Goal: Task Accomplishment & Management: Manage account settings

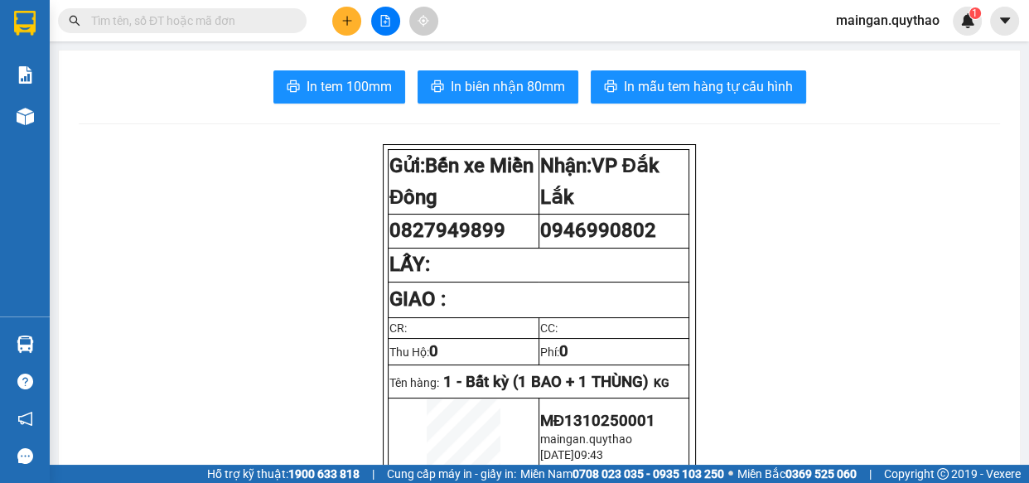
click at [351, 7] on button at bounding box center [346, 21] width 29 height 29
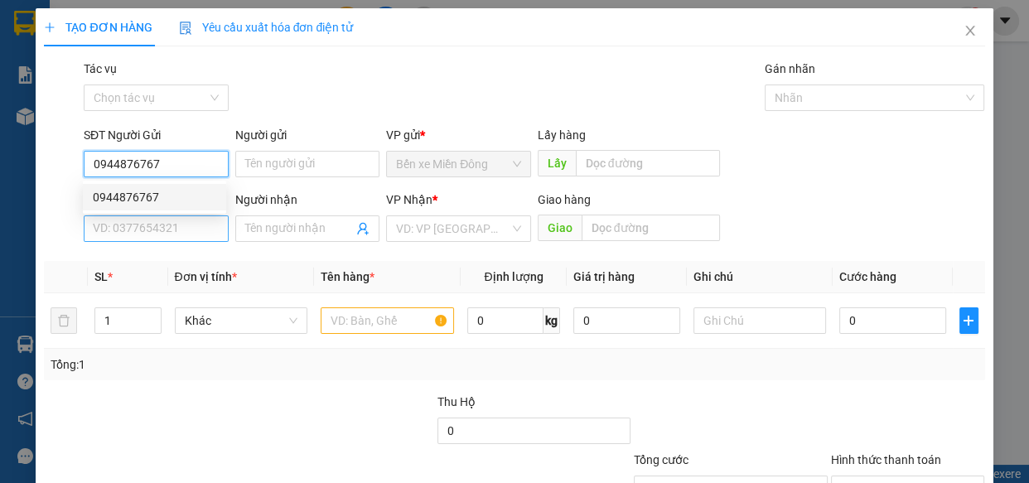
type input "0944876767"
drag, startPoint x: 150, startPoint y: 221, endPoint x: 156, endPoint y: 209, distance: 13.7
click at [152, 217] on input "SĐT Người Nhận *" at bounding box center [156, 228] width 145 height 27
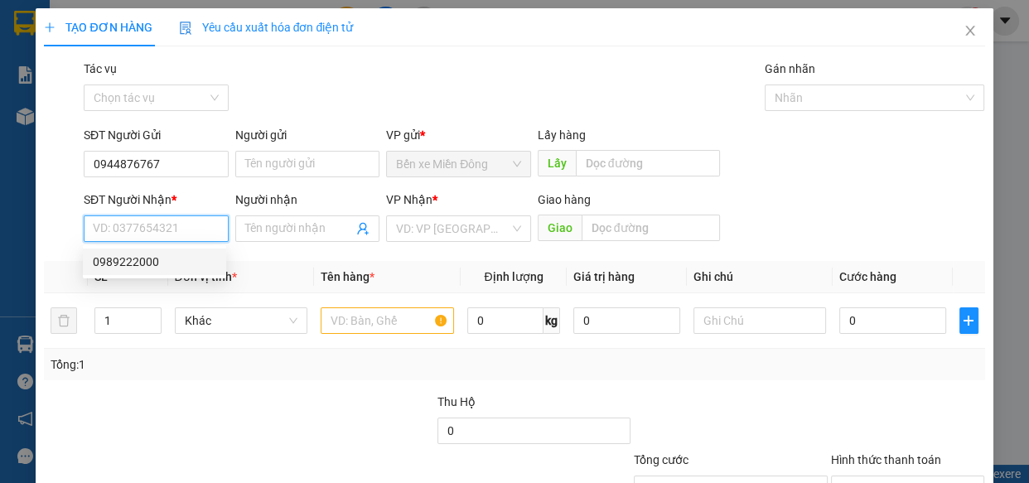
click at [182, 262] on div "0989222000" at bounding box center [154, 262] width 123 height 18
type input "0989222000"
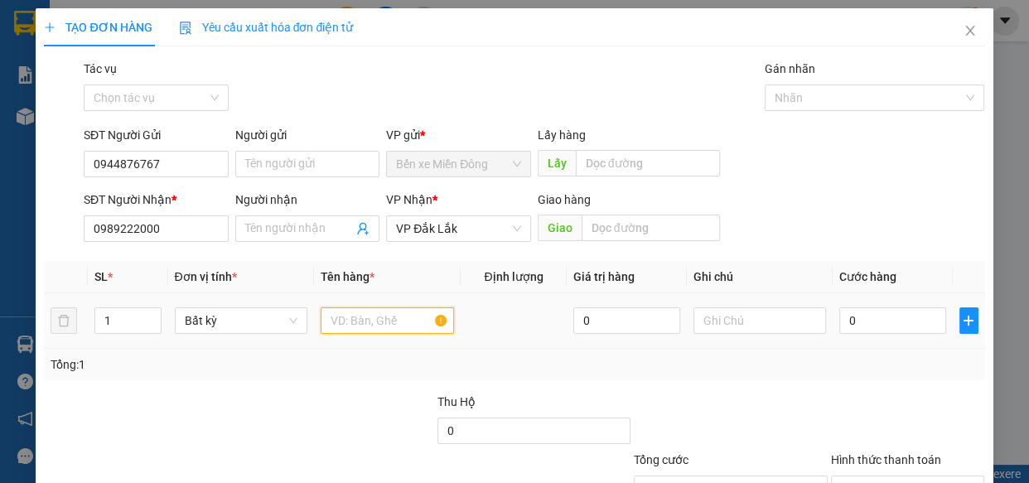
click at [341, 311] on input "text" at bounding box center [387, 320] width 133 height 27
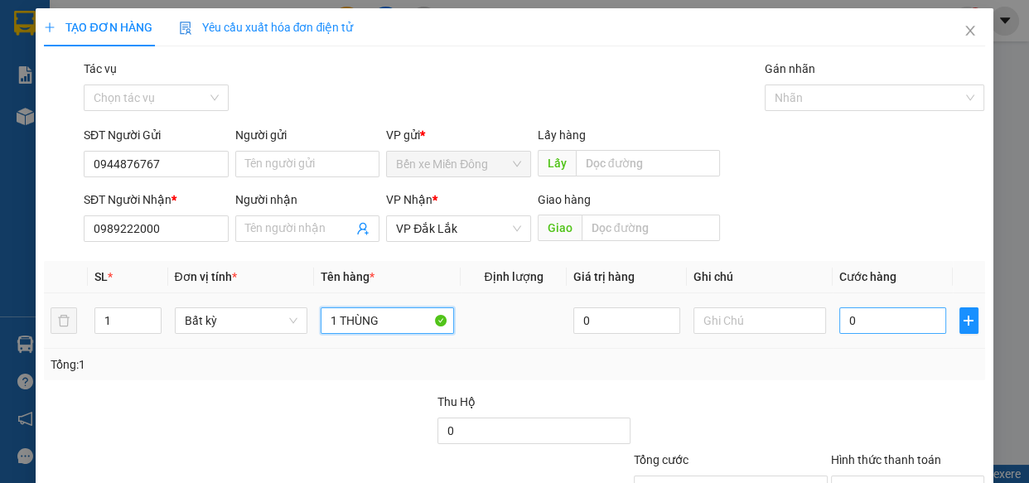
type input "1 THÙNG"
click at [872, 326] on input "0" at bounding box center [892, 320] width 107 height 27
type input "5"
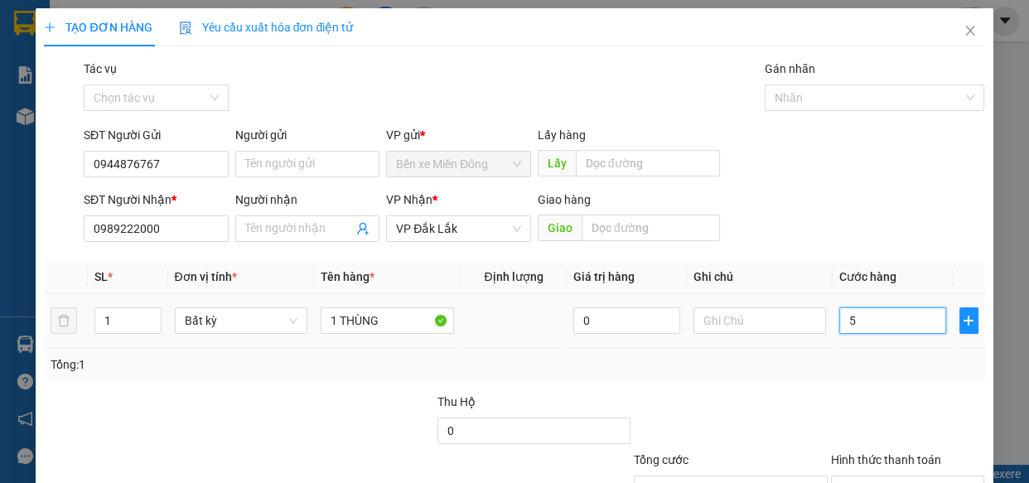
type input "50"
type input "50.000"
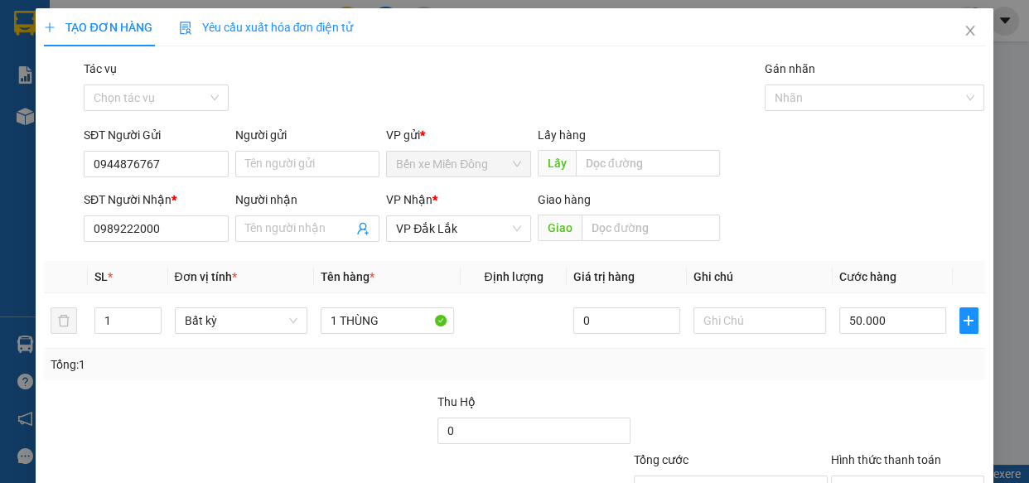
click at [879, 372] on div "Tổng: 1" at bounding box center [514, 364] width 927 height 18
click at [913, 469] on div "Hình thức thanh toán" at bounding box center [908, 463] width 154 height 25
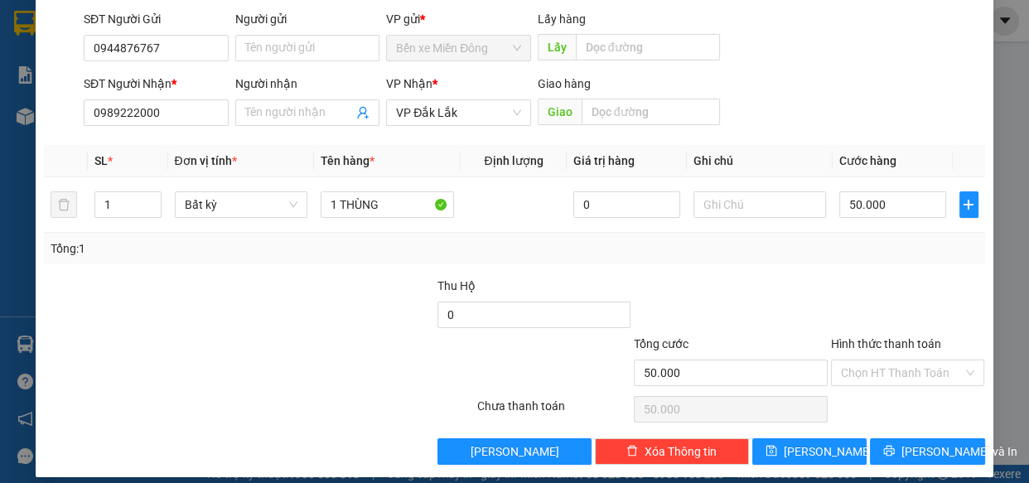
scroll to position [129, 0]
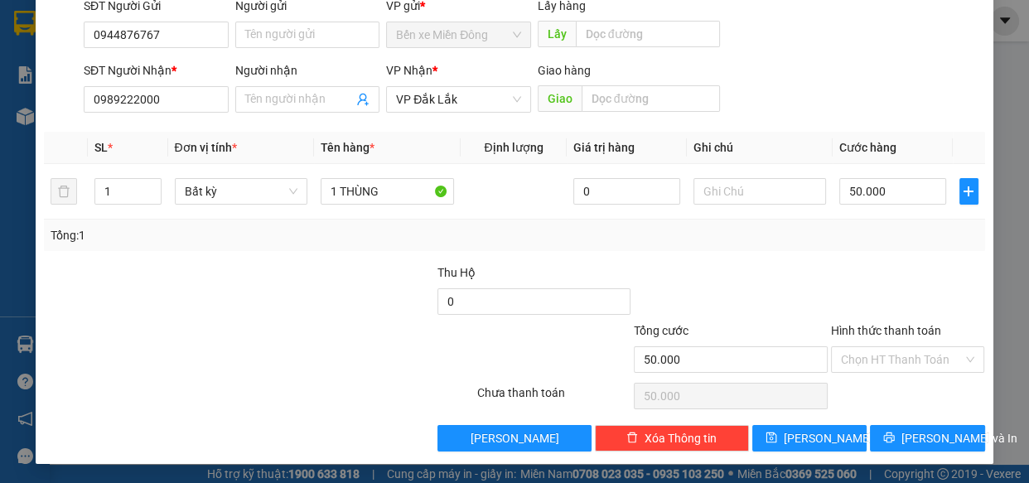
click at [903, 379] on div "Chọn HT Thanh Toán" at bounding box center [907, 395] width 157 height 33
click at [891, 353] on input "Hình thức thanh toán" at bounding box center [902, 359] width 123 height 25
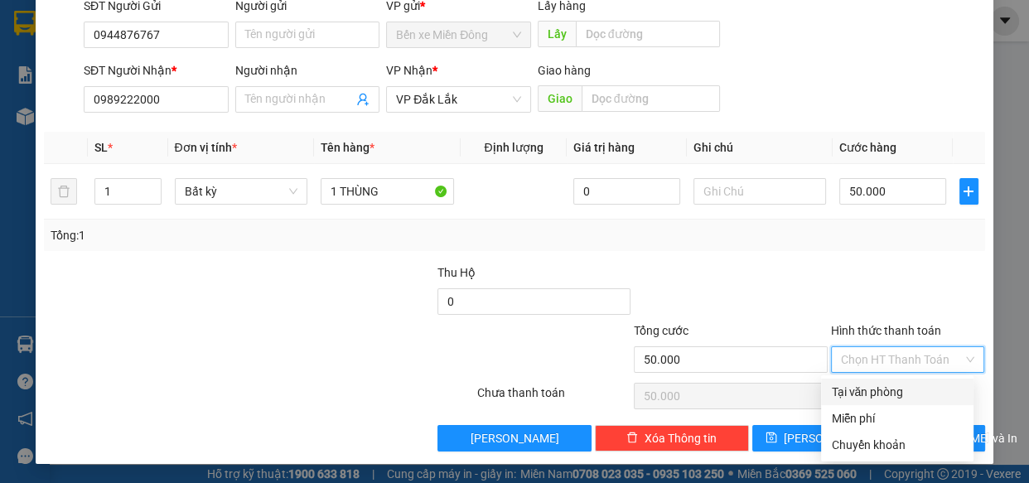
click at [881, 388] on div "Tại văn phòng" at bounding box center [897, 392] width 152 height 27
type input "0"
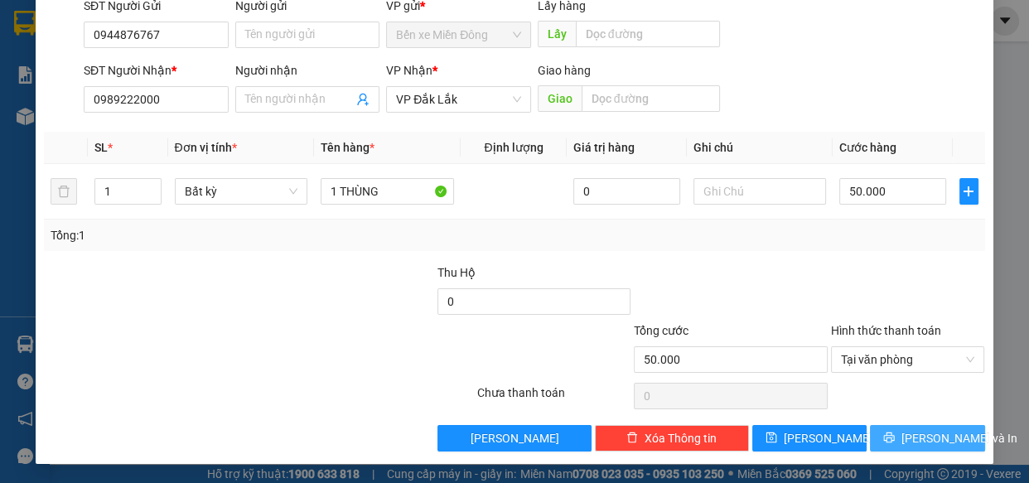
click at [911, 432] on span "Lưu và In" at bounding box center [959, 438] width 116 height 18
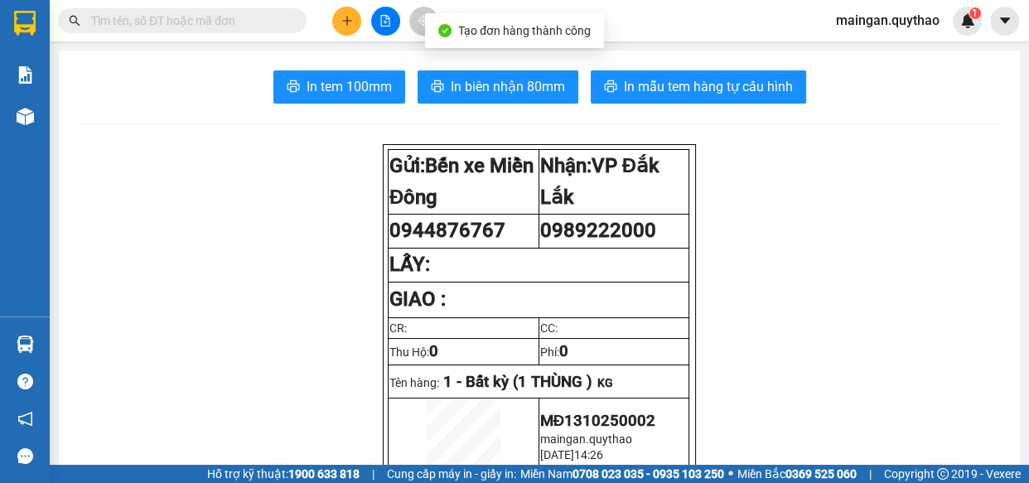
click at [496, 77] on span "In biên nhận 80mm" at bounding box center [508, 86] width 114 height 21
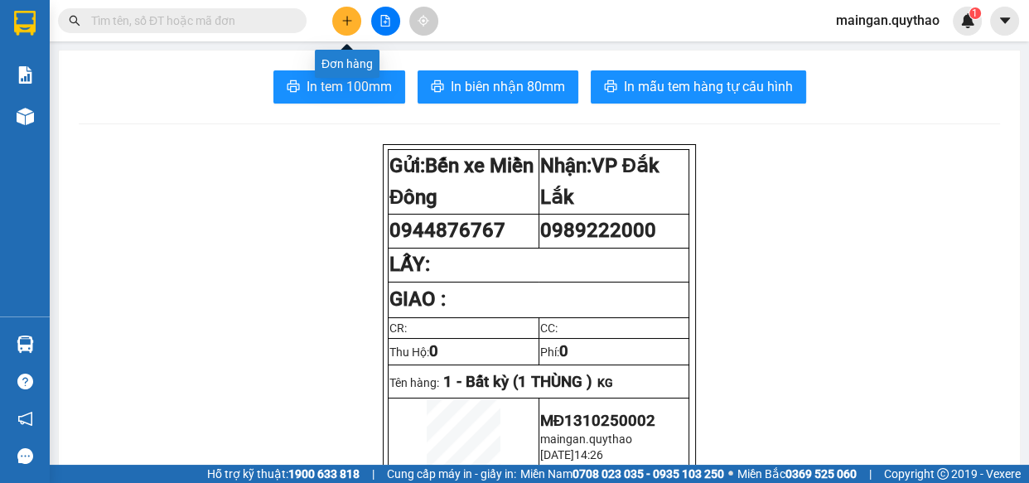
click at [351, 26] on icon "plus" at bounding box center [347, 21] width 12 height 12
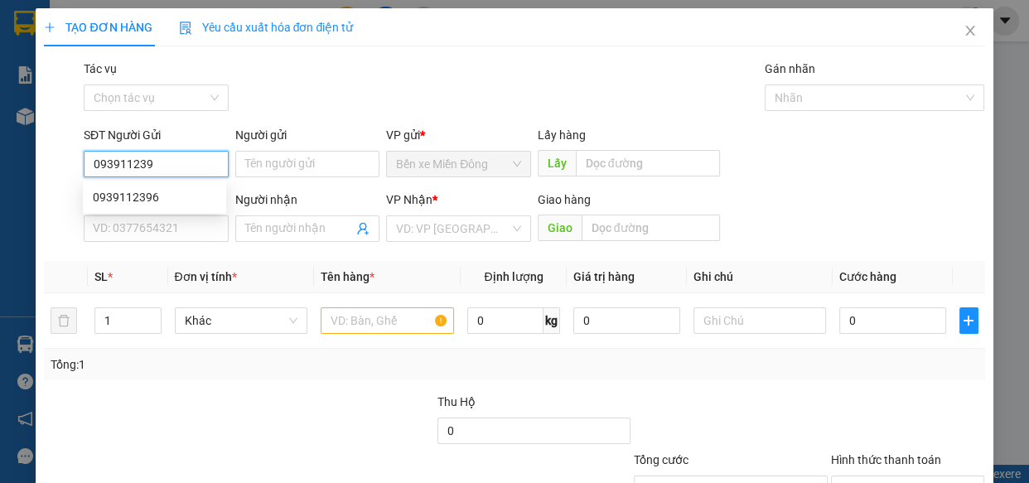
type input "0939112396"
click at [179, 189] on div "0939112396" at bounding box center [154, 197] width 123 height 18
type input "0964698312"
type input "0939112396"
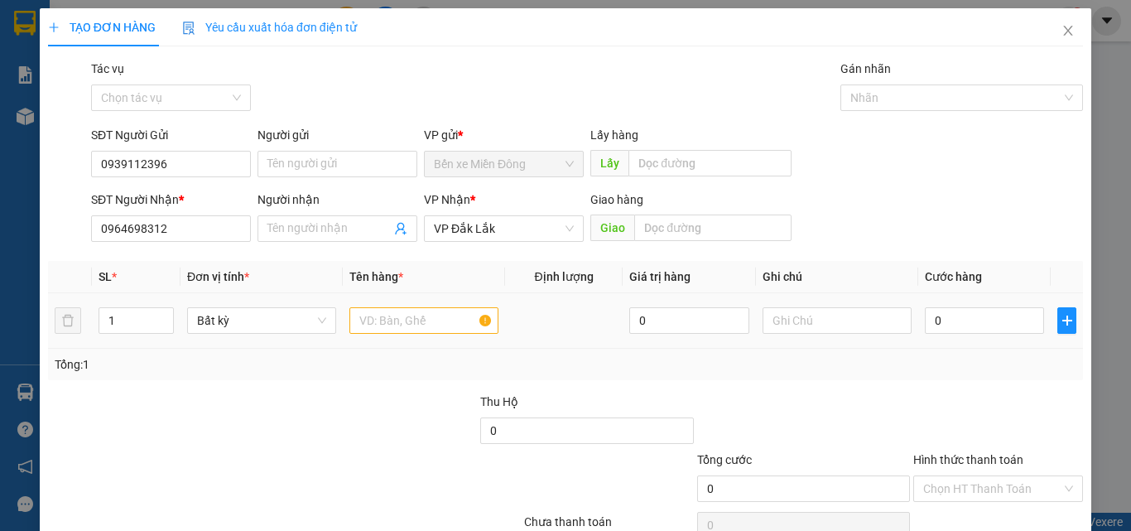
drag, startPoint x: 398, startPoint y: 300, endPoint x: 410, endPoint y: 303, distance: 12.1
click at [400, 301] on td at bounding box center [424, 320] width 162 height 55
click at [445, 315] on input "text" at bounding box center [424, 320] width 149 height 27
type input "1 KIỆN"
click at [1001, 309] on input "0" at bounding box center [984, 320] width 119 height 27
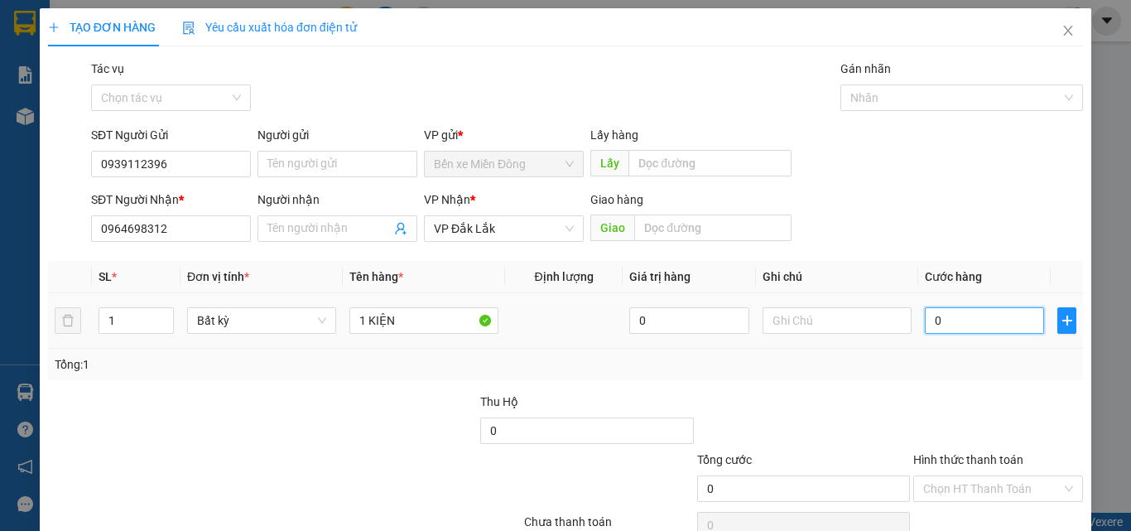
type input "05"
type input "5"
type input "050"
type input "50"
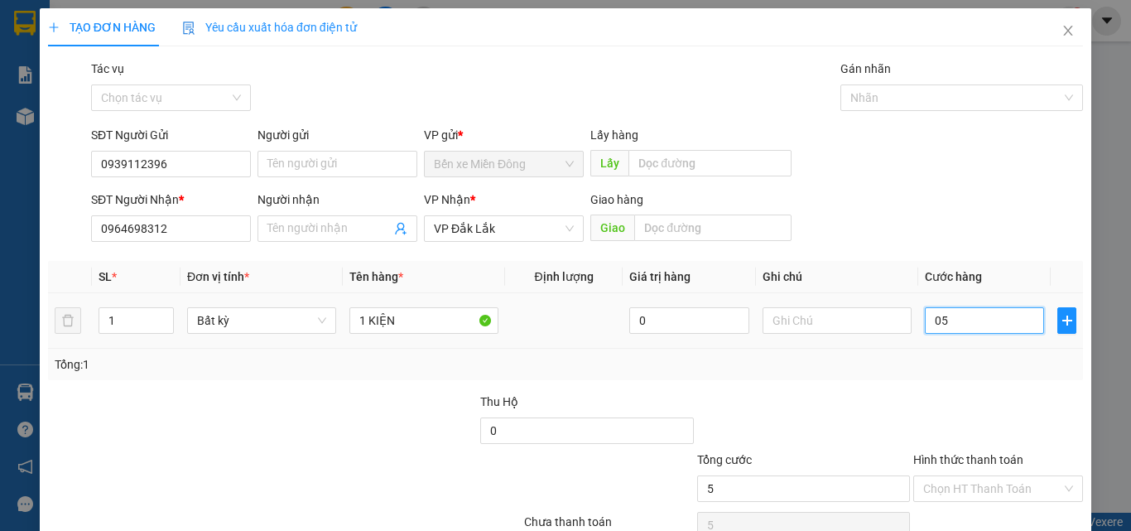
type input "50"
type input "50.000"
click at [1004, 430] on div at bounding box center [998, 422] width 173 height 58
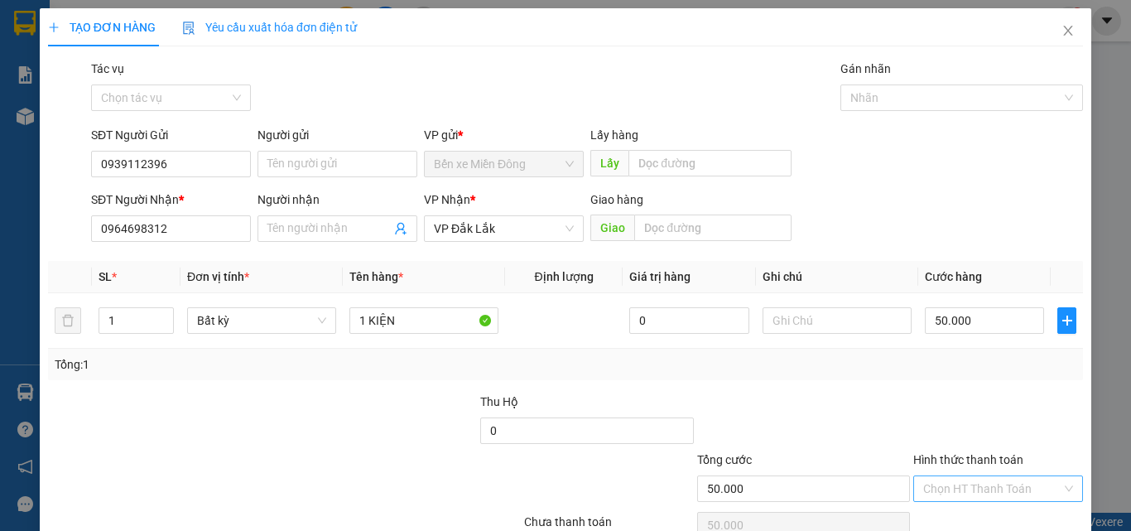
click at [1002, 482] on input "Hình thức thanh toán" at bounding box center [992, 488] width 138 height 25
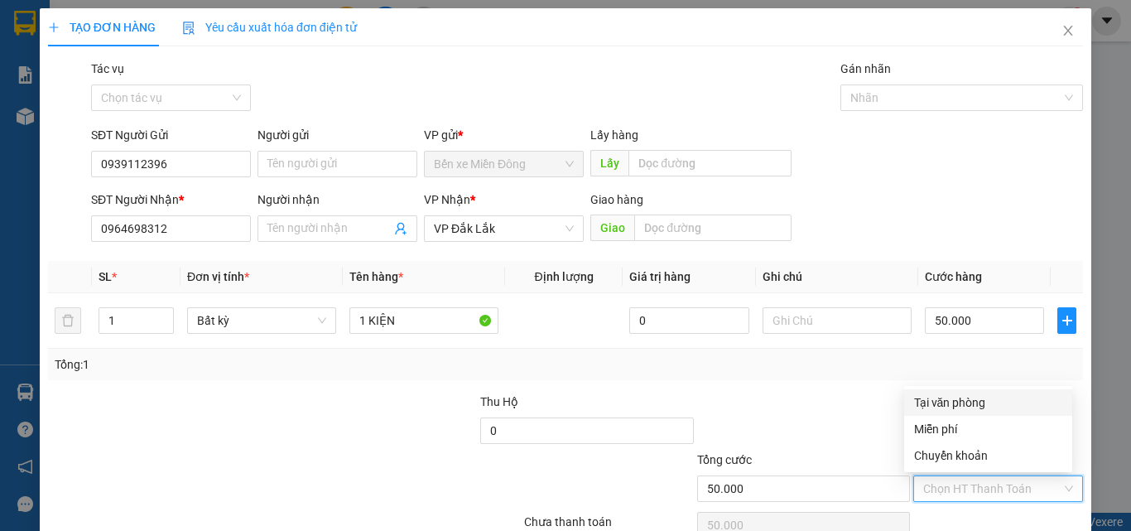
click at [959, 390] on div "Tại văn phòng" at bounding box center [988, 402] width 168 height 27
type input "0"
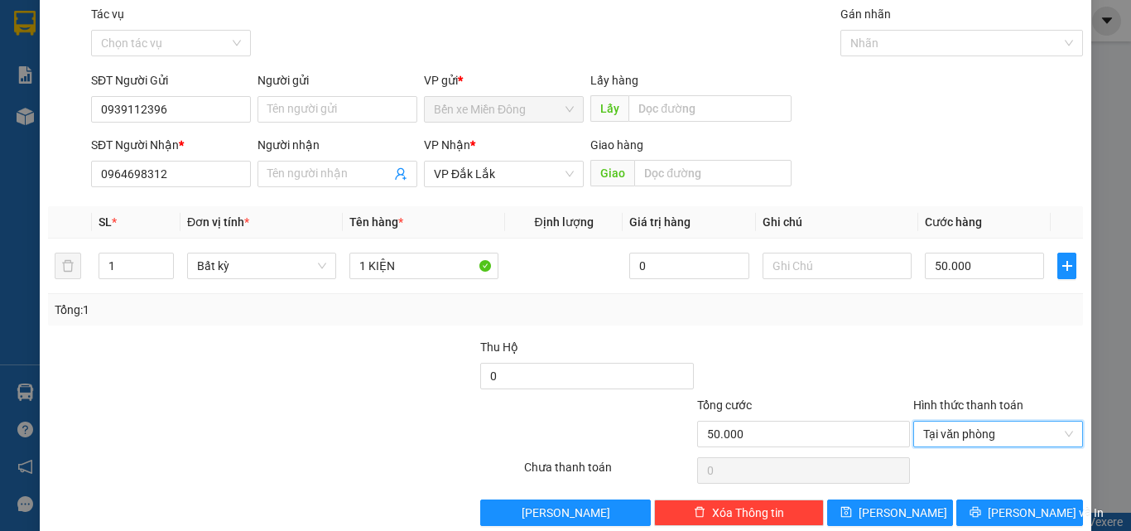
scroll to position [82, 0]
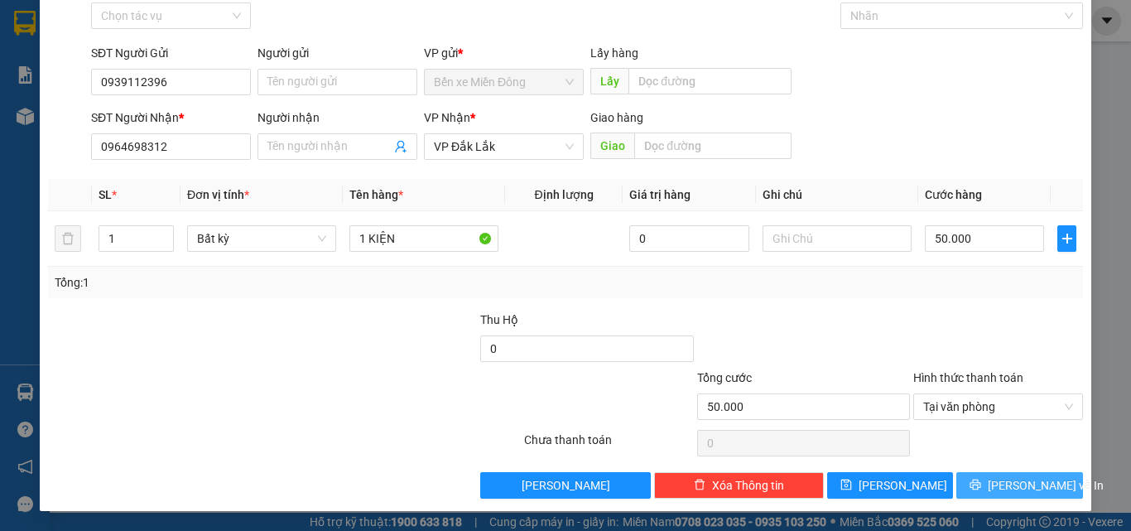
click at [981, 481] on icon "printer" at bounding box center [976, 485] width 12 height 12
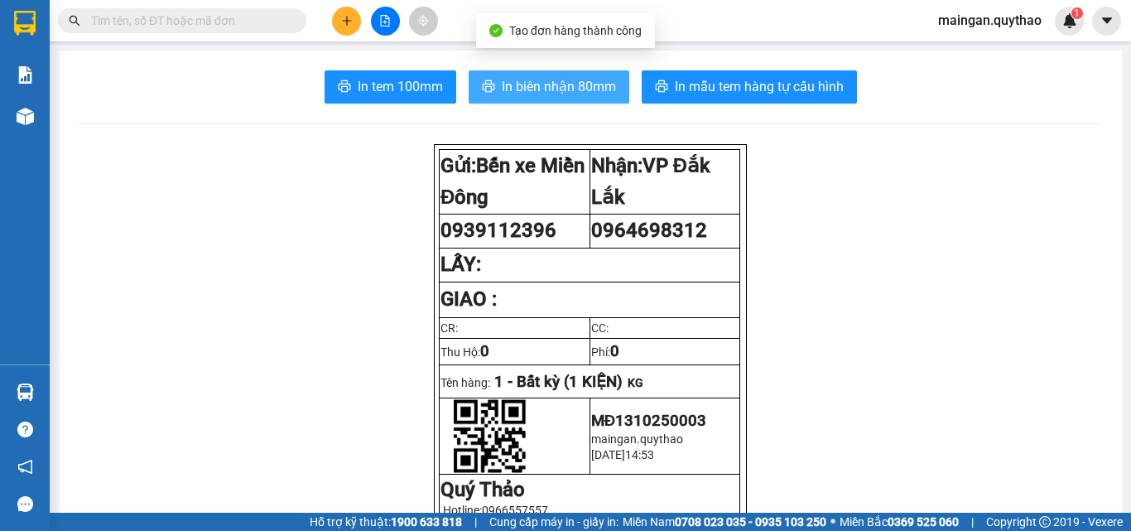
click at [518, 88] on span "In biên nhận 80mm" at bounding box center [559, 86] width 114 height 21
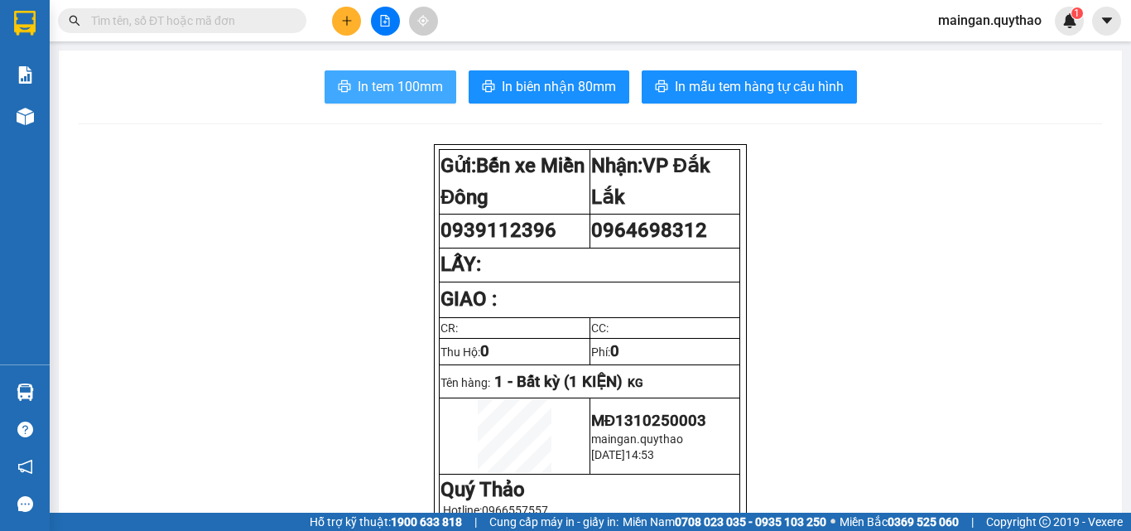
click at [395, 80] on span "In tem 100mm" at bounding box center [400, 86] width 85 height 21
click at [343, 22] on icon "plus" at bounding box center [347, 21] width 12 height 12
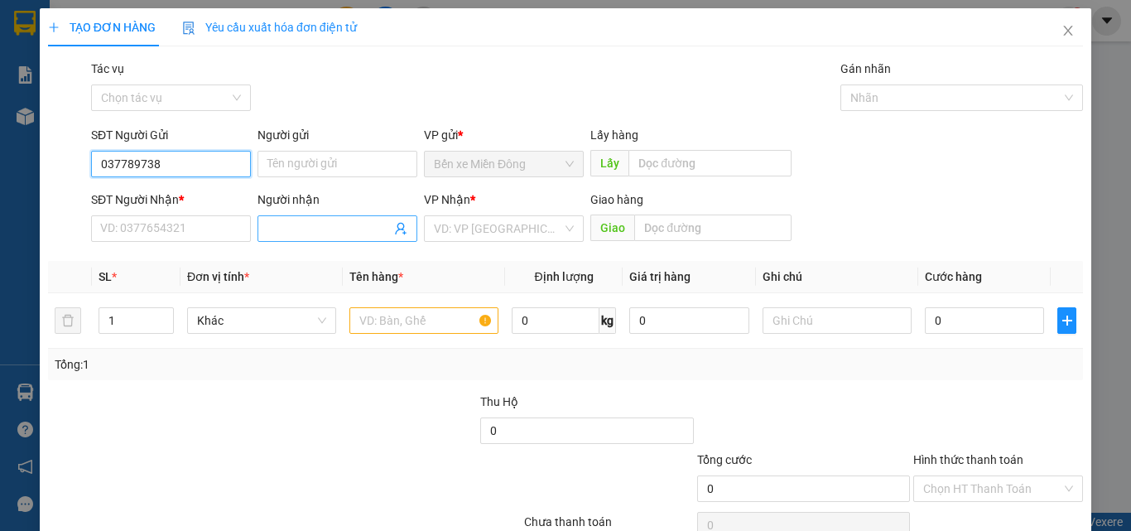
type input "0377897383"
drag, startPoint x: 160, startPoint y: 188, endPoint x: 216, endPoint y: 248, distance: 82.6
click at [161, 188] on div "0377897383" at bounding box center [169, 197] width 138 height 18
type input "0901401793"
type input "0377897383"
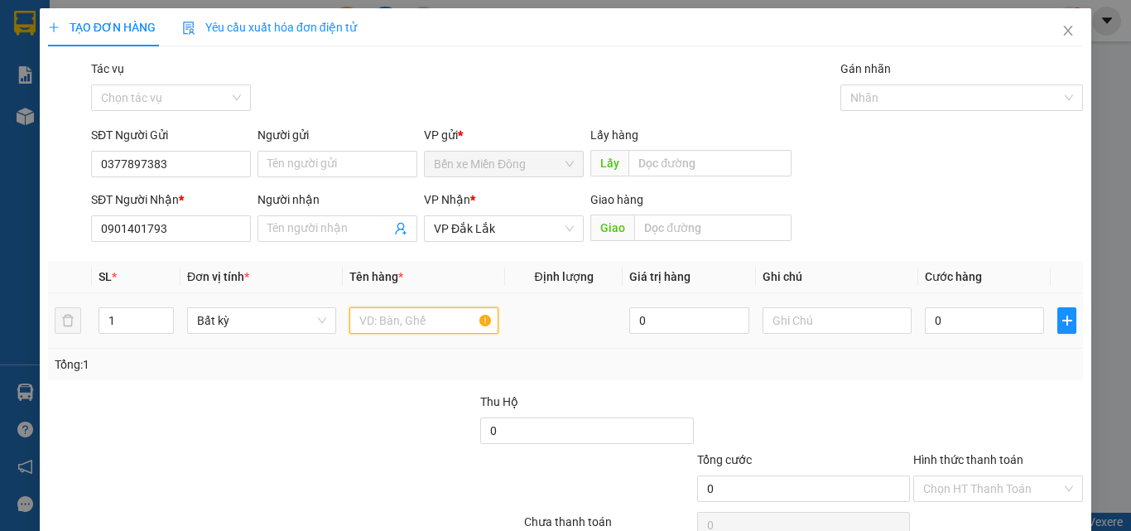
click at [377, 319] on input "text" at bounding box center [424, 320] width 149 height 27
type input "1 THÙNG XỐP"
click at [986, 321] on input "0" at bounding box center [984, 320] width 119 height 27
type input "5"
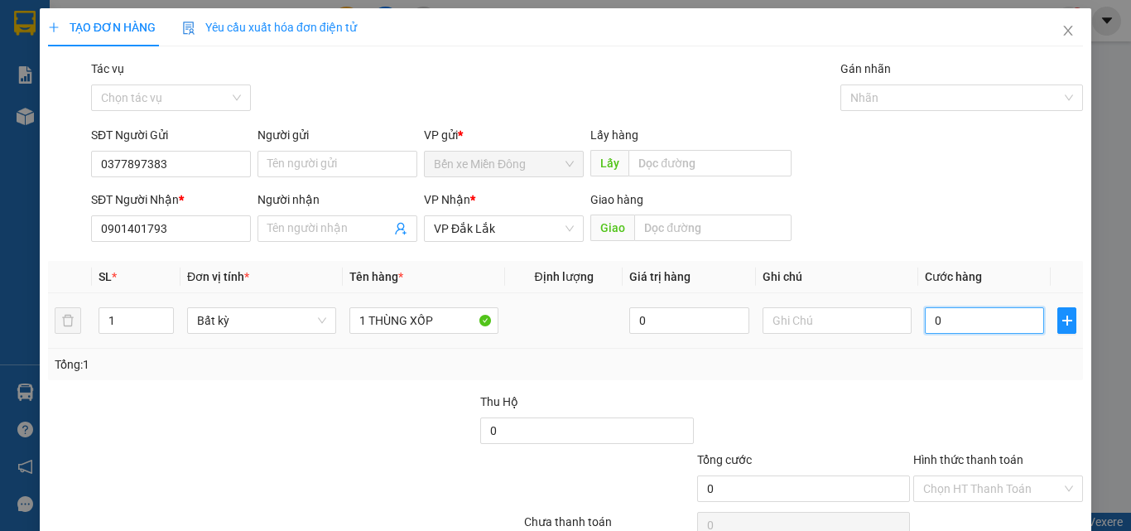
type input "5"
type input "50"
type input "50.000"
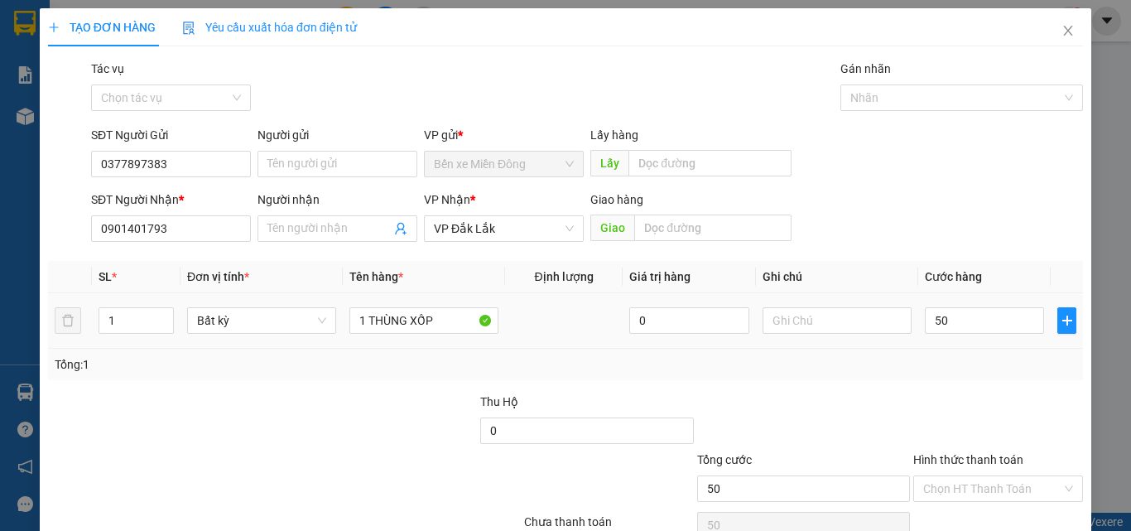
type input "50.000"
drag, startPoint x: 985, startPoint y: 383, endPoint x: 982, endPoint y: 428, distance: 45.6
click at [985, 383] on div "Transit Pickup Surcharge Ids Transit Deliver Surcharge Ids Transit Deliver Surc…" at bounding box center [565, 320] width 1035 height 521
click at [973, 478] on input "Hình thức thanh toán" at bounding box center [992, 488] width 138 height 25
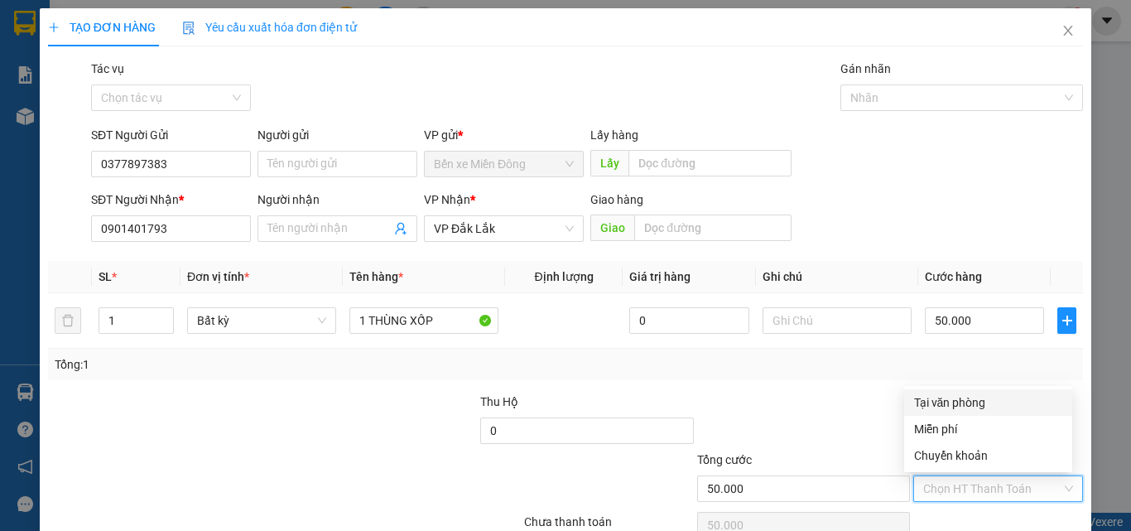
click at [931, 389] on div "Transit Pickup Surcharge Ids Transit Deliver Surcharge Ids Transit Deliver Surc…" at bounding box center [565, 320] width 1035 height 521
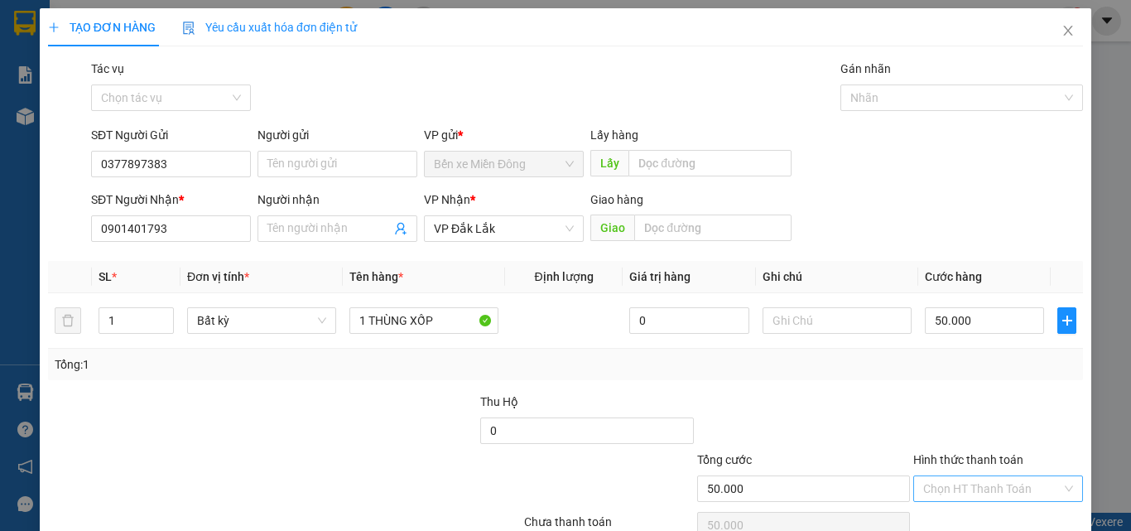
click at [948, 479] on input "Hình thức thanh toán" at bounding box center [992, 488] width 138 height 25
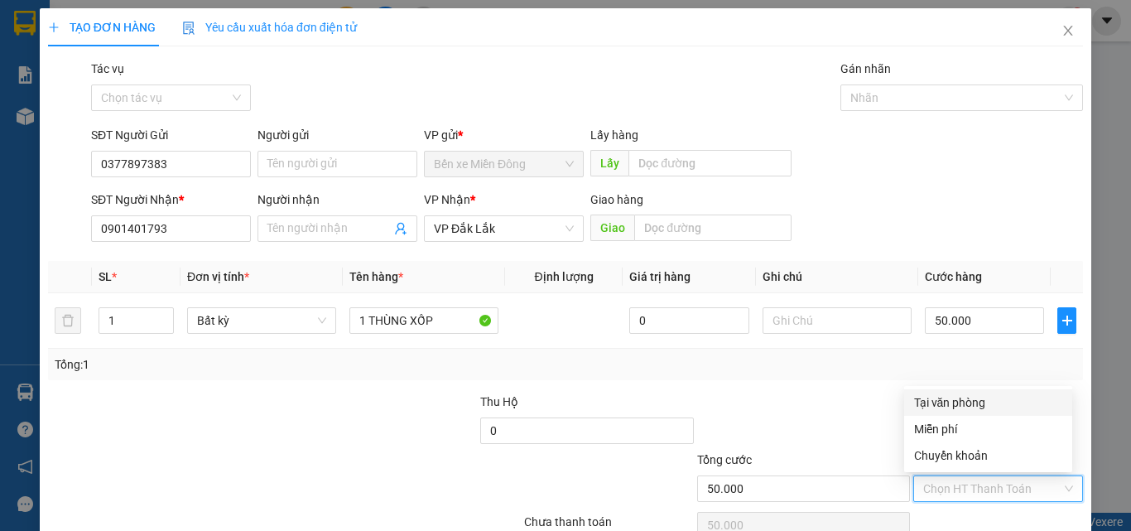
click at [934, 408] on div "Tại văn phòng" at bounding box center [988, 402] width 148 height 18
type input "0"
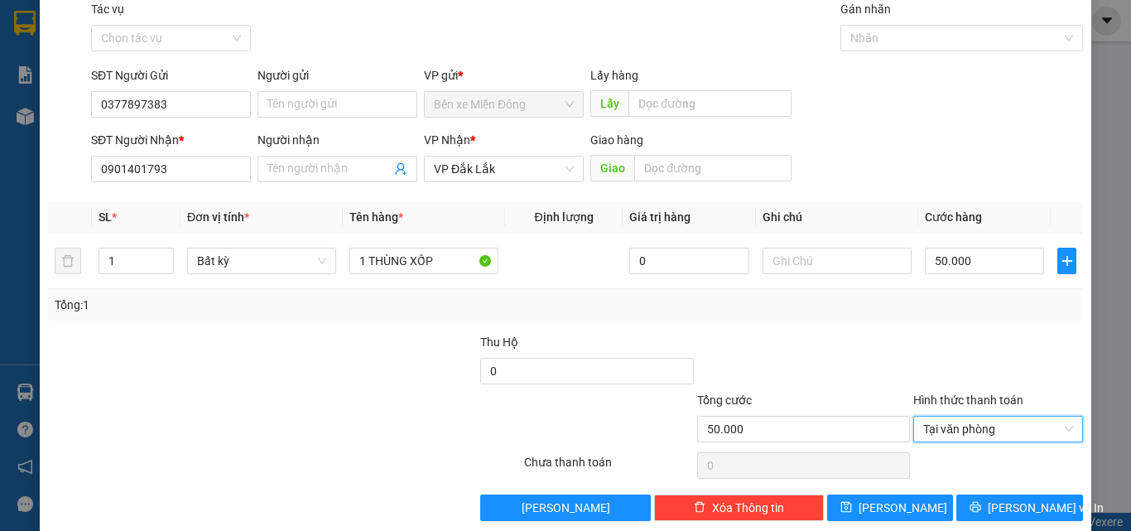
scroll to position [82, 0]
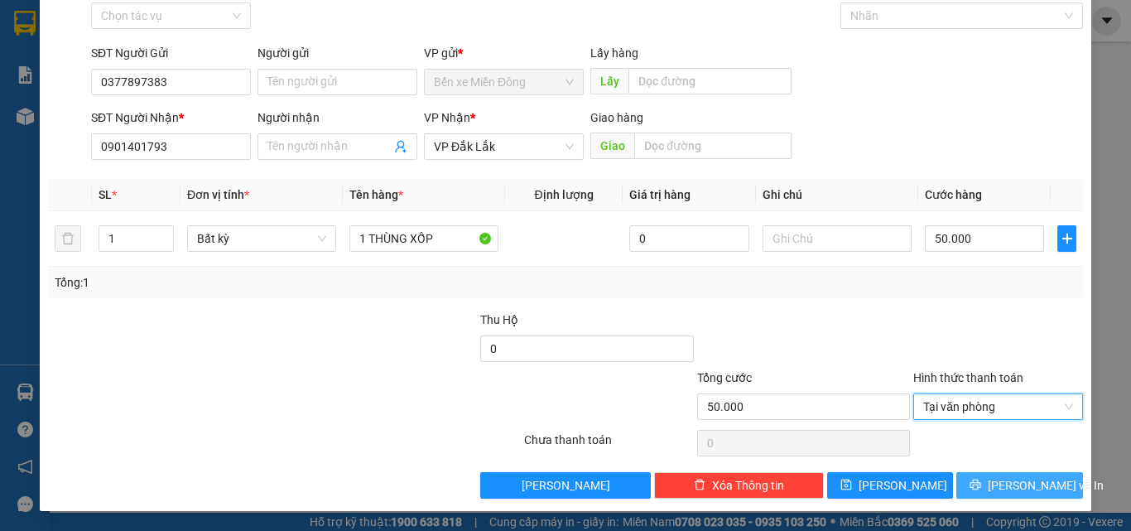
click at [968, 465] on div "Transit Pickup Surcharge Ids Transit Deliver Surcharge Ids Transit Deliver Surc…" at bounding box center [565, 238] width 1035 height 521
click at [991, 481] on button "Lưu và In" at bounding box center [1020, 485] width 127 height 27
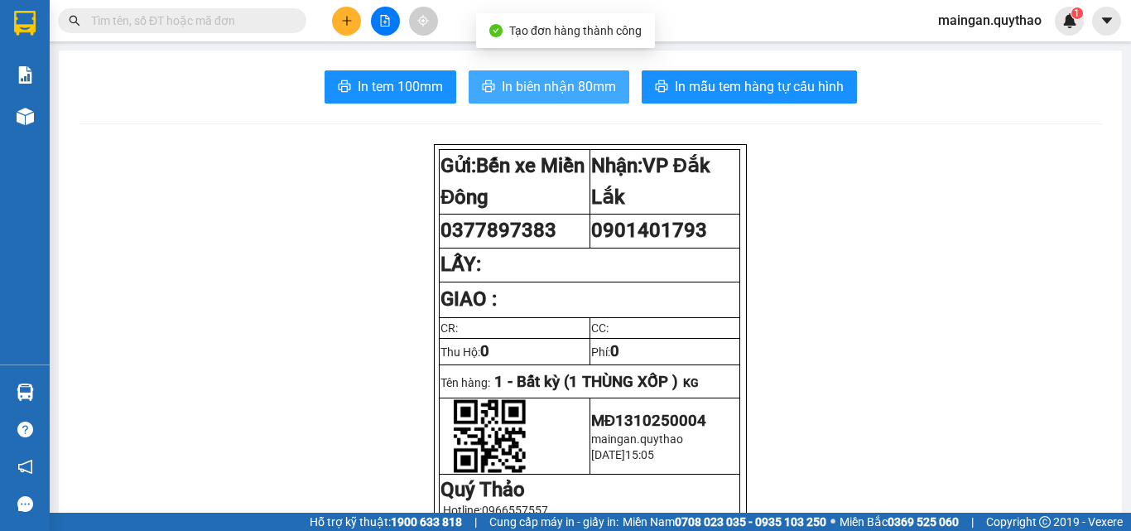
click at [526, 99] on button "In biên nhận 80mm" at bounding box center [549, 86] width 161 height 33
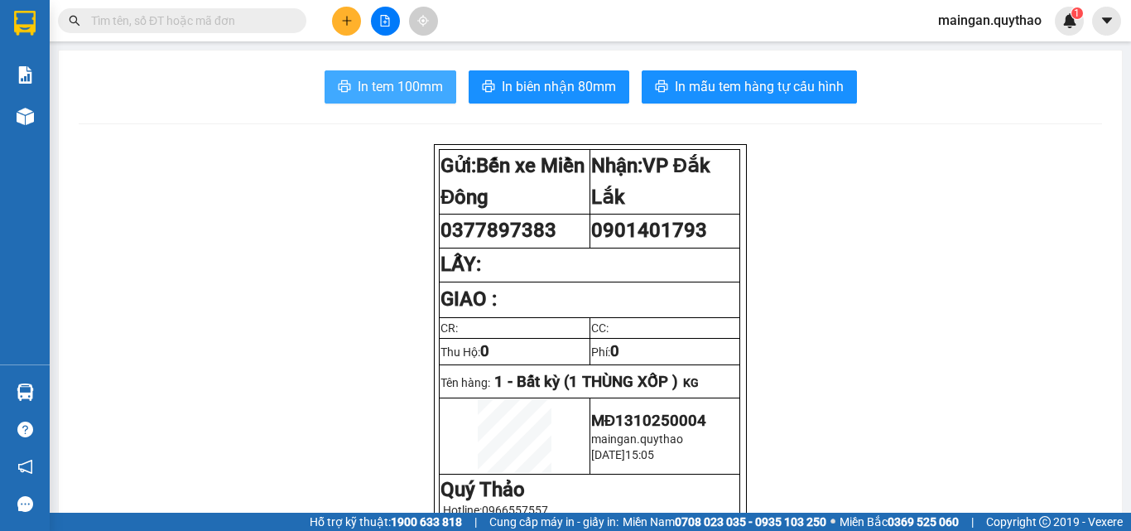
click at [390, 100] on button "In tem 100mm" at bounding box center [391, 86] width 132 height 33
click at [340, 20] on button at bounding box center [346, 21] width 29 height 29
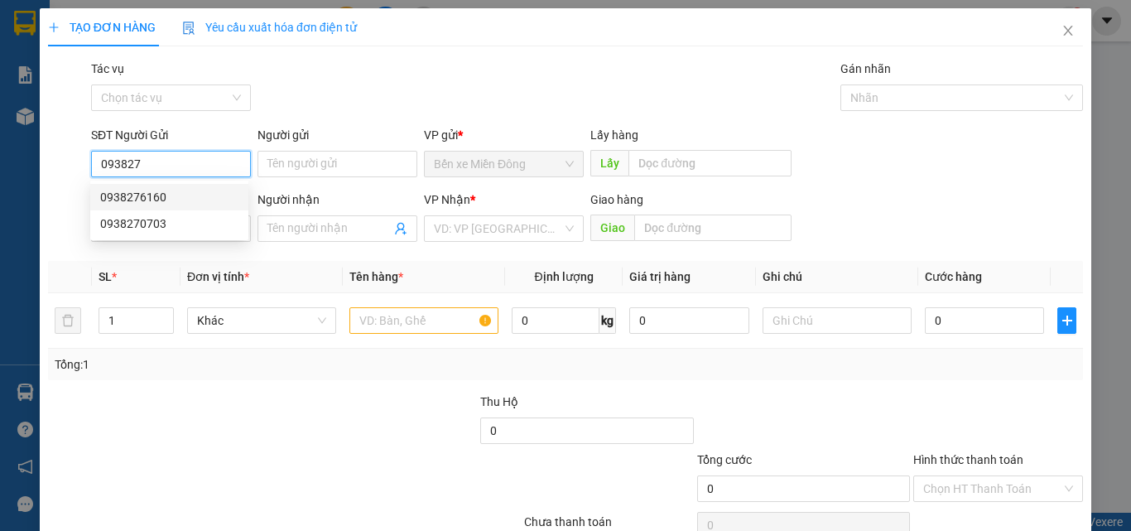
click at [171, 197] on div "0938276160" at bounding box center [169, 197] width 138 height 18
type input "0938276160"
type input "0352002626"
type input "0938276160"
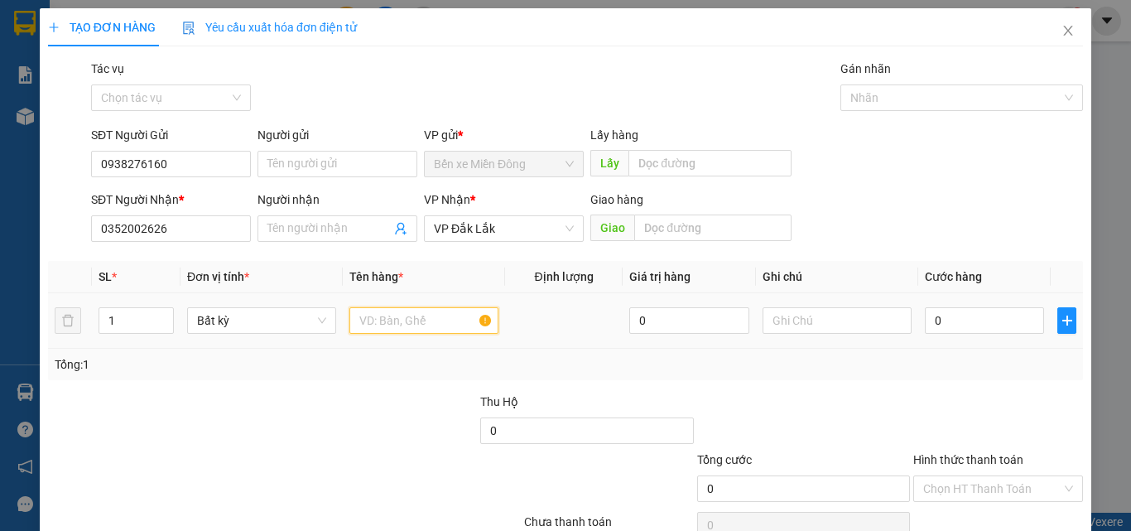
drag, startPoint x: 446, startPoint y: 327, endPoint x: 428, endPoint y: 301, distance: 31.0
click at [444, 329] on input "text" at bounding box center [424, 320] width 149 height 27
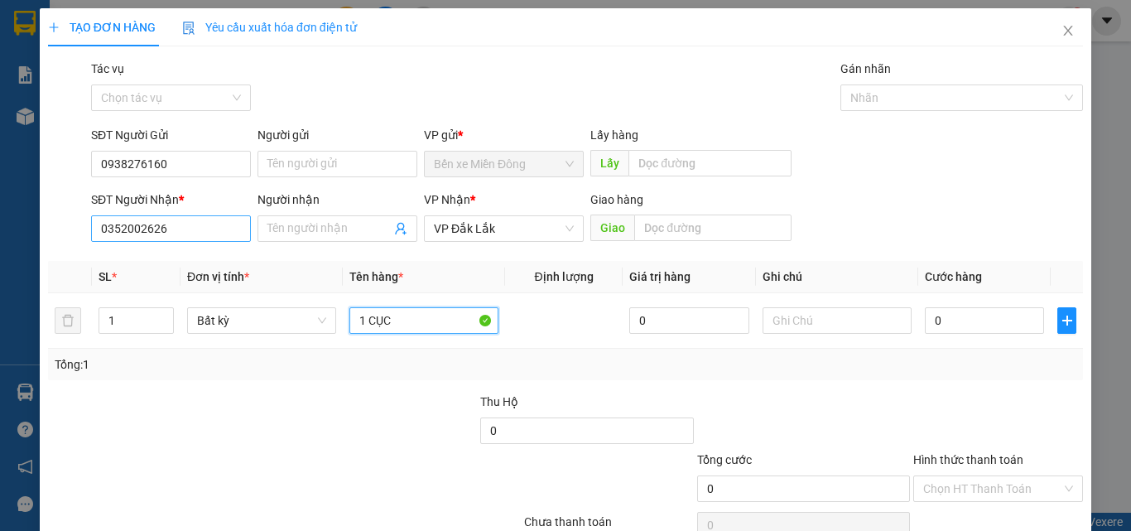
type input "1 CỤC"
drag, startPoint x: 205, startPoint y: 231, endPoint x: 39, endPoint y: 206, distance: 167.5
click at [73, 229] on div "SĐT Người Nhận * 0352002626 0352002626 Người nhận Tên người nhận VP Nhận * VP Đ…" at bounding box center [565, 219] width 1039 height 58
type input "0356201431"
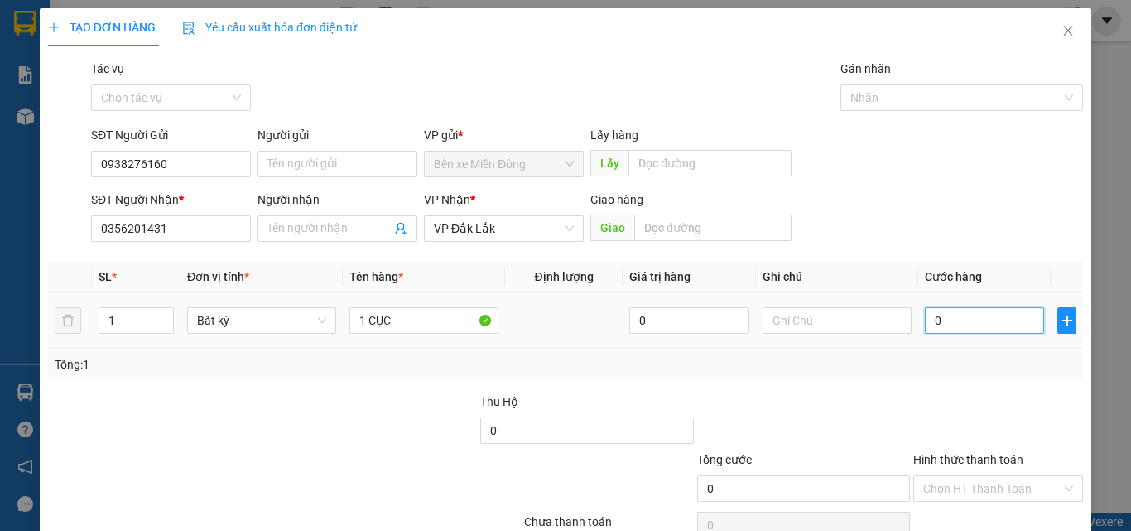
click at [994, 323] on input "0" at bounding box center [984, 320] width 119 height 27
type input "04"
type input "4"
type input "040"
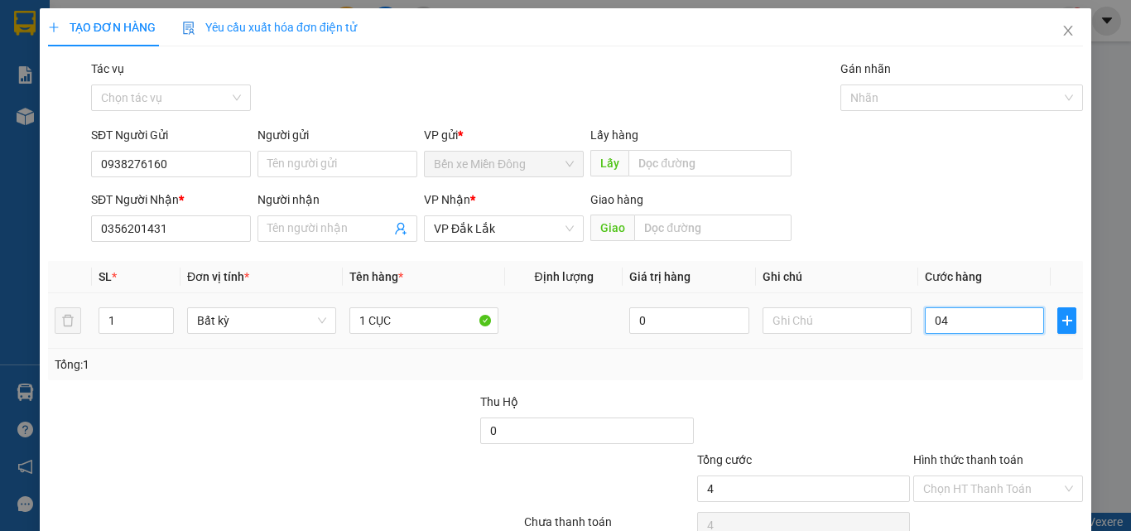
type input "40"
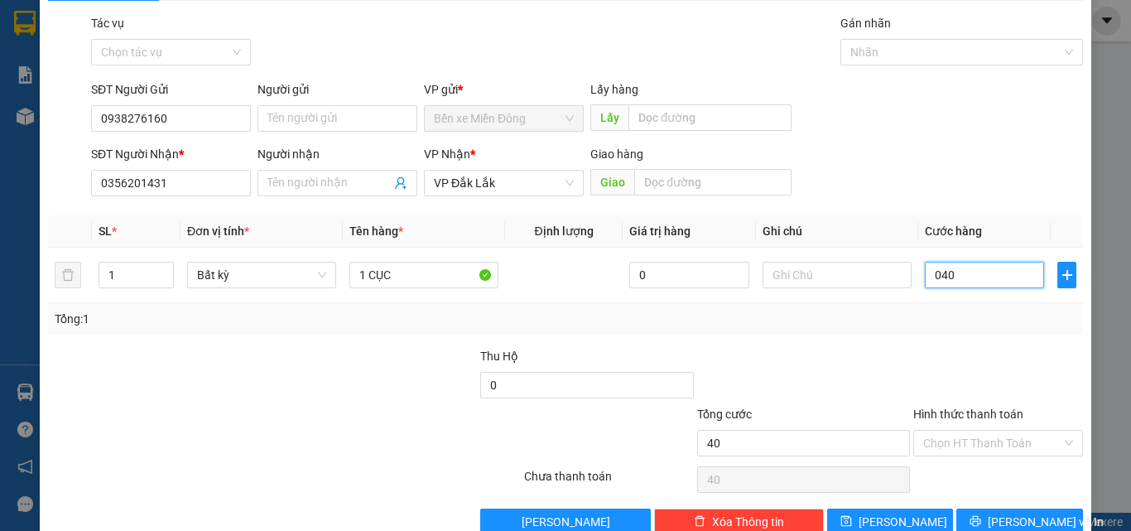
scroll to position [82, 0]
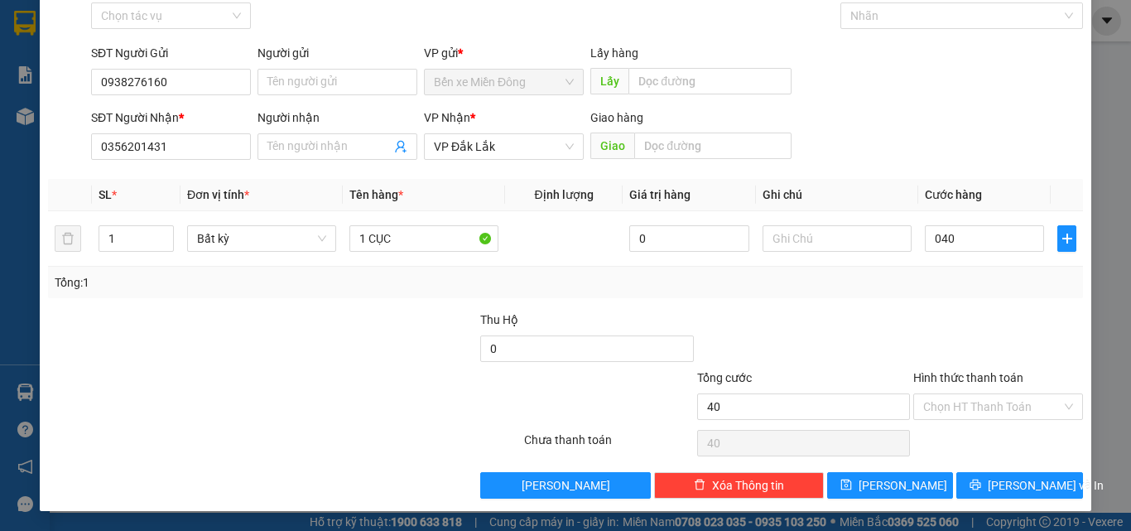
type input "40.000"
click at [998, 379] on label "Hình thức thanh toán" at bounding box center [969, 377] width 110 height 13
click at [998, 394] on input "Hình thức thanh toán" at bounding box center [992, 406] width 138 height 25
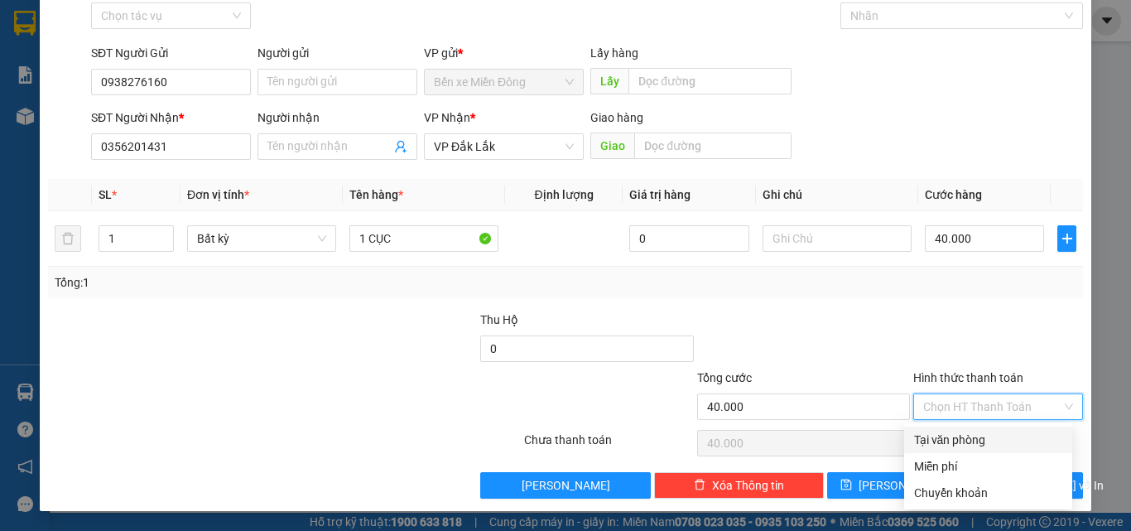
click at [971, 417] on input "Hình thức thanh toán" at bounding box center [992, 406] width 138 height 25
click at [969, 446] on div "Tại văn phòng" at bounding box center [988, 440] width 148 height 18
type input "0"
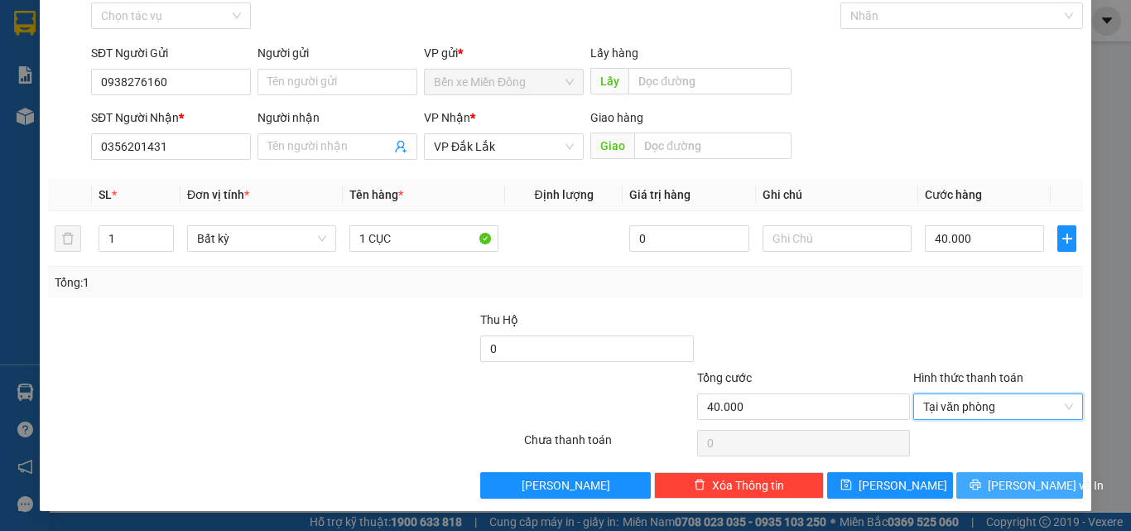
click at [1008, 482] on span "Lưu và In" at bounding box center [1046, 485] width 116 height 18
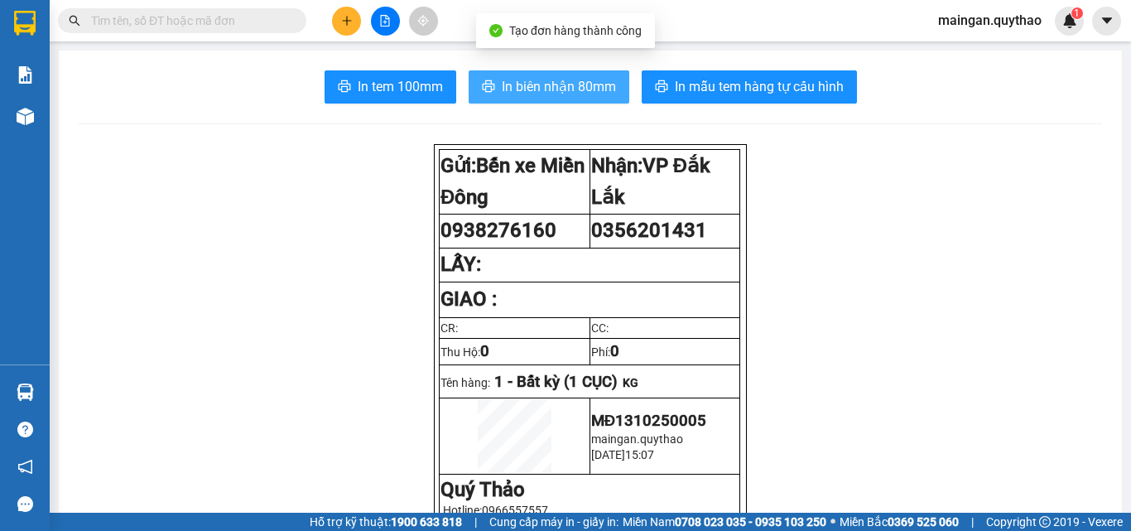
click at [512, 89] on span "In biên nhận 80mm" at bounding box center [559, 86] width 114 height 21
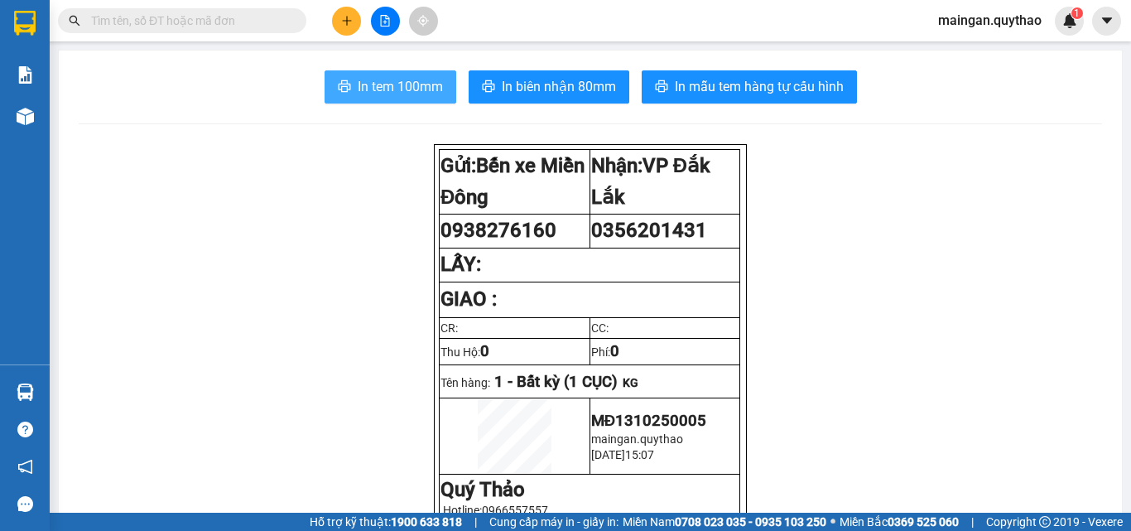
click at [409, 88] on span "In tem 100mm" at bounding box center [400, 86] width 85 height 21
click at [355, 17] on button at bounding box center [346, 21] width 29 height 29
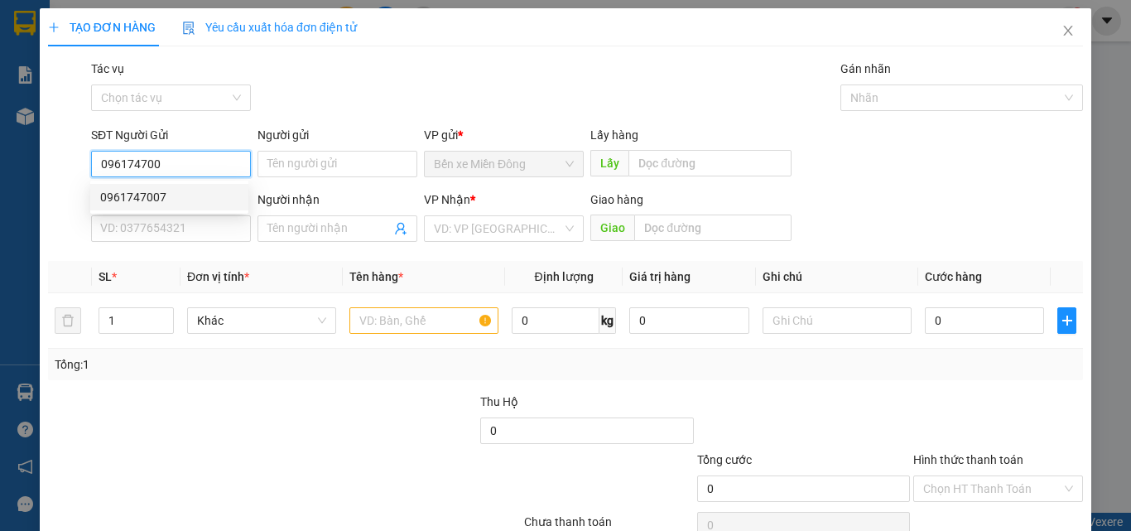
click at [176, 192] on div "0961747007" at bounding box center [169, 197] width 138 height 18
type input "0961747007"
type input "0986960729"
type input "0961747007"
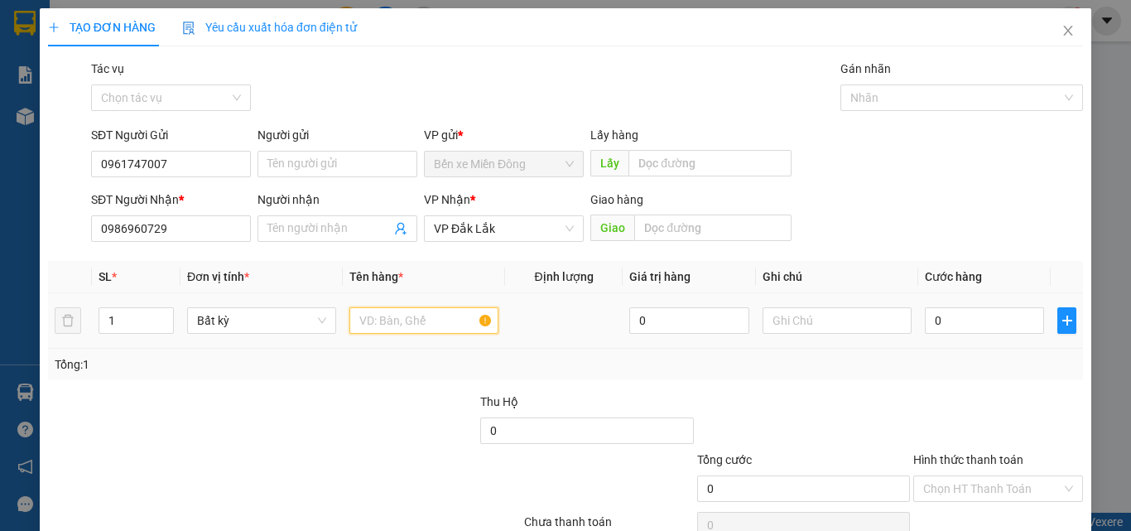
click at [391, 315] on input "text" at bounding box center [424, 320] width 149 height 27
type input "1 HỘP"
click at [958, 336] on div "0" at bounding box center [984, 320] width 119 height 33
click at [967, 314] on input "0" at bounding box center [984, 320] width 119 height 27
type input "034"
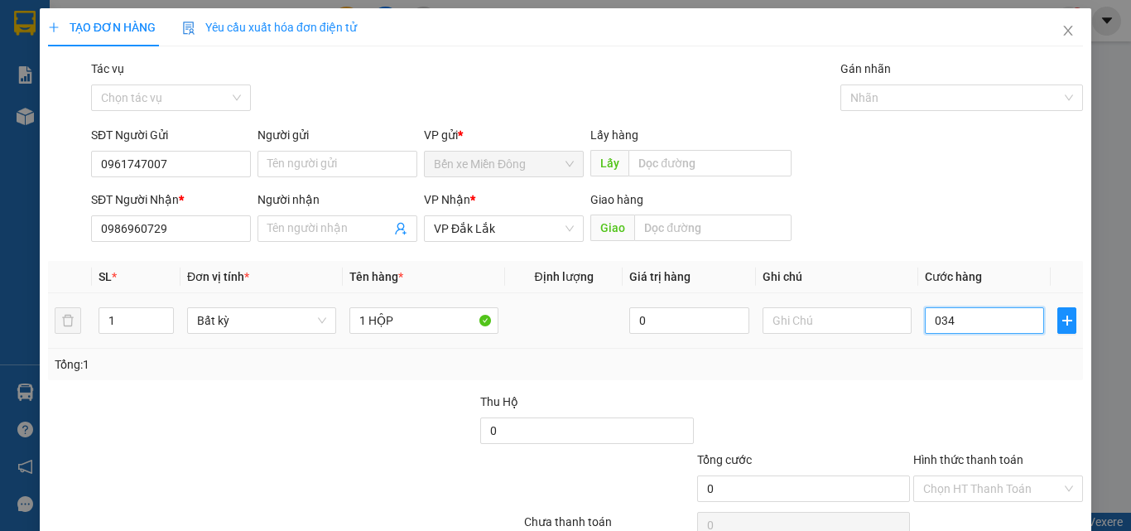
type input "34"
type input "0.340"
type input "340"
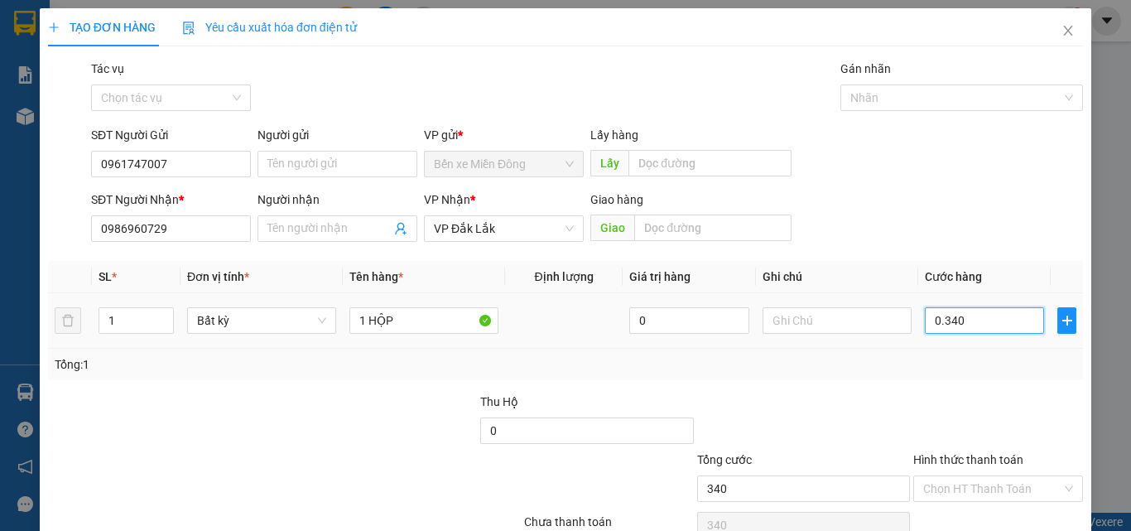
type input "034"
type input "34"
type input "03"
type input "3"
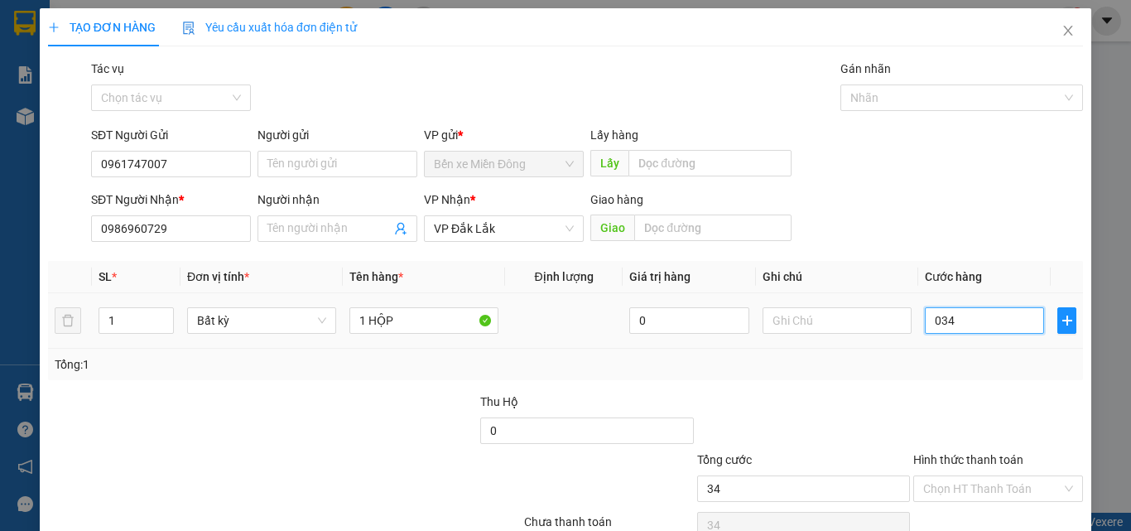
type input "3"
type input "030"
type input "30"
type input "30.000"
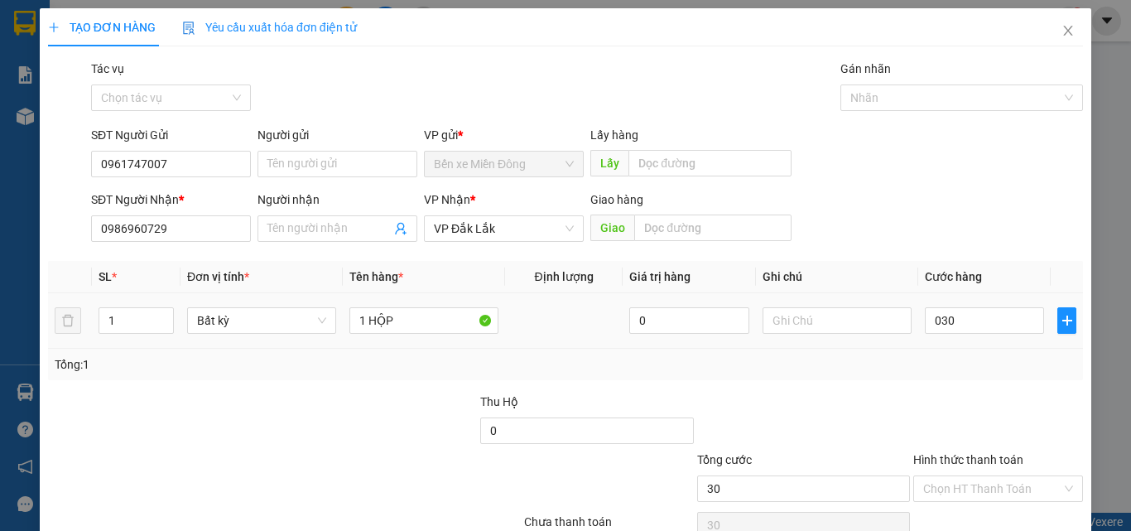
type input "30.000"
click at [976, 472] on div "Hình thức thanh toán" at bounding box center [999, 463] width 170 height 25
click at [976, 482] on input "Hình thức thanh toán" at bounding box center [992, 488] width 138 height 25
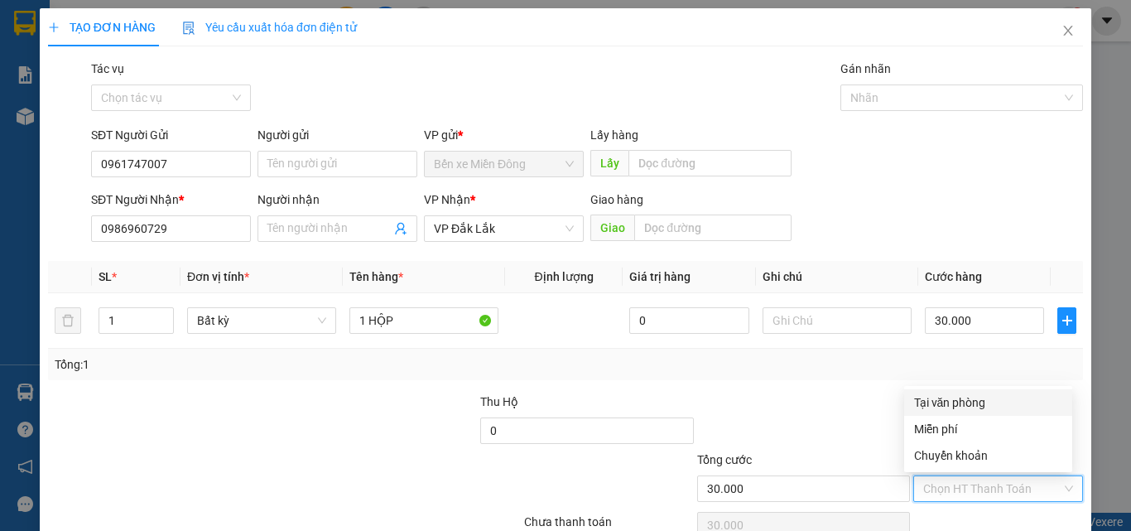
click at [964, 404] on div "Tại văn phòng" at bounding box center [988, 402] width 148 height 18
type input "0"
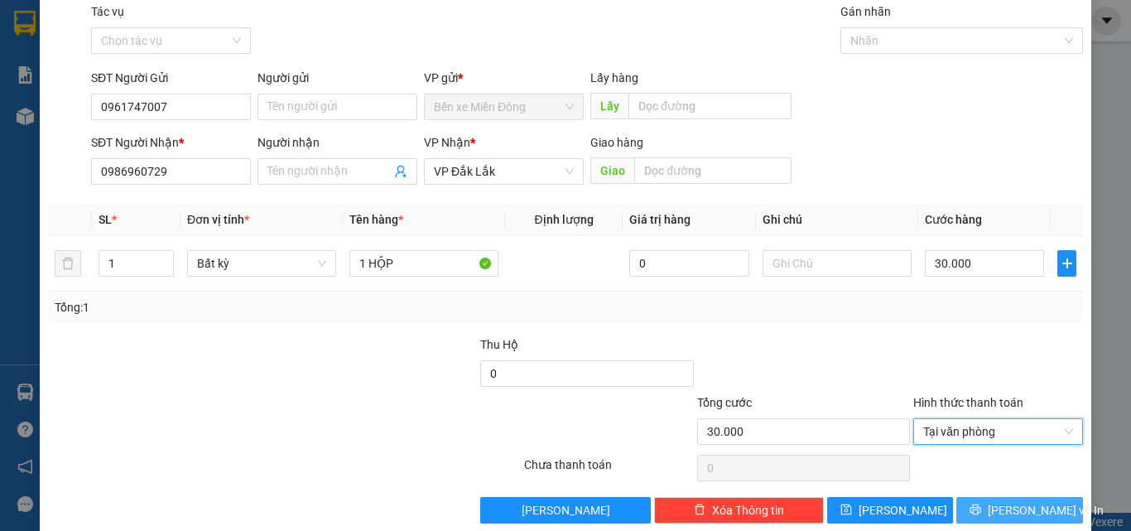
scroll to position [82, 0]
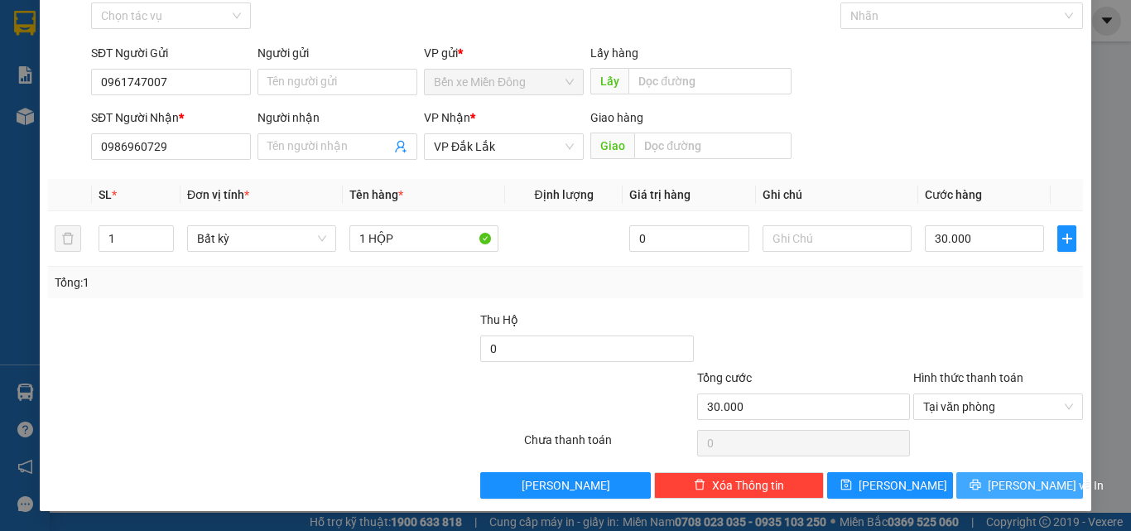
click at [1007, 481] on span "Lưu và In" at bounding box center [1046, 485] width 116 height 18
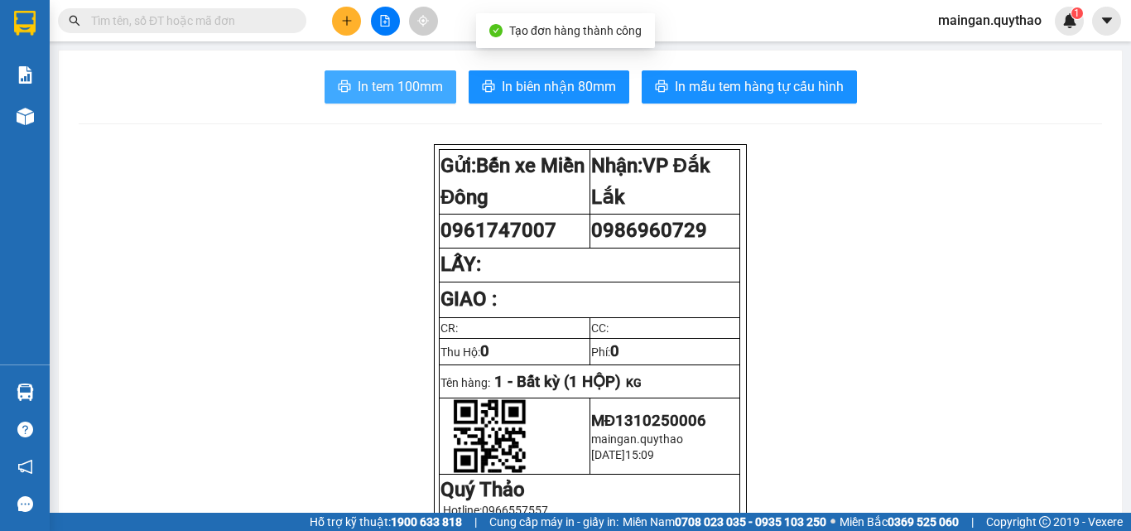
click at [437, 93] on button "In tem 100mm" at bounding box center [391, 86] width 132 height 33
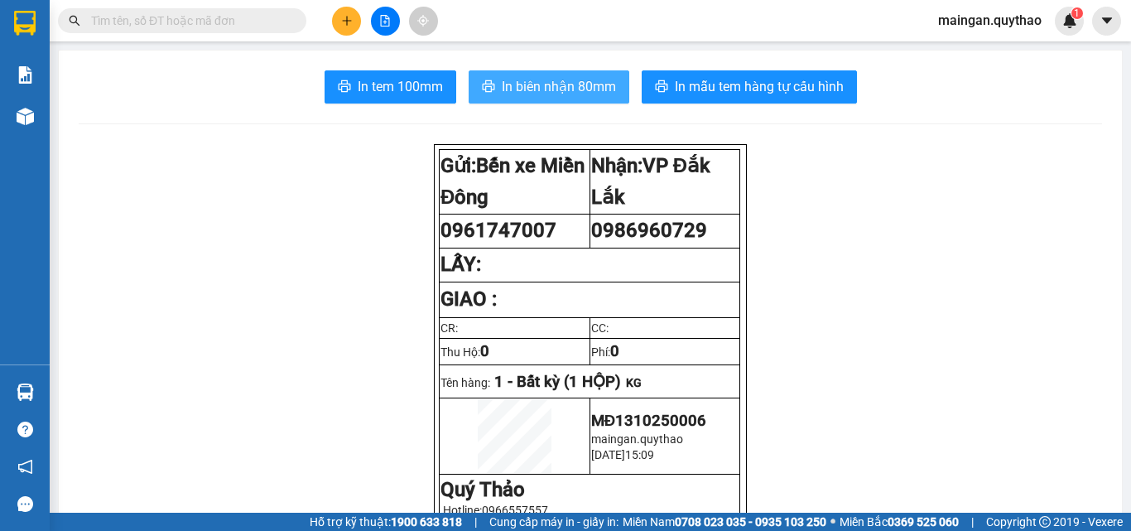
click at [581, 89] on span "In biên nhận 80mm" at bounding box center [559, 86] width 114 height 21
click at [359, 30] on div at bounding box center [385, 21] width 124 height 29
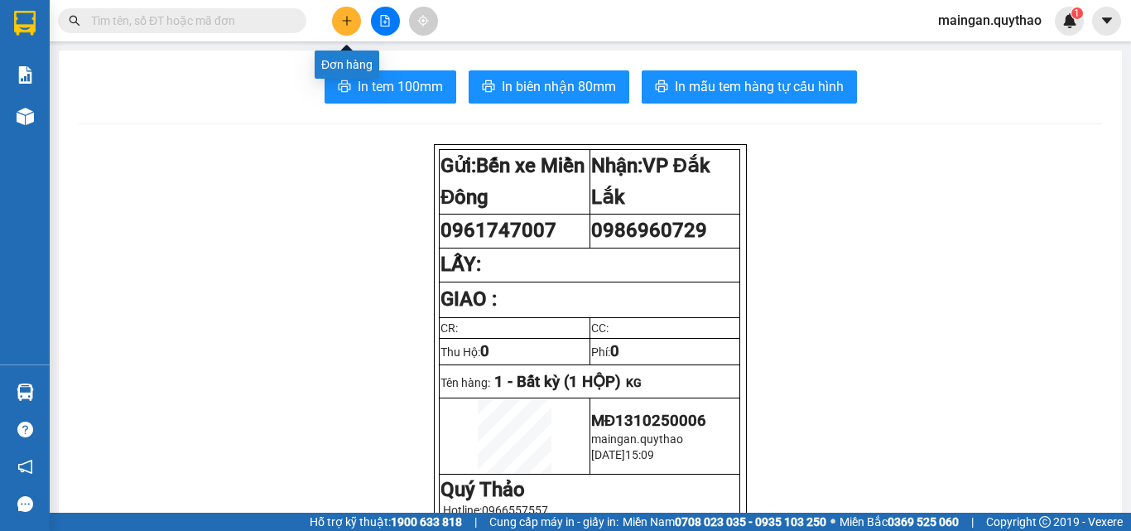
click at [349, 18] on icon "plus" at bounding box center [347, 21] width 12 height 12
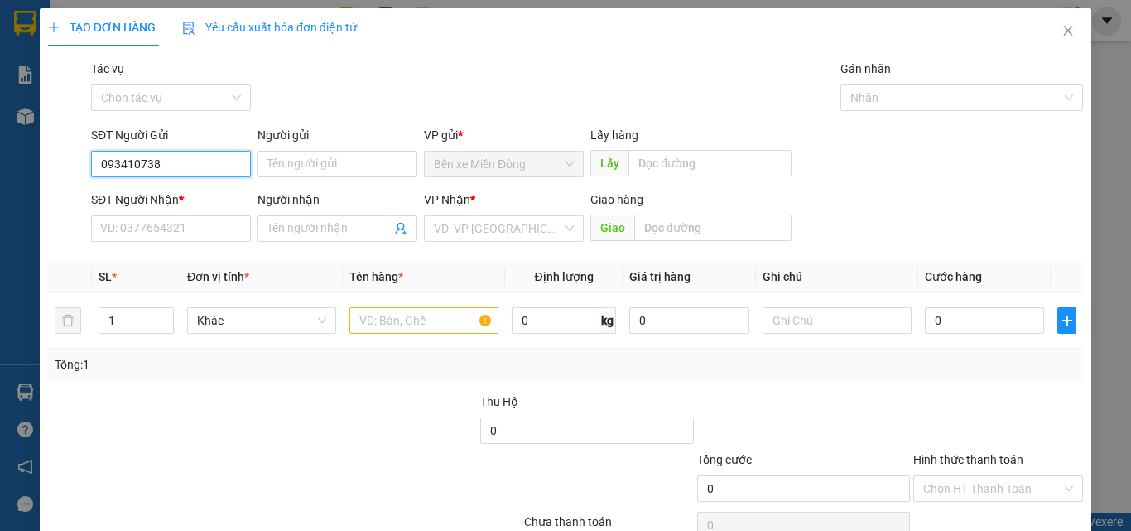
type input "0934107388"
click at [176, 195] on div "0934107388" at bounding box center [169, 197] width 138 height 18
type input "0964056052"
type input "0934107388"
drag, startPoint x: 375, startPoint y: 355, endPoint x: 367, endPoint y: 310, distance: 46.3
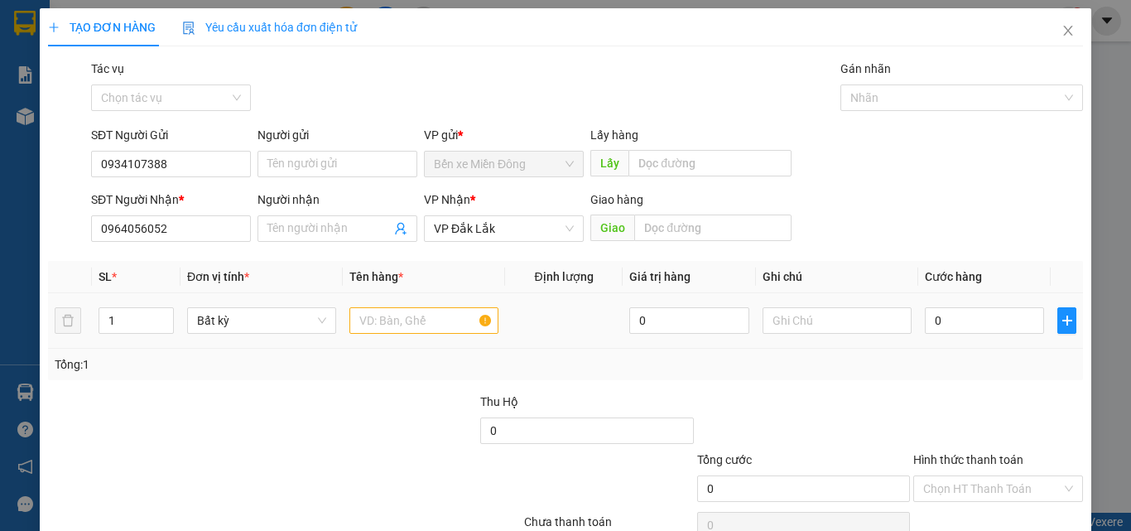
click at [375, 347] on div "SL * Đơn vị tính * Tên hàng * Định lượng Giá trị hàng Ghi chú Cước hàng 1 Bất k…" at bounding box center [565, 320] width 1035 height 119
drag, startPoint x: 367, startPoint y: 310, endPoint x: 367, endPoint y: 321, distance: 11.6
click at [367, 313] on input "text" at bounding box center [424, 320] width 149 height 27
type input "1 KIỆN"
click at [943, 321] on div "0" at bounding box center [984, 320] width 119 height 33
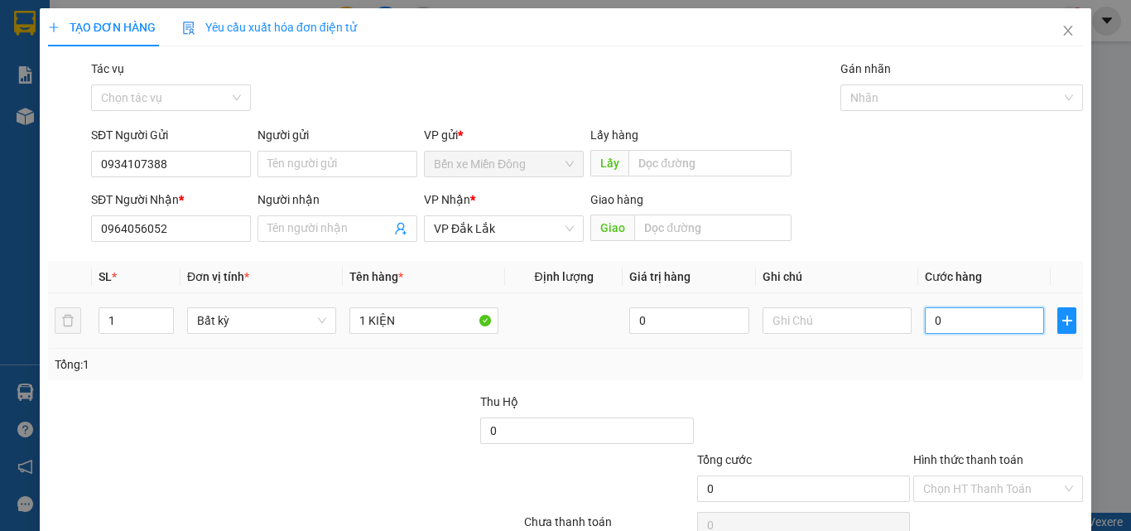
click at [948, 321] on input "0" at bounding box center [984, 320] width 119 height 27
type input "05"
type input "5"
type input "050"
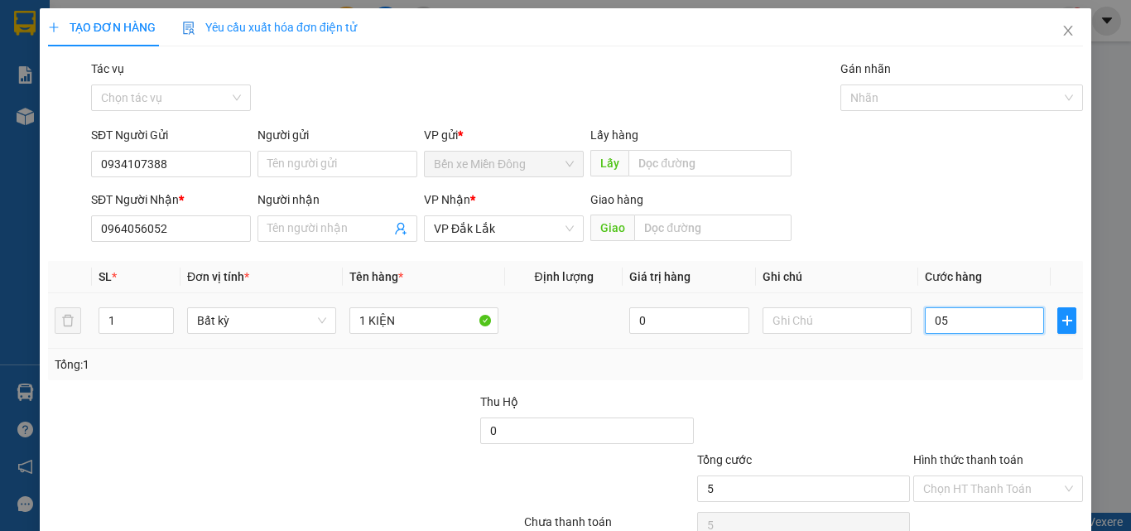
type input "50"
type input "50.000"
click at [1015, 413] on div at bounding box center [998, 422] width 173 height 58
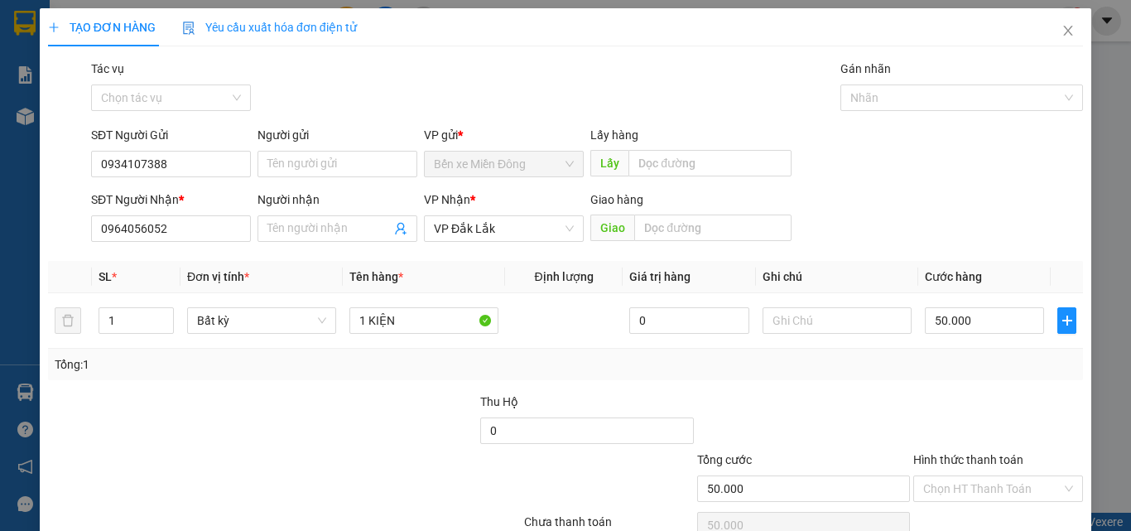
click at [1015, 482] on div "Hình thức thanh toán Chọn HT Thanh Toán" at bounding box center [999, 480] width 170 height 58
click at [1015, 482] on input "Hình thức thanh toán" at bounding box center [992, 488] width 138 height 25
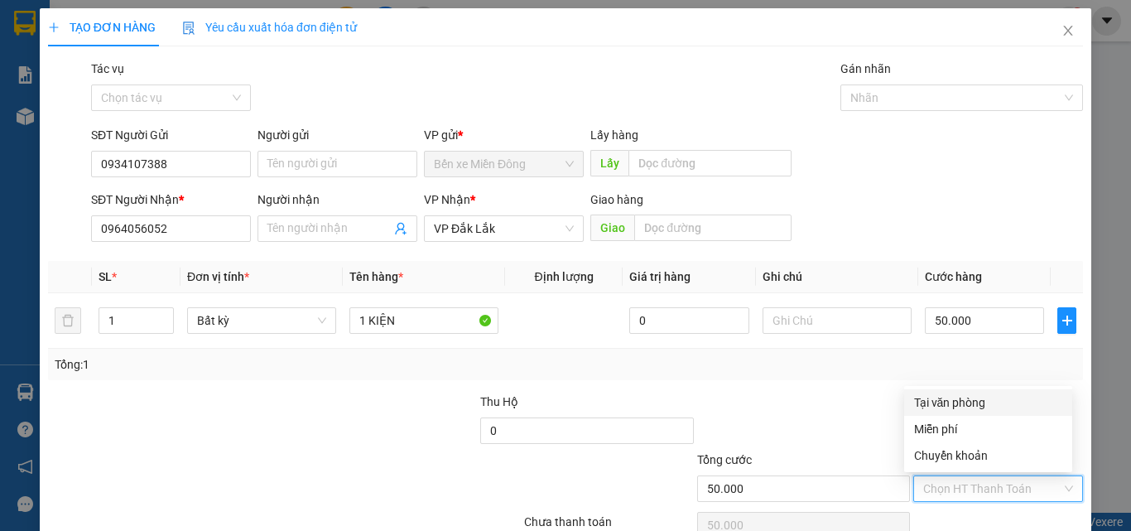
click at [968, 403] on div "Tại văn phòng" at bounding box center [988, 402] width 148 height 18
type input "0"
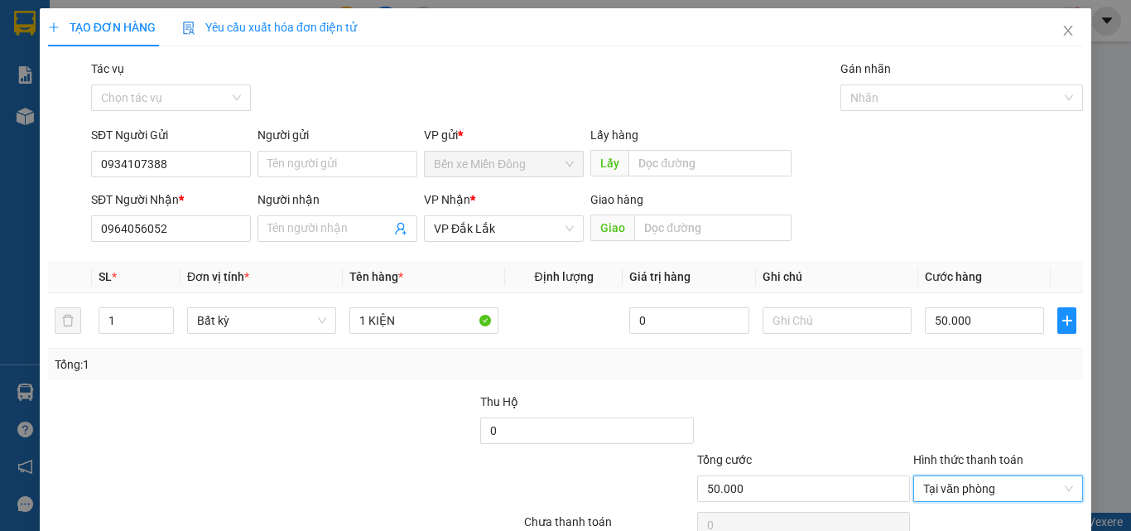
scroll to position [82, 0]
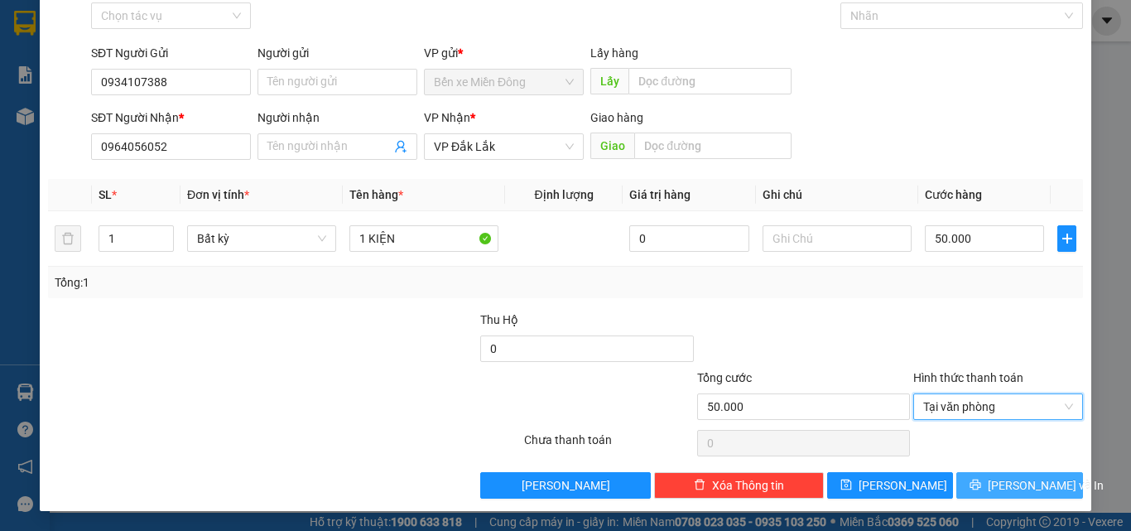
click at [1025, 474] on div "Transit Pickup Surcharge Ids Transit Deliver Surcharge Ids Transit Deliver Surc…" at bounding box center [565, 238] width 1035 height 521
click at [1025, 480] on span "Lưu và In" at bounding box center [1046, 485] width 116 height 18
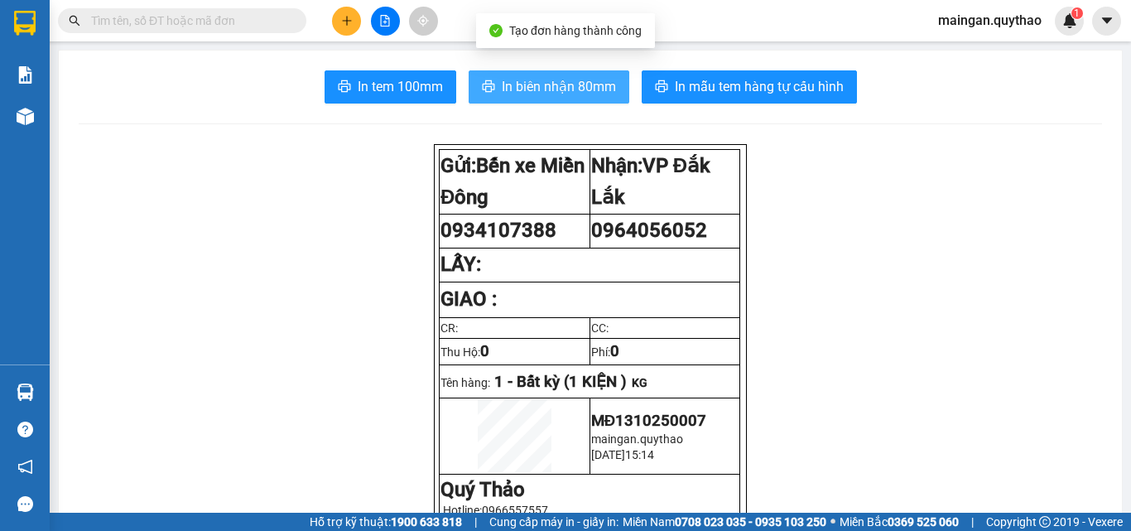
click at [567, 84] on span "In biên nhận 80mm" at bounding box center [559, 86] width 114 height 21
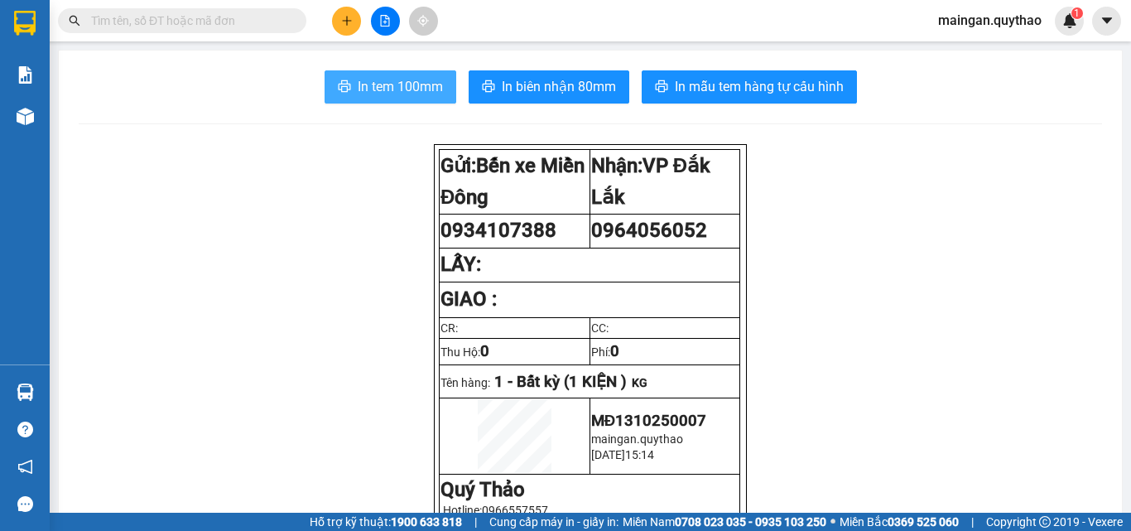
drag, startPoint x: 363, startPoint y: 75, endPoint x: 326, endPoint y: 101, distance: 45.1
click at [365, 82] on button "In tem 100mm" at bounding box center [391, 86] width 132 height 33
click at [342, 22] on icon "plus" at bounding box center [347, 21] width 12 height 12
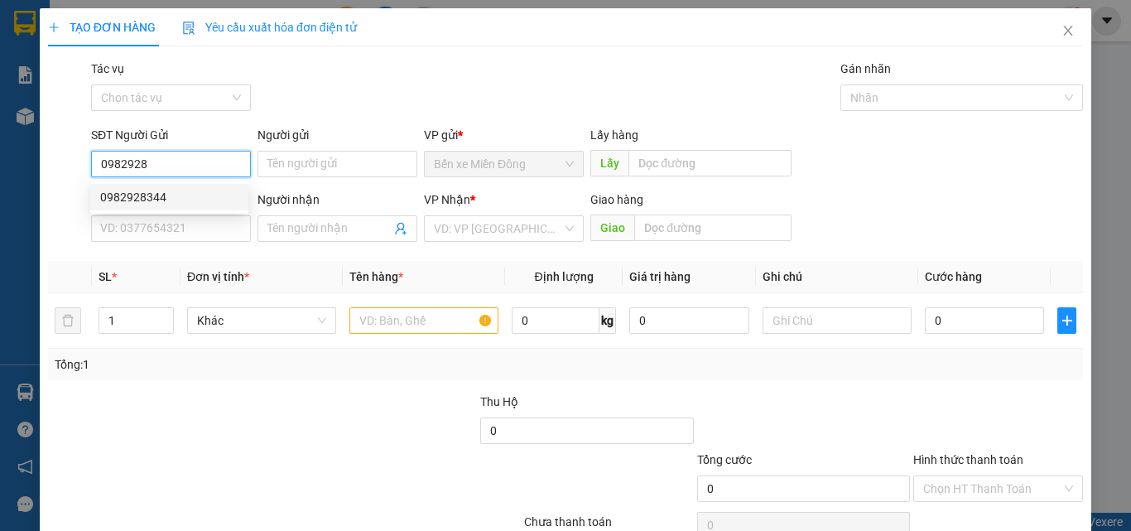
click at [157, 199] on div "0982928344" at bounding box center [169, 197] width 138 height 18
type input "0982928344"
type input "0385558554"
type input "EABAR"
click at [215, 174] on input "0982928344" at bounding box center [171, 164] width 160 height 27
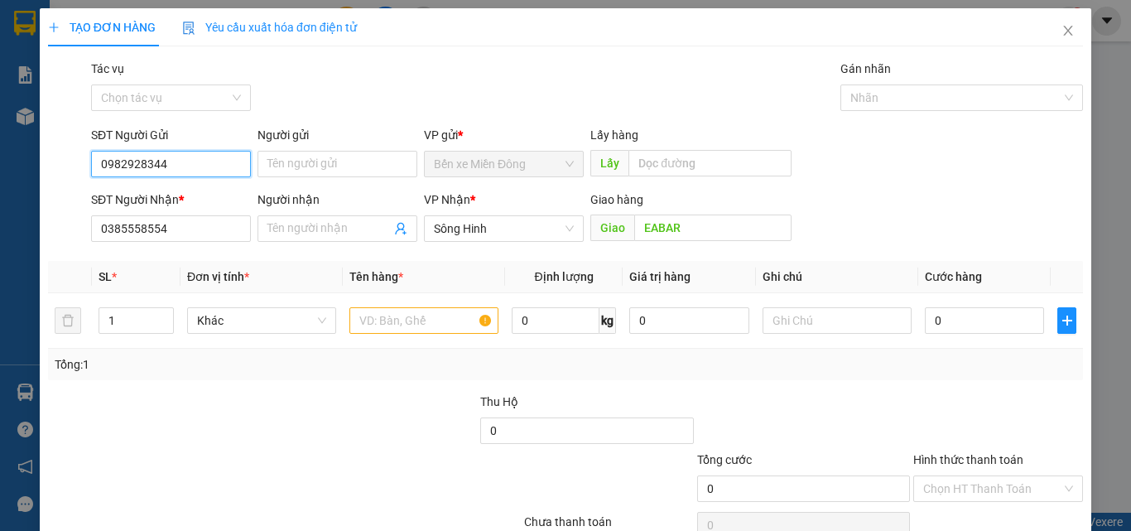
click at [215, 174] on input "0982928344" at bounding box center [171, 164] width 160 height 27
type input "0982928344"
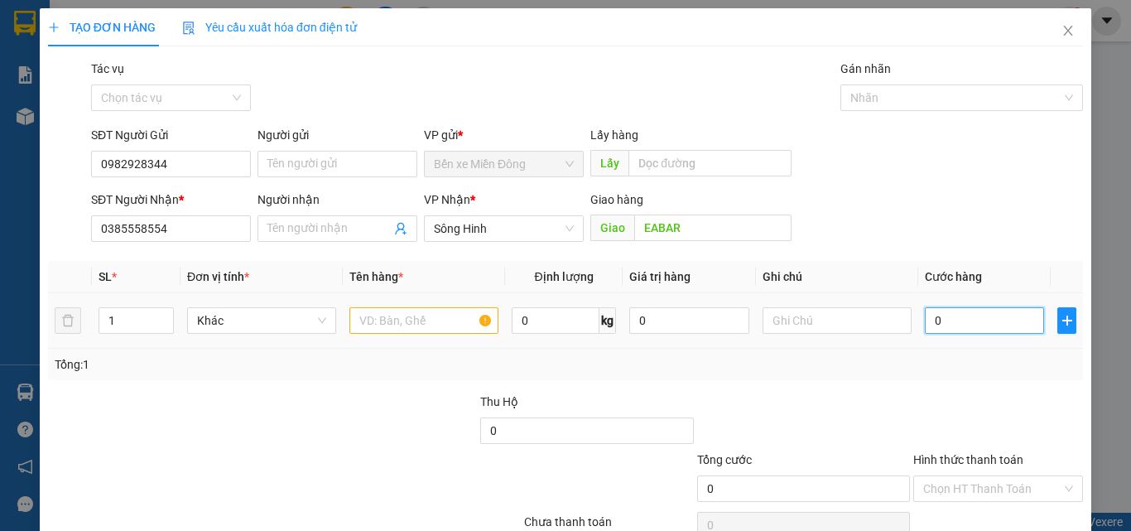
click at [926, 328] on input "0" at bounding box center [984, 320] width 119 height 27
type input "08"
type input "8"
type input "080"
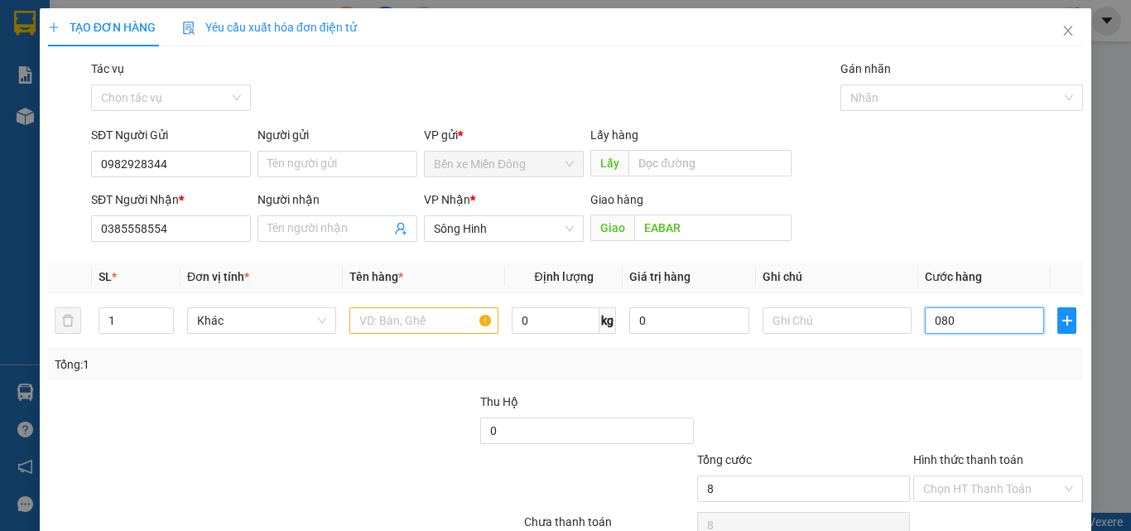
type input "80"
type input "80.000"
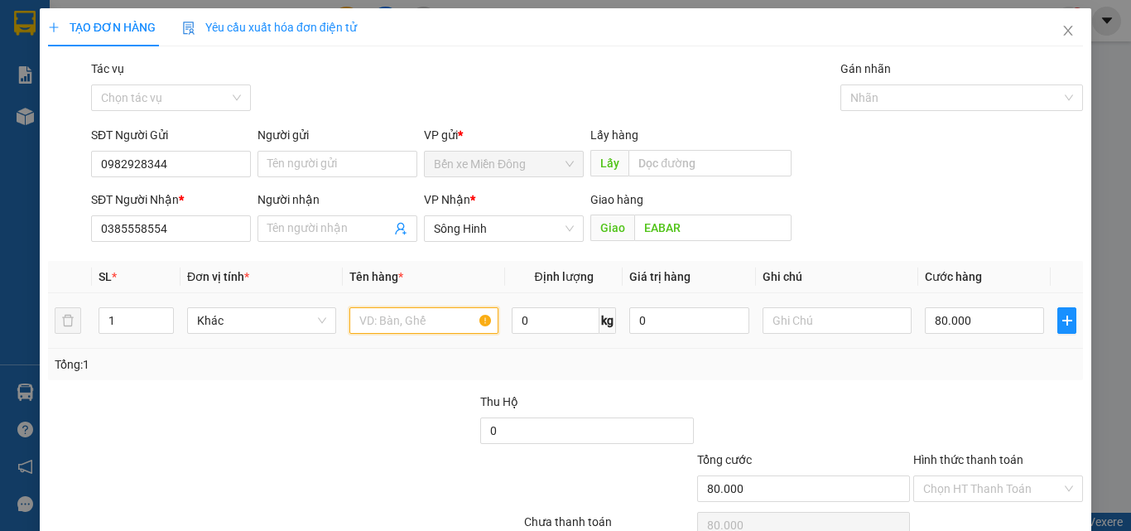
click at [381, 314] on input "text" at bounding box center [424, 320] width 149 height 27
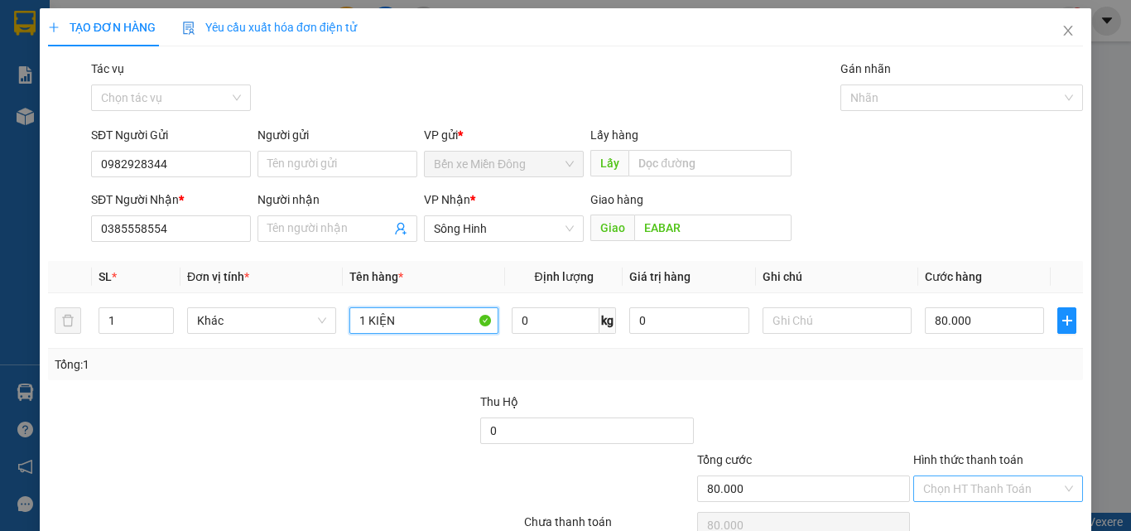
type input "1 KIỆN"
click at [993, 482] on input "Hình thức thanh toán" at bounding box center [992, 488] width 138 height 25
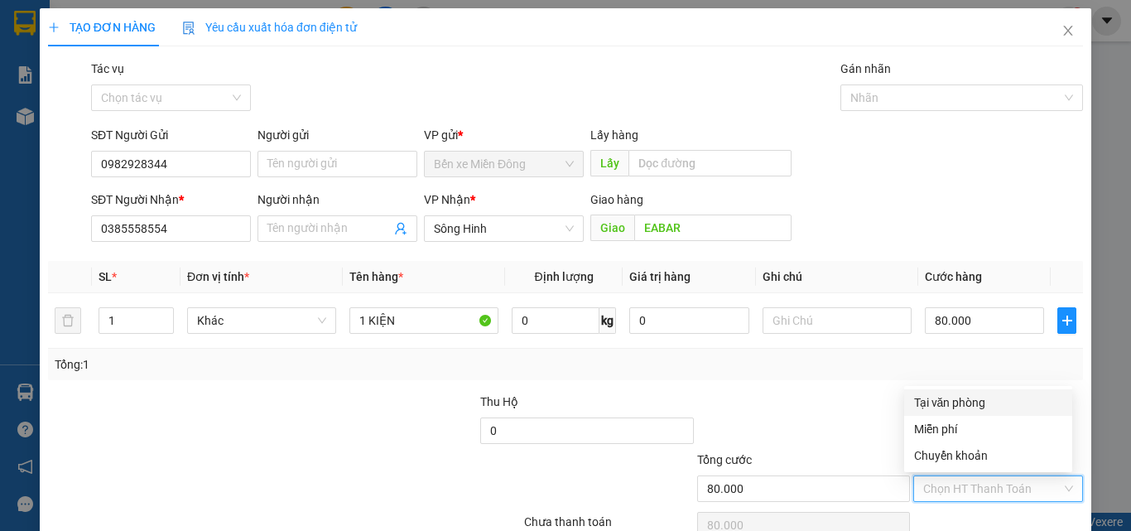
click at [950, 405] on div "Tại văn phòng" at bounding box center [988, 402] width 148 height 18
type input "0"
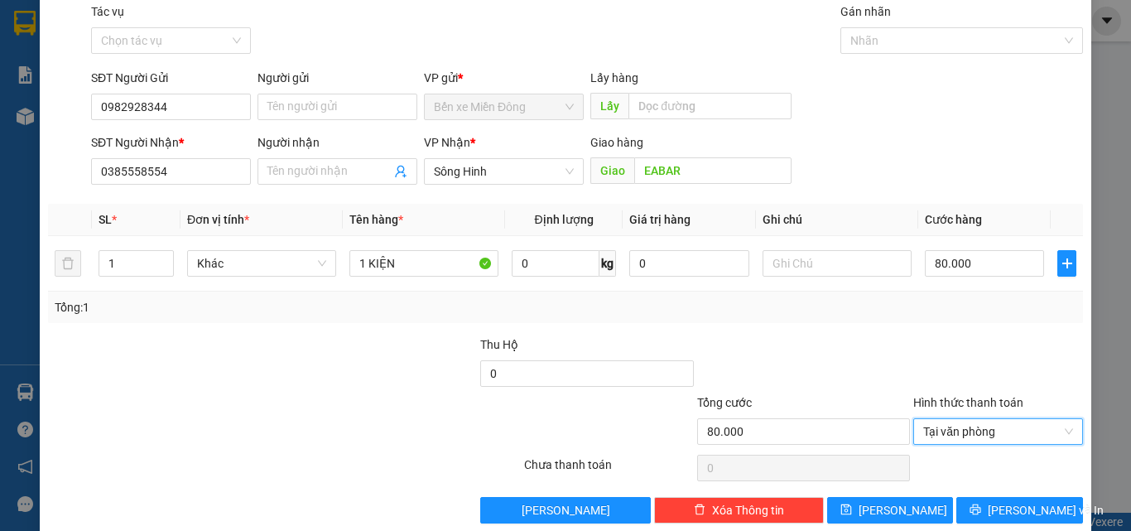
scroll to position [82, 0]
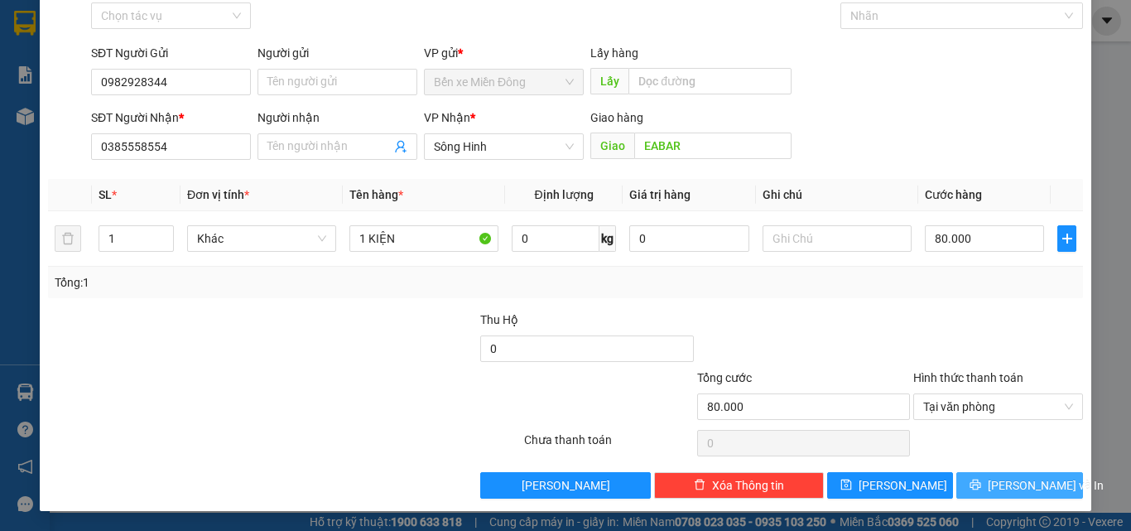
drag, startPoint x: 1013, startPoint y: 473, endPoint x: 1001, endPoint y: 488, distance: 19.4
click at [1009, 482] on button "Lưu và In" at bounding box center [1020, 485] width 127 height 27
click at [1001, 482] on span "Lưu và In" at bounding box center [1046, 485] width 116 height 18
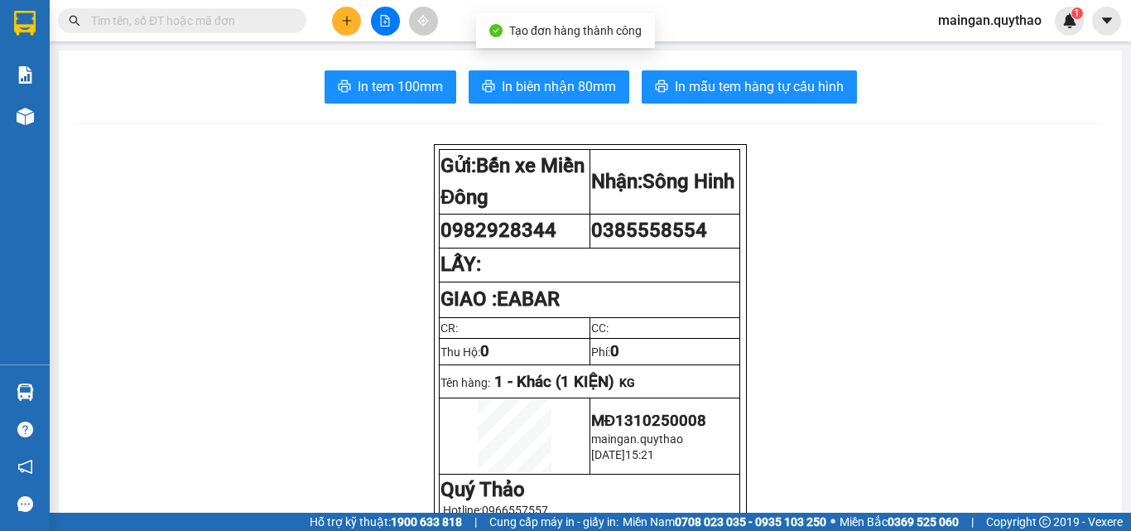
drag, startPoint x: 597, startPoint y: 89, endPoint x: 593, endPoint y: 101, distance: 12.3
click at [596, 95] on span "In biên nhận 80mm" at bounding box center [559, 86] width 114 height 21
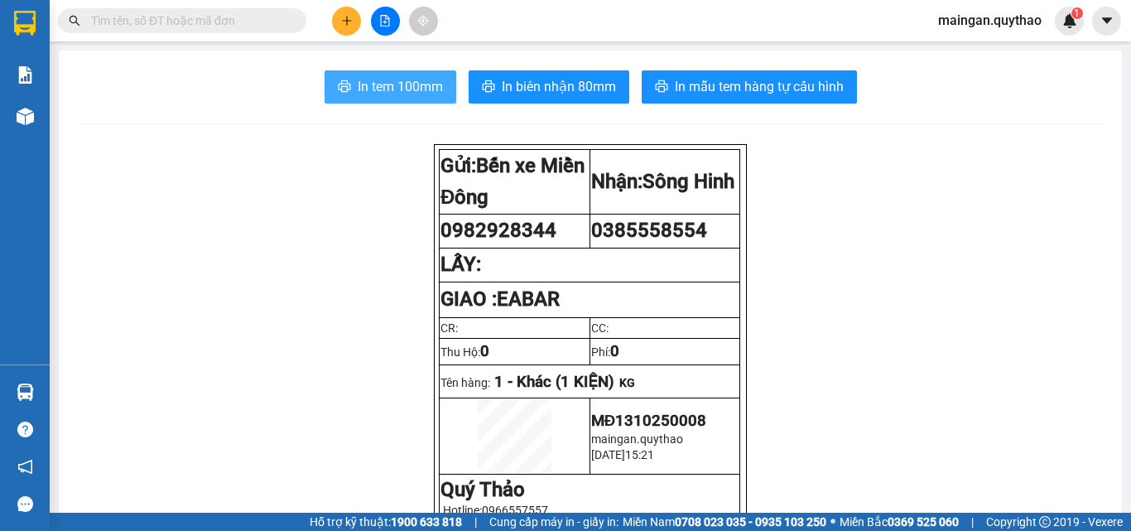
click at [416, 83] on span "In tem 100mm" at bounding box center [400, 86] width 85 height 21
click at [350, 21] on icon "plus" at bounding box center [346, 20] width 9 height 1
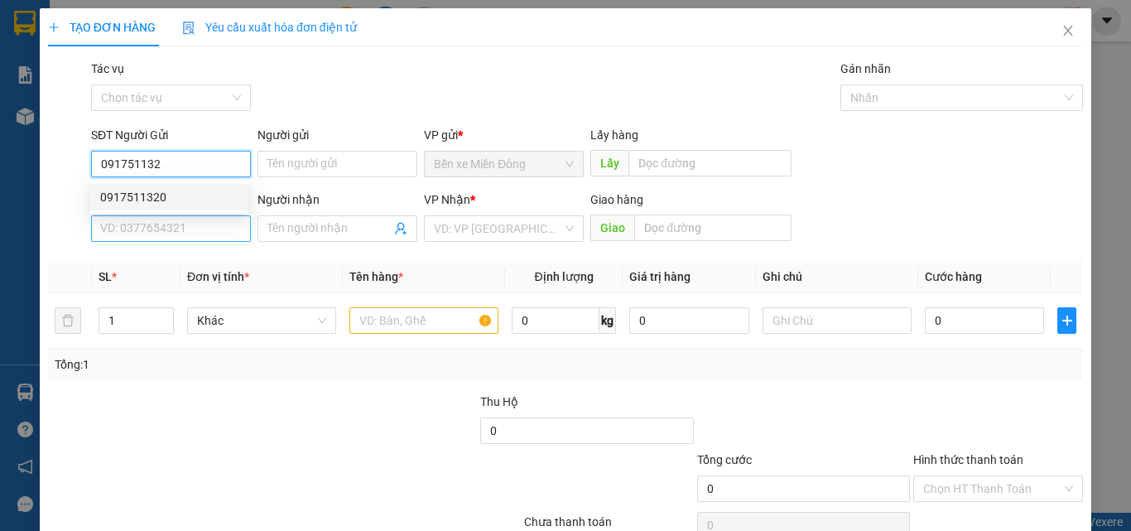
drag, startPoint x: 157, startPoint y: 193, endPoint x: 206, endPoint y: 239, distance: 67.4
click at [157, 195] on div "0917511320" at bounding box center [169, 197] width 138 height 18
type input "0917511320"
type input "0354218319"
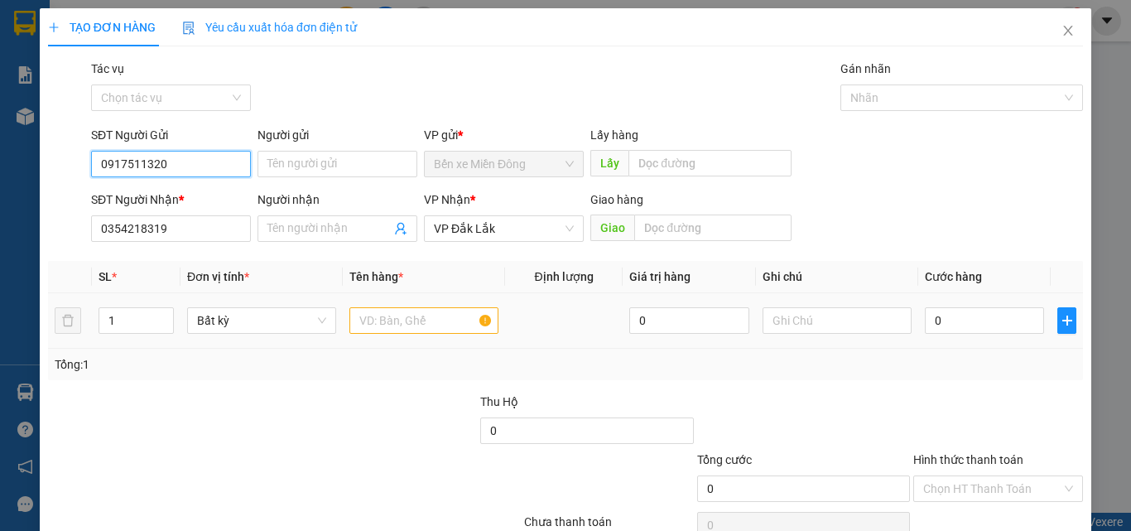
type input "0917511320"
click at [405, 321] on input "text" at bounding box center [424, 320] width 149 height 27
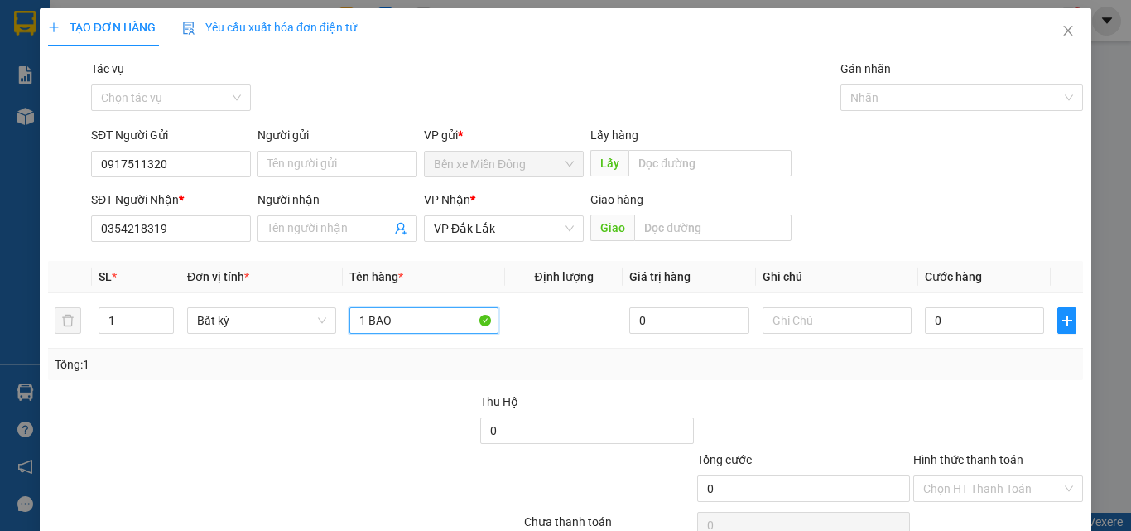
type input "1 BAO"
drag, startPoint x: 354, startPoint y: 252, endPoint x: 796, endPoint y: 201, distance: 444.3
click at [796, 201] on div "SĐT Người Nhận * 0354218319 Người nhận Tên người nhận VP Nhận * VP Đắk Lắk Giao…" at bounding box center [587, 219] width 999 height 58
click at [977, 342] on td "0" at bounding box center [985, 320] width 133 height 55
click at [969, 318] on input "0" at bounding box center [984, 320] width 119 height 27
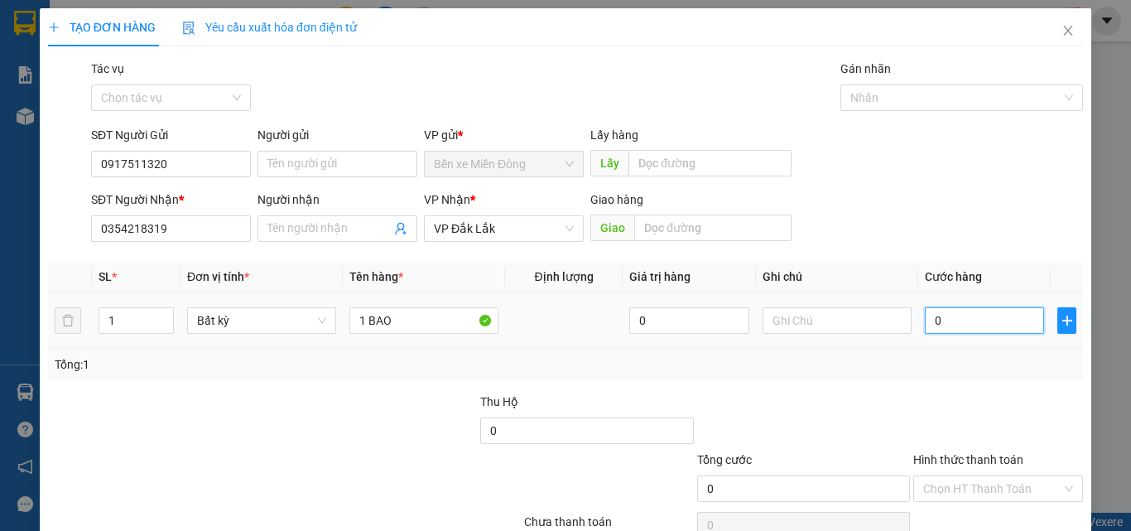
type input "06"
type input "6"
type input "060"
type input "60"
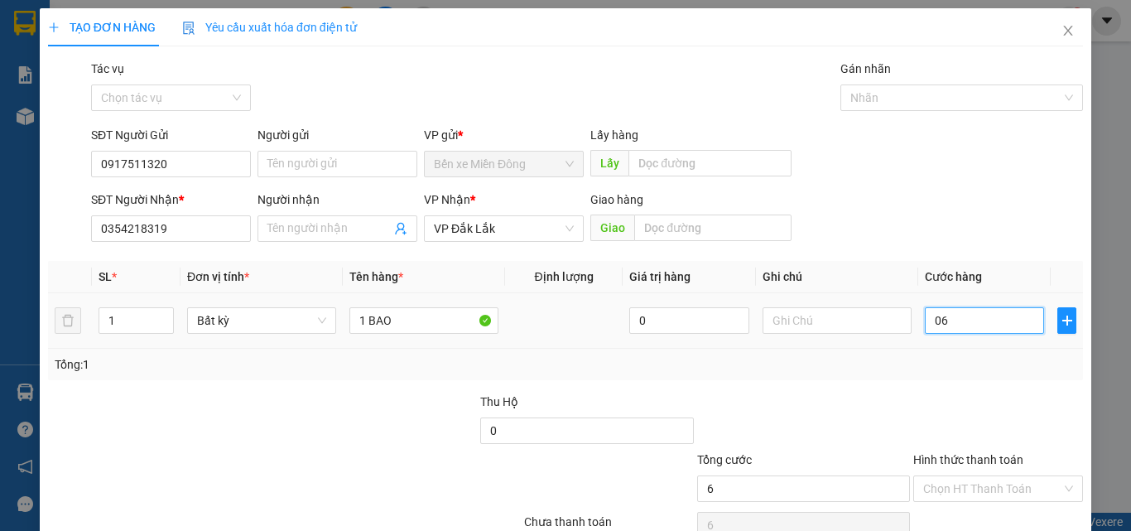
type input "60"
click at [973, 419] on div at bounding box center [998, 422] width 173 height 58
type input "60.000"
click at [962, 482] on div "Chọn HT Thanh Toán" at bounding box center [998, 525] width 173 height 33
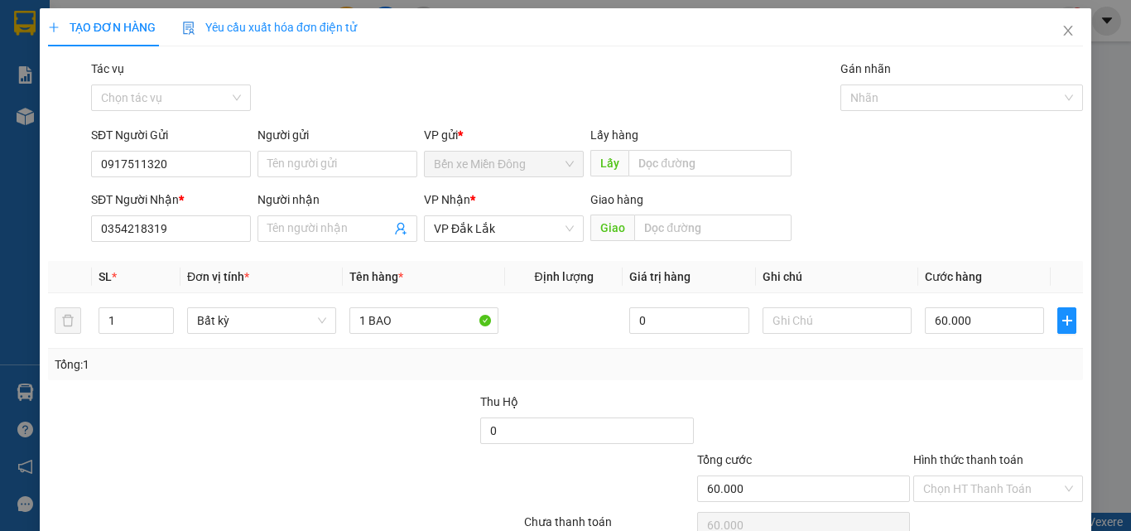
click at [952, 473] on div "Hình thức thanh toán" at bounding box center [999, 463] width 170 height 25
click at [967, 482] on input "Hình thức thanh toán" at bounding box center [992, 488] width 138 height 25
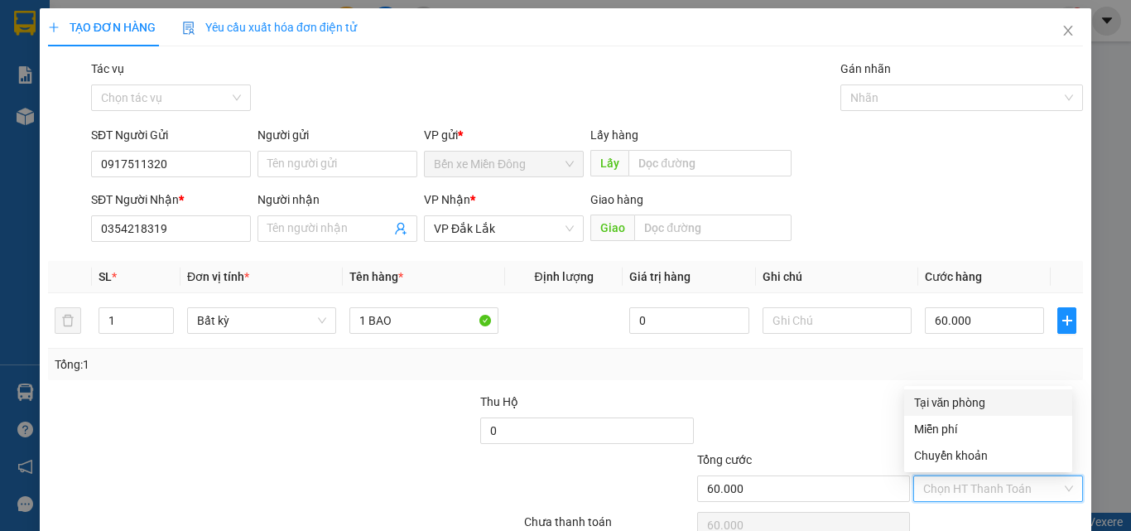
click at [940, 399] on div "Tại văn phòng" at bounding box center [988, 402] width 148 height 18
type input "0"
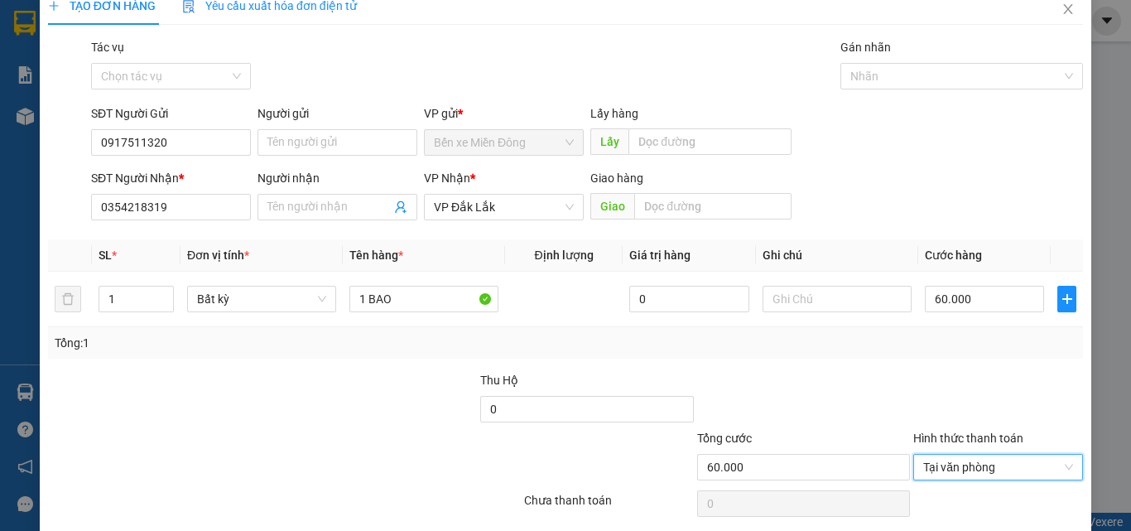
scroll to position [82, 0]
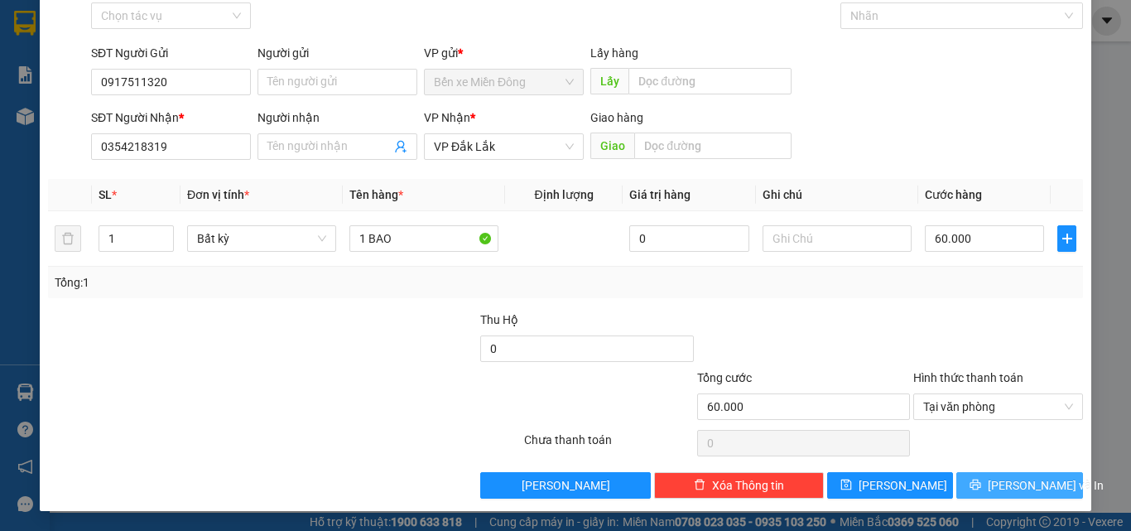
click at [1028, 479] on button "Lưu và In" at bounding box center [1020, 485] width 127 height 27
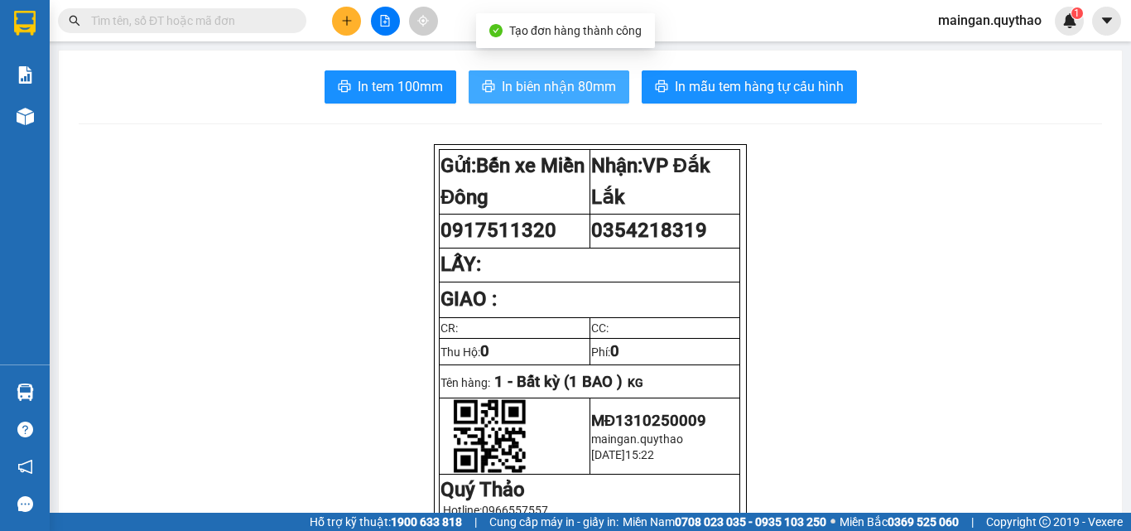
click at [536, 96] on span "In biên nhận 80mm" at bounding box center [559, 86] width 114 height 21
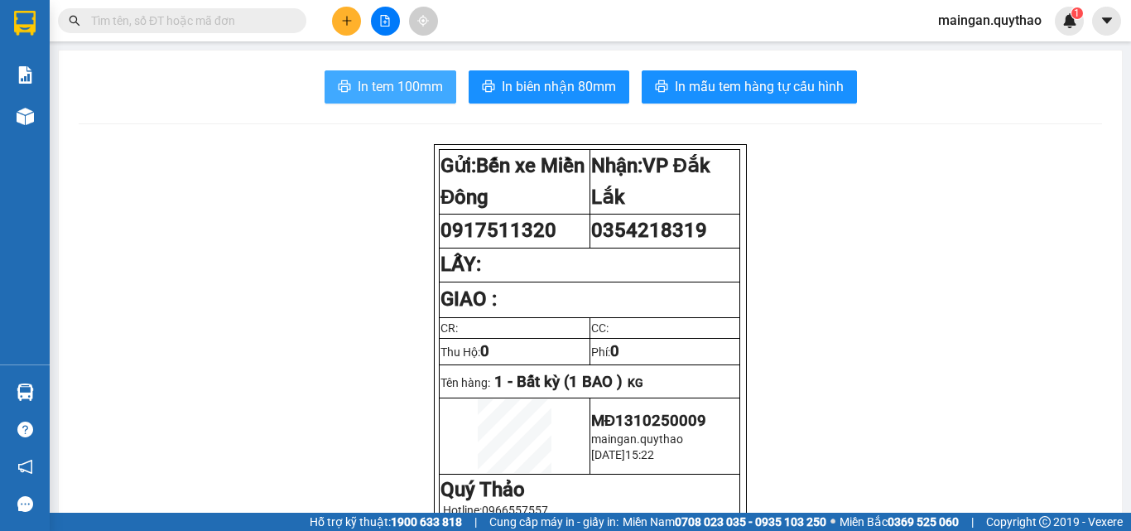
click at [424, 80] on span "In tem 100mm" at bounding box center [400, 86] width 85 height 21
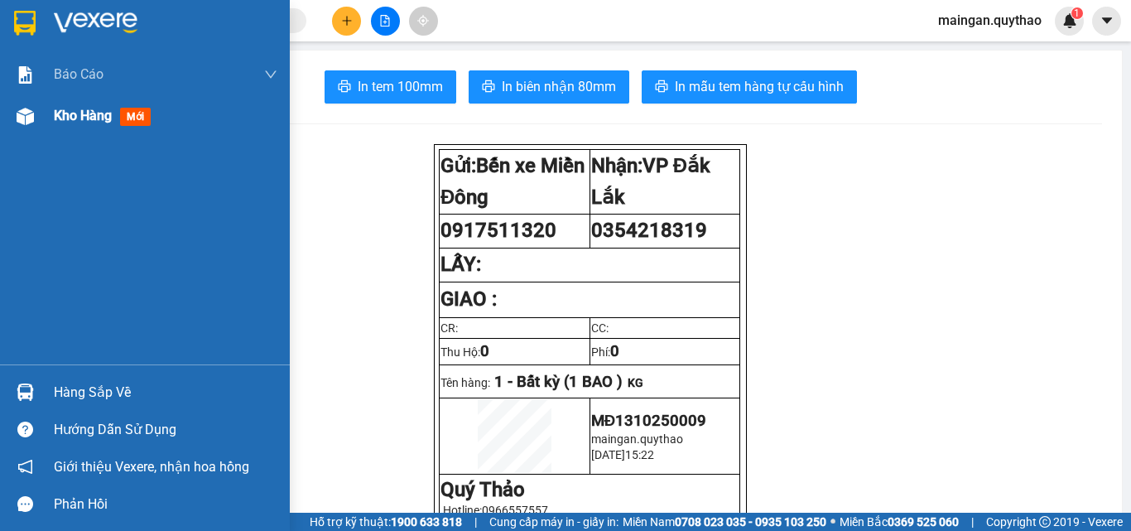
click at [134, 123] on span "mới" at bounding box center [135, 117] width 31 height 18
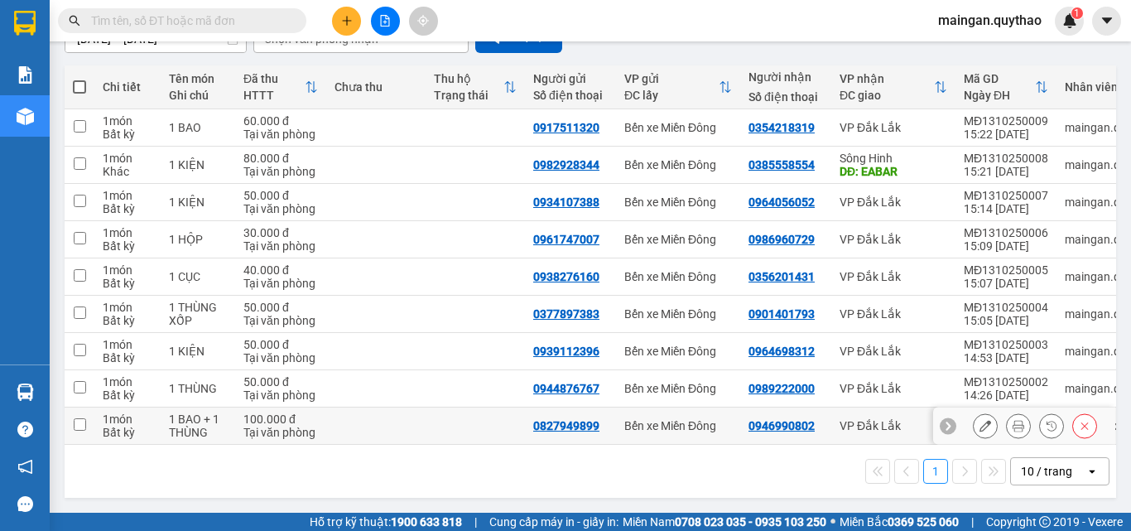
scroll to position [175, 0]
drag, startPoint x: 1063, startPoint y: 471, endPoint x: 1053, endPoint y: 461, distance: 14.7
click at [1028, 471] on div "10 / trang" at bounding box center [1048, 471] width 75 height 27
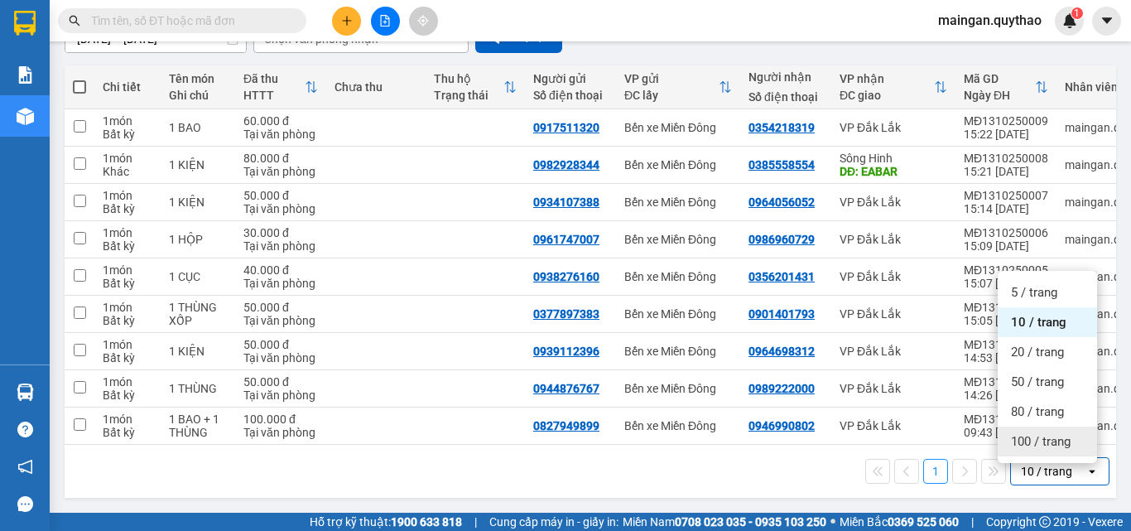
click at [1028, 433] on span "100 / trang" at bounding box center [1041, 441] width 60 height 17
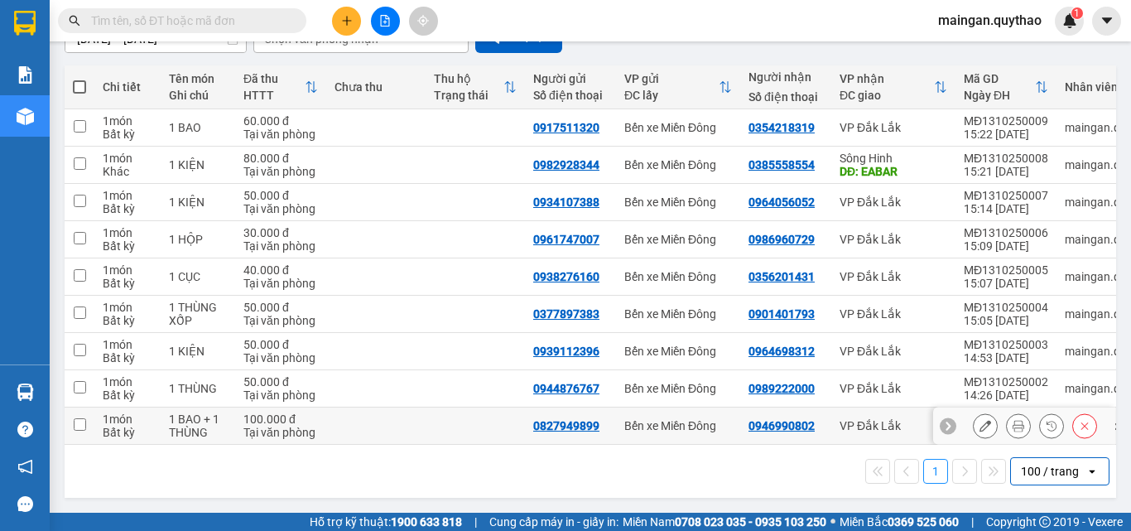
click at [1009, 427] on button at bounding box center [1018, 426] width 23 height 29
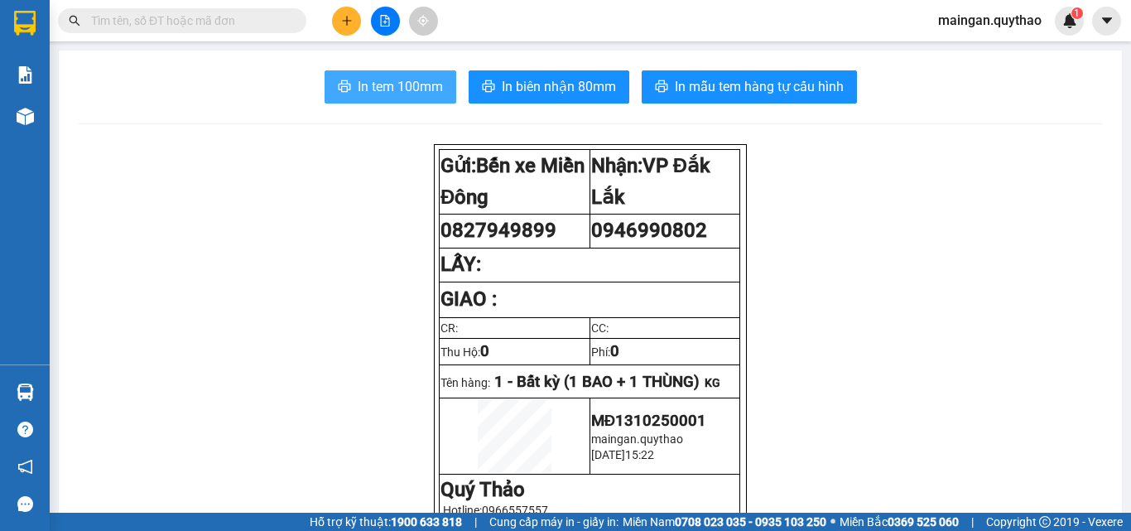
click at [375, 86] on span "In tem 100mm" at bounding box center [400, 86] width 85 height 21
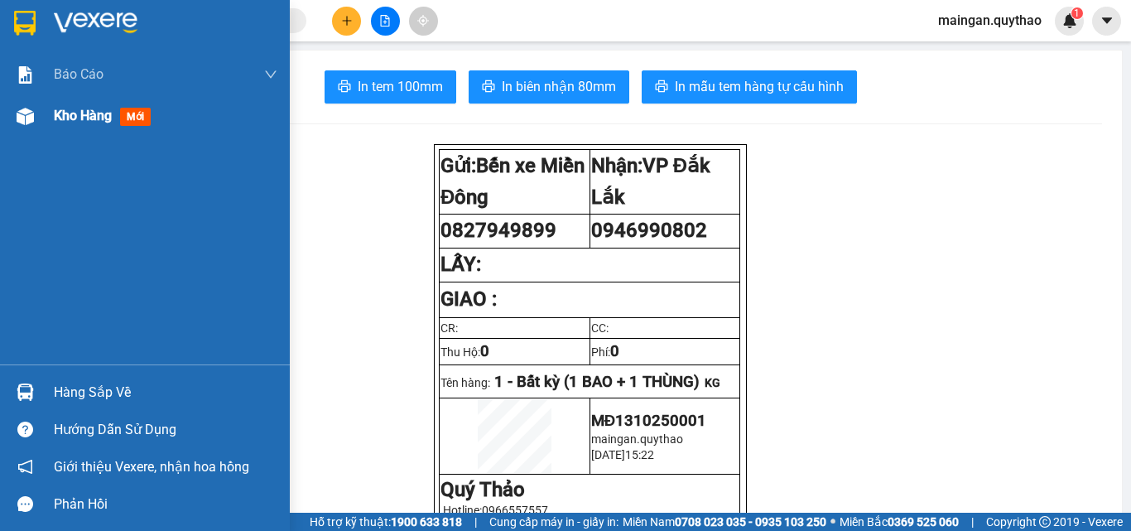
click at [148, 95] on div "Kho hàng mới" at bounding box center [166, 115] width 224 height 41
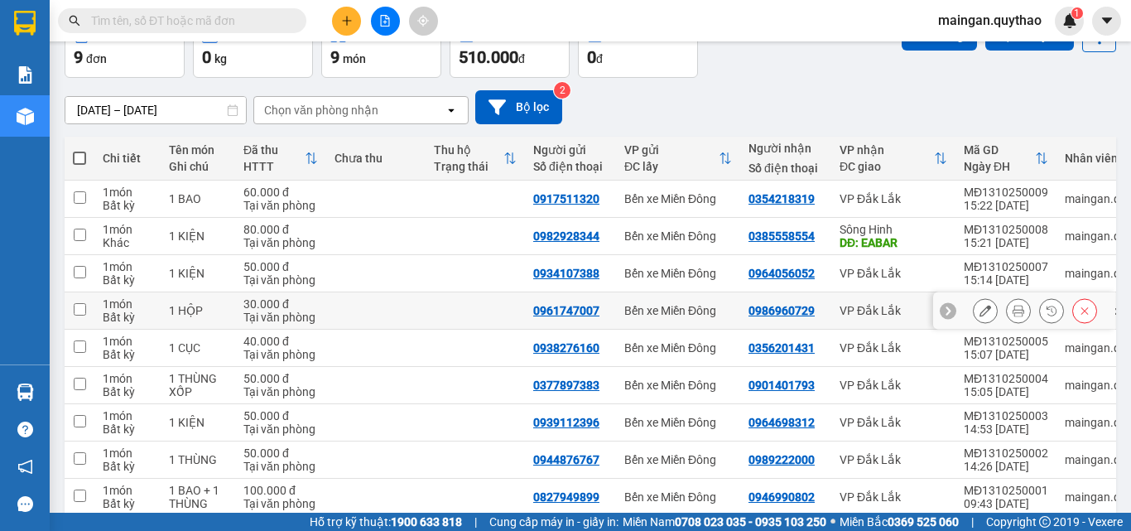
scroll to position [175, 0]
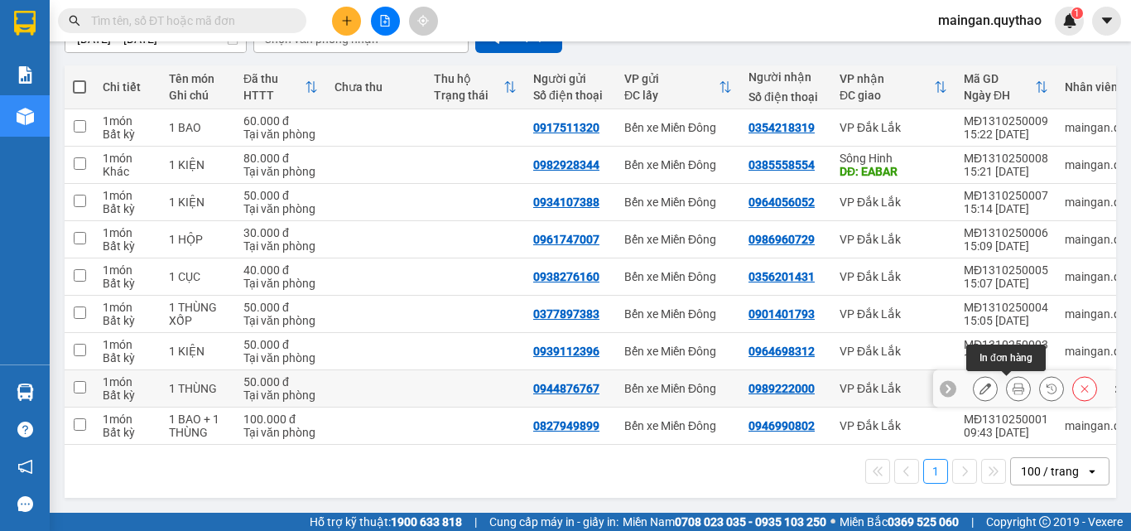
click at [1007, 374] on button at bounding box center [1018, 388] width 23 height 29
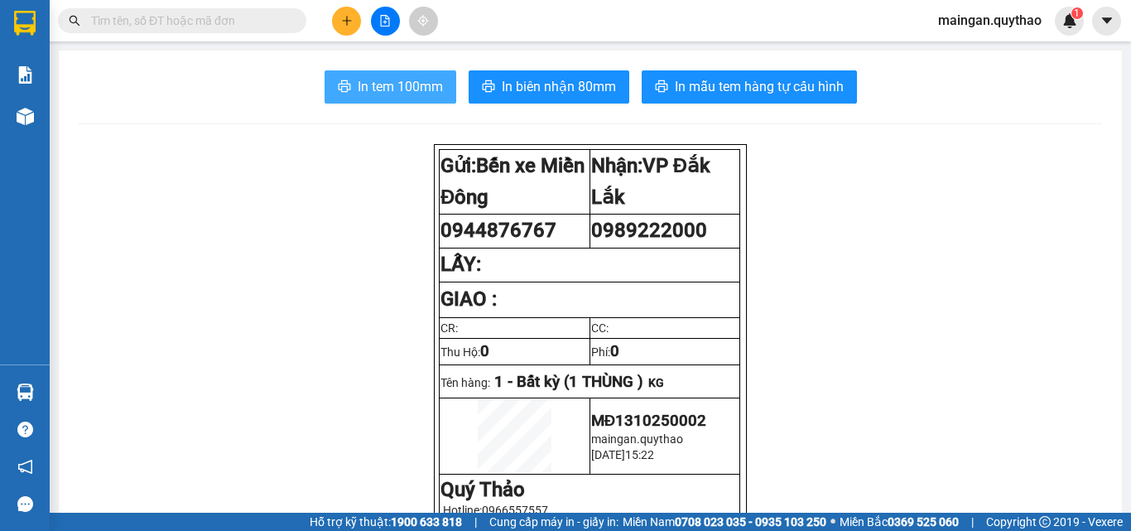
click at [403, 80] on span "In tem 100mm" at bounding box center [400, 86] width 85 height 21
click at [346, 19] on icon "plus" at bounding box center [347, 21] width 12 height 12
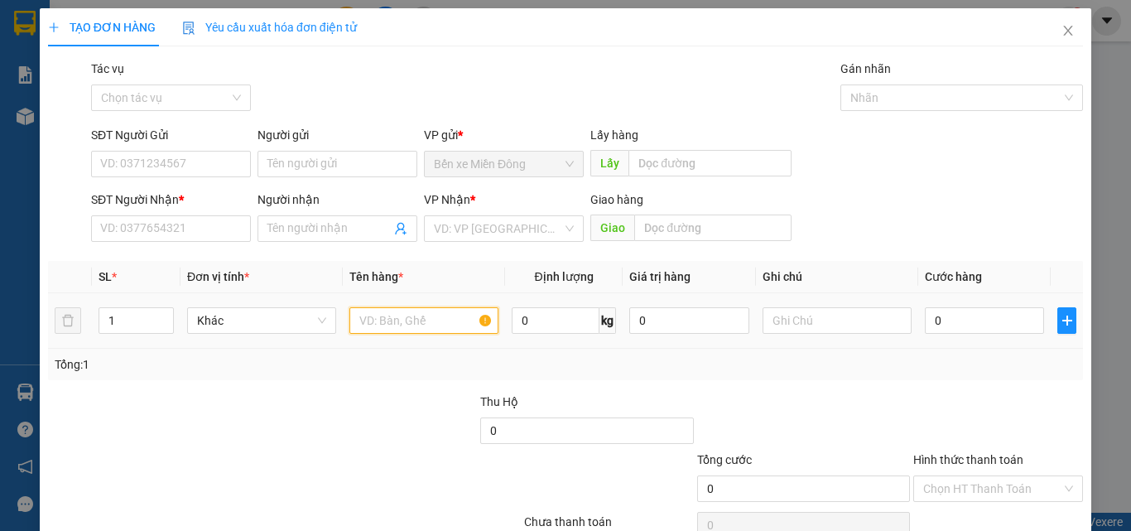
click at [423, 322] on input "text" at bounding box center [424, 320] width 149 height 27
click at [226, 171] on input "SĐT Người Gửi" at bounding box center [171, 164] width 160 height 27
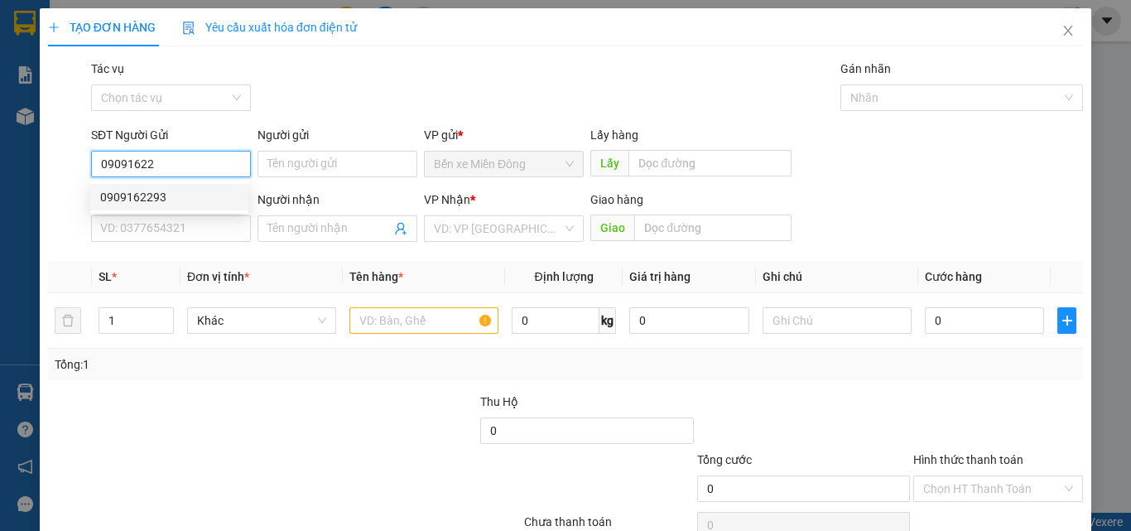
click at [195, 199] on div "0909162293" at bounding box center [169, 197] width 138 height 18
type input "0909162293"
type input "0986440604"
type input "0909162293"
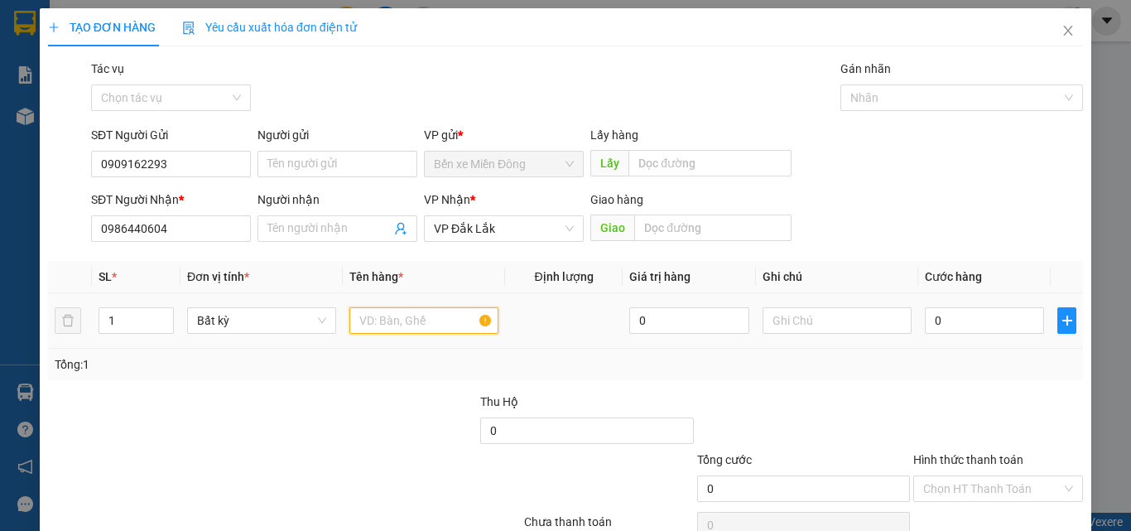
click at [393, 321] on input "text" at bounding box center [424, 320] width 149 height 27
type input "1 HỘP"
click at [972, 327] on input "0" at bounding box center [984, 320] width 119 height 27
type input "04"
type input "4"
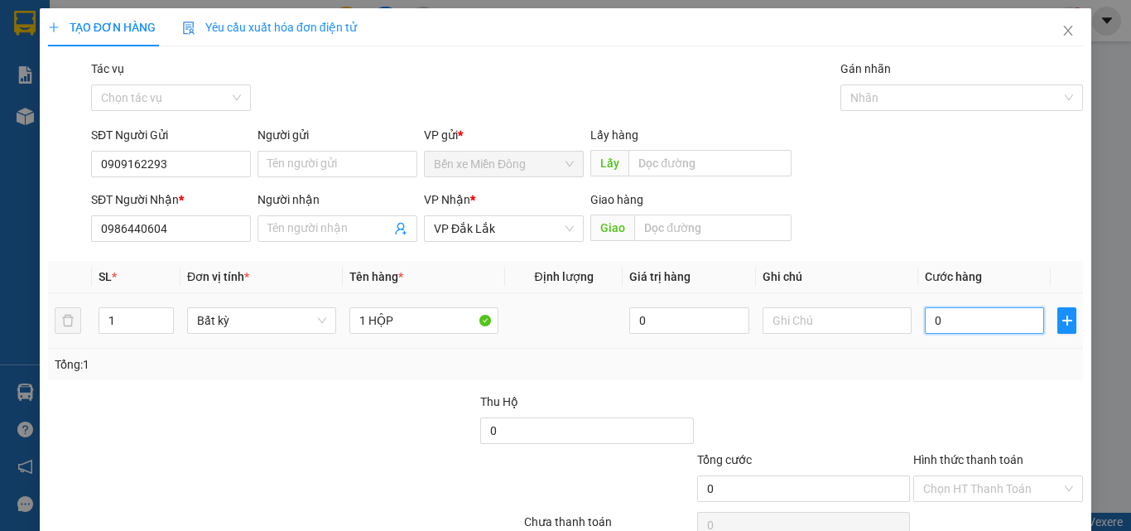
type input "4"
type input "040"
type input "40"
type input "40.000"
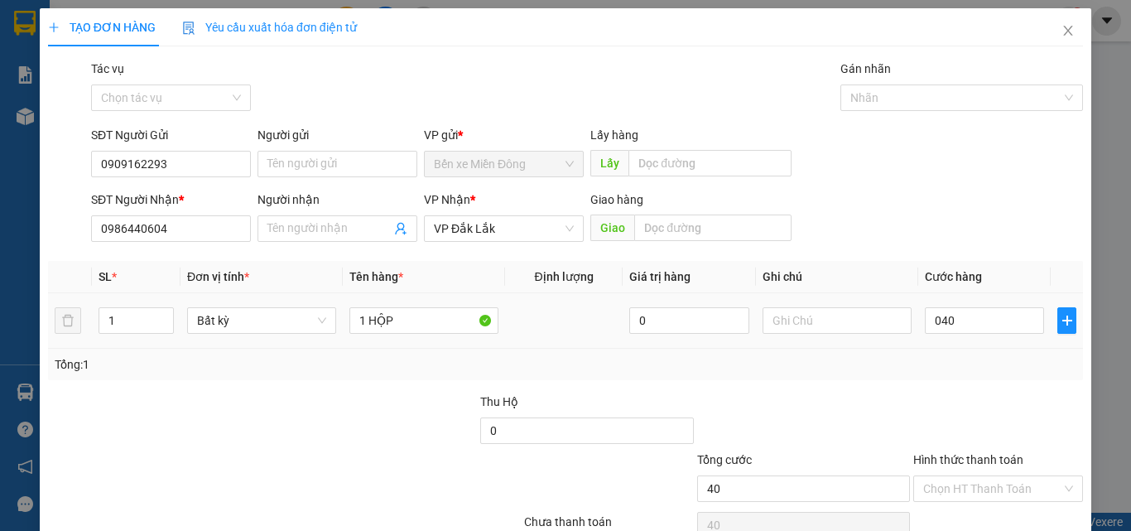
type input "40.000"
click at [992, 343] on td "40.000" at bounding box center [985, 320] width 133 height 55
click at [981, 482] on input "Hình thức thanh toán" at bounding box center [992, 488] width 138 height 25
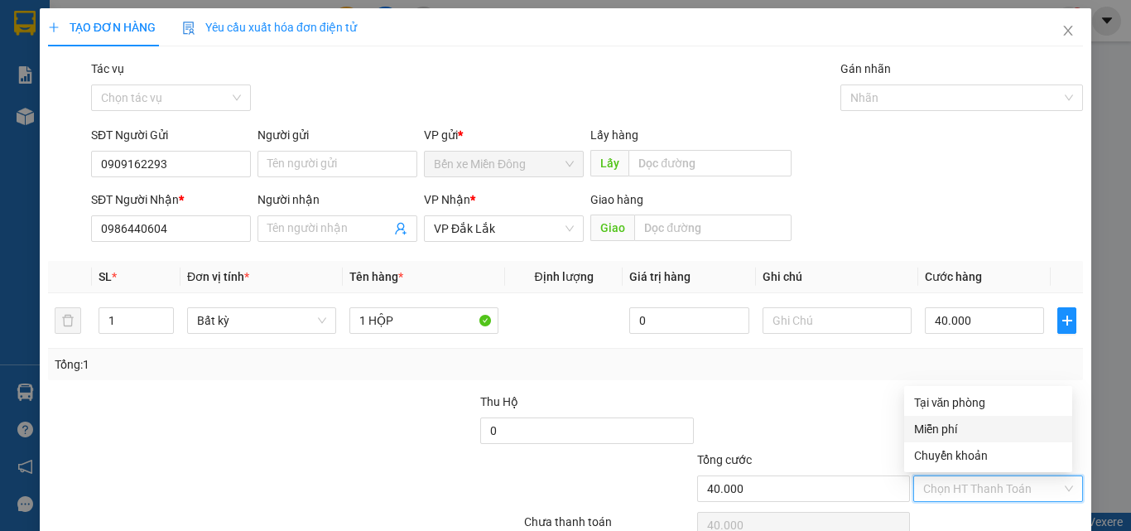
drag, startPoint x: 952, startPoint y: 424, endPoint x: 954, endPoint y: 409, distance: 15.1
click at [952, 422] on div "Miễn phí" at bounding box center [988, 429] width 148 height 18
type input "0"
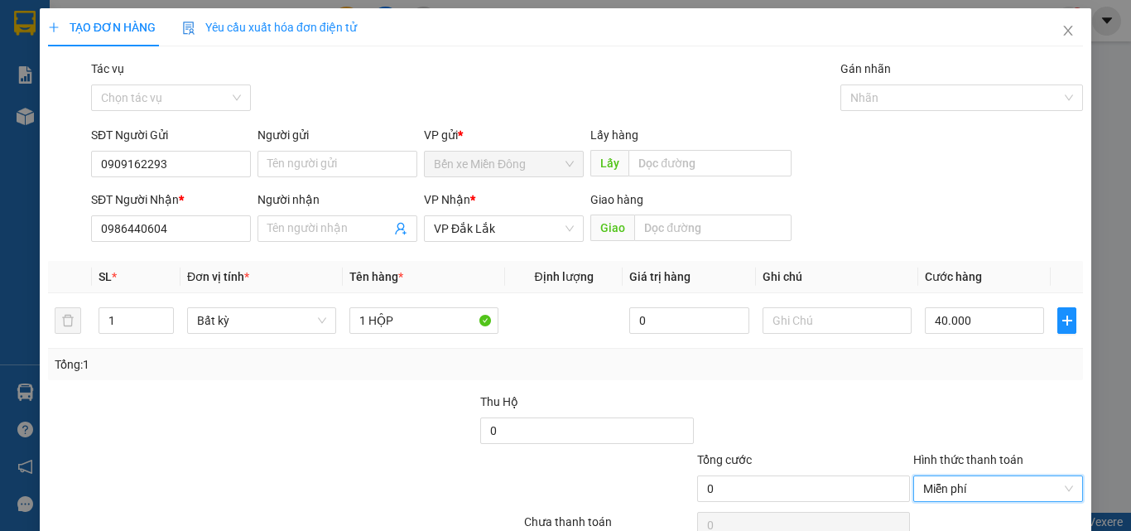
click at [967, 467] on div "Hình thức thanh toán" at bounding box center [999, 463] width 170 height 25
click at [967, 482] on span "Miễn phí" at bounding box center [998, 488] width 150 height 25
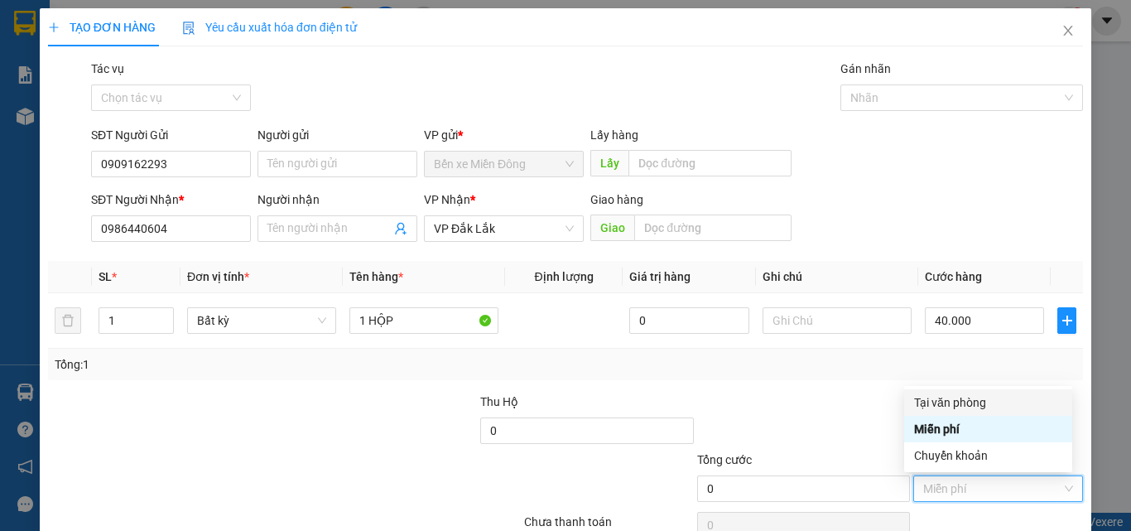
click at [937, 412] on div "Tại văn phòng" at bounding box center [988, 402] width 168 height 27
type input "40.000"
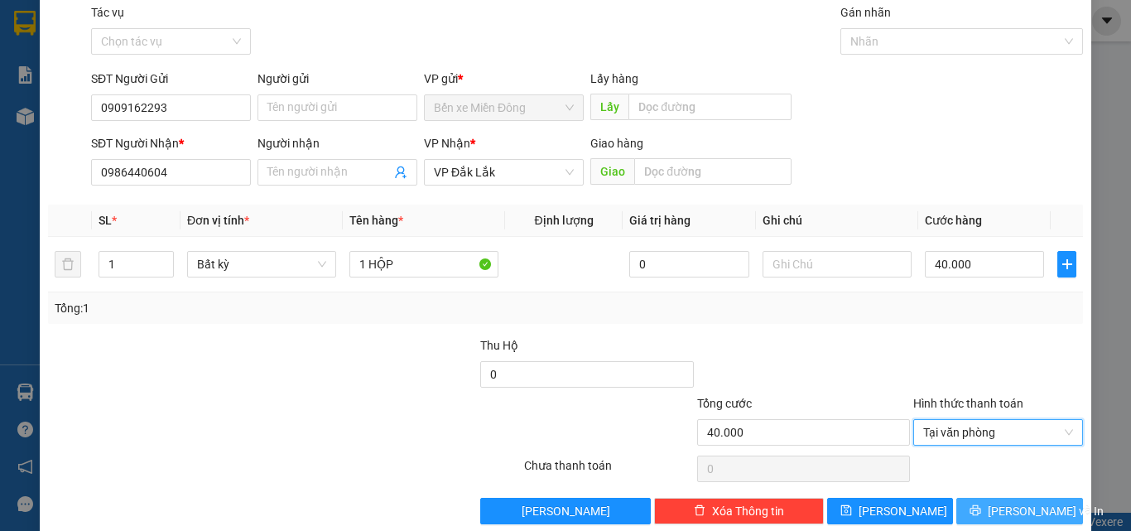
scroll to position [82, 0]
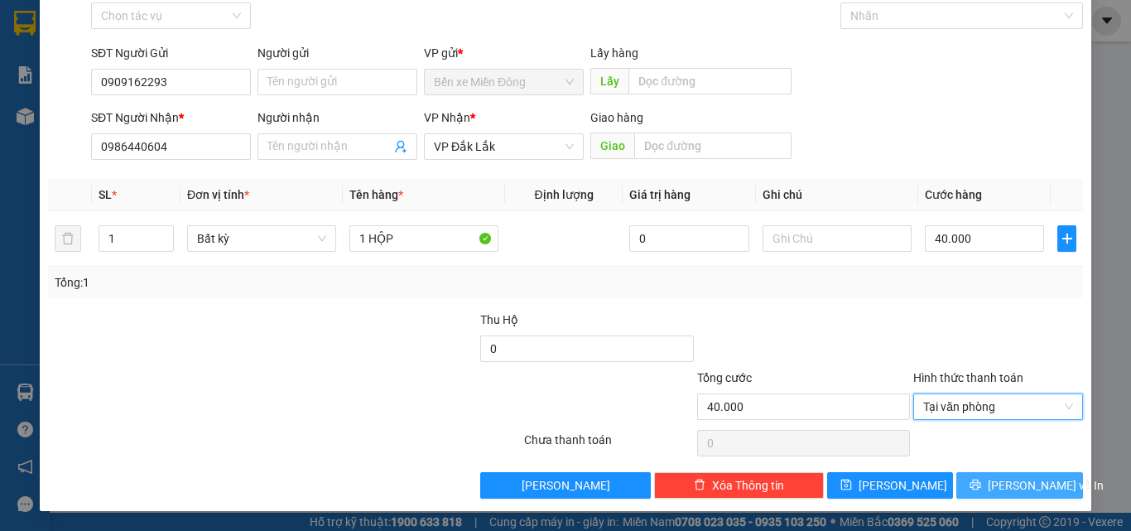
click at [1009, 476] on span "Lưu và In" at bounding box center [1046, 485] width 116 height 18
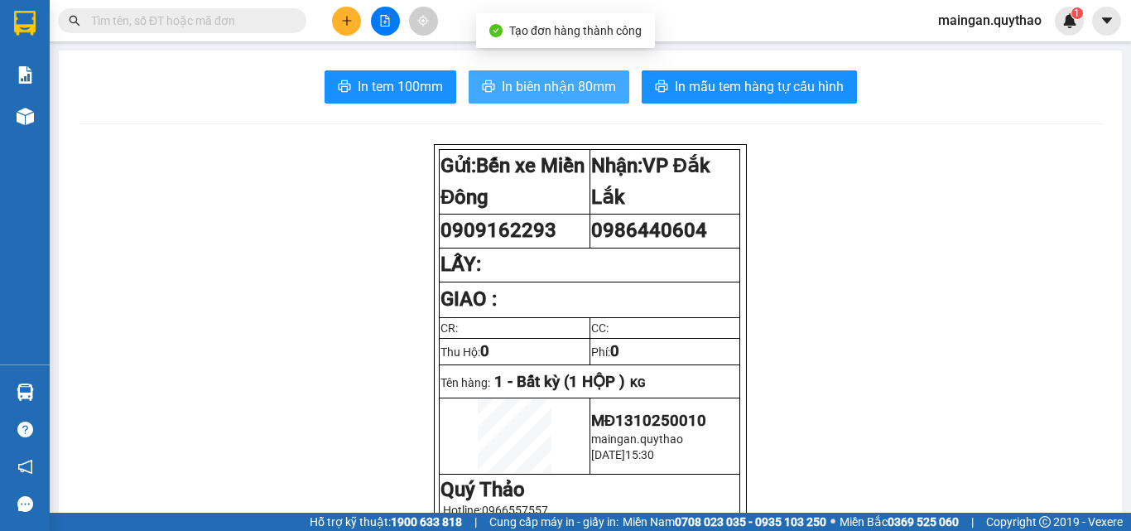
click at [556, 94] on span "In biên nhận 80mm" at bounding box center [559, 86] width 114 height 21
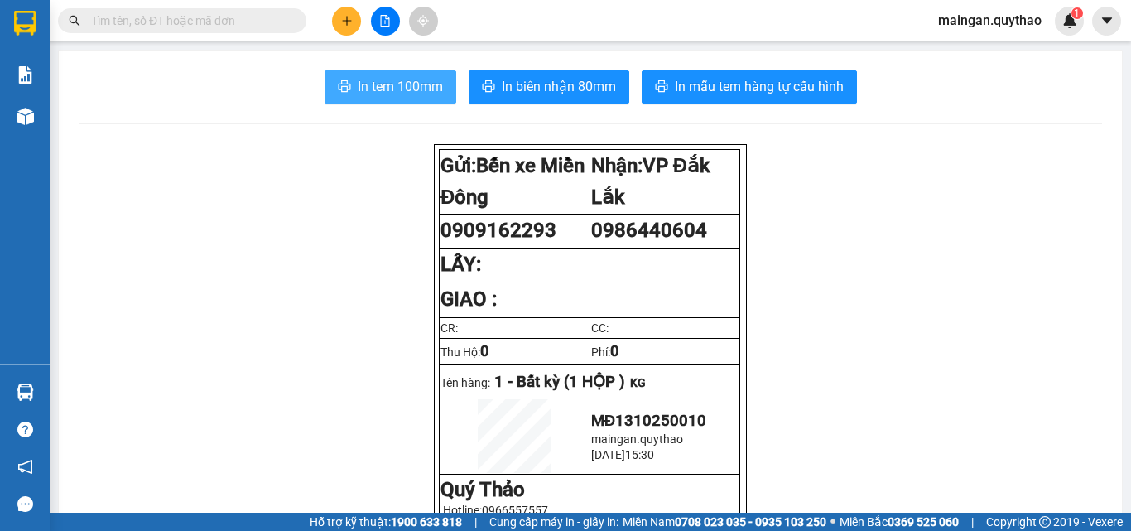
click at [356, 99] on button "In tem 100mm" at bounding box center [391, 86] width 132 height 33
drag, startPoint x: 933, startPoint y: 375, endPoint x: 921, endPoint y: 403, distance: 30.0
click at [349, 15] on icon "plus" at bounding box center [347, 21] width 12 height 12
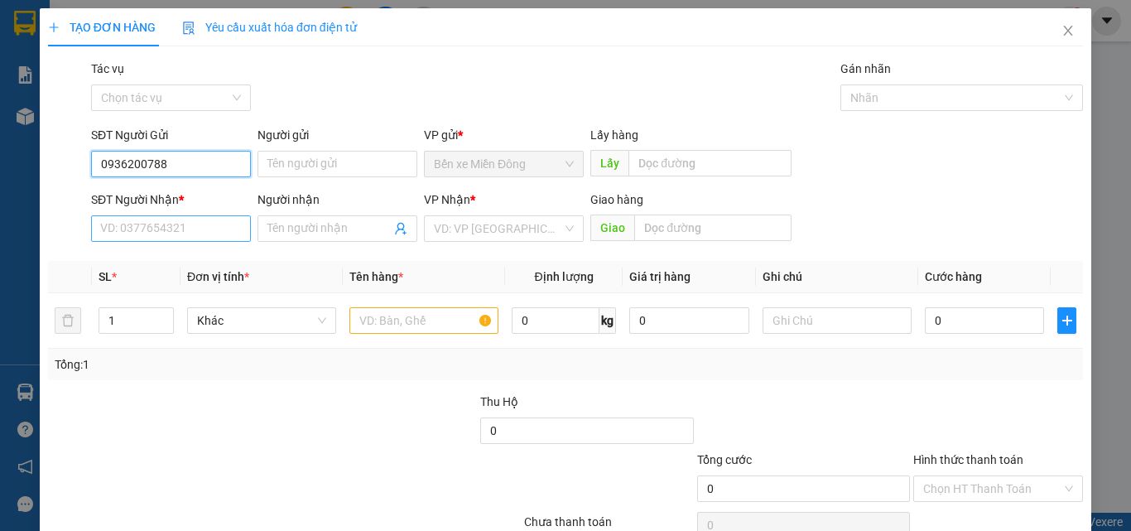
type input "0936200788"
click at [176, 238] on div "SĐT Người Nhận * VD: 0377654321" at bounding box center [171, 219] width 160 height 58
click at [186, 233] on input "SĐT Người Nhận *" at bounding box center [171, 228] width 160 height 27
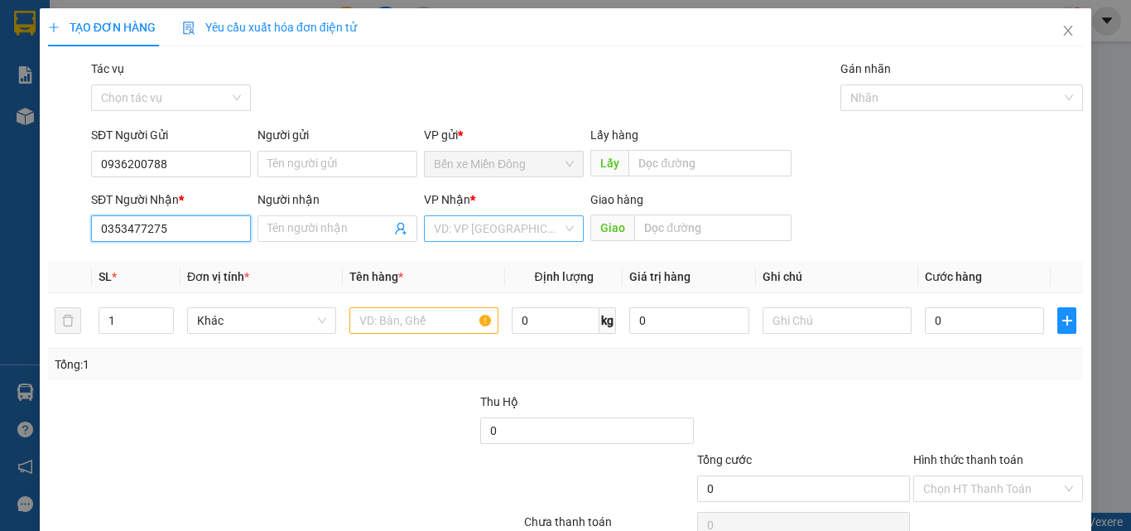
type input "0353477275"
click at [446, 226] on input "search" at bounding box center [498, 228] width 128 height 25
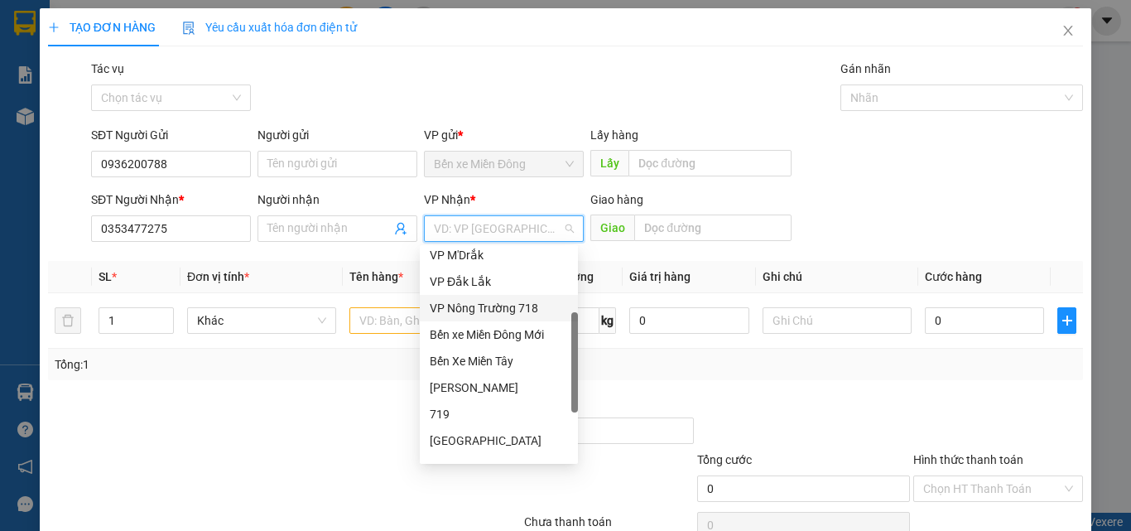
scroll to position [331, 0]
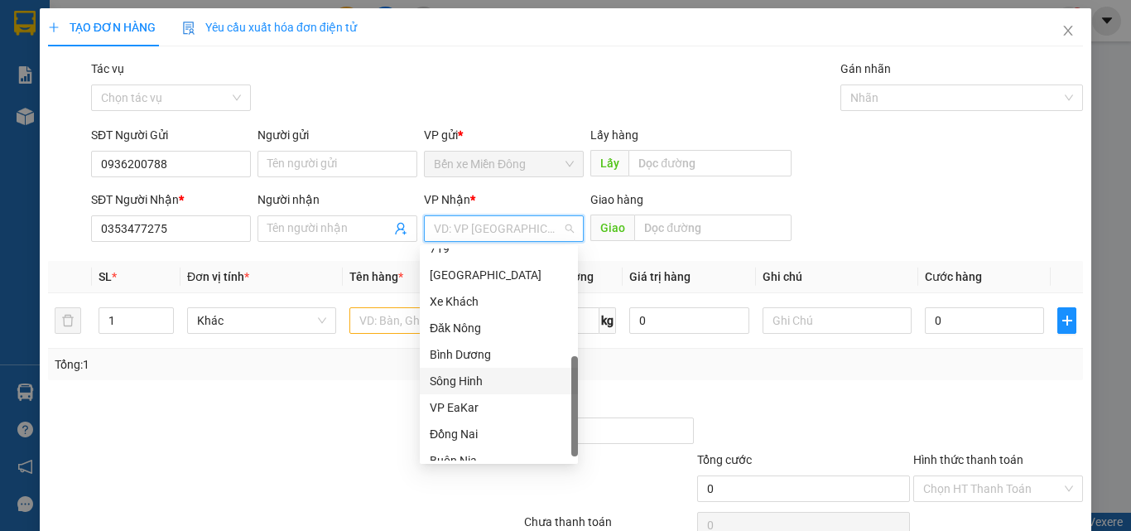
click at [470, 391] on div "Sông Hinh" at bounding box center [499, 381] width 158 height 27
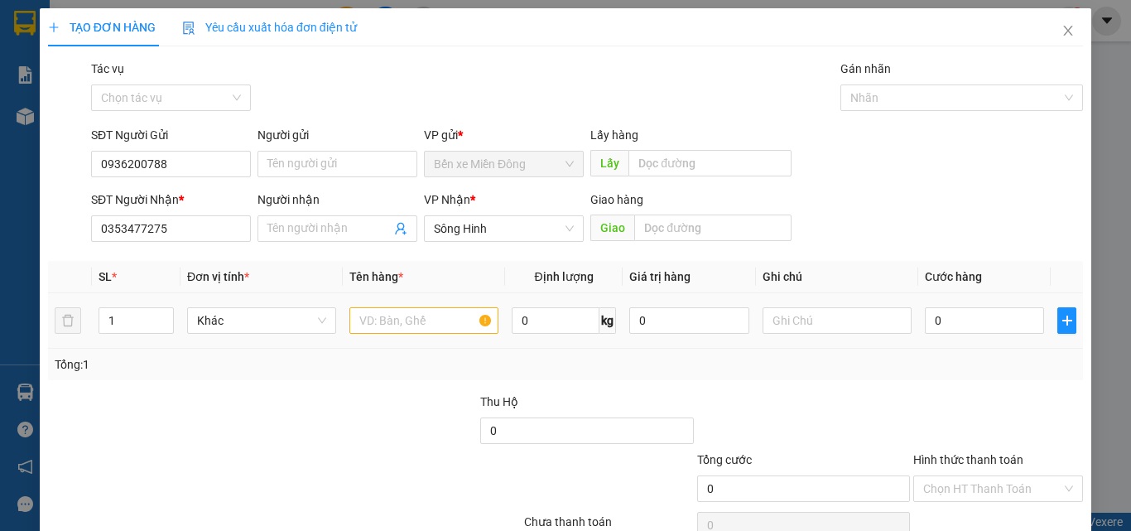
click at [394, 303] on td at bounding box center [424, 320] width 162 height 55
click at [398, 312] on input "text" at bounding box center [424, 320] width 149 height 27
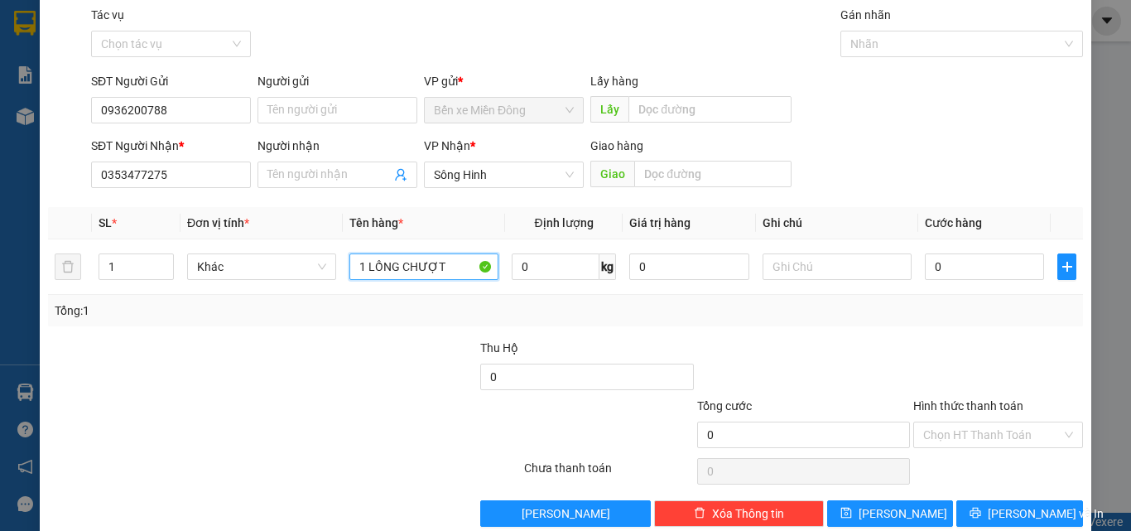
scroll to position [82, 0]
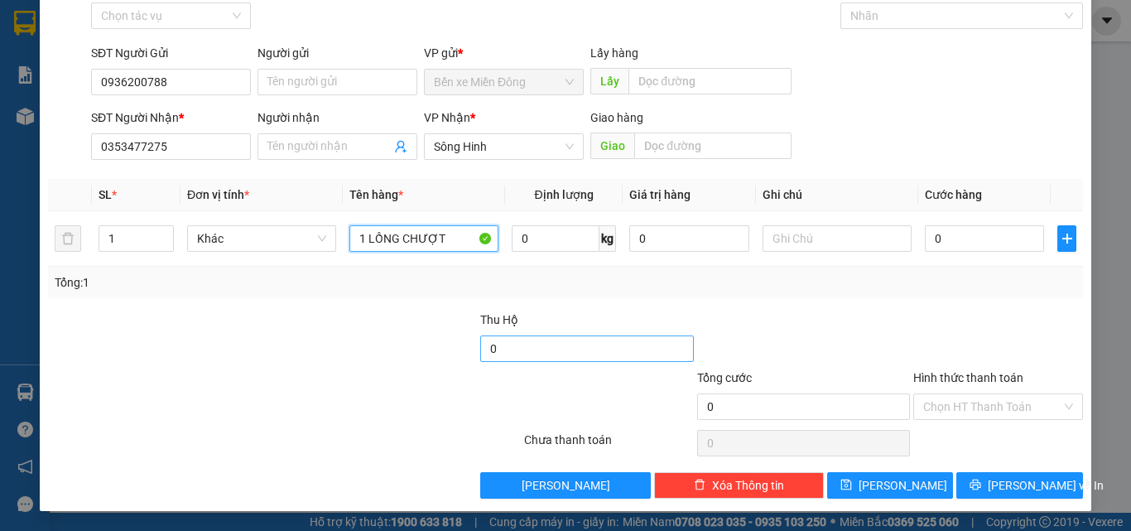
type input "1 LỒNG CHƯỢT"
click at [487, 359] on input "0" at bounding box center [586, 348] width 213 height 27
type input "780.000"
click at [861, 266] on td at bounding box center [837, 238] width 162 height 55
click at [959, 229] on input "0" at bounding box center [984, 238] width 119 height 27
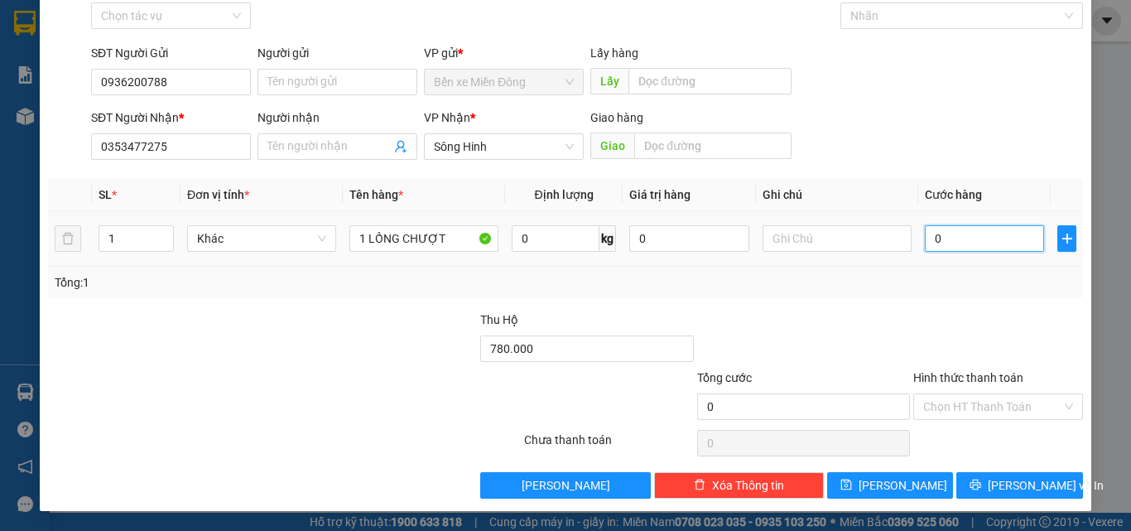
type input "01"
type input "1"
type input "010"
type input "10"
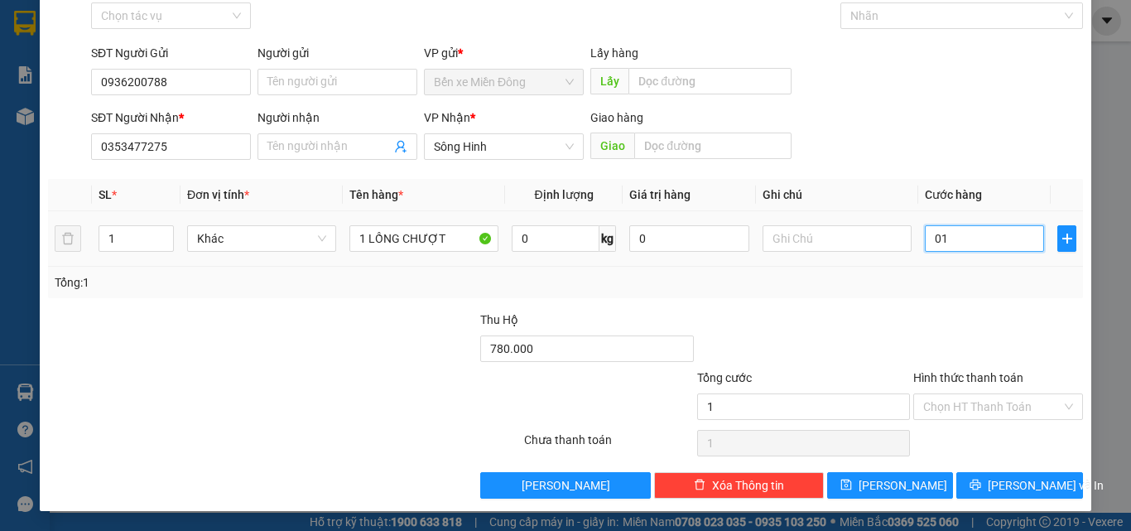
type input "10"
type input "0.100"
type input "100"
type input "100.000"
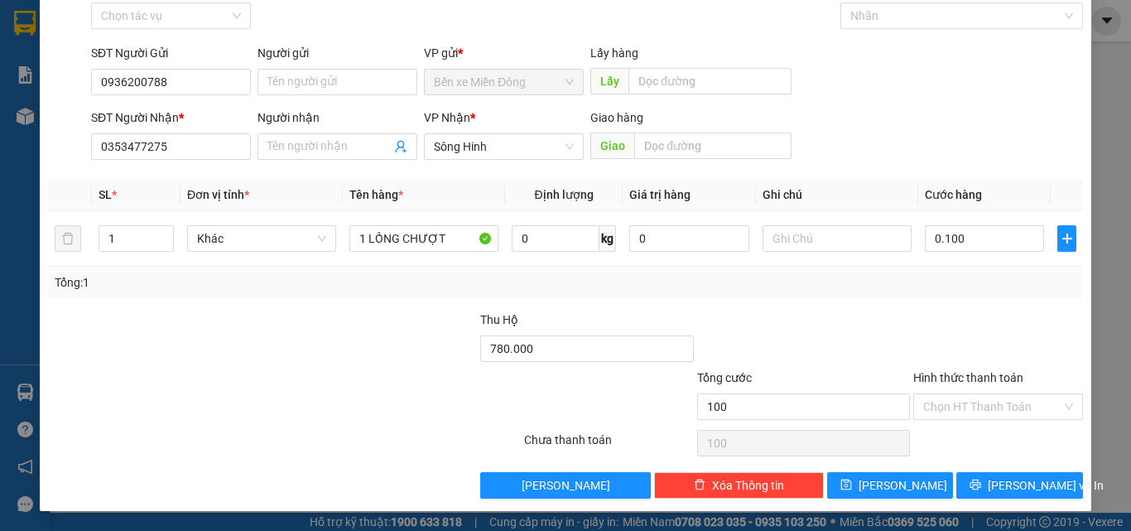
type input "100.000"
click at [952, 296] on div "Tổng: 1" at bounding box center [565, 282] width 1035 height 31
click at [947, 407] on input "Hình thức thanh toán" at bounding box center [992, 406] width 138 height 25
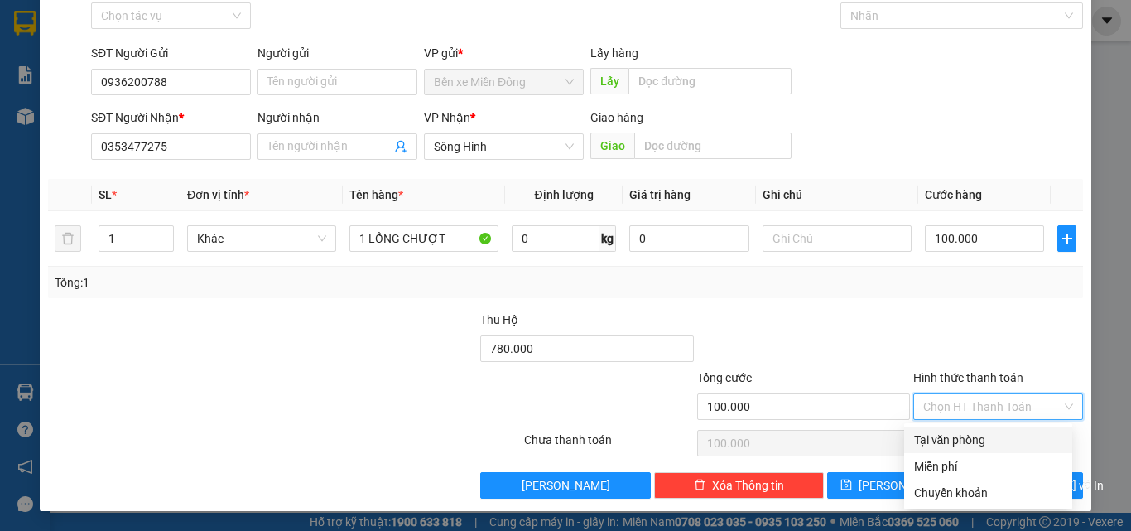
click at [948, 437] on div "Tại văn phòng" at bounding box center [988, 440] width 148 height 18
type input "0"
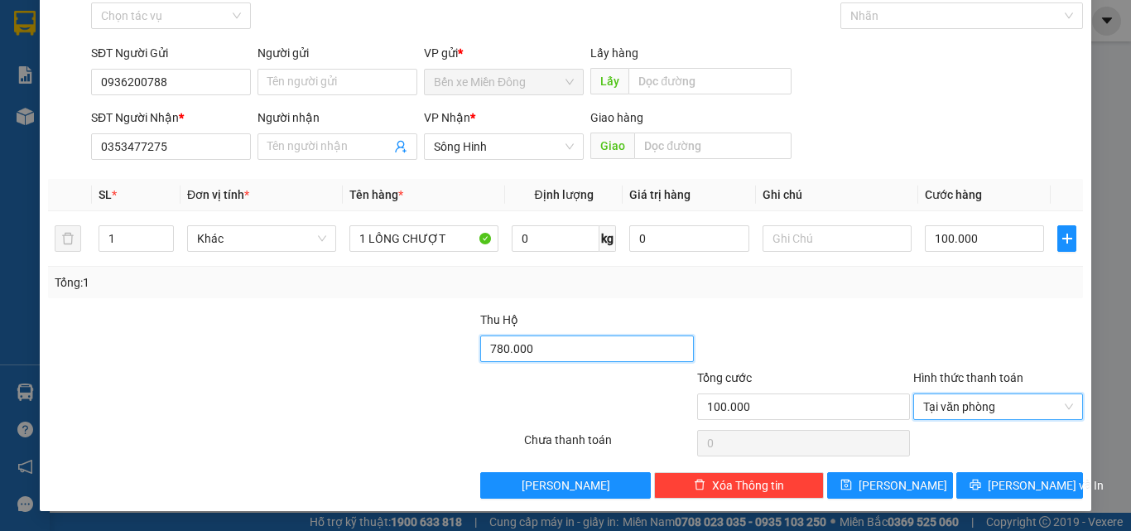
click at [586, 358] on input "780.000" at bounding box center [586, 348] width 213 height 27
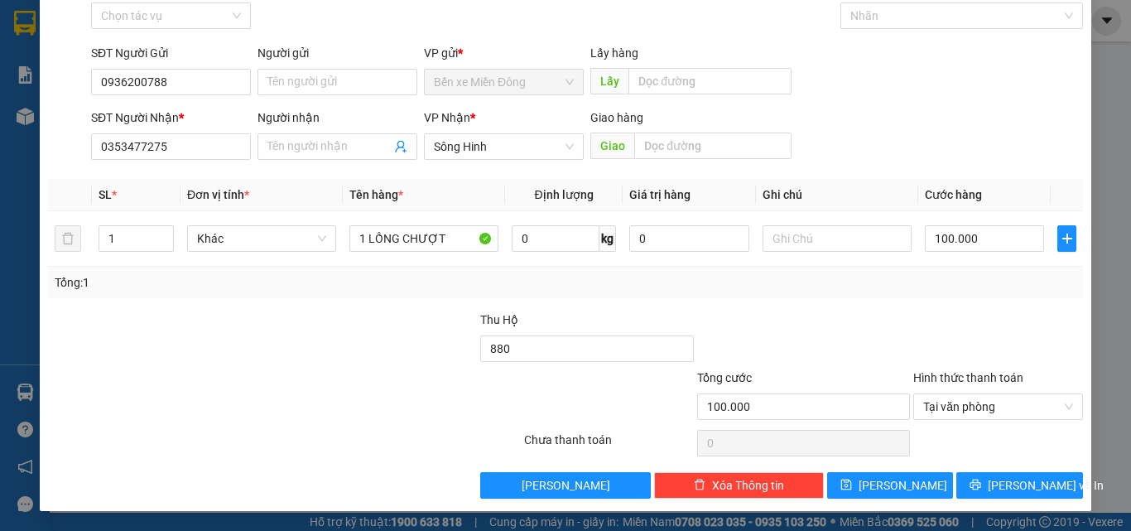
type input "880.000"
drag, startPoint x: 815, startPoint y: 296, endPoint x: 786, endPoint y: 320, distance: 37.6
click at [817, 298] on div "Transit Pickup Surcharge Ids Transit Deliver Surcharge Ids Transit Deliver Surc…" at bounding box center [565, 238] width 1035 height 521
click at [1012, 480] on span "Lưu và In" at bounding box center [1046, 485] width 116 height 18
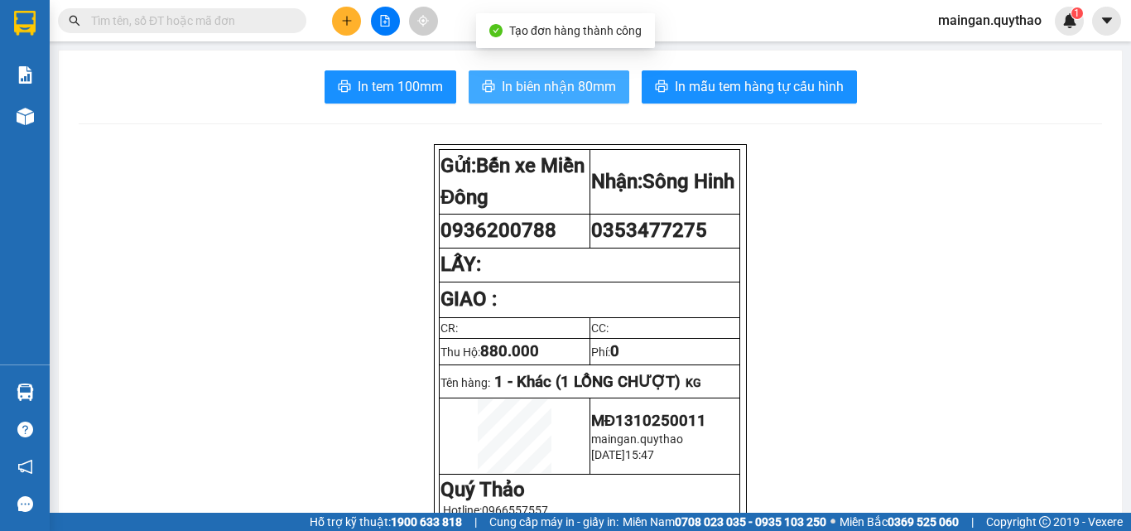
click at [538, 100] on button "In biên nhận 80mm" at bounding box center [549, 86] width 161 height 33
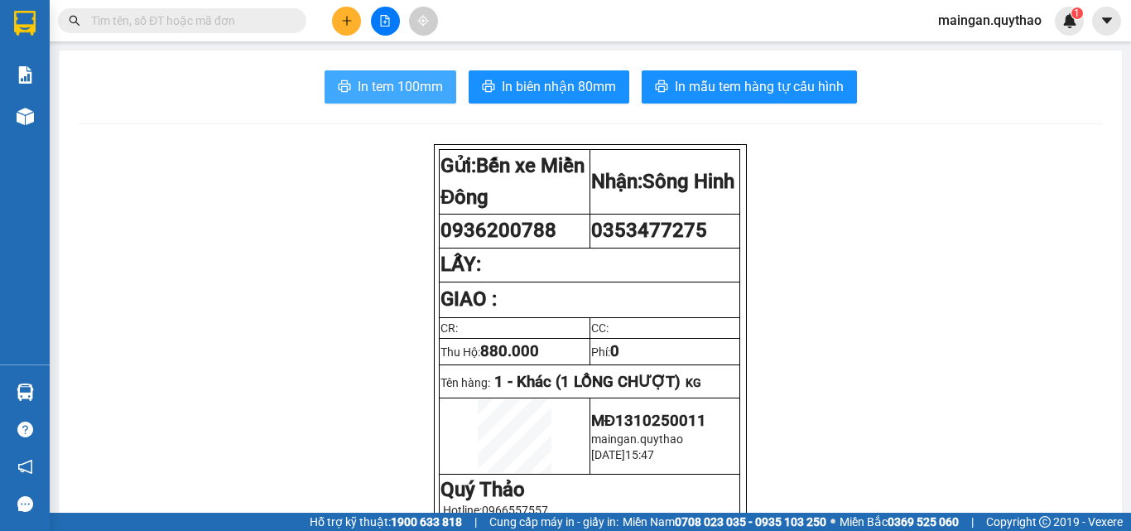
click at [404, 75] on button "In tem 100mm" at bounding box center [391, 86] width 132 height 33
click at [354, 20] on button at bounding box center [346, 21] width 29 height 29
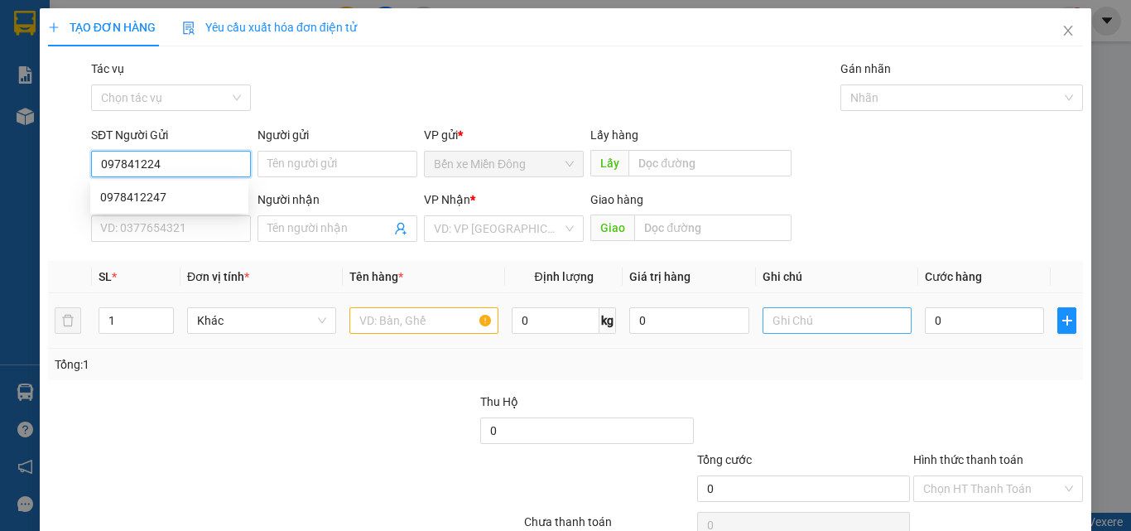
type input "0978412247"
drag, startPoint x: 188, startPoint y: 205, endPoint x: 198, endPoint y: 203, distance: 10.1
click at [188, 204] on div "0978412247" at bounding box center [169, 197] width 138 height 18
type input "0976692769"
type input "0978412247"
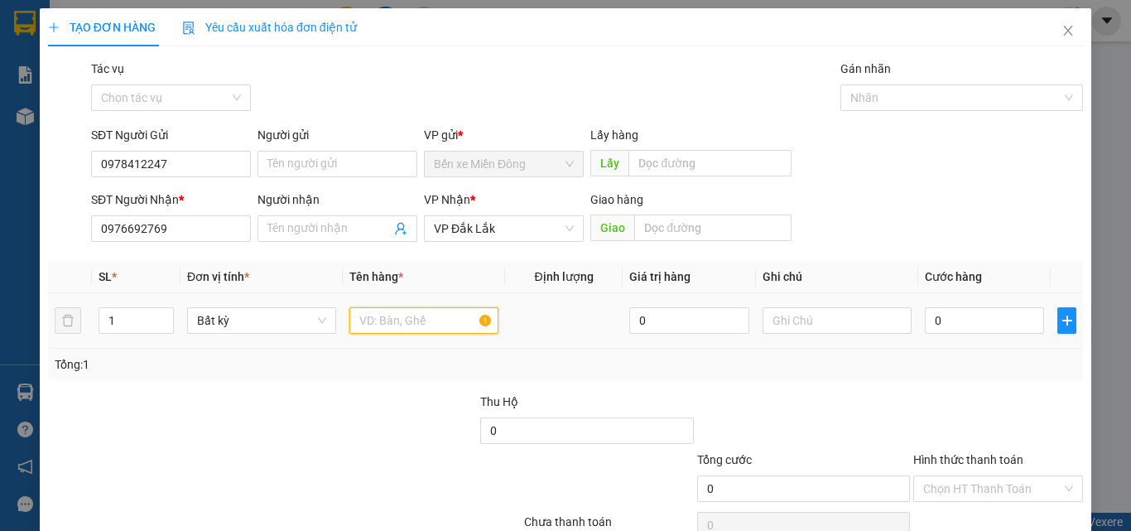
click at [449, 326] on input "text" at bounding box center [424, 320] width 149 height 27
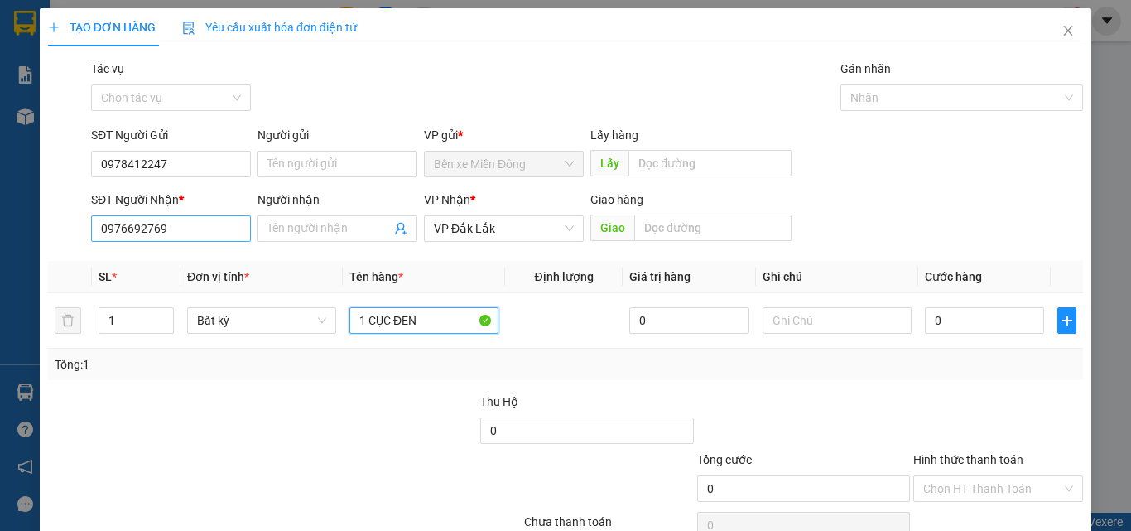
type input "1 CỤC ĐEN"
drag, startPoint x: 196, startPoint y: 224, endPoint x: 453, endPoint y: 256, distance: 258.7
click at [197, 225] on input "0976692769" at bounding box center [171, 228] width 160 height 27
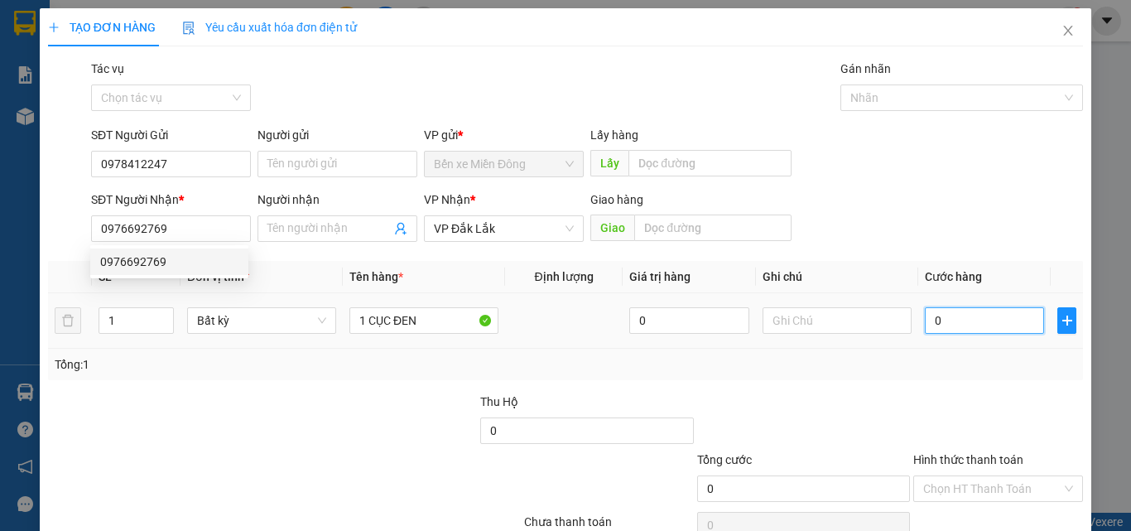
click at [959, 327] on input "0" at bounding box center [984, 320] width 119 height 27
type input "04"
type input "4"
type input "040"
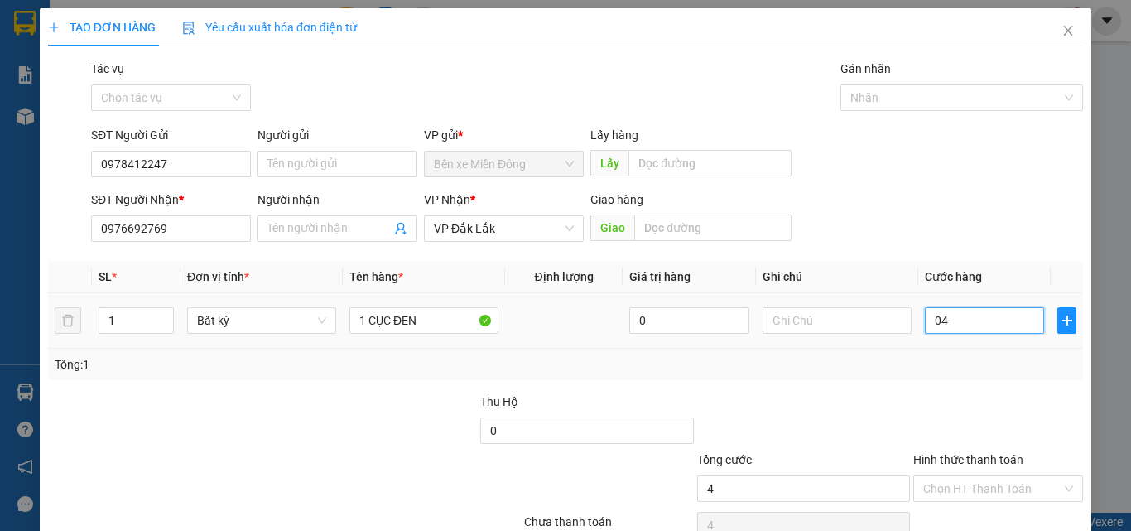
type input "40"
drag, startPoint x: 959, startPoint y: 327, endPoint x: 981, endPoint y: 496, distance: 170.3
click at [946, 365] on div "Tổng: 1" at bounding box center [566, 364] width 1022 height 18
type input "40.000"
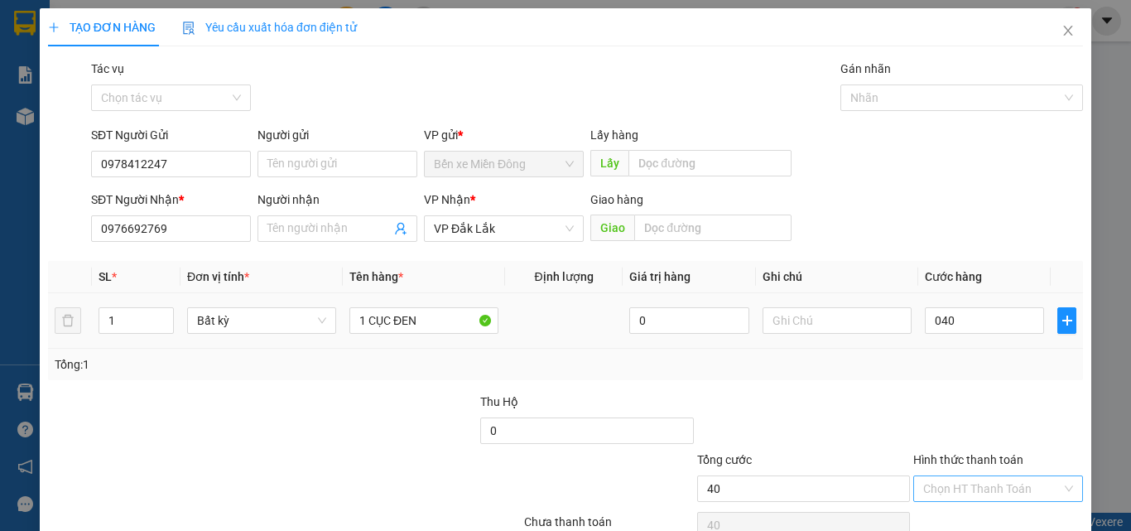
type input "40.000"
click at [991, 482] on input "Hình thức thanh toán" at bounding box center [992, 488] width 138 height 25
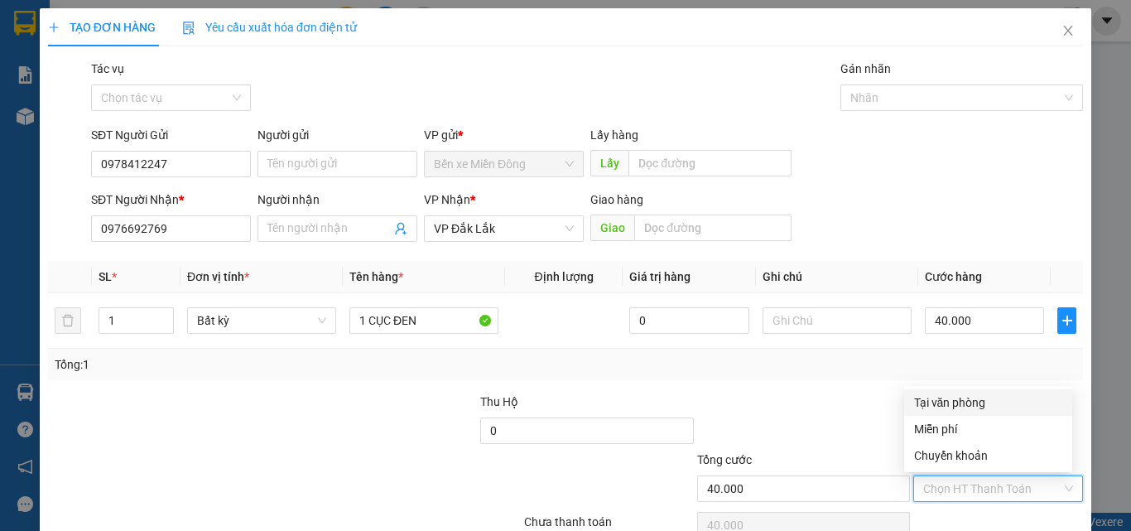
click at [952, 390] on div "Tại văn phòng" at bounding box center [988, 402] width 168 height 27
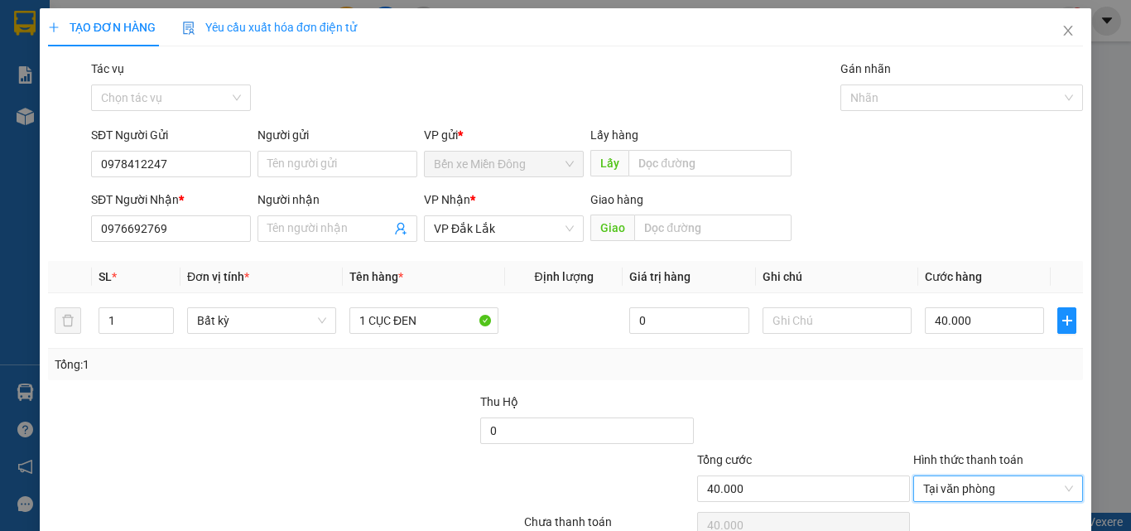
type input "0"
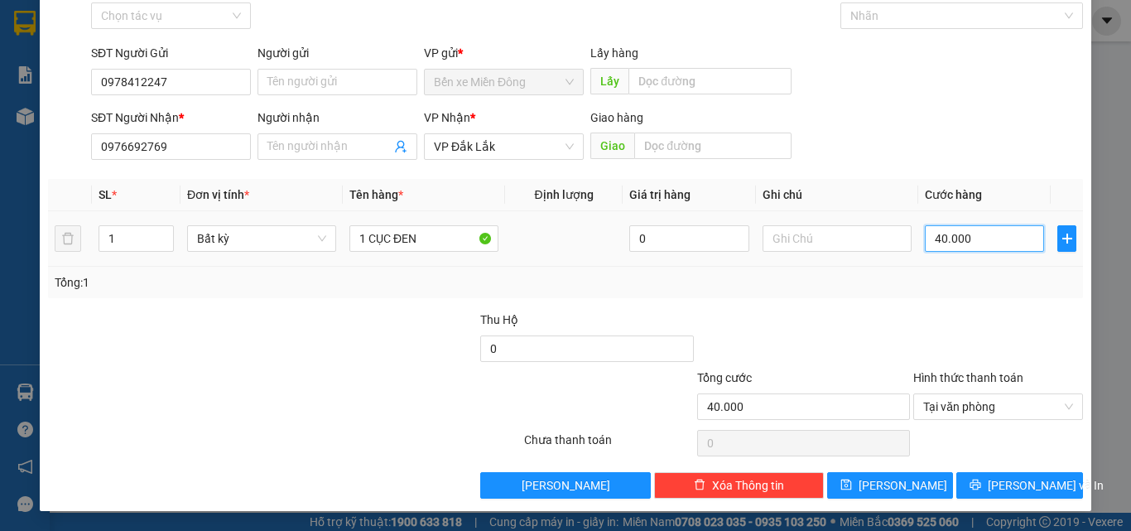
click at [960, 248] on input "40.000" at bounding box center [984, 238] width 119 height 27
type input "0"
type input "03"
type input "3"
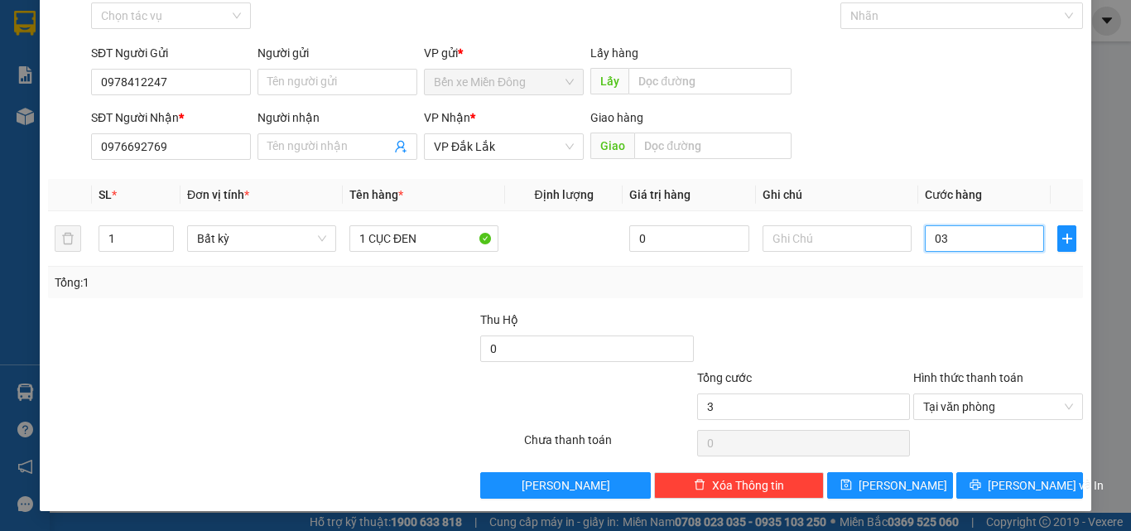
type input "030"
type input "30"
type input "30.000"
click at [943, 315] on div "Transit Pickup Surcharge Ids Transit Deliver Surcharge Ids Transit Deliver Surc…" at bounding box center [565, 238] width 1035 height 521
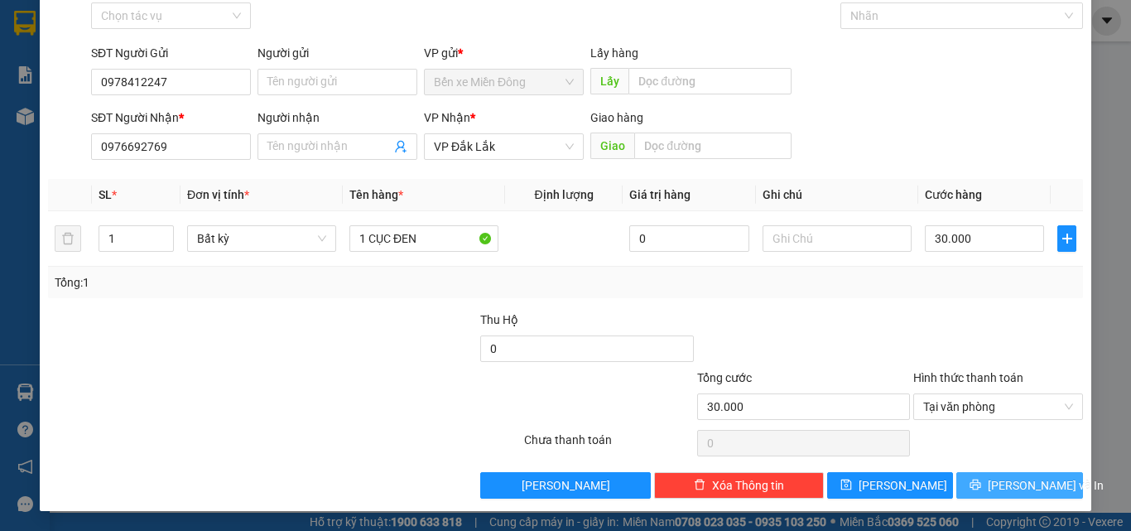
click at [1028, 482] on button "Lưu và In" at bounding box center [1020, 485] width 127 height 27
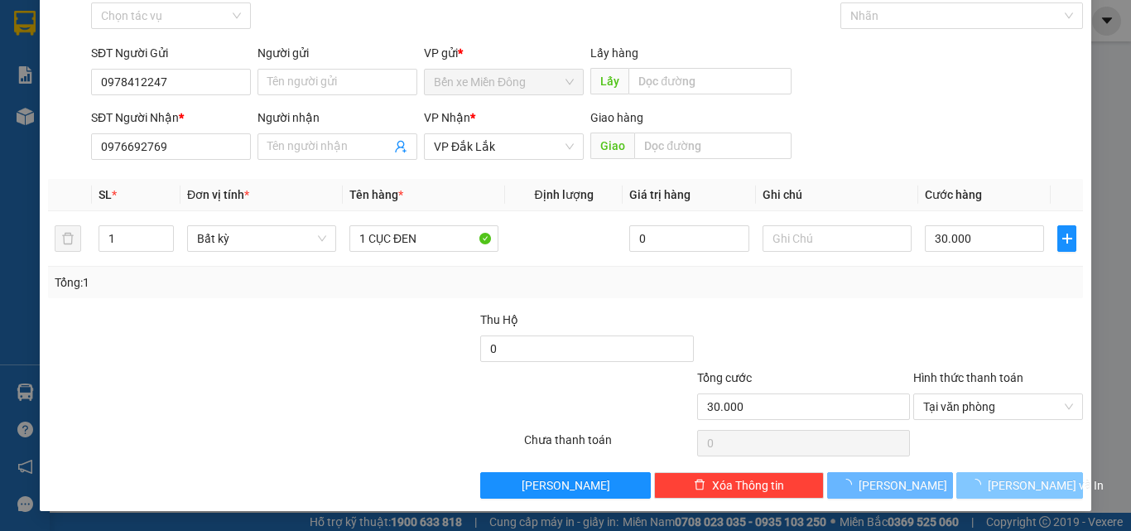
click at [1028, 482] on button "Lưu và In" at bounding box center [1020, 485] width 127 height 27
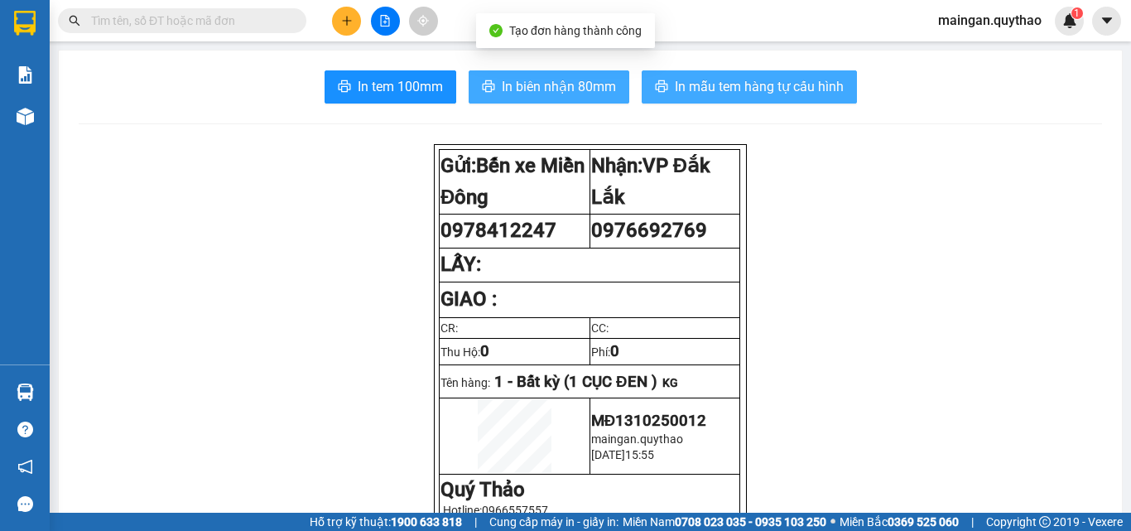
drag, startPoint x: 504, startPoint y: 84, endPoint x: 784, endPoint y: 89, distance: 279.2
click at [507, 85] on span "In biên nhận 80mm" at bounding box center [559, 86] width 114 height 21
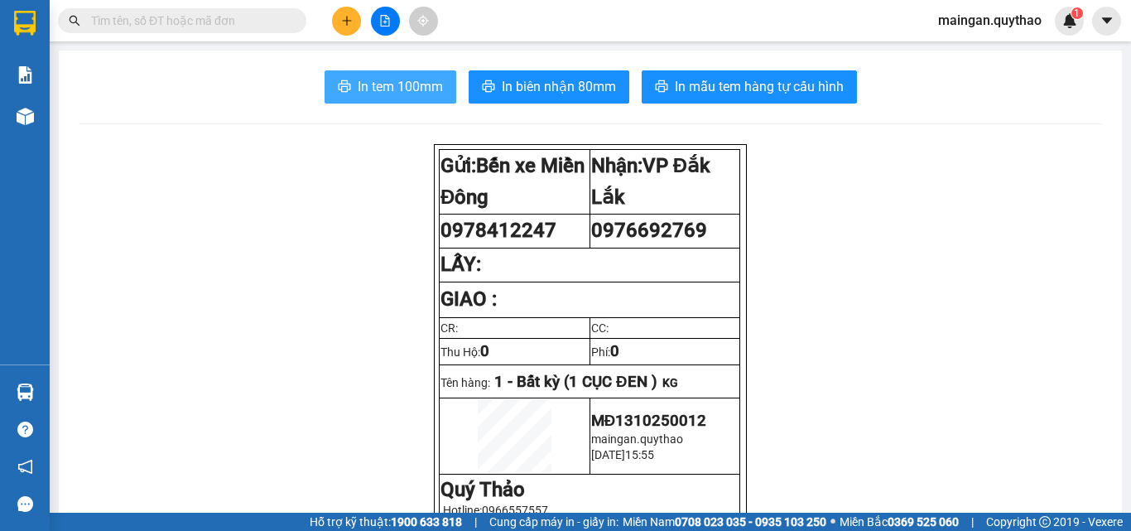
drag, startPoint x: 379, startPoint y: 89, endPoint x: 388, endPoint y: 85, distance: 10.8
click at [380, 88] on span "In tem 100mm" at bounding box center [400, 86] width 85 height 21
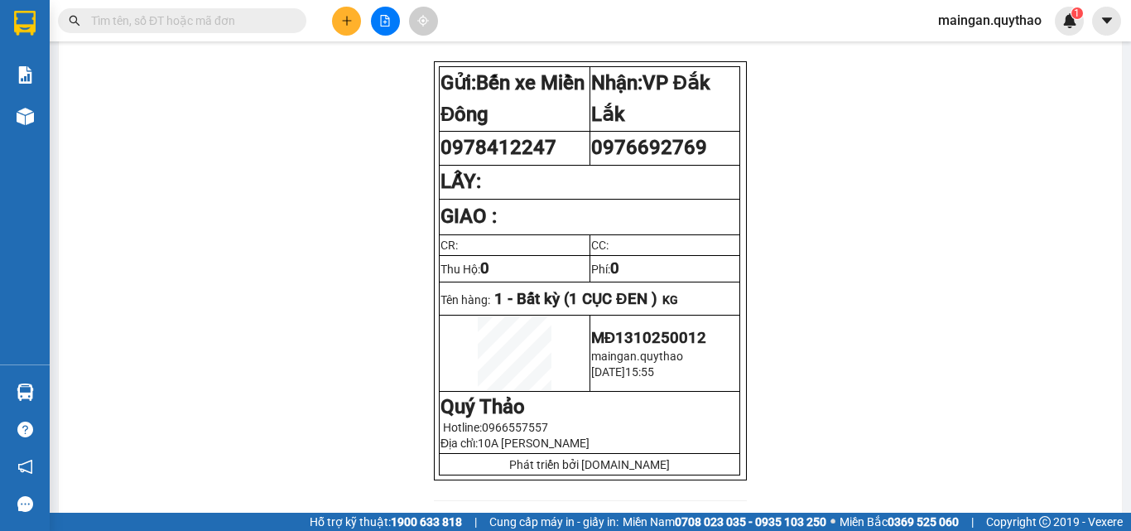
click at [389, 22] on icon "file-add" at bounding box center [385, 21] width 9 height 12
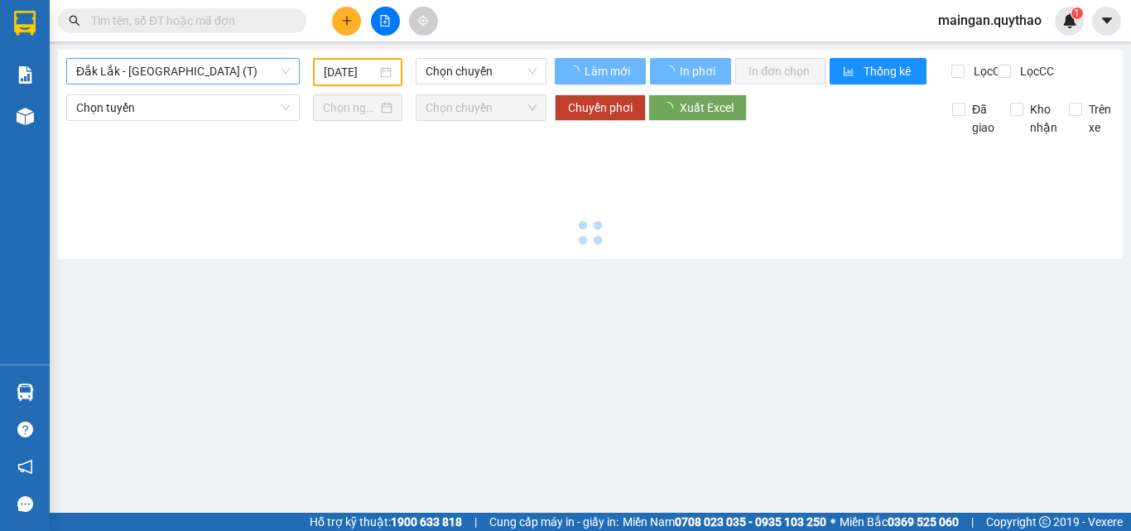
drag, startPoint x: 197, startPoint y: 65, endPoint x: 206, endPoint y: 77, distance: 14.7
click at [199, 66] on span "Đắk Lắk - Sài Gòn (T)" at bounding box center [183, 71] width 214 height 25
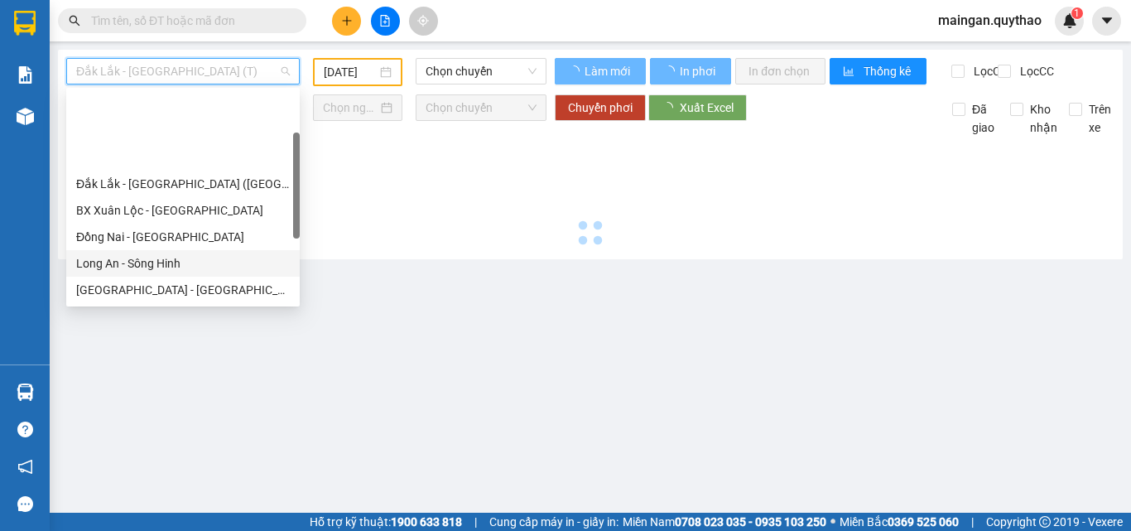
type input "13/10/2025"
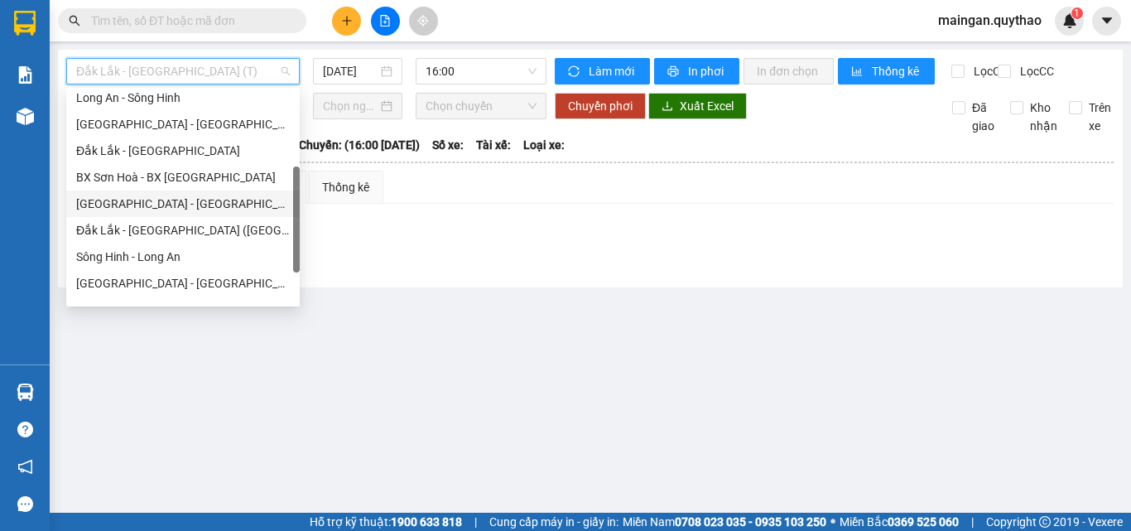
click at [201, 203] on div "Sài Gòn - Đắk Lắk (BXMĐ mới)" at bounding box center [183, 204] width 214 height 18
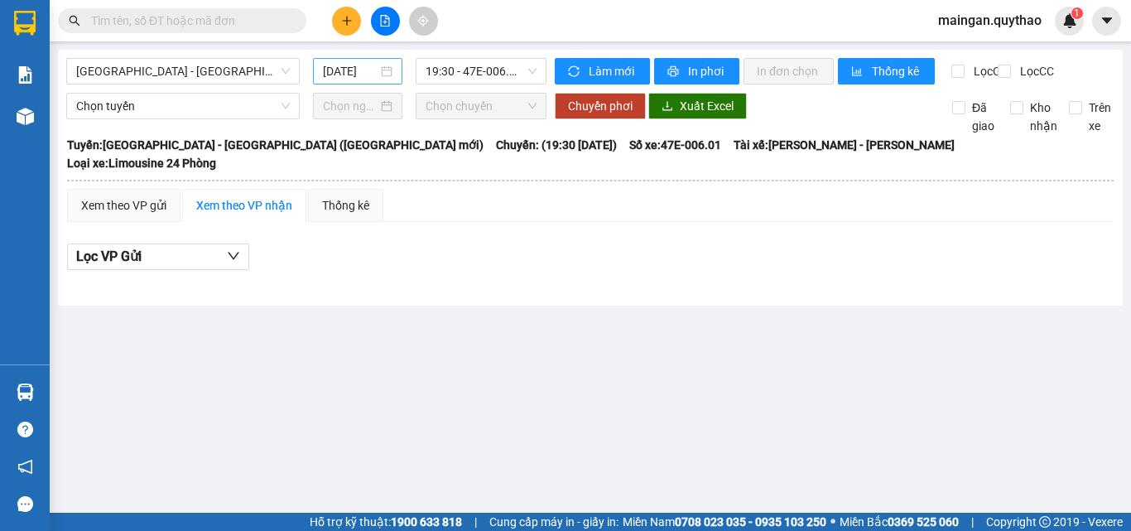
click at [382, 80] on div "13/10/2025" at bounding box center [357, 71] width 89 height 27
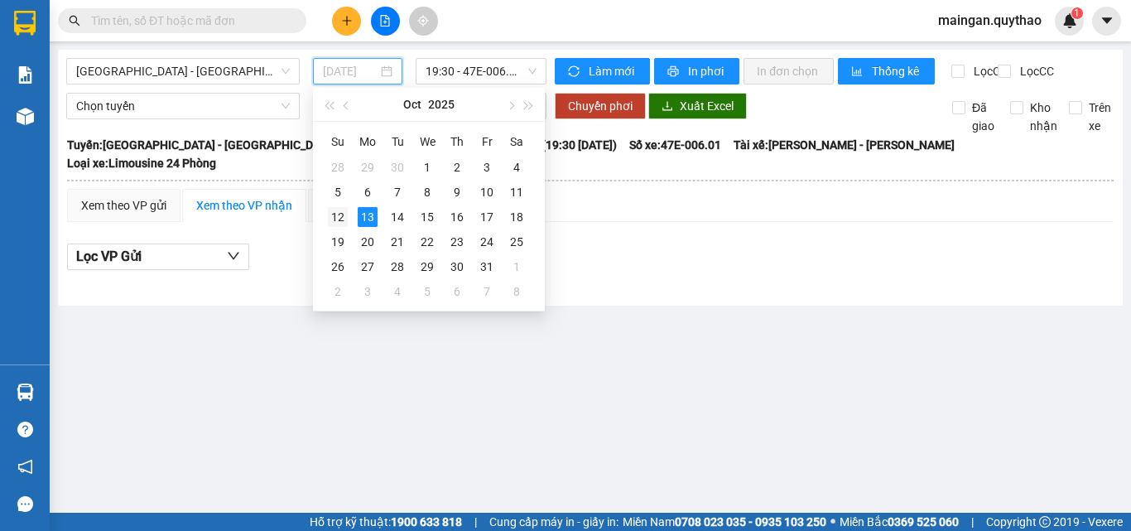
click at [334, 225] on div "12" at bounding box center [338, 217] width 20 height 20
type input "12/10/2025"
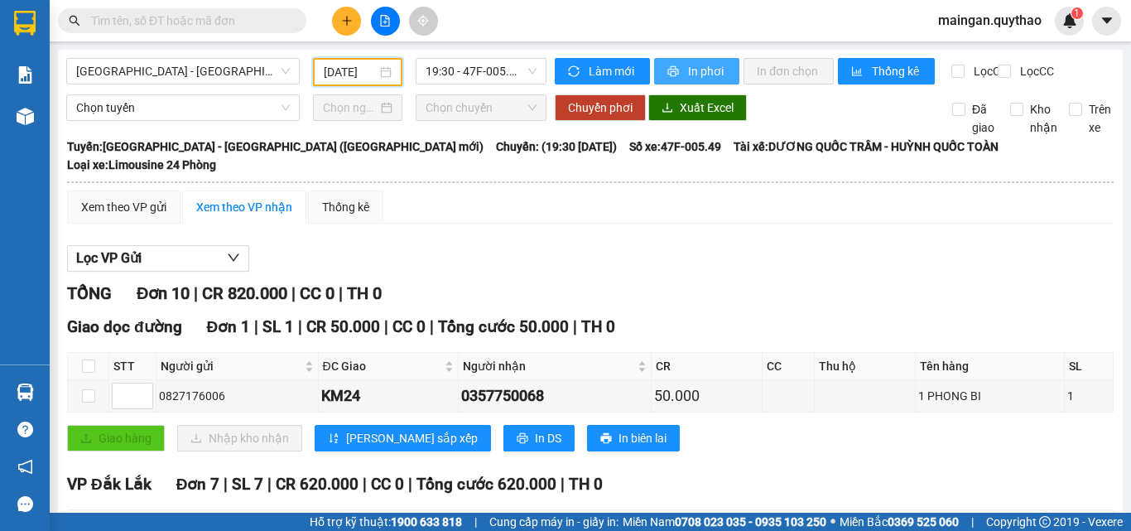
drag, startPoint x: 733, startPoint y: 56, endPoint x: 699, endPoint y: 66, distance: 35.4
click at [732, 56] on div "Sài Gòn - Đắk Lắk (BXMĐ mới) 12/10/2025 19:30 - 47F-005.49 Làm mới In phơi In đ…" at bounding box center [590, 540] width 1065 height 981
click at [688, 70] on span "In phơi" at bounding box center [707, 71] width 38 height 18
click at [259, 83] on span "Sài Gòn - Đắk Lắk (BXMĐ mới)" at bounding box center [183, 71] width 214 height 25
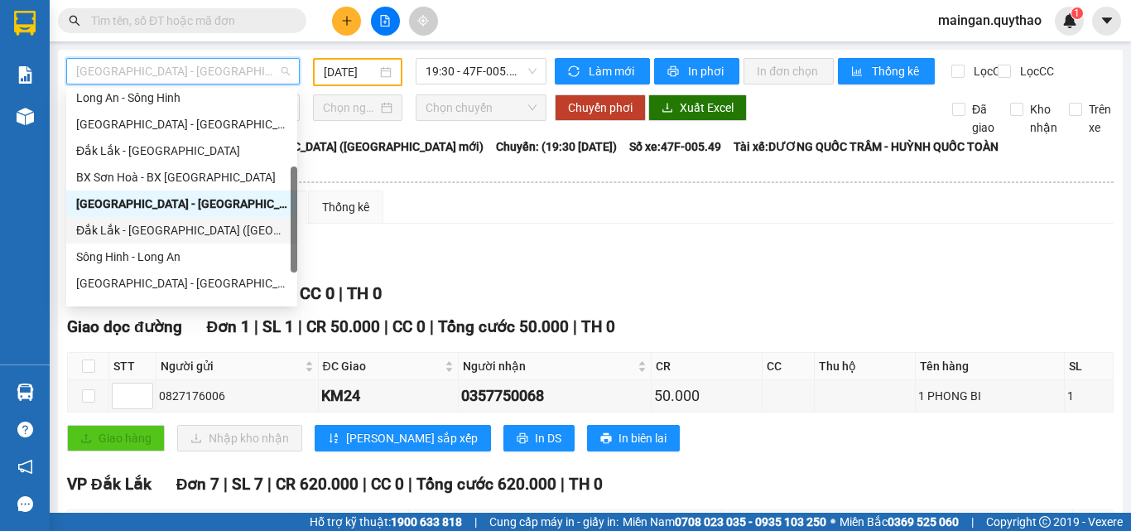
click at [183, 231] on div "Đắk Lắk - Sài Gòn (BXMĐ mới)" at bounding box center [181, 230] width 211 height 18
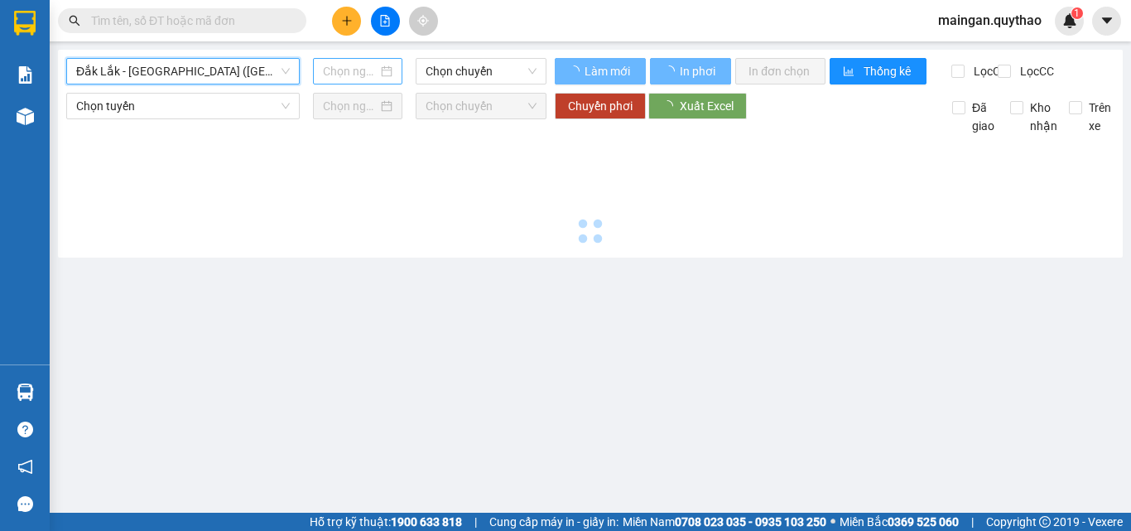
drag, startPoint x: 359, startPoint y: 94, endPoint x: 357, endPoint y: 79, distance: 15.0
click at [359, 84] on div "Đắk Lắk - Sài Gòn (BXMĐ mới) Đắk Lắk - Sài Gòn (BXMĐ mới) Chọn chuyến" at bounding box center [306, 71] width 480 height 27
click at [357, 79] on input "13/10/2025" at bounding box center [350, 71] width 55 height 18
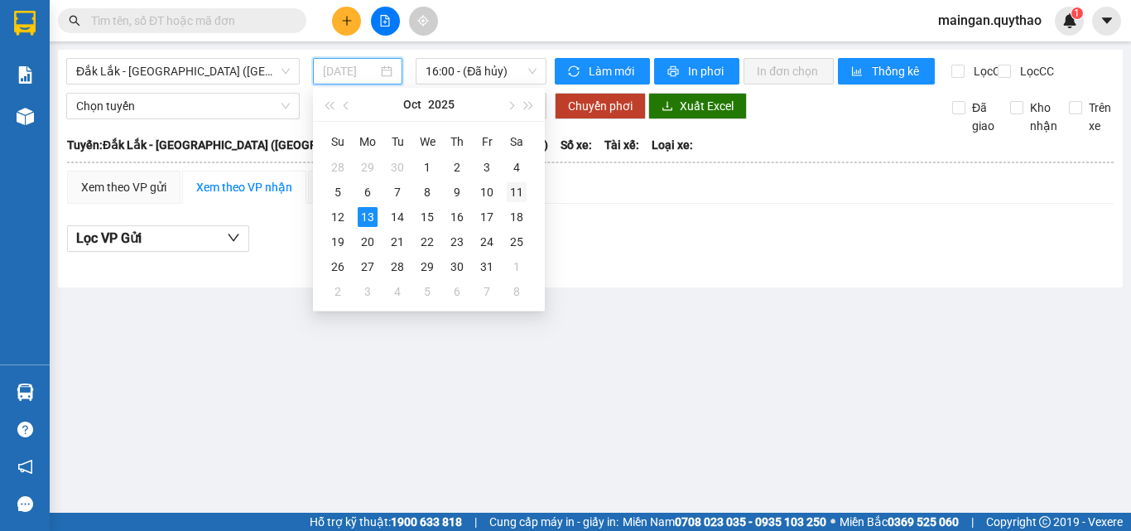
click at [521, 193] on div "11" at bounding box center [517, 192] width 20 height 20
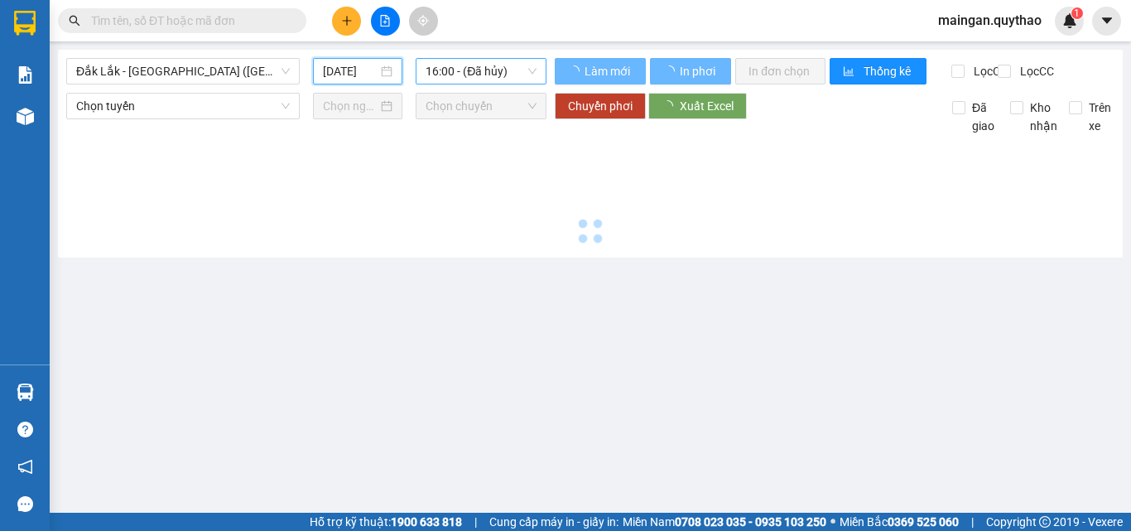
type input "11/10/2025"
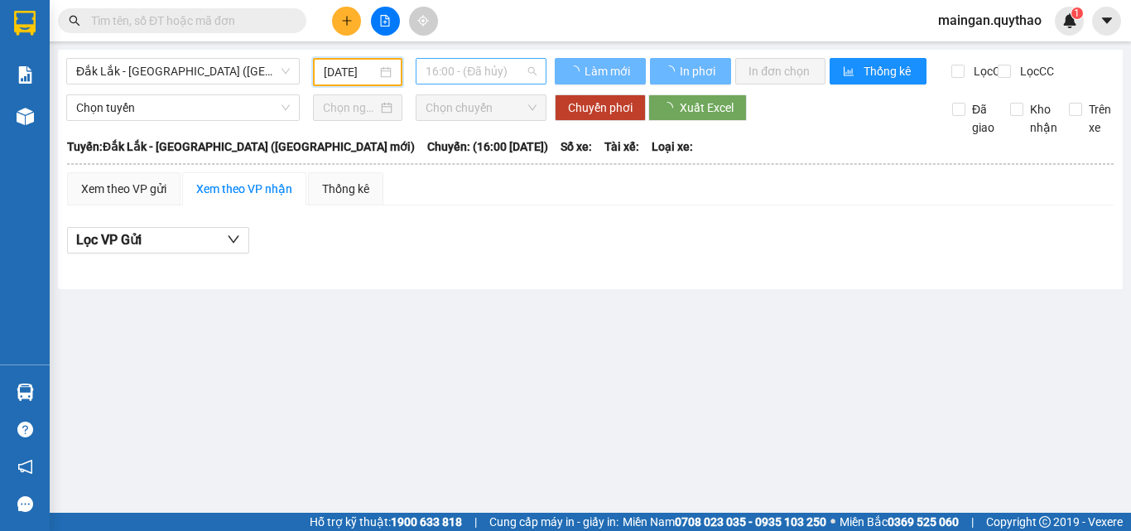
drag, startPoint x: 485, startPoint y: 61, endPoint x: 499, endPoint y: 113, distance: 53.5
click at [486, 65] on span "16:00 - (Đã hủy)" at bounding box center [481, 71] width 111 height 25
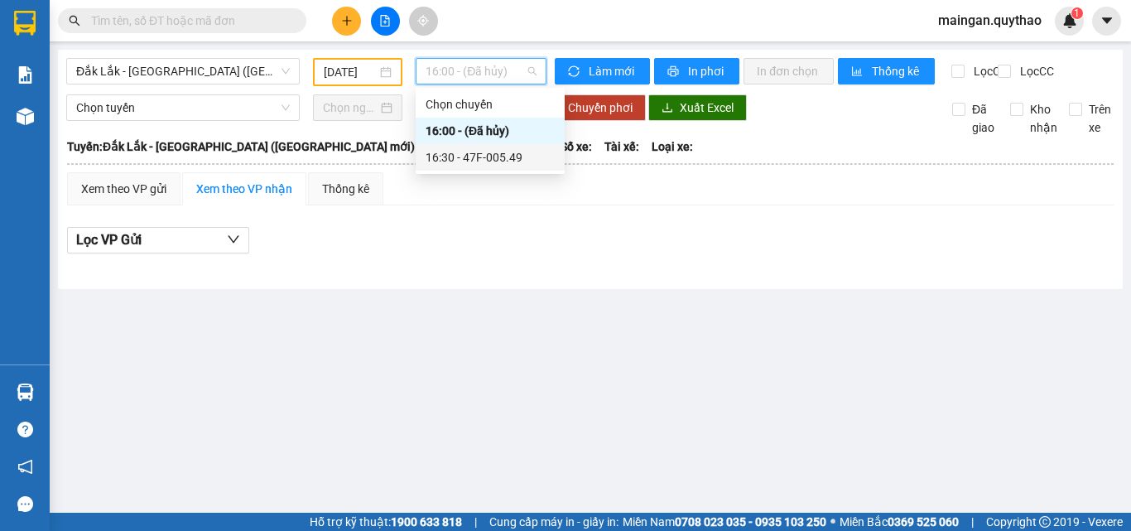
click at [499, 161] on div "16:30 - 47F-005.49" at bounding box center [490, 157] width 129 height 18
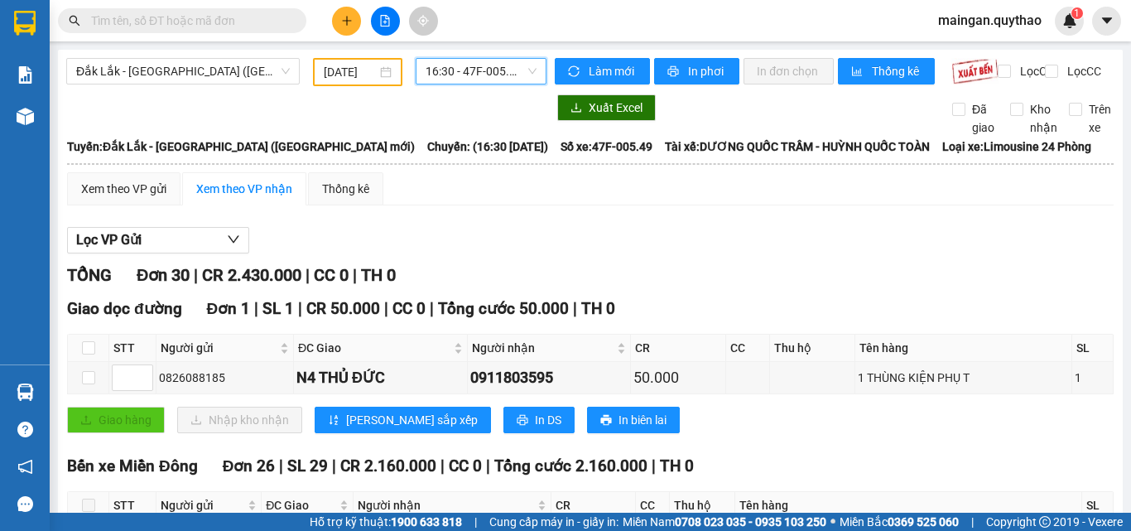
drag, startPoint x: 376, startPoint y: 321, endPoint x: 305, endPoint y: 295, distance: 75.7
click at [345, 19] on icon "plus" at bounding box center [347, 21] width 12 height 12
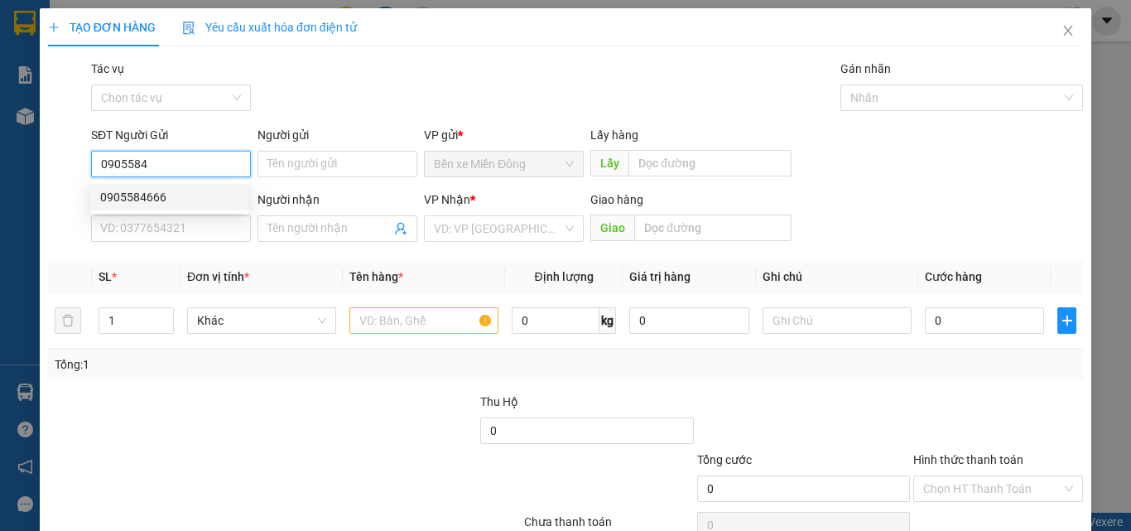
click at [138, 189] on div "0905584666" at bounding box center [169, 197] width 138 height 18
type input "0905584666"
type input "0989222000"
type input "0905584666"
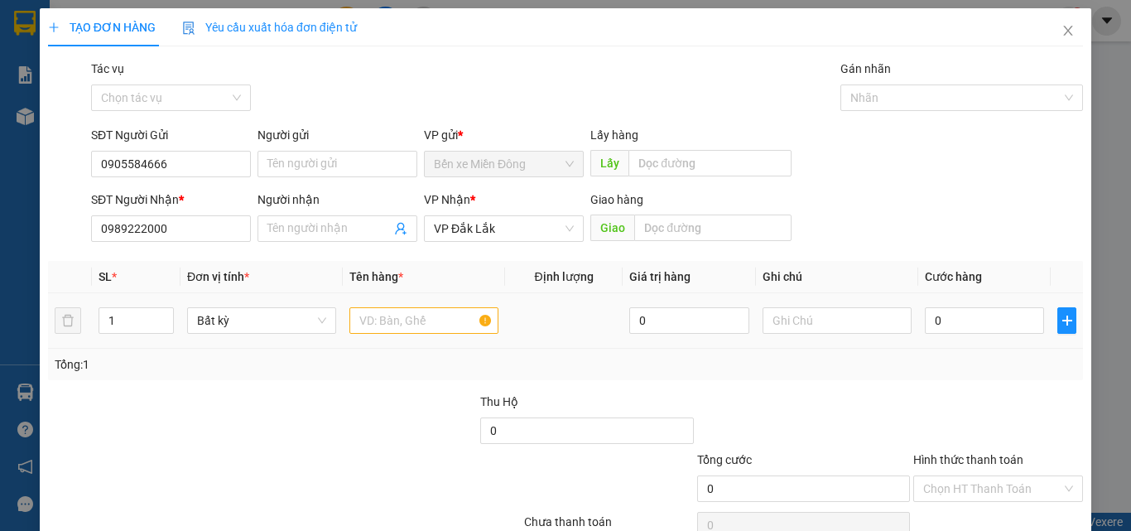
click at [404, 302] on td at bounding box center [424, 320] width 162 height 55
click at [403, 316] on input "text" at bounding box center [424, 320] width 149 height 27
type input "1 THUB"
drag, startPoint x: 186, startPoint y: 257, endPoint x: 166, endPoint y: 250, distance: 21.7
click at [165, 257] on div "Transit Pickup Surcharge Ids Transit Deliver Surcharge Ids Transit Deliver Surc…" at bounding box center [565, 320] width 1035 height 521
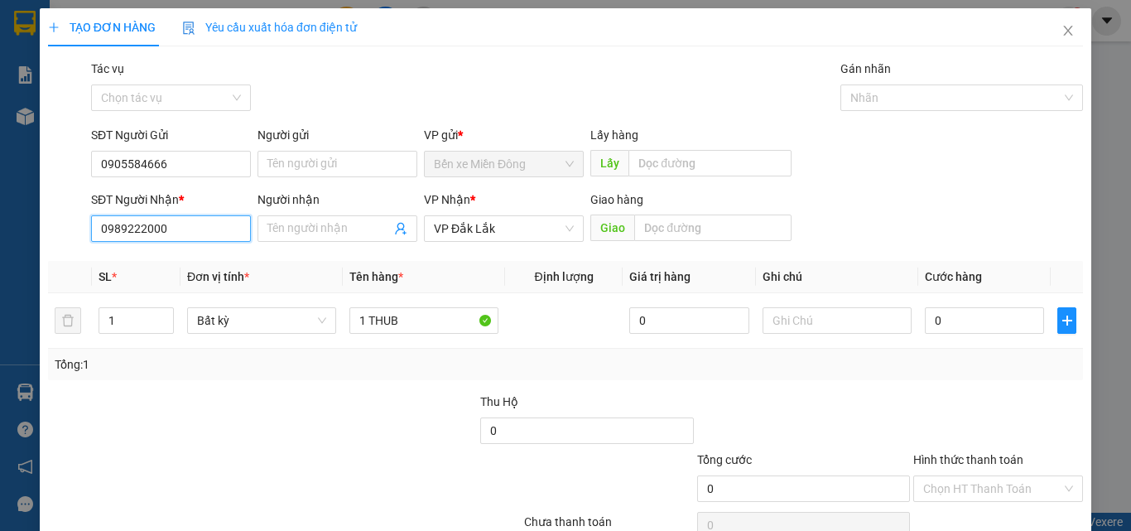
click at [0, 262] on div "TẠO ĐƠN HÀNG Yêu cầu xuất hóa đơn điện tử Transit Pickup Surcharge Ids Transit …" at bounding box center [565, 265] width 1131 height 531
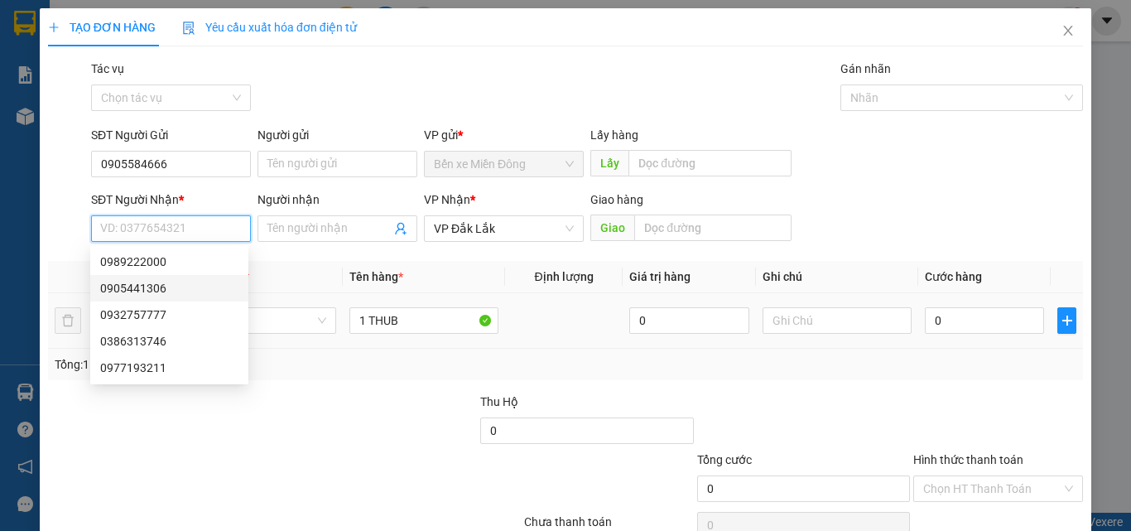
drag, startPoint x: 149, startPoint y: 295, endPoint x: 201, endPoint y: 295, distance: 52.2
click at [152, 295] on div "0905441306" at bounding box center [169, 288] width 138 height 18
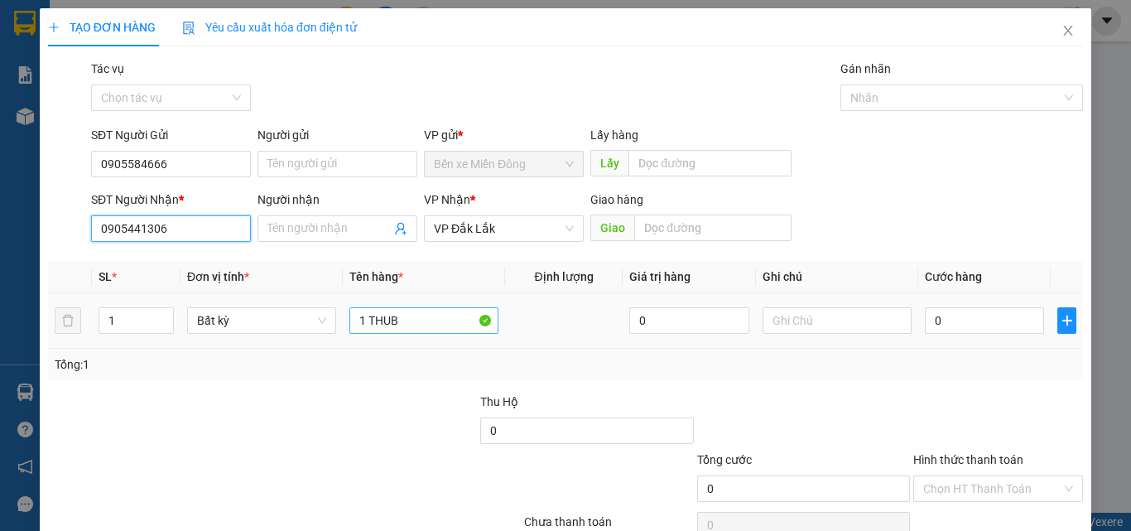
type input "0905441306"
click at [421, 324] on input "1 THUB" at bounding box center [424, 320] width 149 height 27
type input "1 THUNGF XỐP"
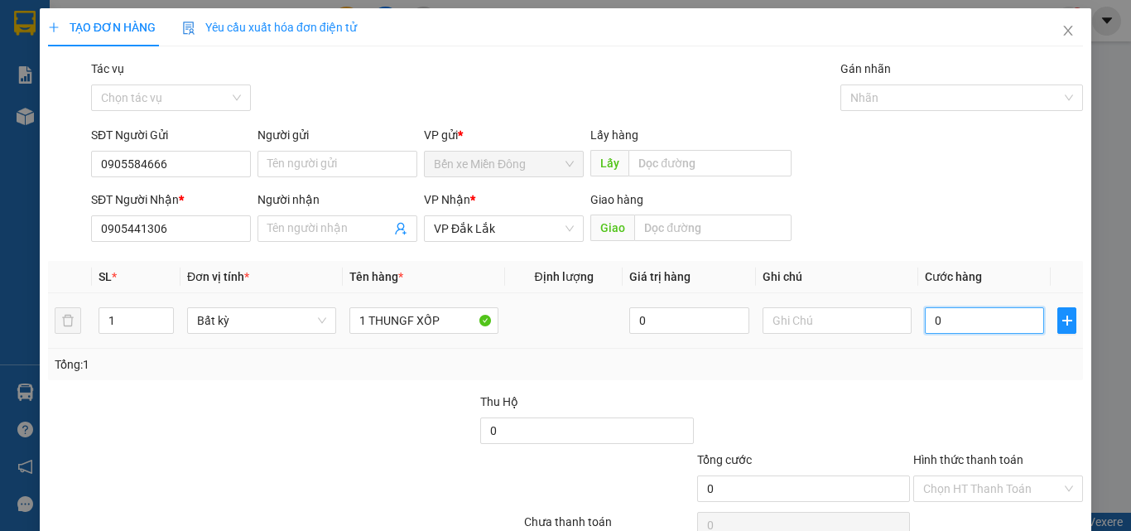
click at [964, 307] on input "0" at bounding box center [984, 320] width 119 height 27
type input "0"
click at [972, 393] on div at bounding box center [998, 422] width 173 height 58
click at [984, 451] on div "Hình thức thanh toán" at bounding box center [999, 463] width 170 height 25
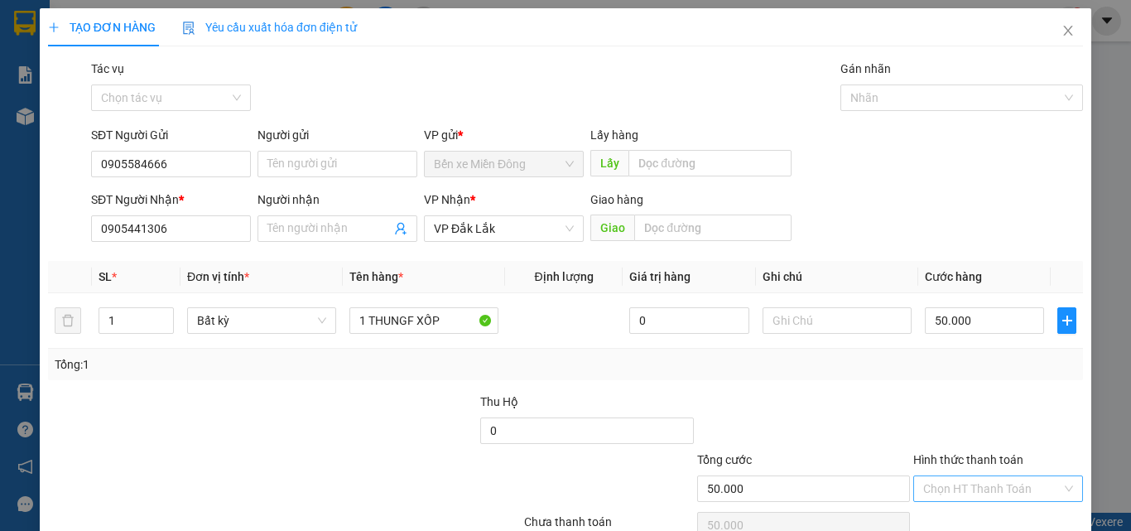
click at [976, 476] on input "Hình thức thanh toán" at bounding box center [992, 488] width 138 height 25
click at [971, 482] on div "Tại văn phòng" at bounding box center [988, 522] width 168 height 27
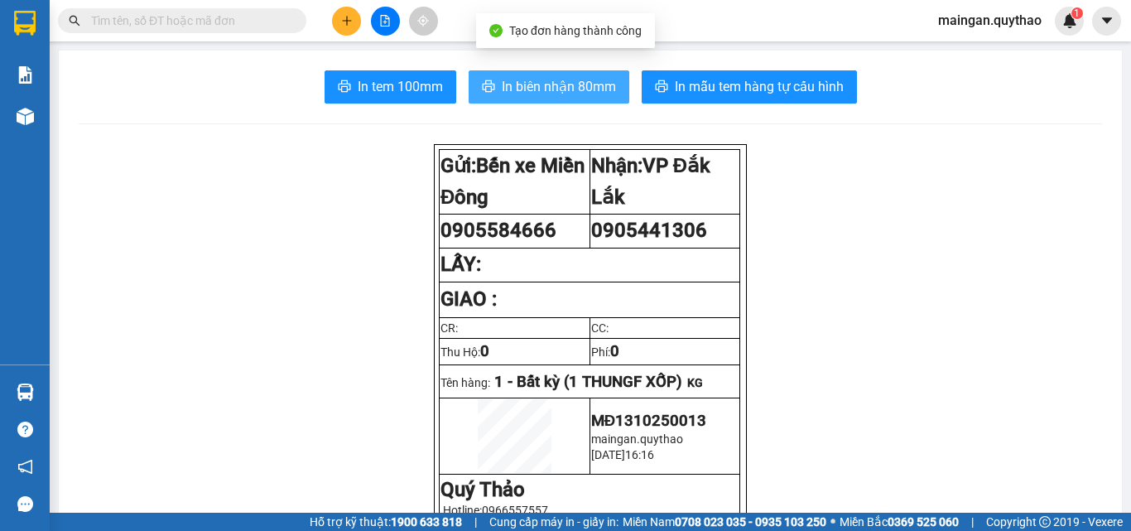
click at [514, 85] on span "In biên nhận 80mm" at bounding box center [559, 86] width 114 height 21
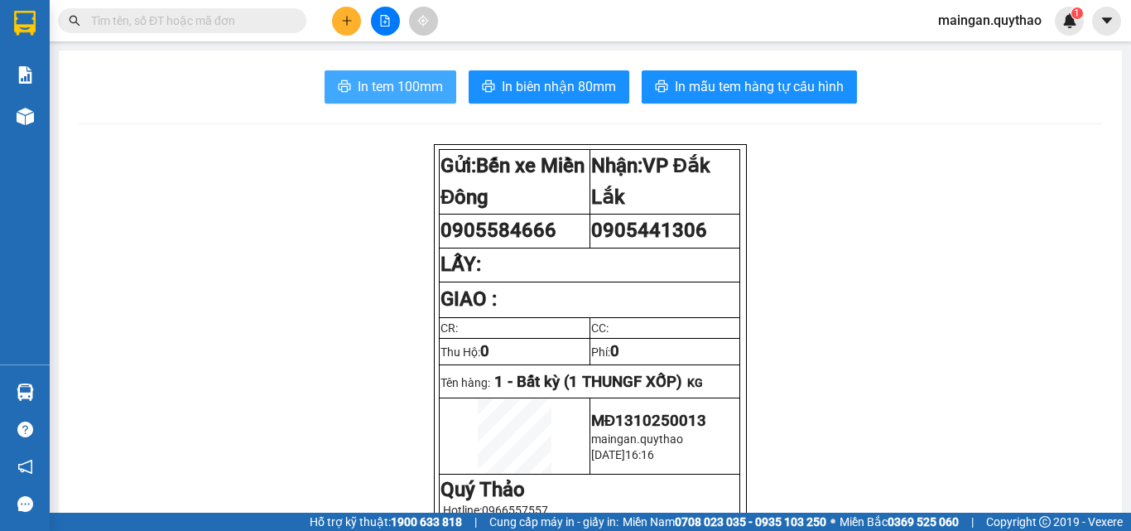
click at [408, 90] on span "In tem 100mm" at bounding box center [400, 86] width 85 height 21
click at [363, 12] on div at bounding box center [385, 21] width 124 height 29
drag, startPoint x: 361, startPoint y: 16, endPoint x: 357, endPoint y: 27, distance: 11.5
click at [358, 25] on div at bounding box center [385, 21] width 124 height 29
click at [346, 17] on icon "plus" at bounding box center [347, 21] width 12 height 12
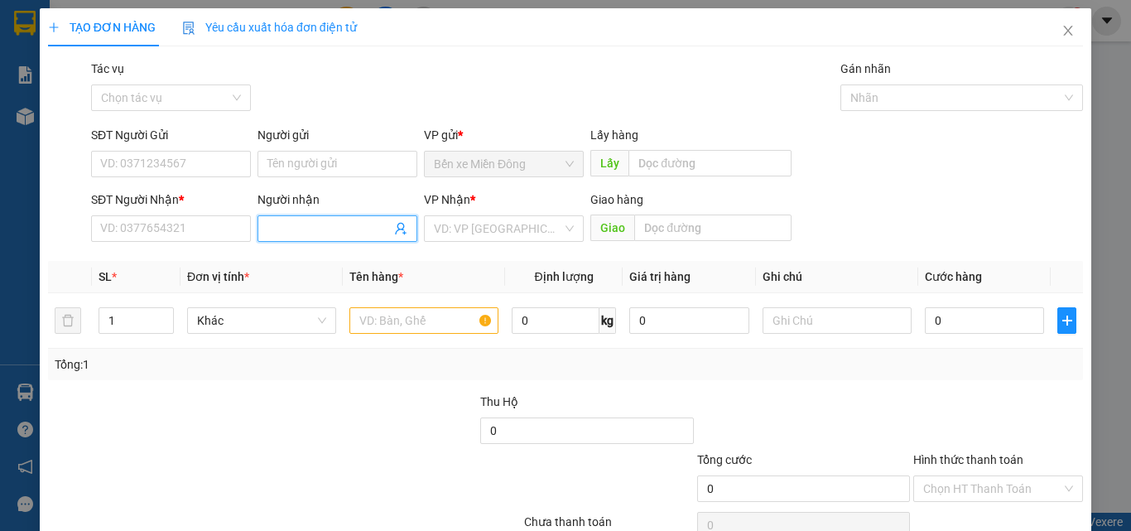
click at [297, 236] on input "Người nhận" at bounding box center [329, 228] width 123 height 18
type input "SHOP"
drag, startPoint x: 359, startPoint y: 234, endPoint x: 104, endPoint y: 263, distance: 257.6
click at [125, 263] on div "Transit Pickup Surcharge Ids Transit Deliver Surcharge Ids Transit Deliver Surc…" at bounding box center [565, 320] width 1035 height 521
click at [1028, 22] on span "Close" at bounding box center [1068, 31] width 46 height 46
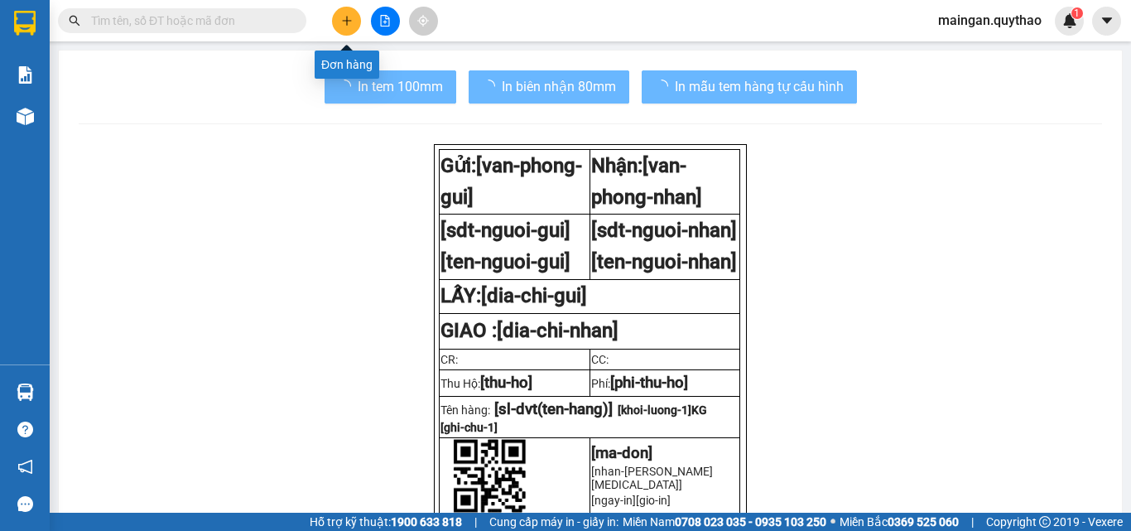
click at [341, 20] on icon "plus" at bounding box center [347, 21] width 12 height 12
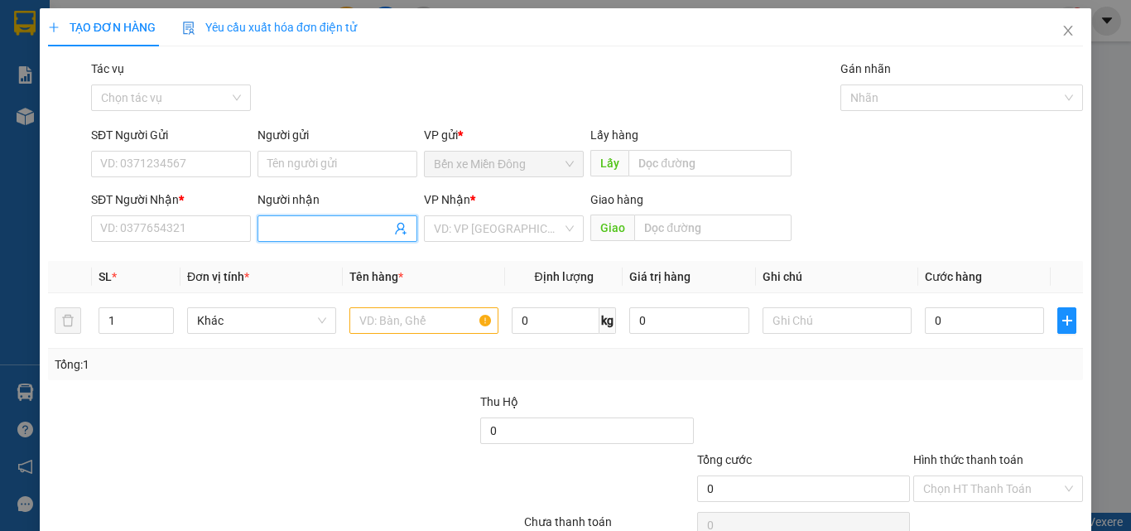
click at [323, 225] on input "Người nhận" at bounding box center [329, 228] width 123 height 18
type input "SHOP"
click at [1028, 27] on span "Close" at bounding box center [1068, 31] width 46 height 46
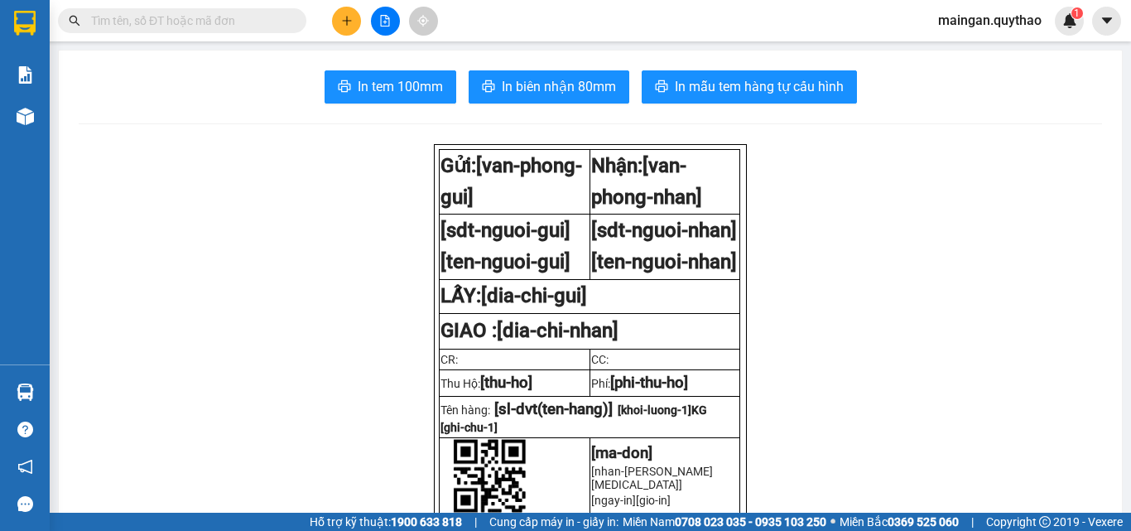
click at [359, 22] on button at bounding box center [346, 21] width 29 height 29
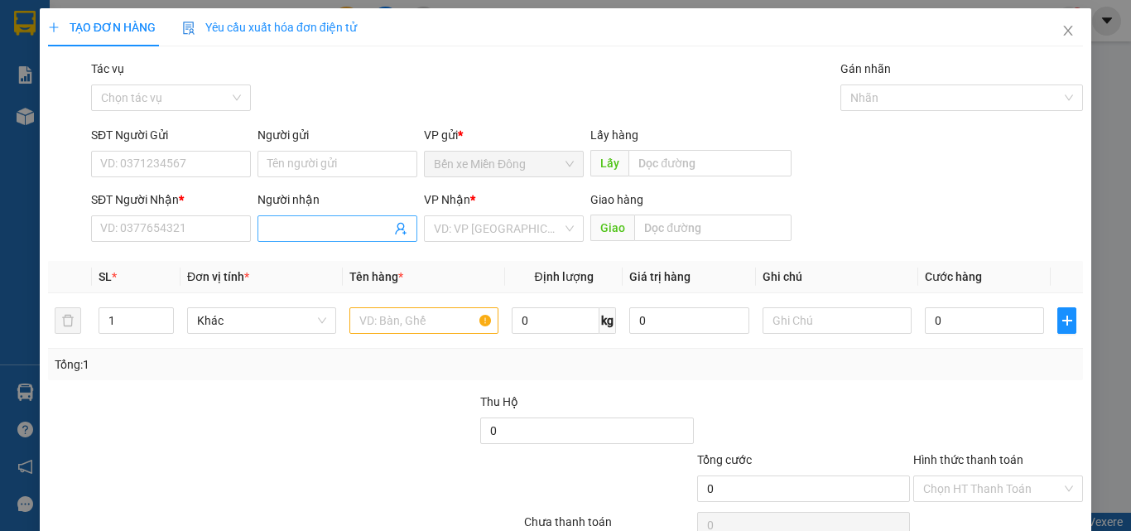
click at [336, 224] on input "Người nhận" at bounding box center [329, 228] width 123 height 18
type input "SHOP TÂM THẢO"
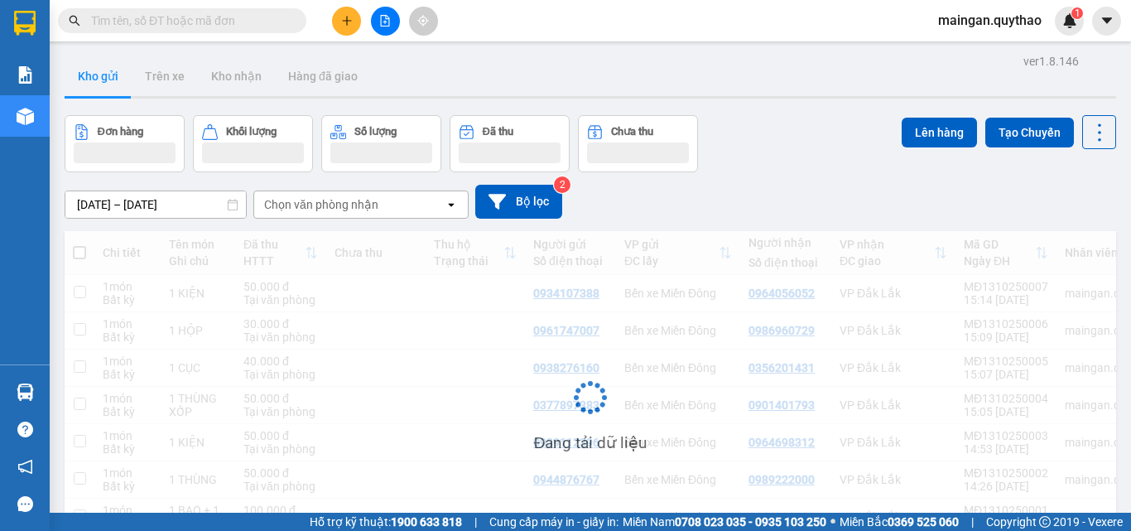
click at [301, 14] on span at bounding box center [182, 20] width 248 height 25
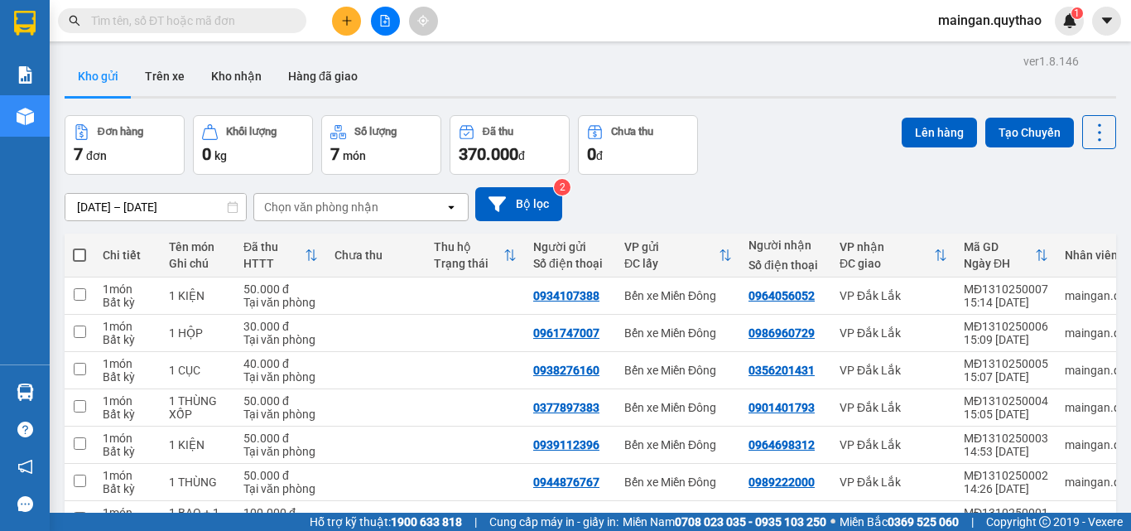
click at [275, 28] on input "text" at bounding box center [188, 21] width 195 height 18
paste input "0982928344"
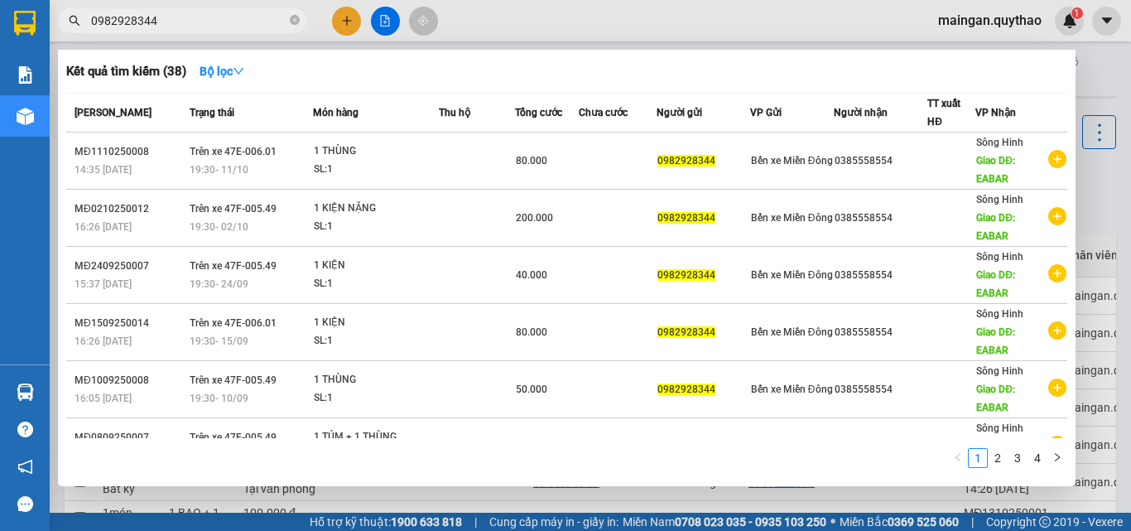
type input "0982928344"
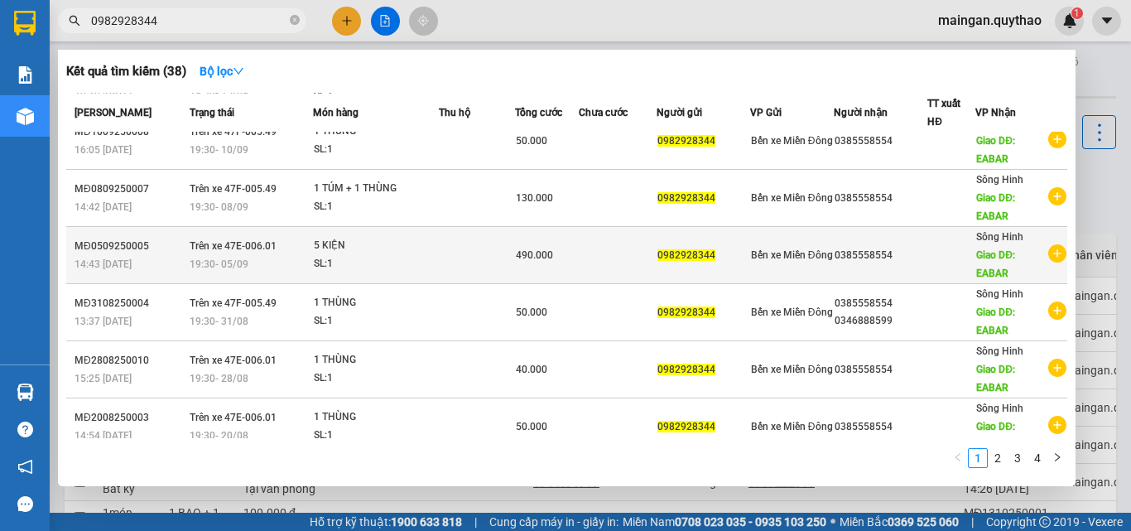
scroll to position [266, 0]
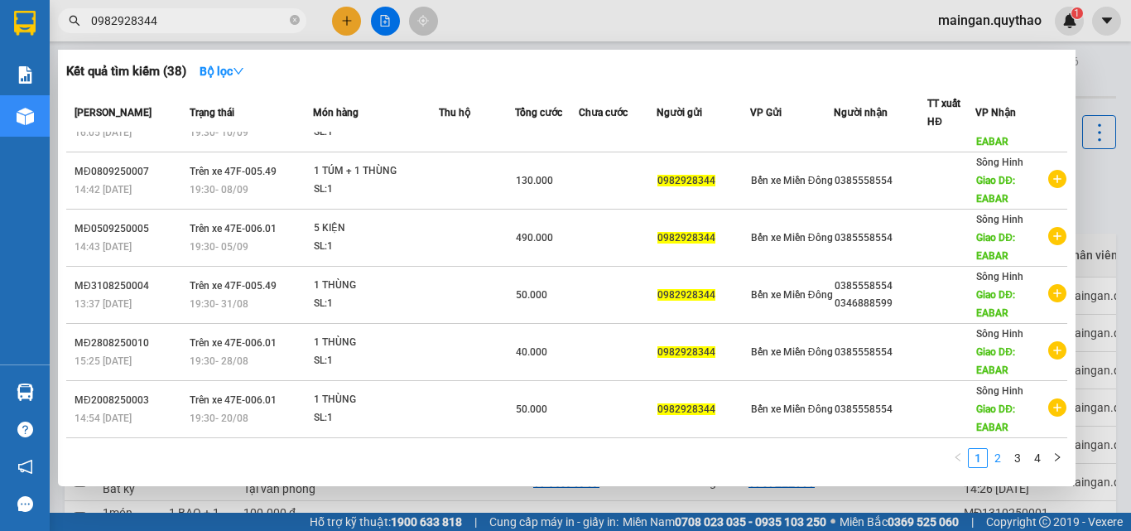
click at [1001, 463] on link "2" at bounding box center [998, 458] width 18 height 18
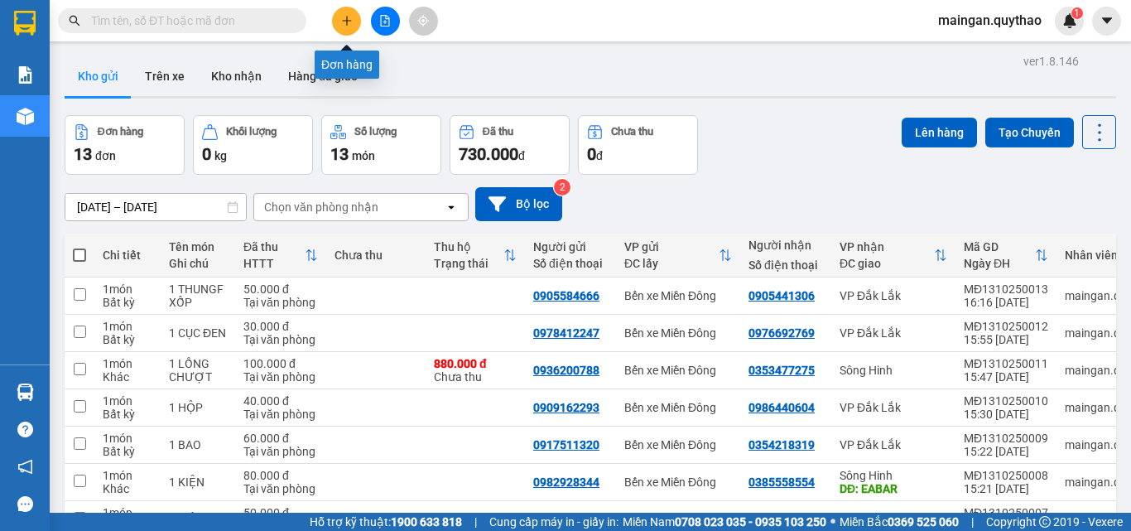
click at [342, 26] on icon "plus" at bounding box center [347, 21] width 12 height 12
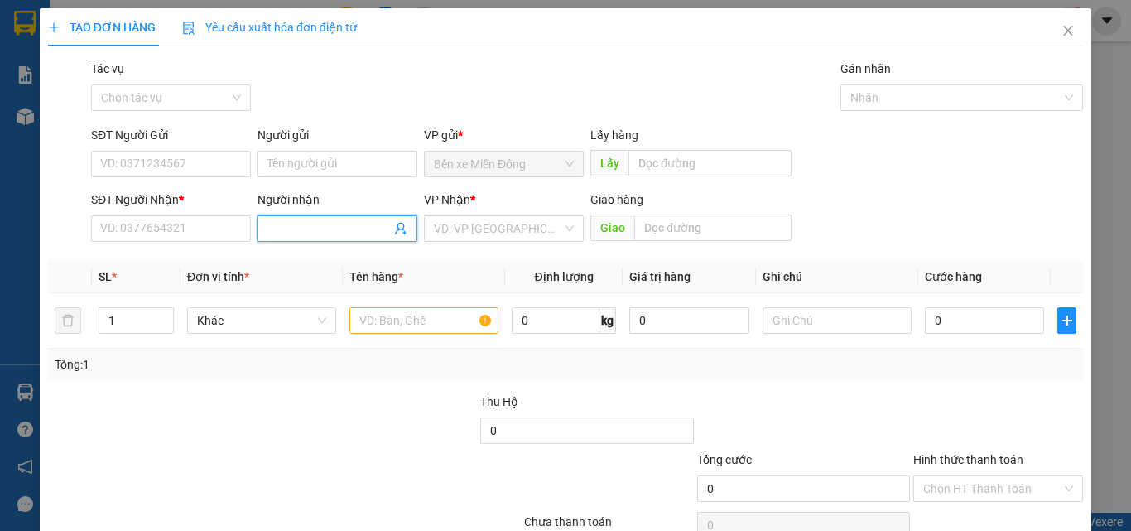
click at [313, 227] on input "Người nhận" at bounding box center [329, 228] width 123 height 18
type input "SHOP"
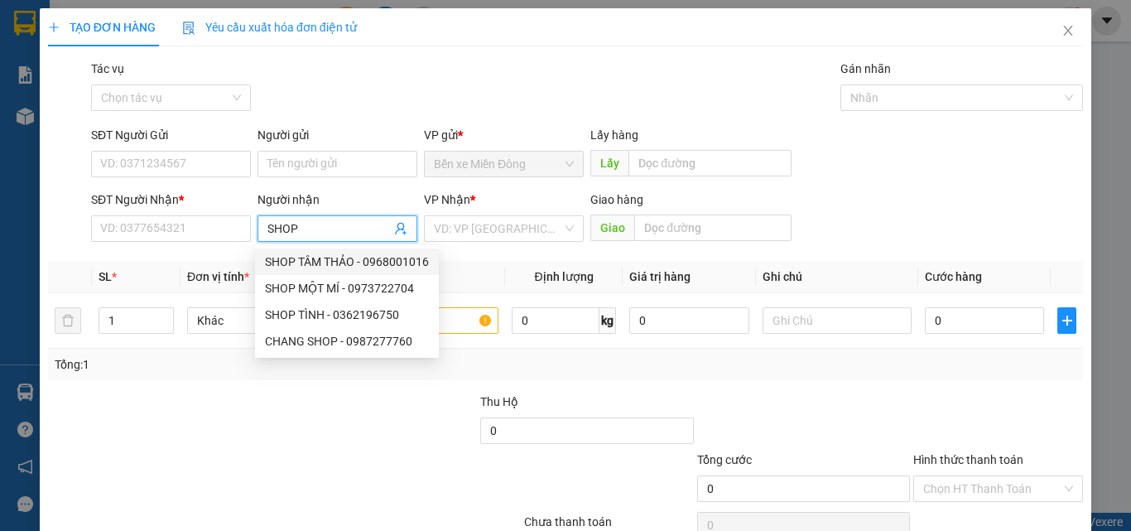
click at [337, 269] on div "SHOP TÂM THẢO - 0968001016" at bounding box center [347, 262] width 164 height 18
type input "0968001016"
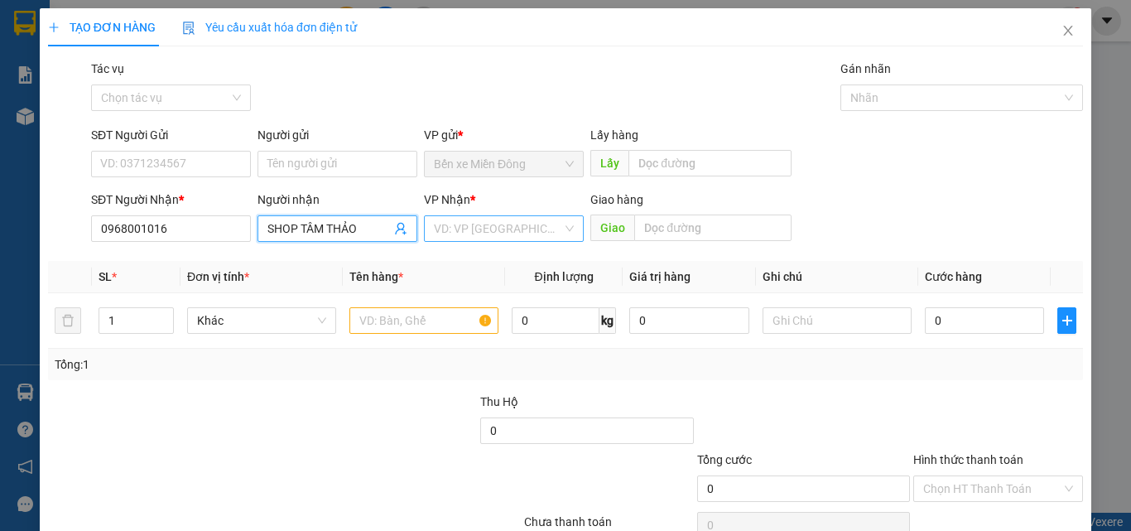
type input "SHOP TÂM THẢO"
click at [511, 228] on input "search" at bounding box center [498, 228] width 128 height 25
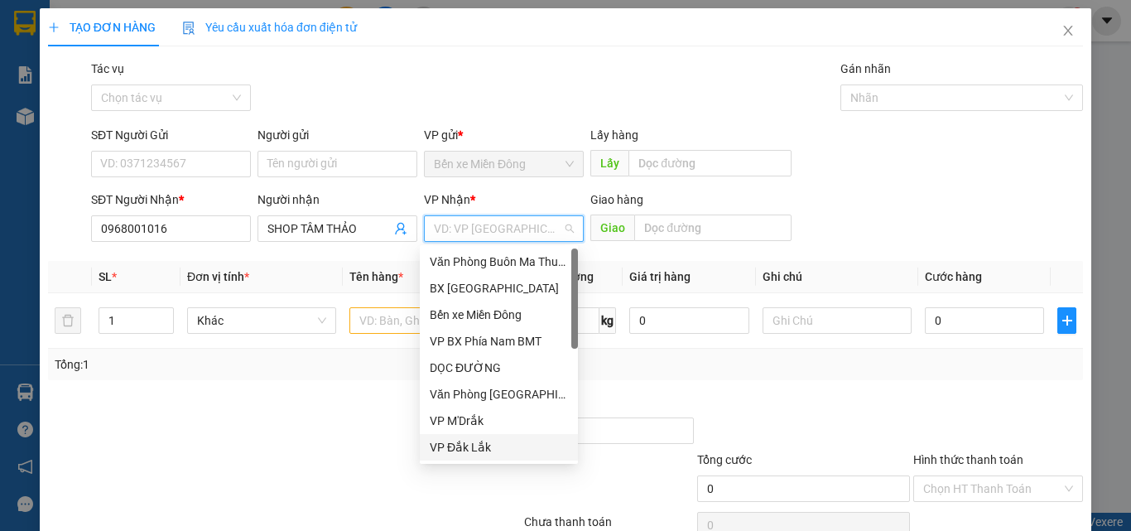
click at [461, 451] on div "VP Đắk Lắk" at bounding box center [499, 447] width 138 height 18
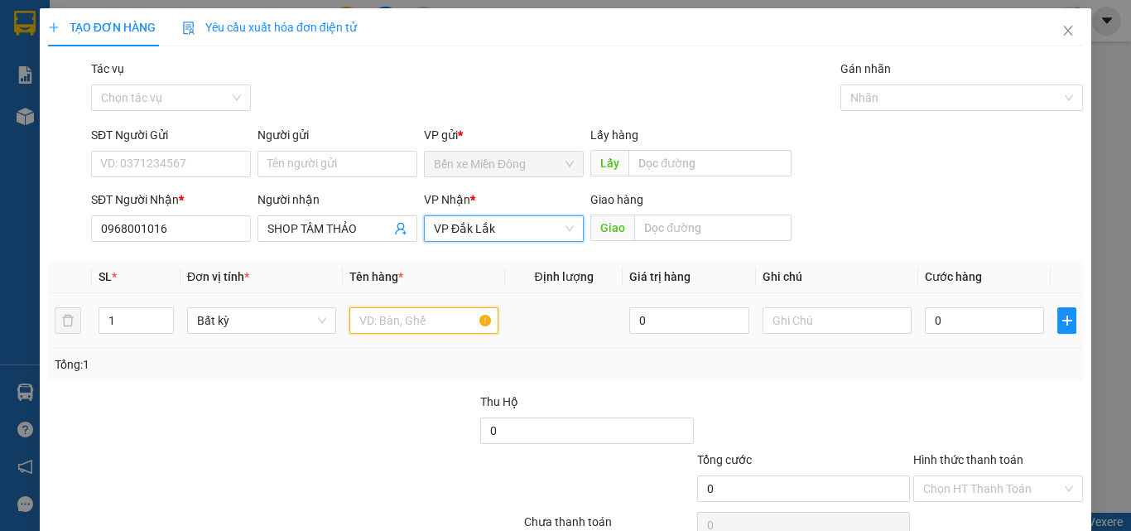
click at [398, 324] on input "text" at bounding box center [424, 320] width 149 height 27
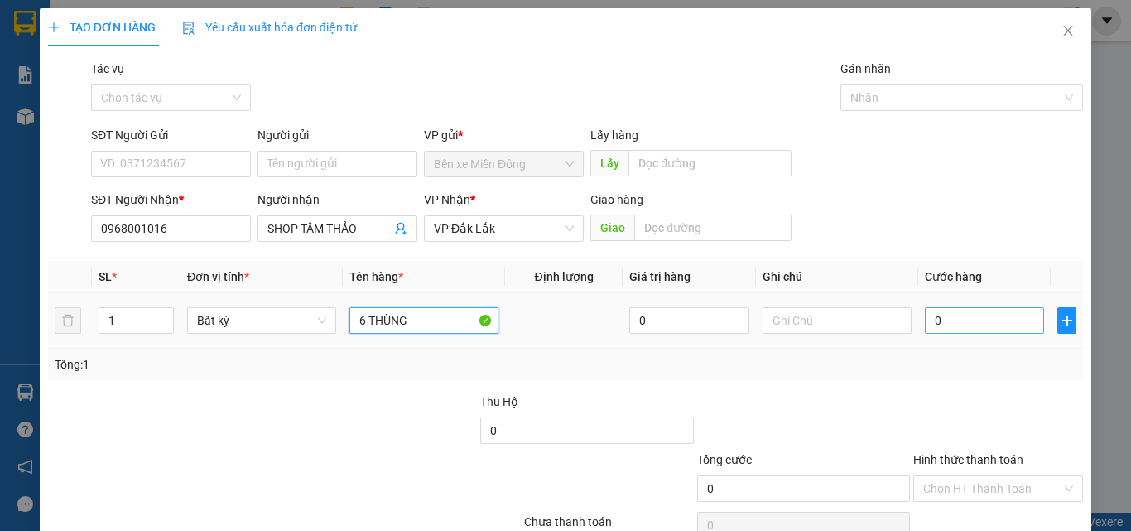
type input "6 THÙNG"
click at [962, 326] on input "0" at bounding box center [984, 320] width 119 height 27
type input "02"
type input "2"
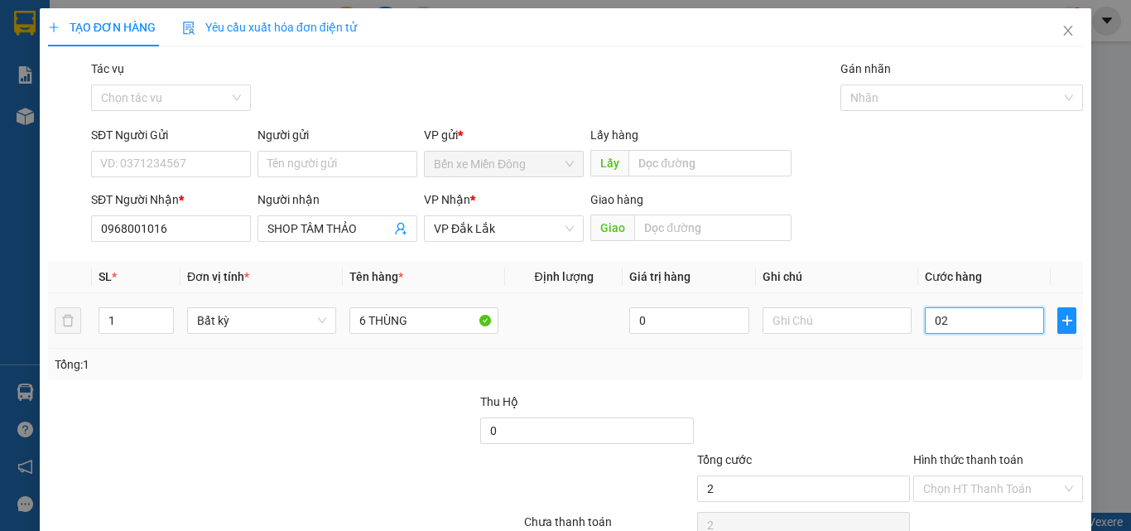
type input "024"
type input "24"
type input "0.240"
type input "240"
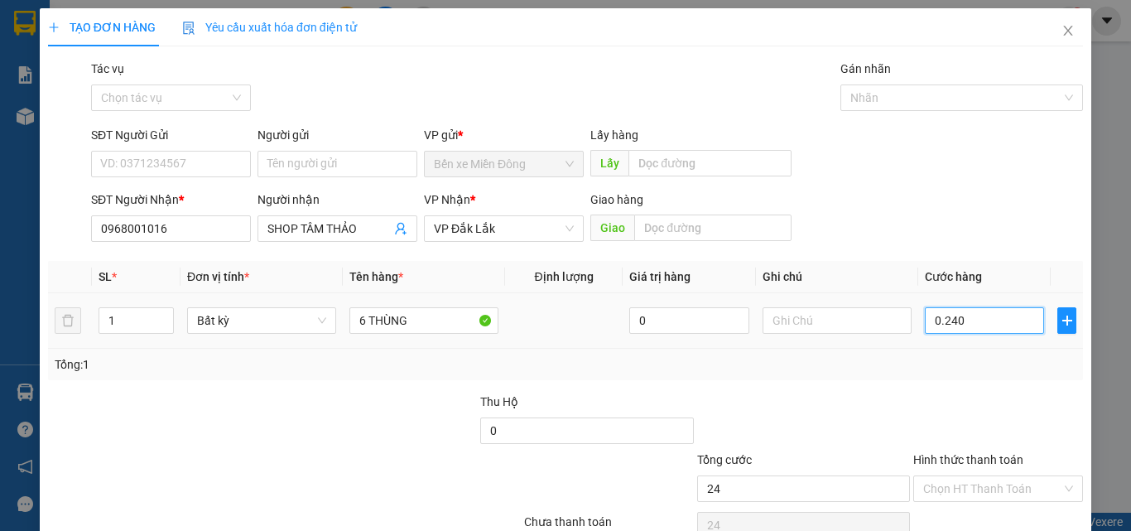
type input "240"
type input "240.000"
drag, startPoint x: 962, startPoint y: 367, endPoint x: 954, endPoint y: 386, distance: 20.5
click at [960, 372] on div "Tổng: 1" at bounding box center [566, 364] width 1022 height 18
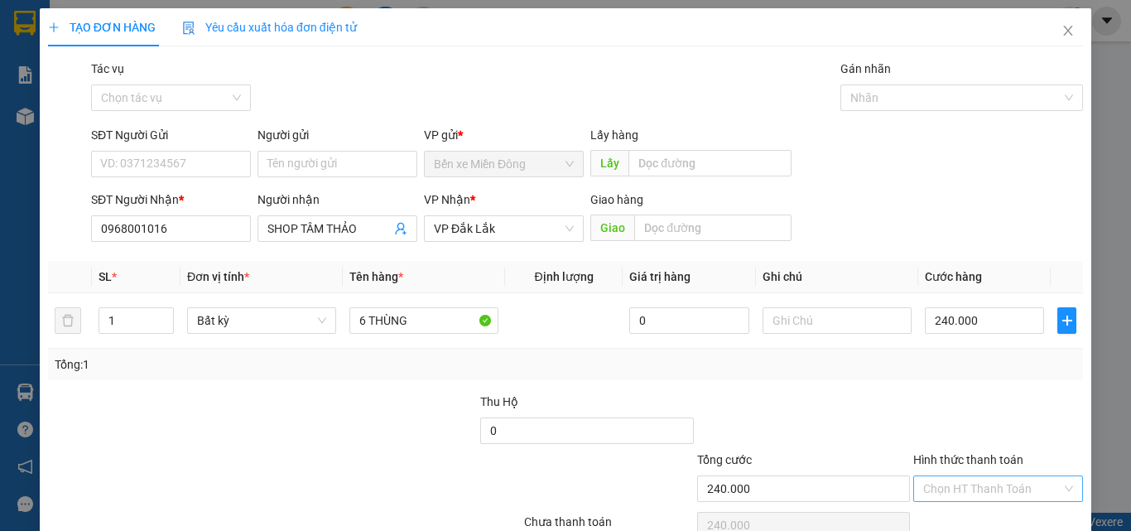
click at [956, 489] on input "Hình thức thanh toán" at bounding box center [992, 488] width 138 height 25
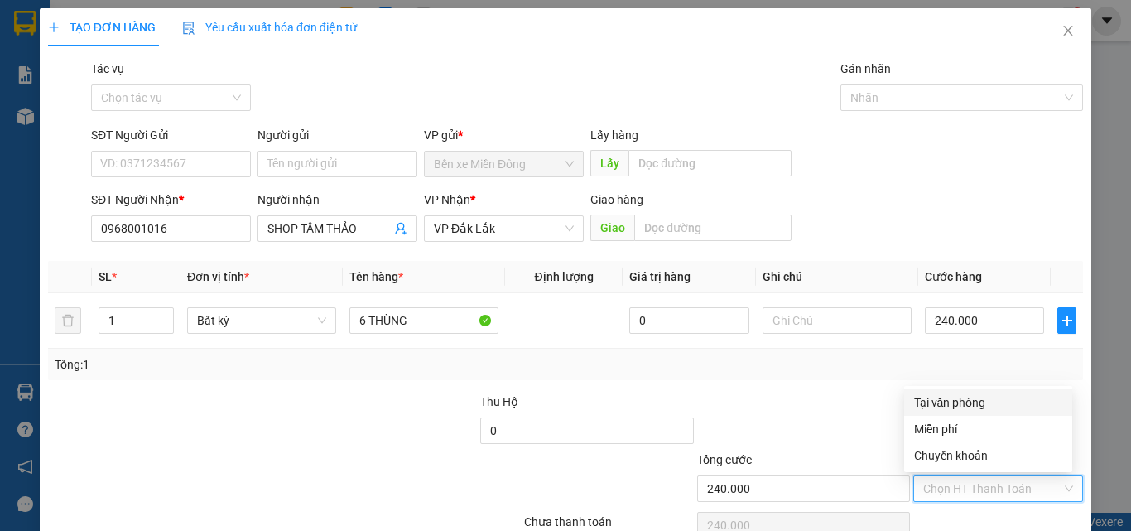
click at [964, 394] on div "Tại văn phòng" at bounding box center [988, 402] width 148 height 18
type input "0"
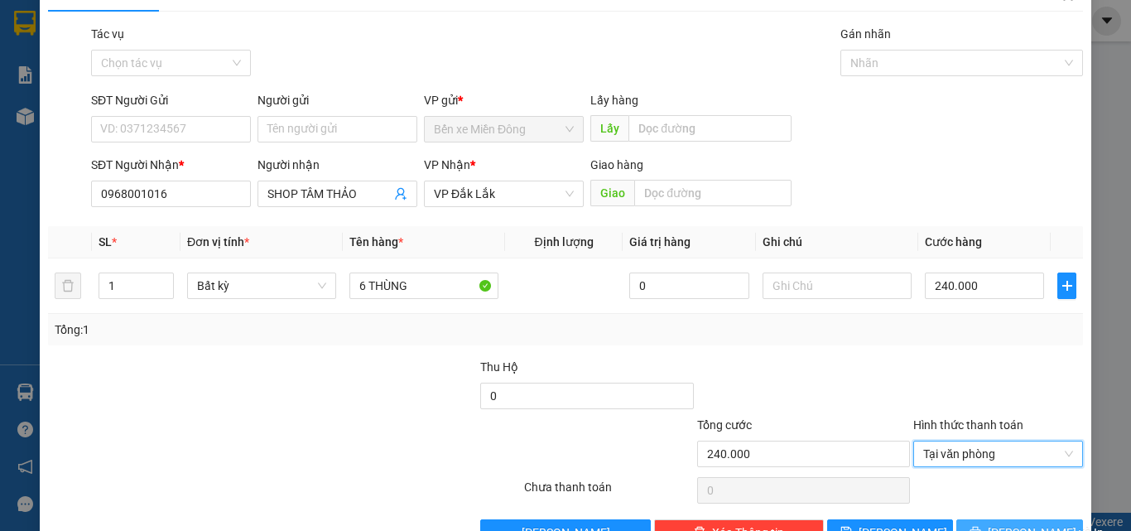
scroll to position [82, 0]
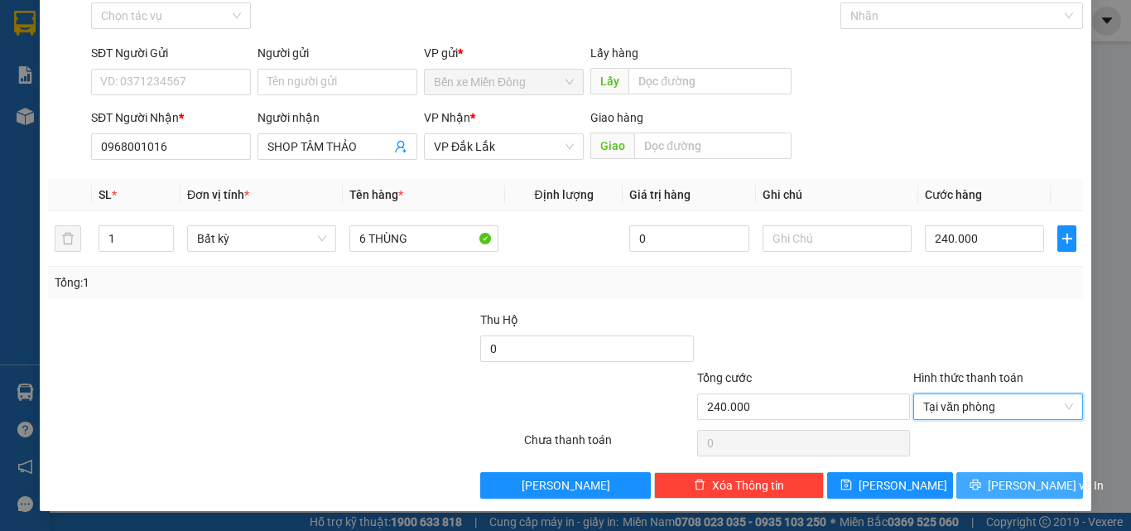
click at [991, 482] on button "Lưu và In" at bounding box center [1020, 485] width 127 height 27
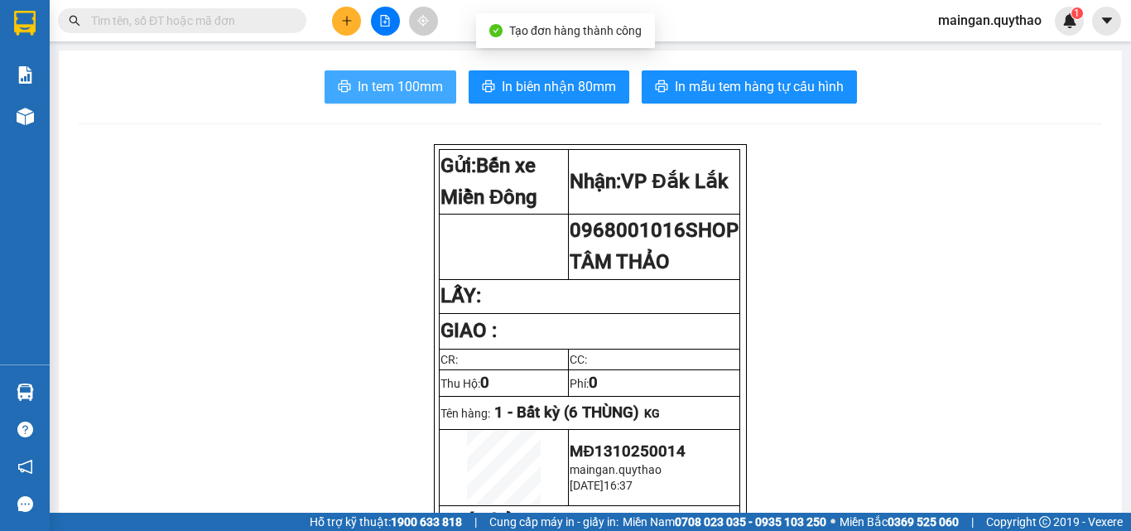
drag, startPoint x: 403, startPoint y: 68, endPoint x: 409, endPoint y: 83, distance: 16.3
click at [412, 85] on span "In tem 100mm" at bounding box center [400, 86] width 85 height 21
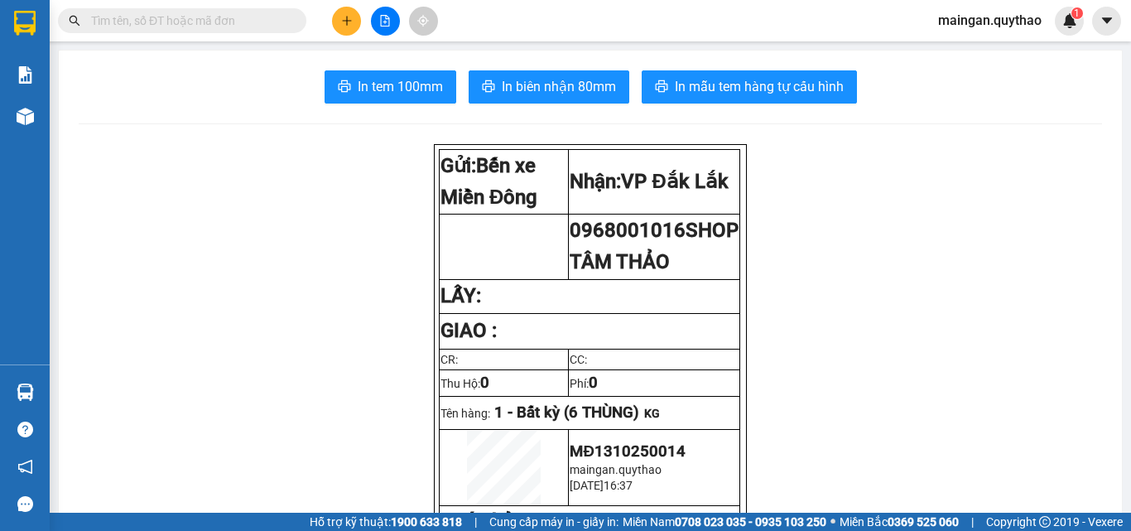
click at [337, 27] on button at bounding box center [346, 21] width 29 height 29
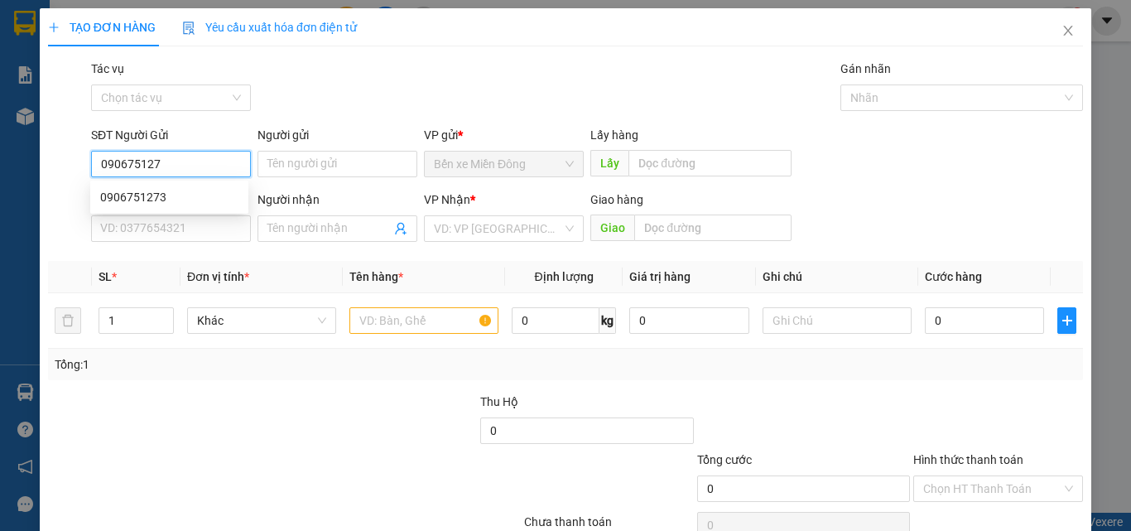
type input "0906751273"
click at [168, 197] on div "0906751273" at bounding box center [169, 197] width 138 height 18
type input "0905097747"
type input "0906751273"
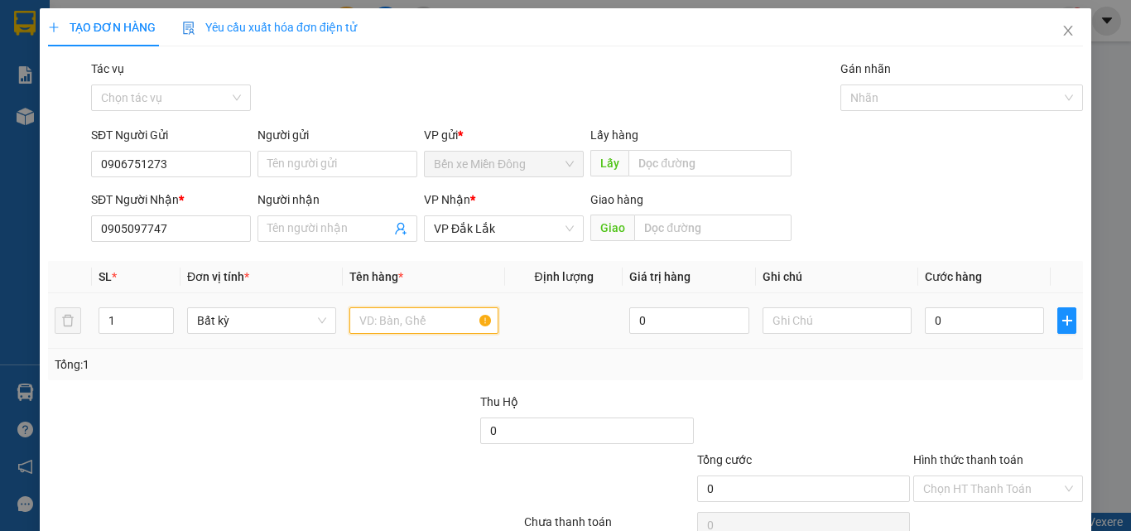
click at [445, 312] on input "text" at bounding box center [424, 320] width 149 height 27
type input "1 THÙNG XỐP"
click at [1010, 325] on input "0" at bounding box center [984, 320] width 119 height 27
type input "08"
type input "8"
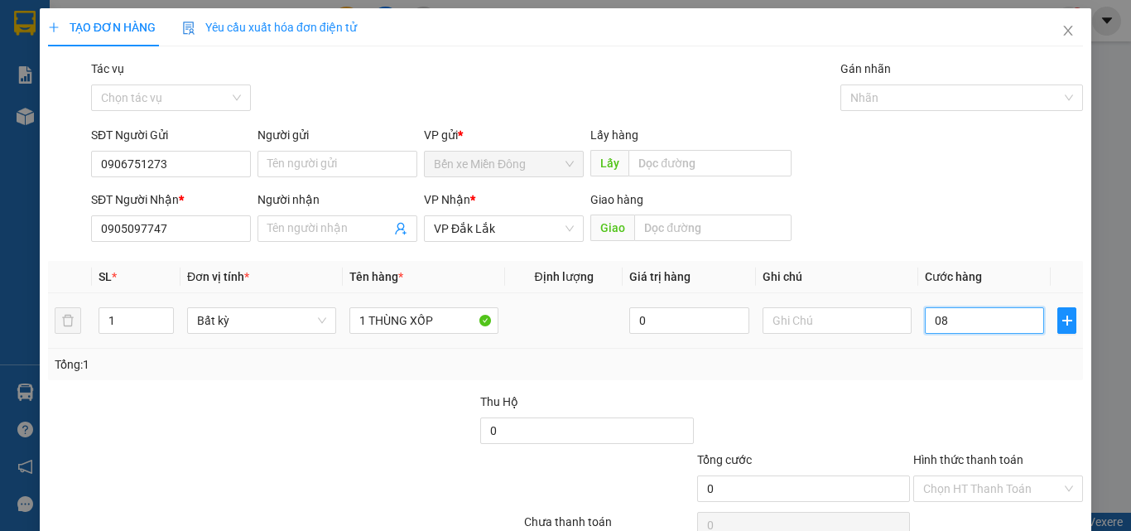
type input "8"
type input "080"
type input "80"
type input "80.000"
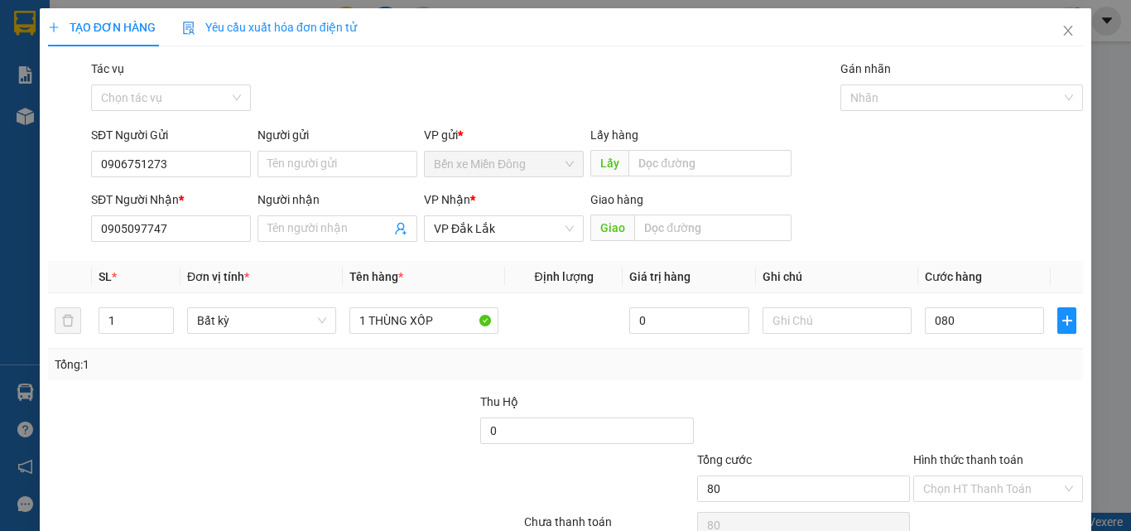
type input "80.000"
click at [1020, 432] on div at bounding box center [998, 422] width 173 height 58
drag, startPoint x: 1001, startPoint y: 501, endPoint x: 994, endPoint y: 485, distance: 17.4
click at [1000, 501] on div "Chọn HT Thanh Toán" at bounding box center [999, 488] width 170 height 27
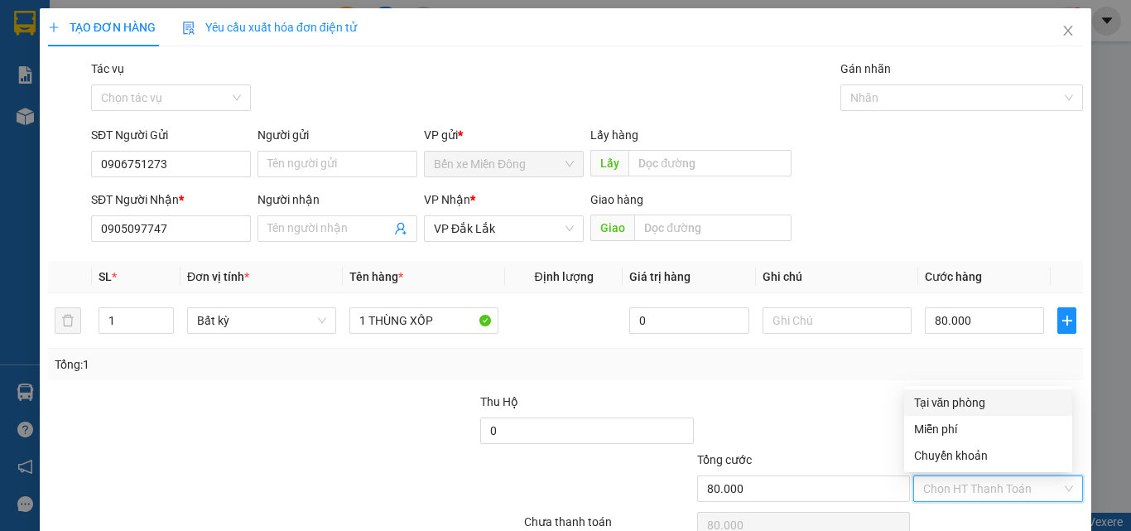
click at [967, 404] on div "Tại văn phòng" at bounding box center [988, 402] width 148 height 18
type input "0"
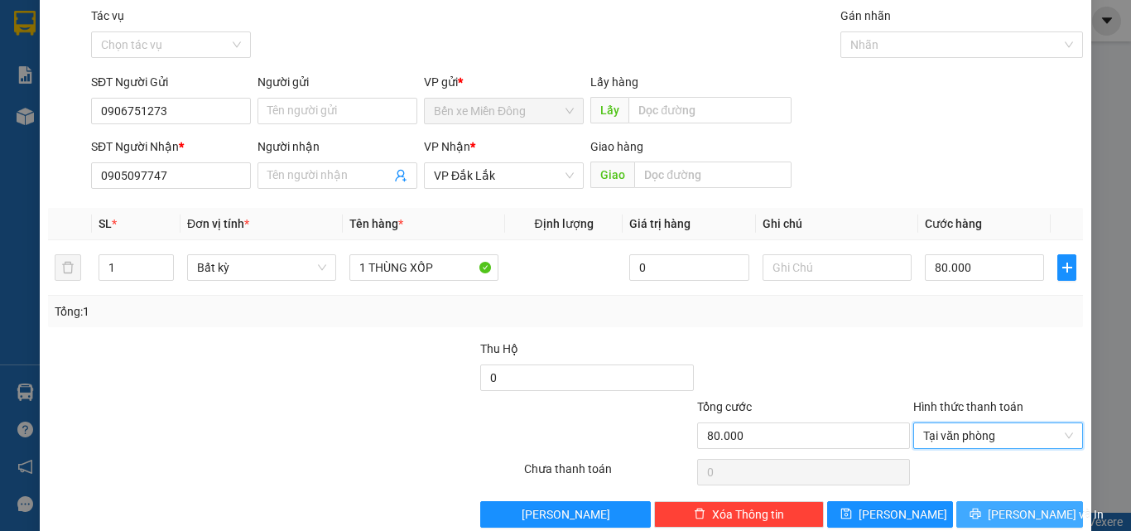
scroll to position [82, 0]
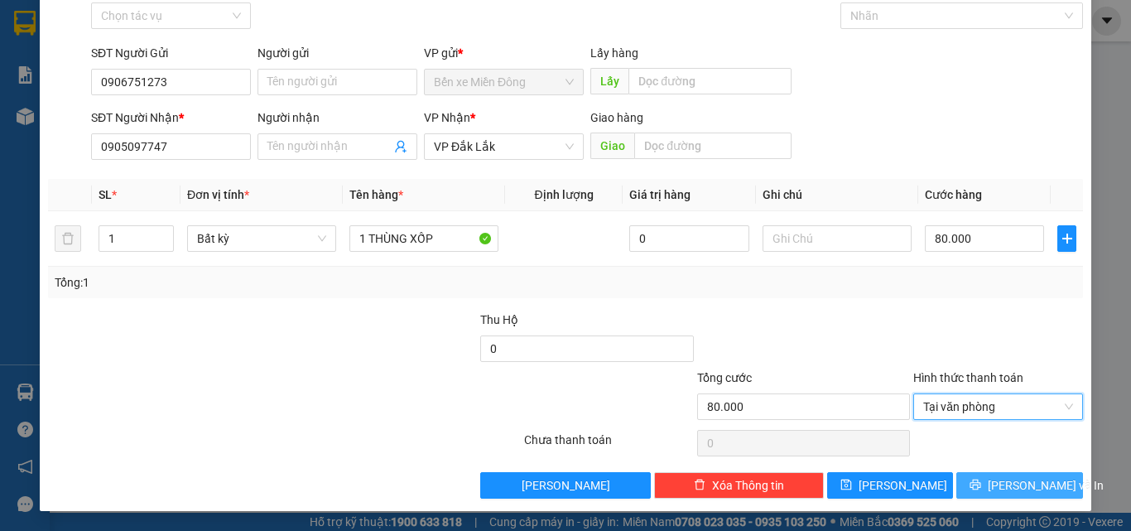
click at [1023, 486] on span "Lưu và In" at bounding box center [1046, 485] width 116 height 18
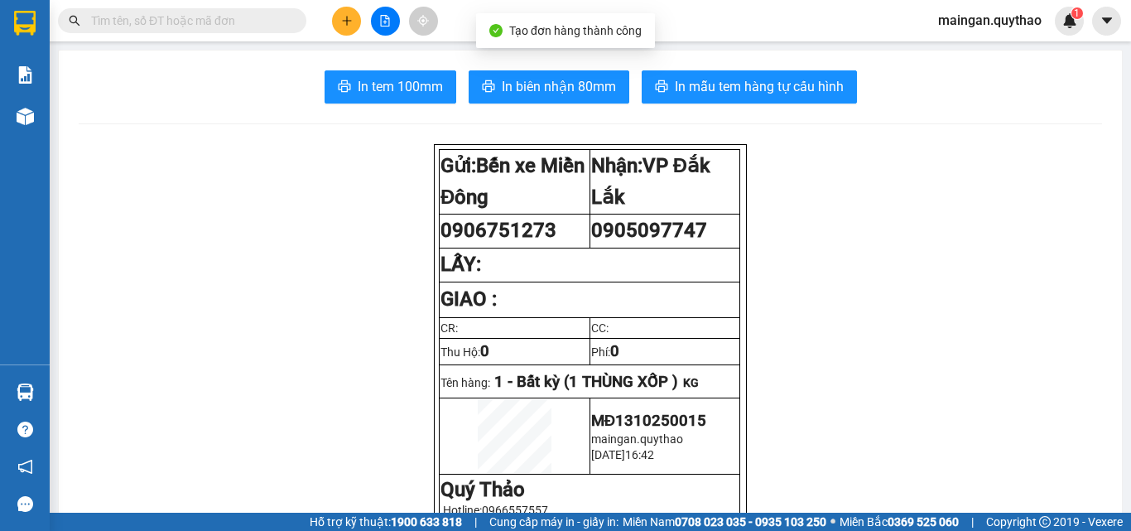
click at [523, 89] on span "In biên nhận 80mm" at bounding box center [559, 86] width 114 height 21
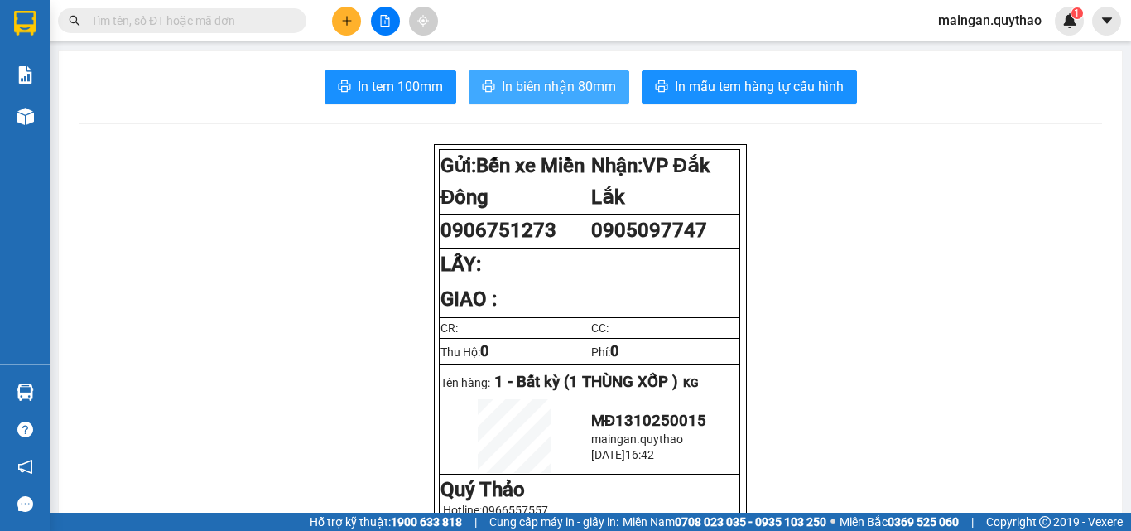
click at [538, 89] on span "In biên nhận 80mm" at bounding box center [559, 86] width 114 height 21
drag, startPoint x: 313, startPoint y: 42, endPoint x: 375, endPoint y: 29, distance: 63.5
click at [315, 41] on main "In tem 100mm In biên nhận 80mm In mẫu tem hàng tự cấu hình Gửi: Bến xe Miền Đô…" at bounding box center [565, 256] width 1131 height 513
click at [348, 29] on button at bounding box center [346, 21] width 29 height 29
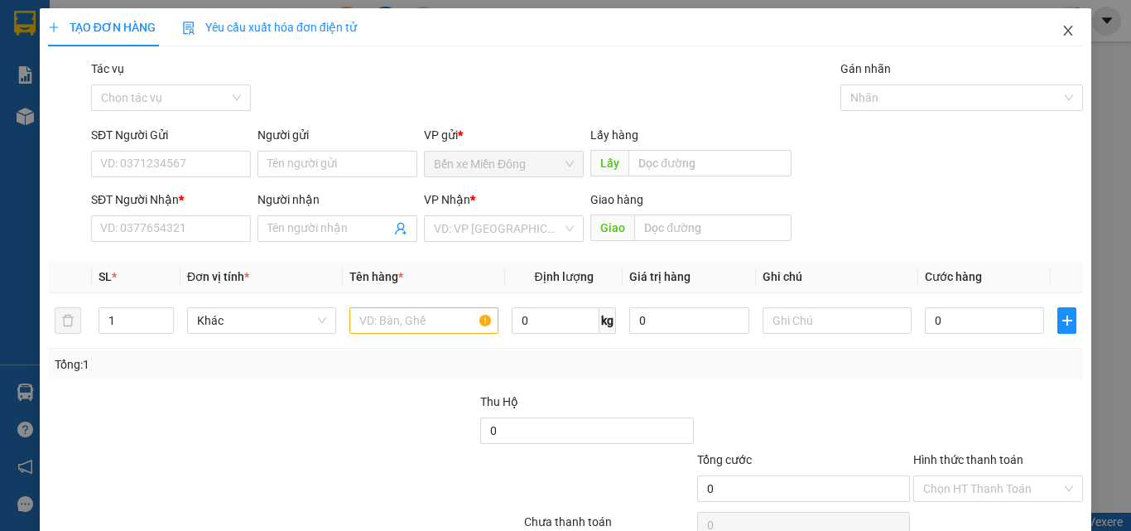
click at [1062, 32] on icon "close" at bounding box center [1068, 30] width 13 height 13
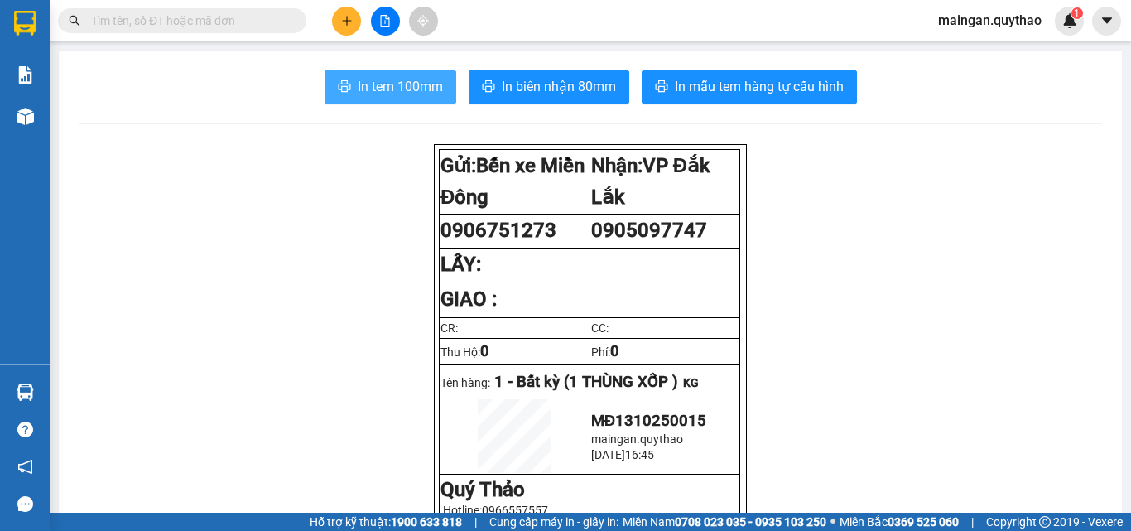
drag, startPoint x: 389, startPoint y: 78, endPoint x: 442, endPoint y: 80, distance: 53.0
click at [390, 78] on span "In tem 100mm" at bounding box center [400, 86] width 85 height 21
click at [345, 23] on icon "plus" at bounding box center [347, 21] width 12 height 12
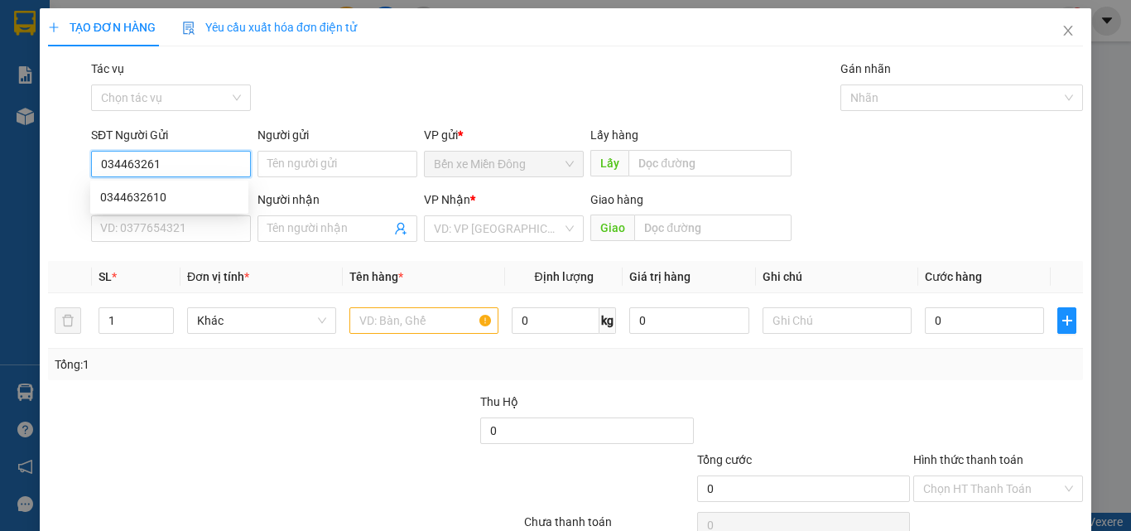
type input "0344632610"
click at [202, 205] on div "0344632610" at bounding box center [169, 197] width 138 height 18
type input "0822442468"
type input "0344632610"
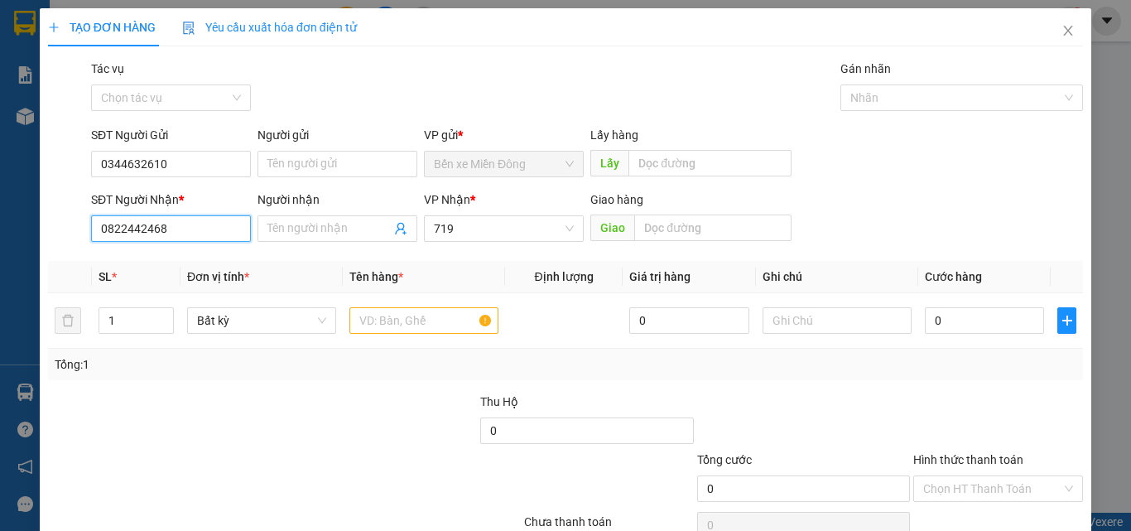
drag, startPoint x: 228, startPoint y: 237, endPoint x: 32, endPoint y: 226, distance: 195.8
click at [32, 226] on div "TẠO ĐƠN HÀNG Yêu cầu xuất hóa đơn điện tử Transit Pickup Surcharge Ids Transit …" at bounding box center [565, 265] width 1131 height 531
drag, startPoint x: 510, startPoint y: 233, endPoint x: 486, endPoint y: 250, distance: 29.7
click at [507, 233] on span "719" at bounding box center [504, 228] width 140 height 25
type input "0373331928"
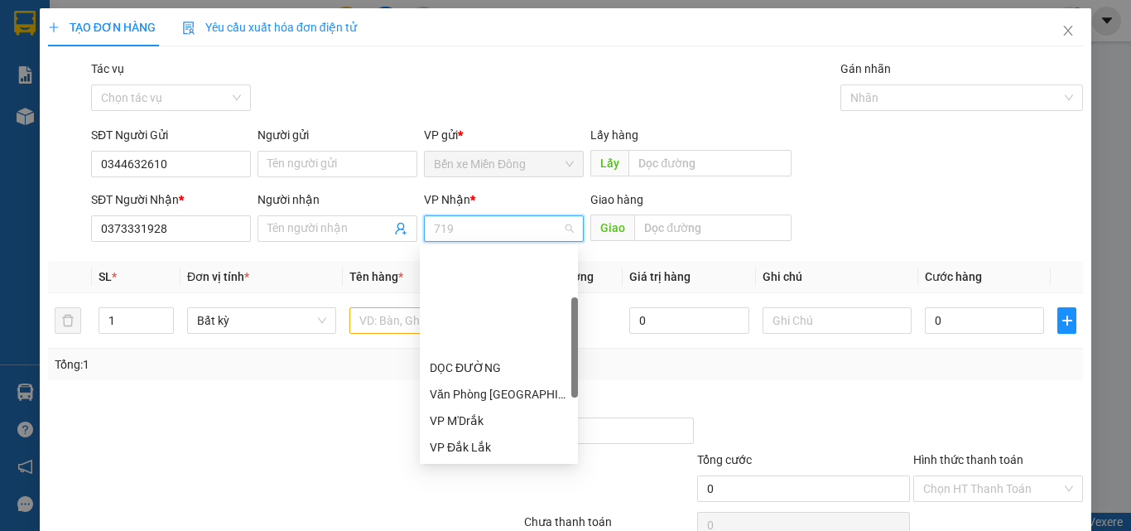
scroll to position [133, 0]
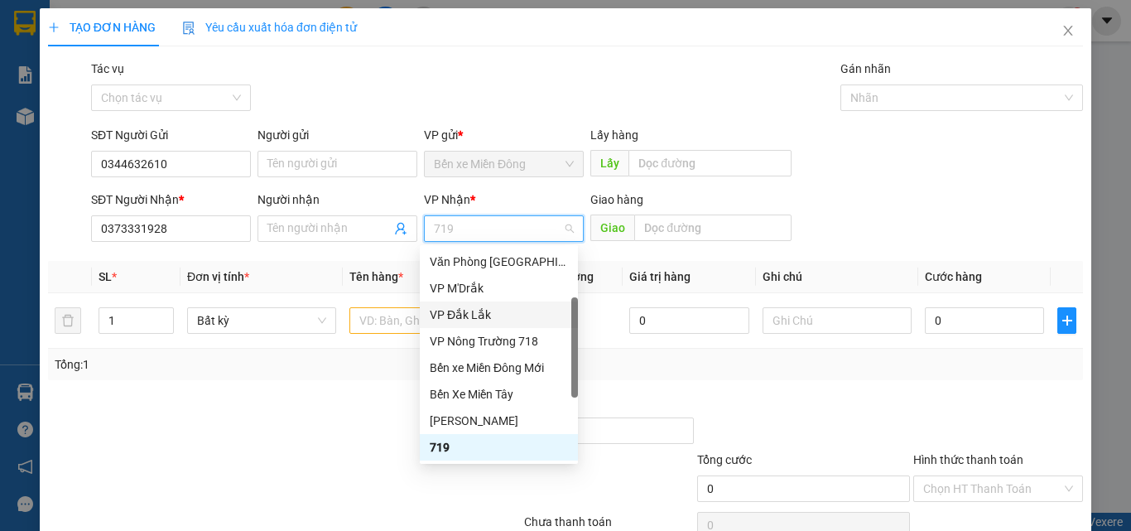
click at [456, 313] on div "VP Đắk Lắk" at bounding box center [499, 315] width 138 height 18
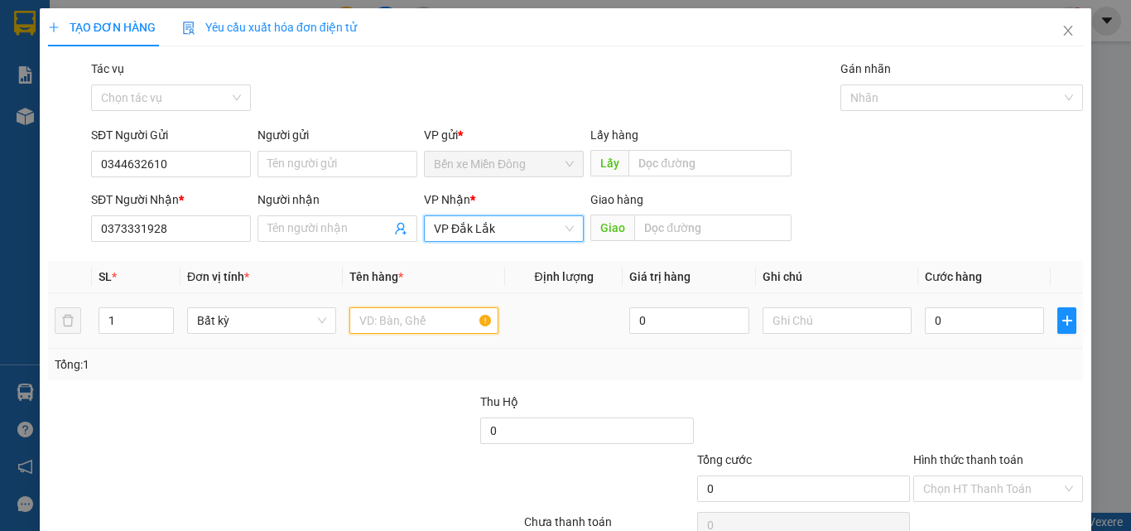
click at [403, 333] on input "text" at bounding box center [424, 320] width 149 height 27
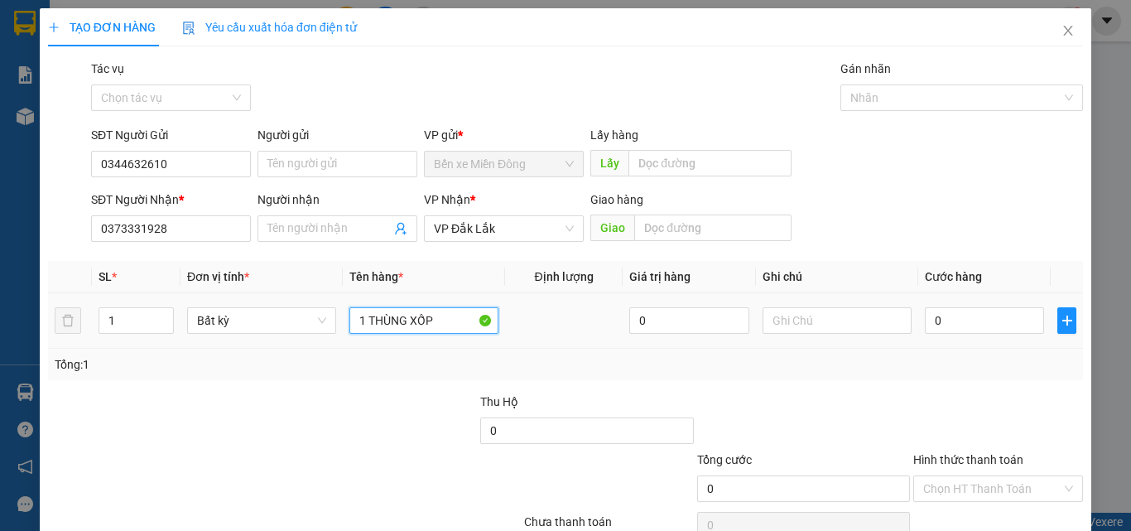
type input "1 THÙNG XỐP"
click at [939, 342] on td "0" at bounding box center [985, 320] width 133 height 55
click at [950, 332] on input "0" at bounding box center [984, 320] width 119 height 27
type input "01"
type input "1"
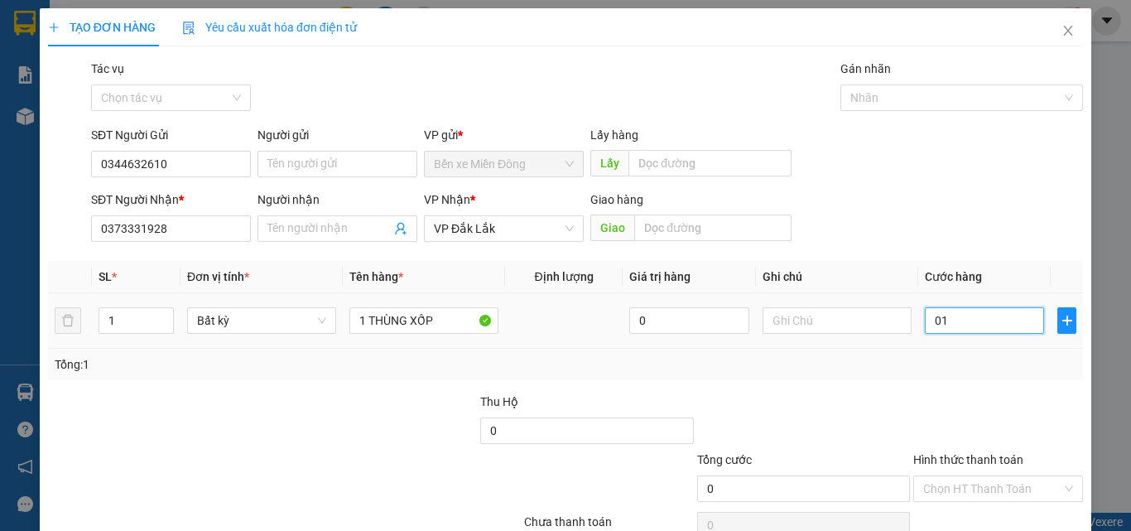
type input "1"
type input "015"
type input "15"
type input "0.150"
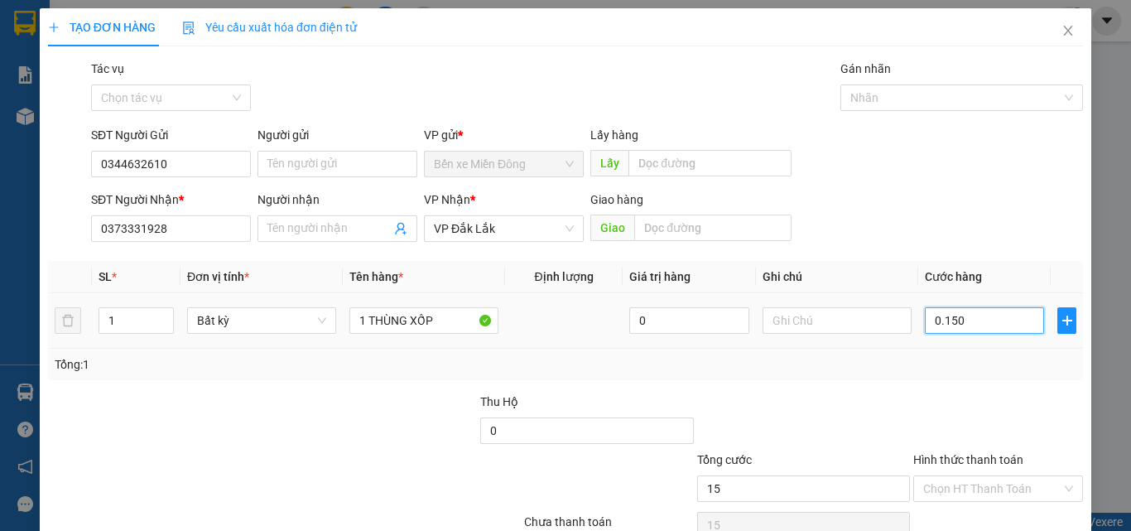
type input "150"
click at [913, 407] on div at bounding box center [998, 422] width 173 height 58
type input "150.000"
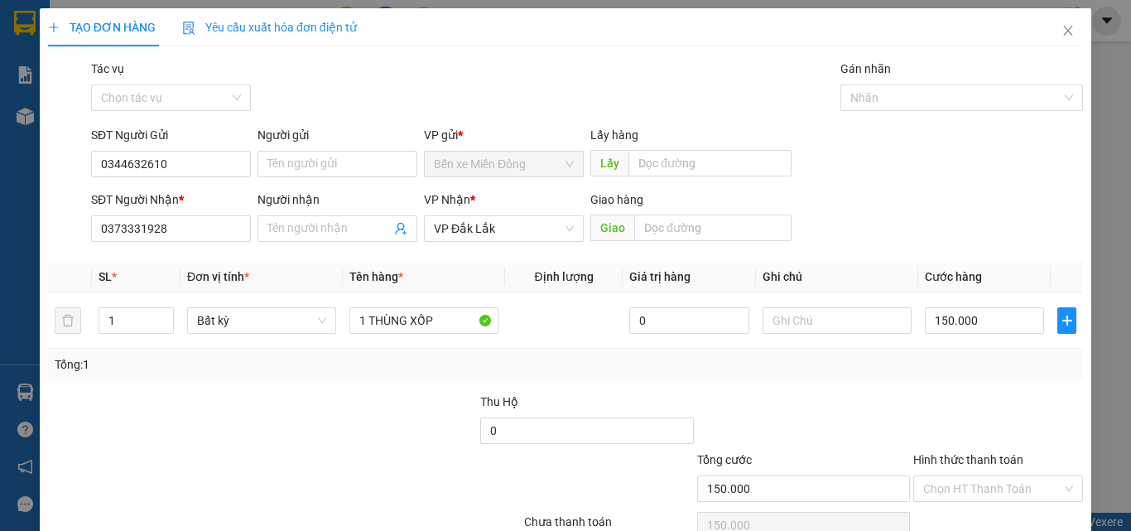
drag, startPoint x: 940, startPoint y: 478, endPoint x: 951, endPoint y: 474, distance: 11.5
click at [940, 480] on input "Hình thức thanh toán" at bounding box center [992, 488] width 138 height 25
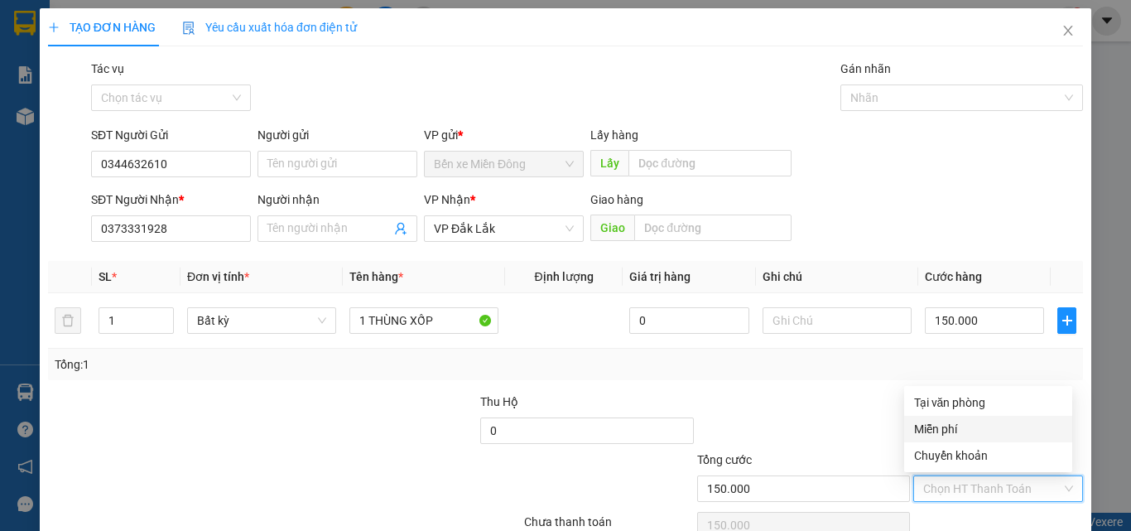
click at [934, 403] on div "Tại văn phòng" at bounding box center [988, 402] width 148 height 18
type input "0"
click at [992, 386] on div "Transit Pickup Surcharge Ids Transit Deliver Surcharge Ids Transit Deliver Surc…" at bounding box center [565, 320] width 1035 height 521
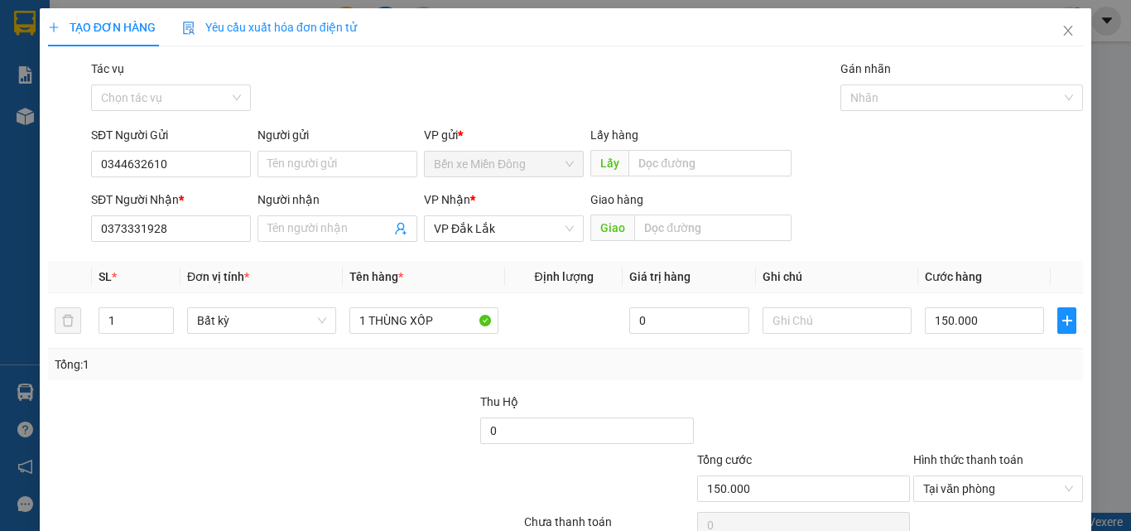
scroll to position [82, 0]
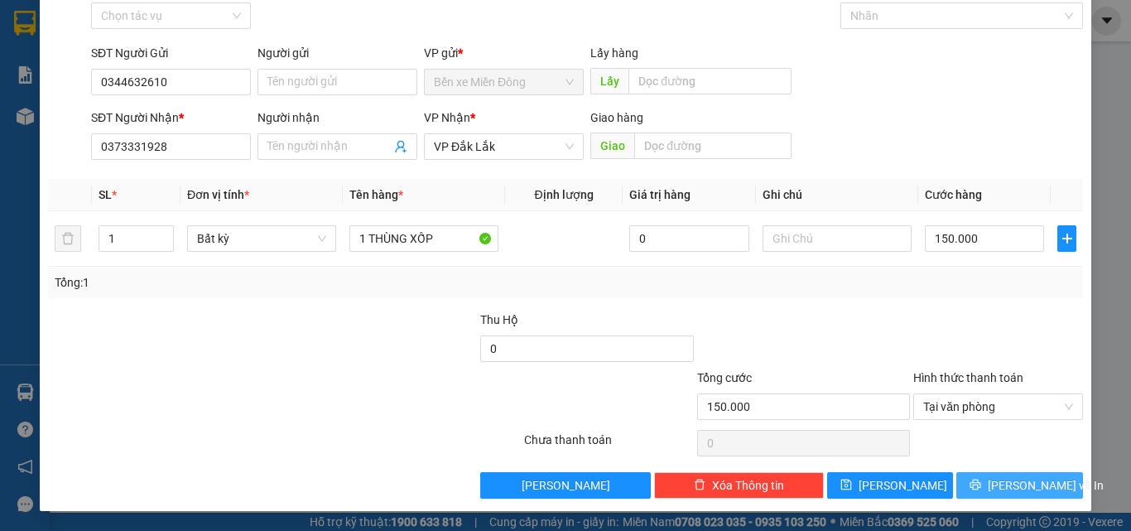
click at [1006, 477] on span "Lưu và In" at bounding box center [1046, 485] width 116 height 18
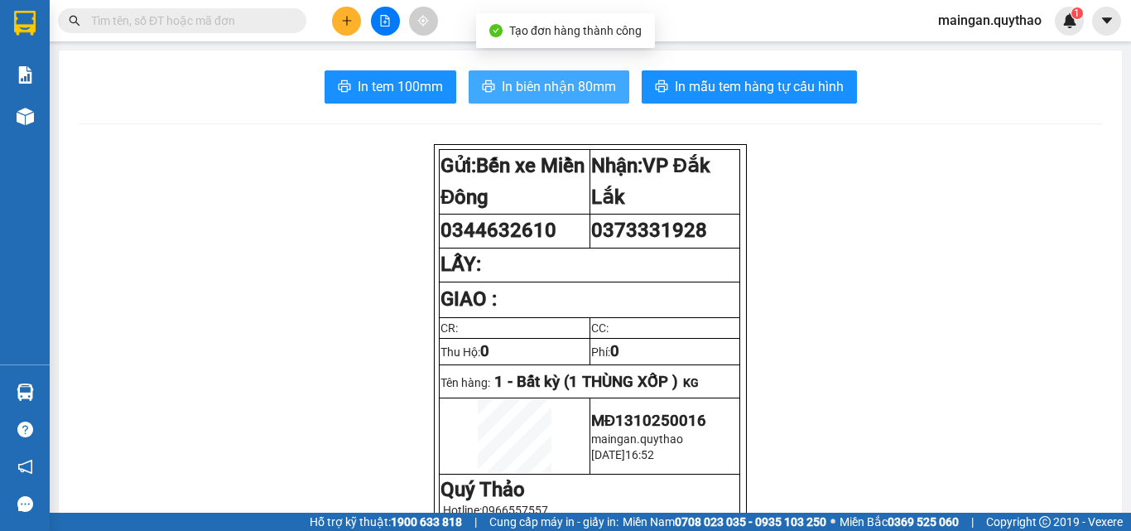
click at [502, 81] on span "In biên nhận 80mm" at bounding box center [559, 86] width 114 height 21
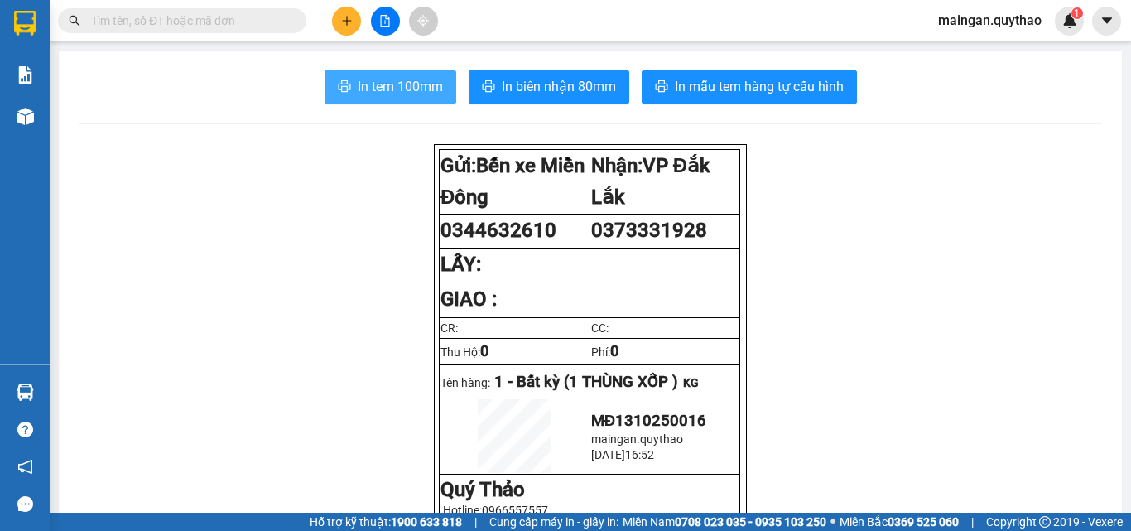
click at [400, 100] on button "In tem 100mm" at bounding box center [391, 86] width 132 height 33
click at [364, 23] on div at bounding box center [385, 21] width 124 height 29
click at [345, 26] on icon "plus" at bounding box center [347, 21] width 12 height 12
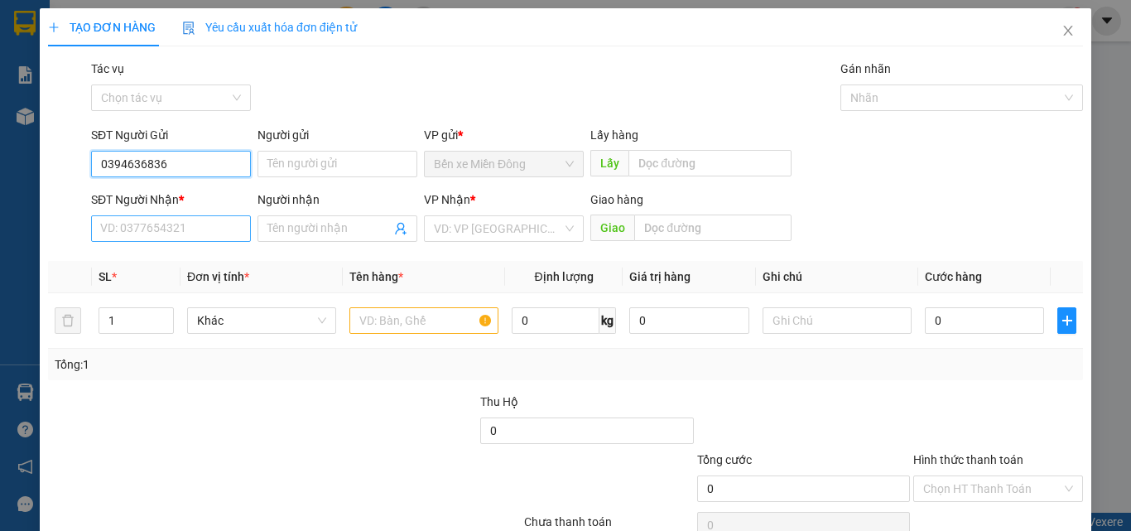
type input "0394636836"
click at [142, 234] on input "SĐT Người Nhận *" at bounding box center [171, 228] width 160 height 27
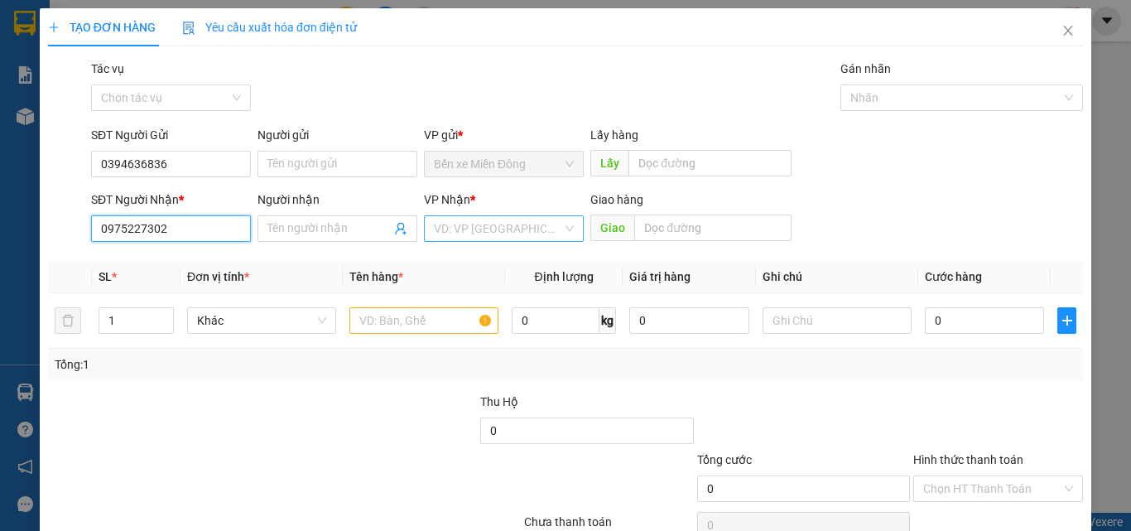
type input "0975227302"
click at [434, 219] on input "search" at bounding box center [498, 228] width 128 height 25
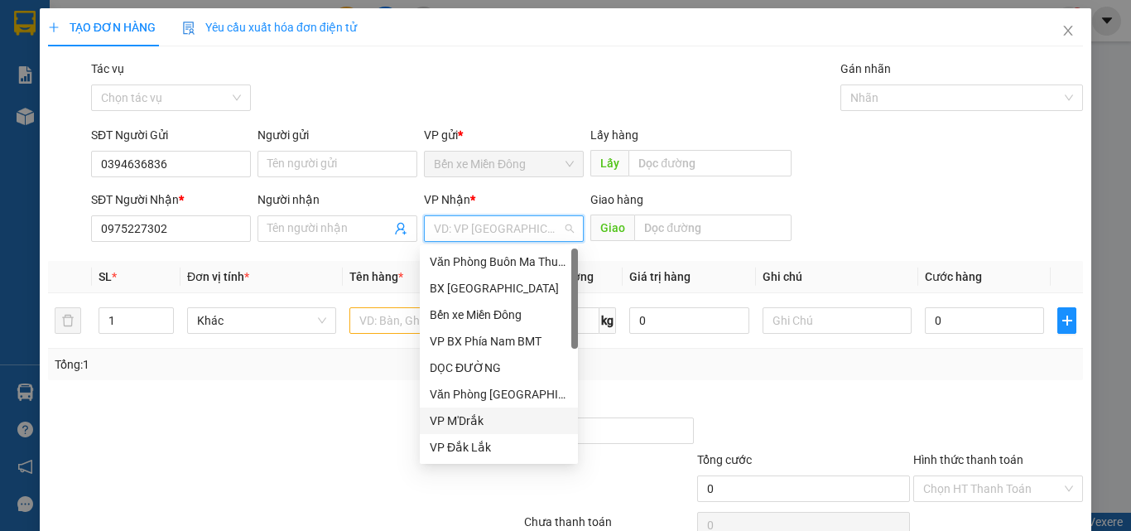
scroll to position [166, 0]
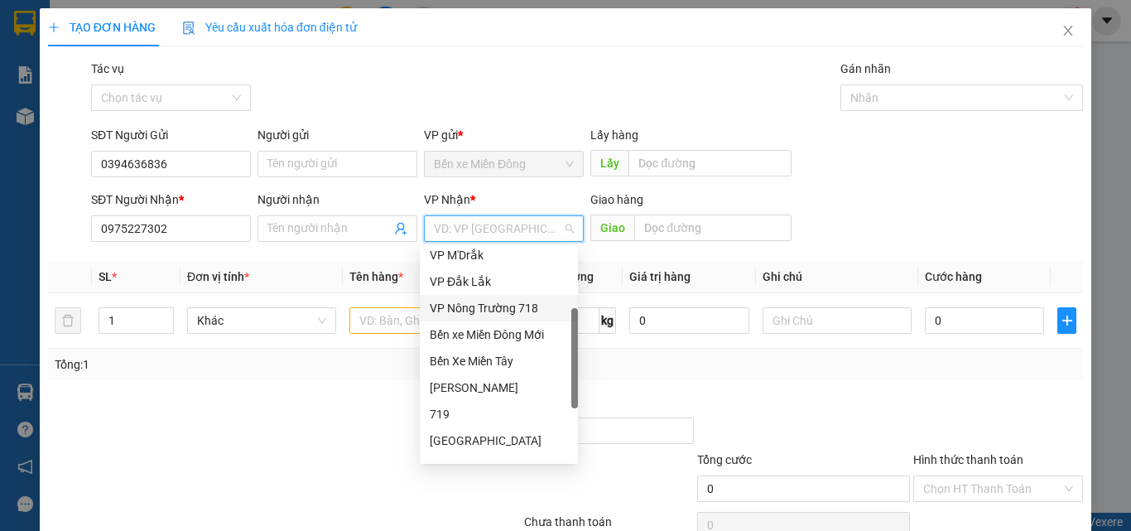
drag, startPoint x: 495, startPoint y: 312, endPoint x: 350, endPoint y: 309, distance: 145.8
click at [495, 313] on div "VP Nông Trường 718" at bounding box center [499, 308] width 138 height 18
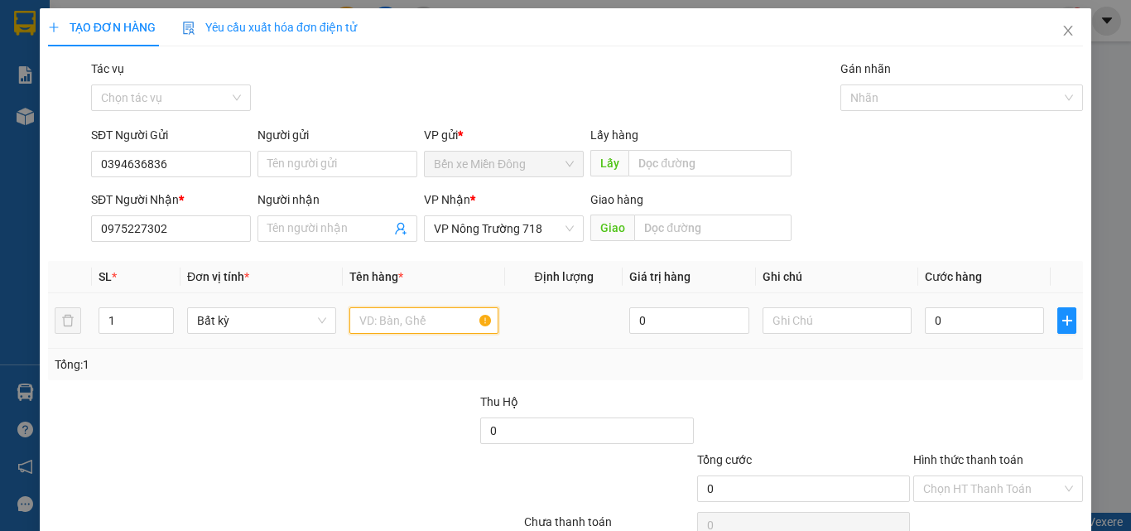
click at [350, 310] on input "text" at bounding box center [424, 320] width 149 height 27
type input "1 CỤC ĐEN"
click at [954, 329] on input "0" at bounding box center [984, 320] width 119 height 27
type input "03"
type input "3"
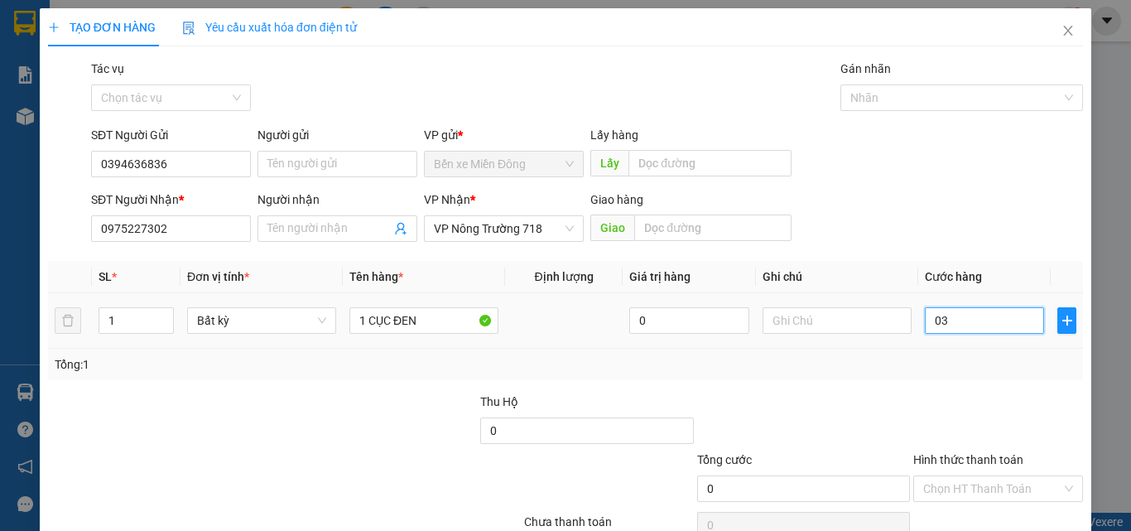
type input "3"
type input "030"
type input "30"
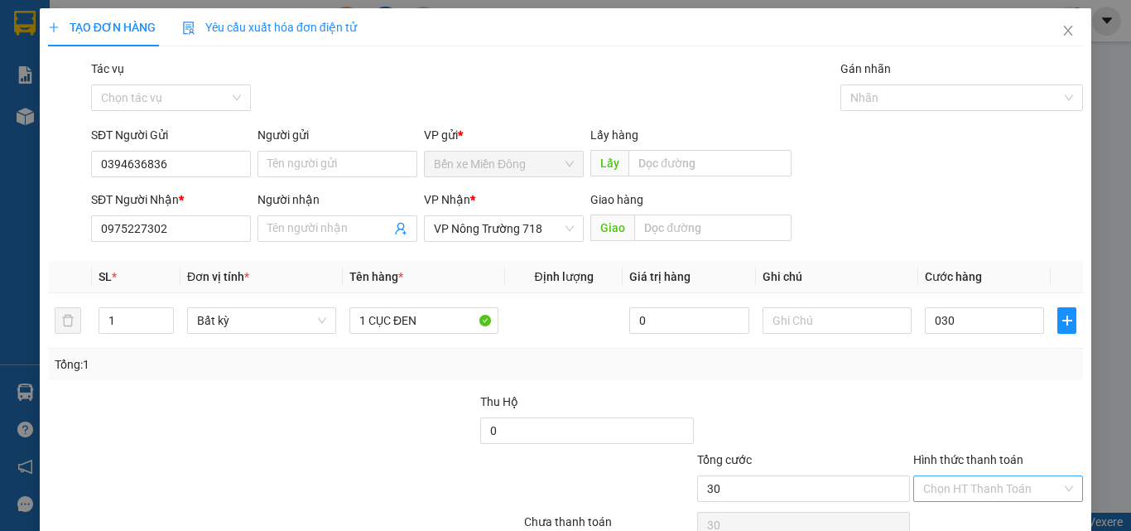
type input "30.000"
click at [974, 480] on input "Hình thức thanh toán" at bounding box center [992, 488] width 138 height 25
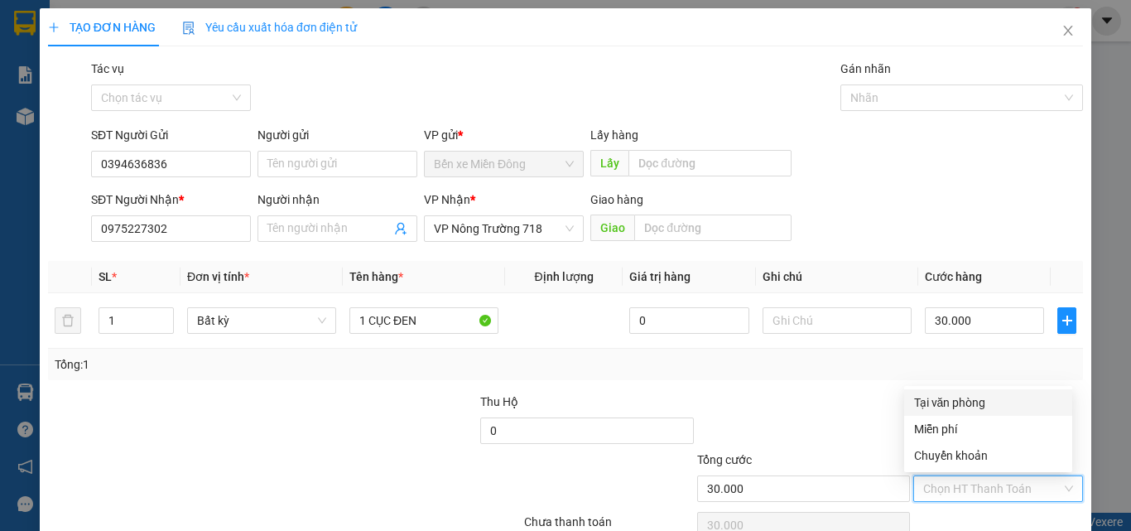
click at [954, 394] on div "Tại văn phòng" at bounding box center [988, 402] width 148 height 18
type input "0"
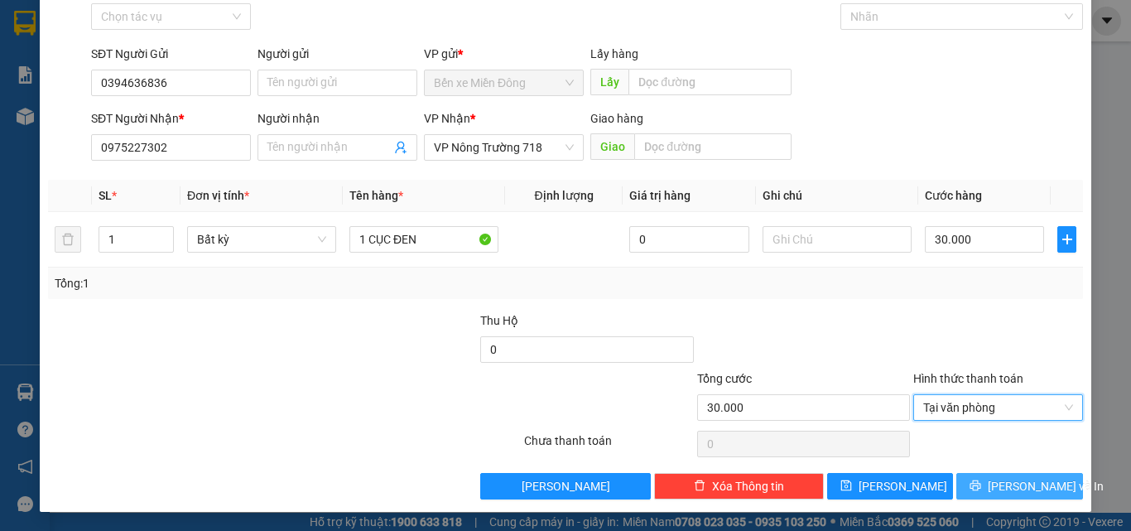
scroll to position [82, 0]
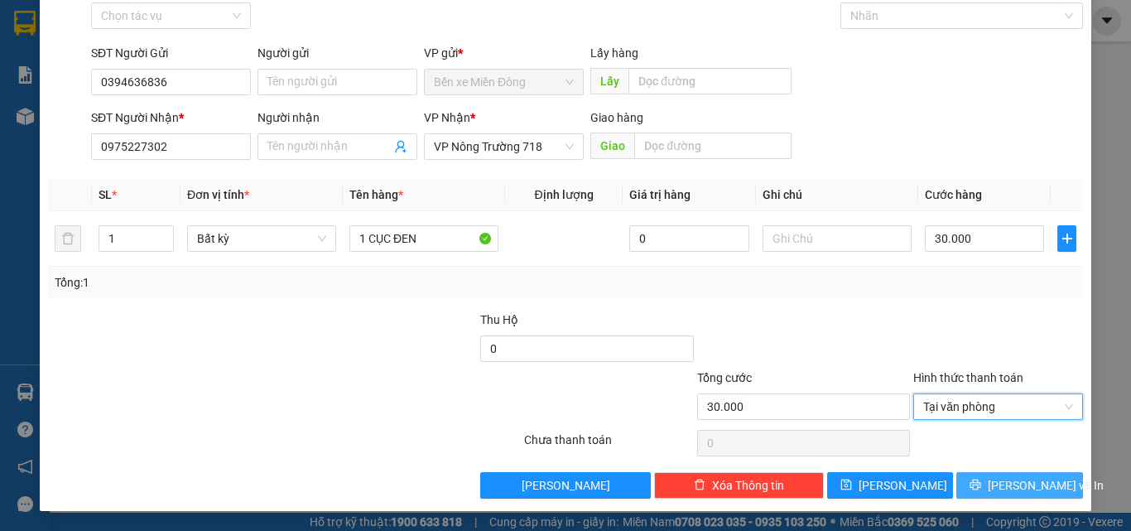
click at [981, 484] on icon "printer" at bounding box center [976, 485] width 12 height 12
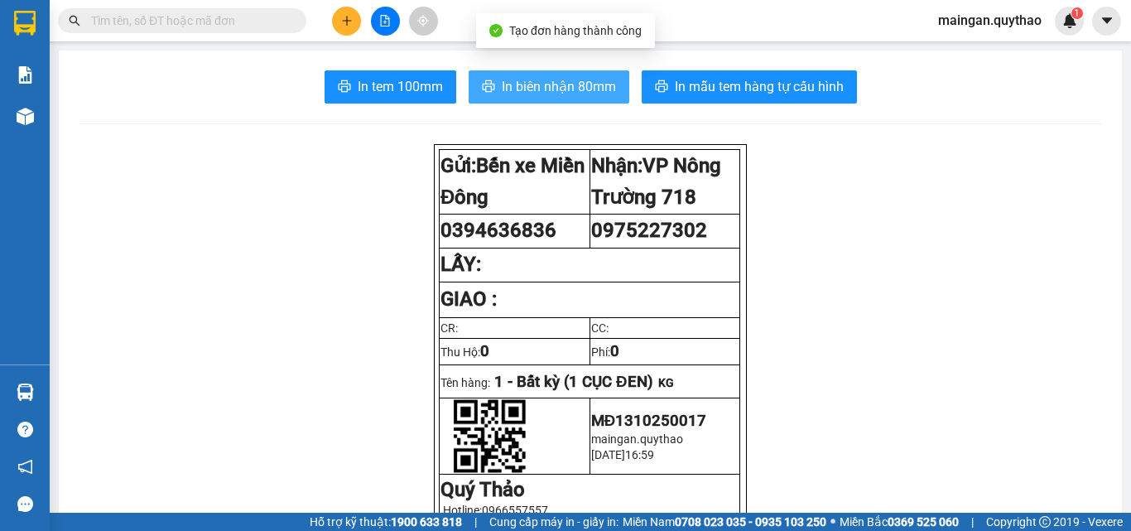
click at [590, 96] on span "In biên nhận 80mm" at bounding box center [559, 86] width 114 height 21
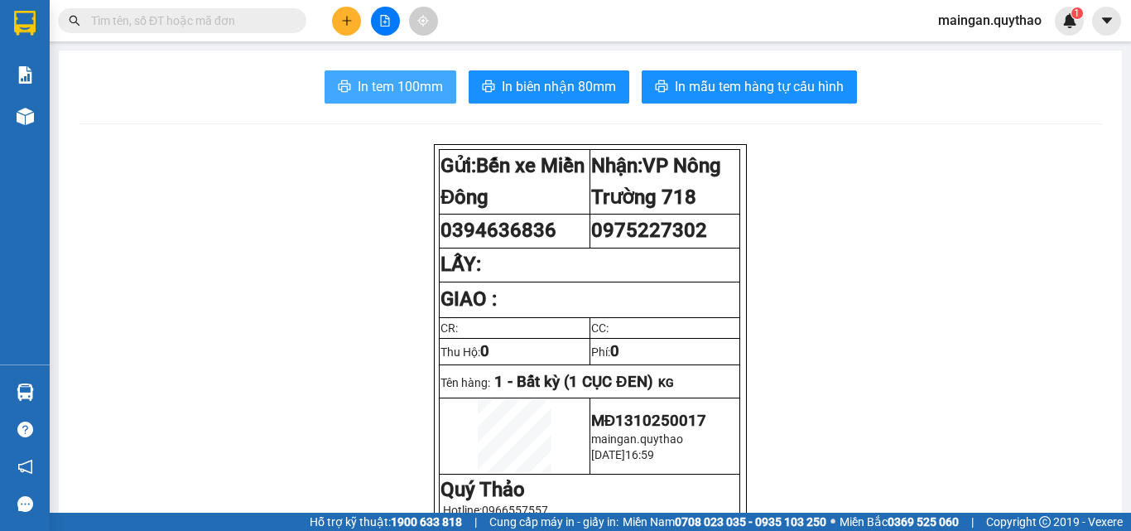
drag, startPoint x: 414, startPoint y: 96, endPoint x: 476, endPoint y: 108, distance: 63.3
click at [415, 97] on span "In tem 100mm" at bounding box center [400, 86] width 85 height 21
click at [343, 25] on icon "plus" at bounding box center [347, 21] width 12 height 12
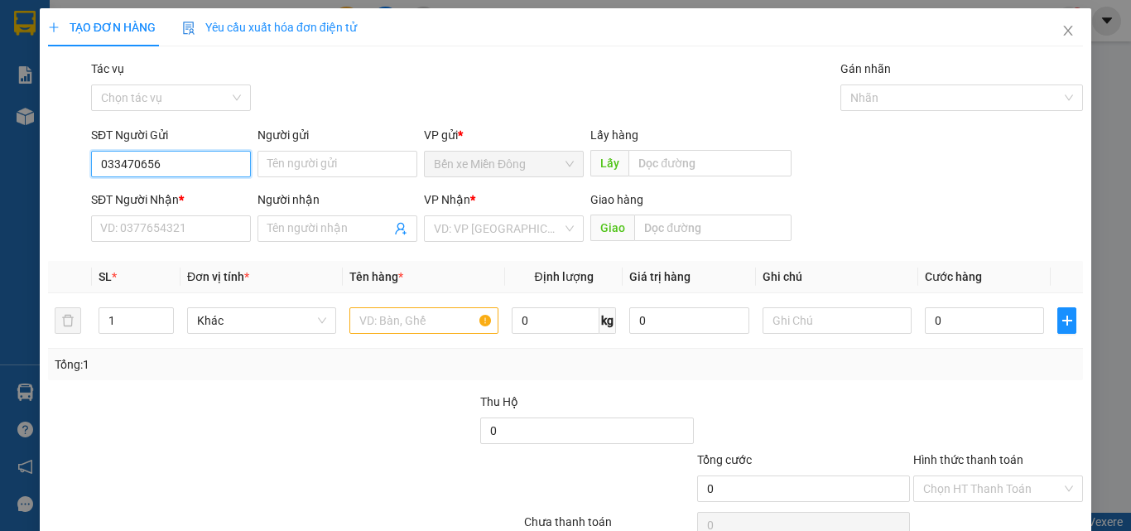
type input "0334706561"
click at [157, 193] on div "0334706561" at bounding box center [169, 197] width 138 height 18
type input "0349944329"
type input "0334706561"
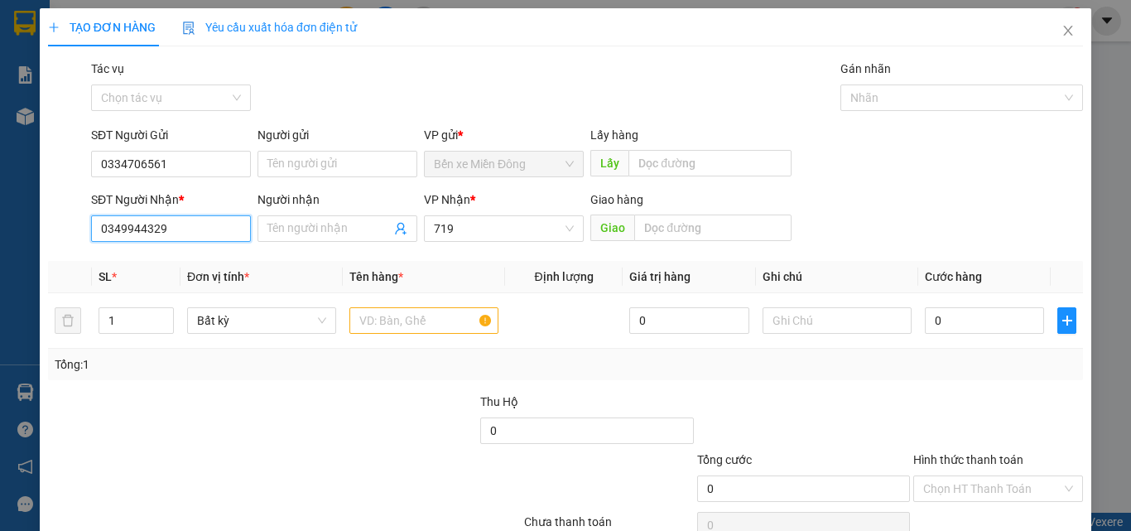
drag, startPoint x: 198, startPoint y: 234, endPoint x: 49, endPoint y: 253, distance: 150.4
click at [49, 253] on div "Transit Pickup Surcharge Ids Transit Deliver Surcharge Ids Transit Deliver Surc…" at bounding box center [565, 320] width 1035 height 521
click at [201, 260] on div "0968451759" at bounding box center [169, 262] width 138 height 18
type input "0968451759"
click at [426, 313] on input "text" at bounding box center [424, 320] width 149 height 27
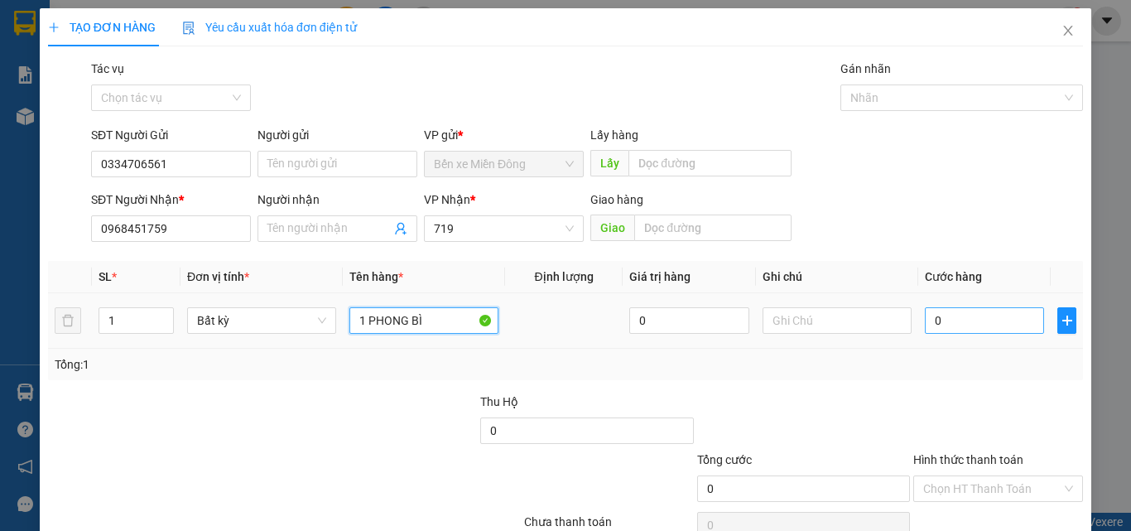
type input "1 PHONG BÌ"
click at [981, 314] on input "0" at bounding box center [984, 320] width 119 height 27
type input "05"
type input "5"
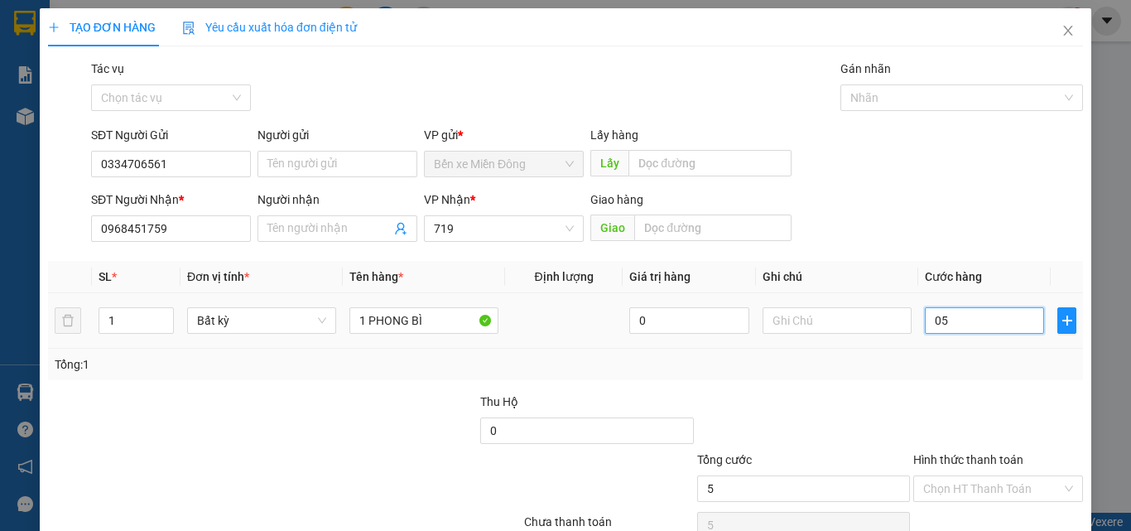
type input "050"
type input "50"
type input "50.000"
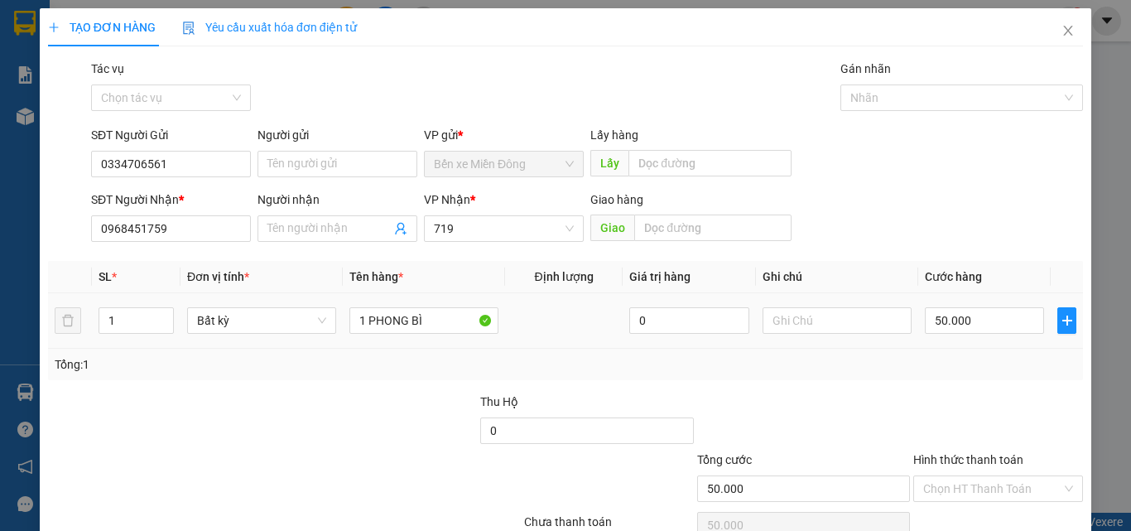
click at [975, 372] on div "Tổng: 1" at bounding box center [566, 364] width 1022 height 18
click at [981, 499] on input "Hình thức thanh toán" at bounding box center [992, 488] width 138 height 25
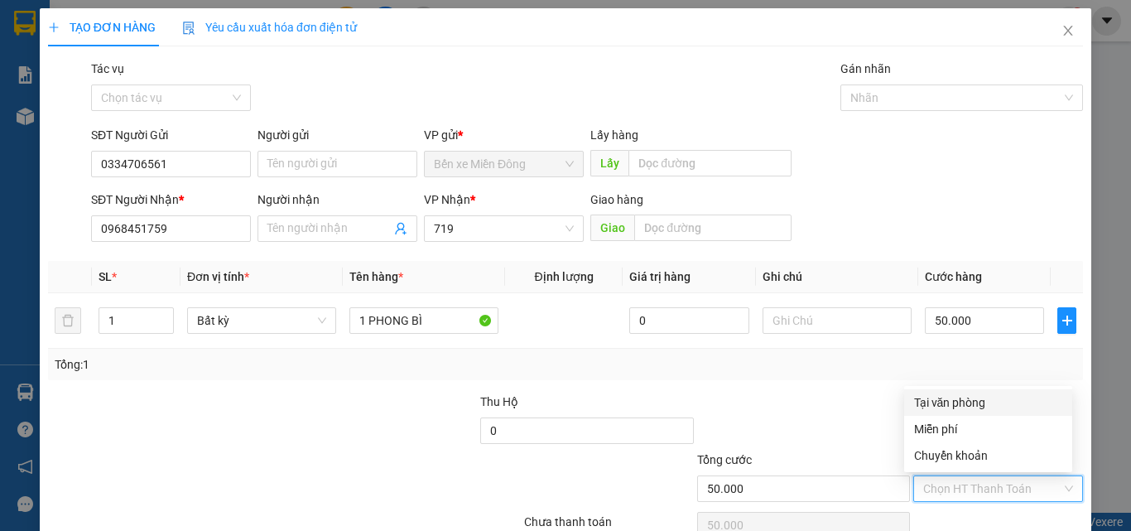
click at [966, 392] on div "Tại văn phòng" at bounding box center [988, 402] width 168 height 27
type input "0"
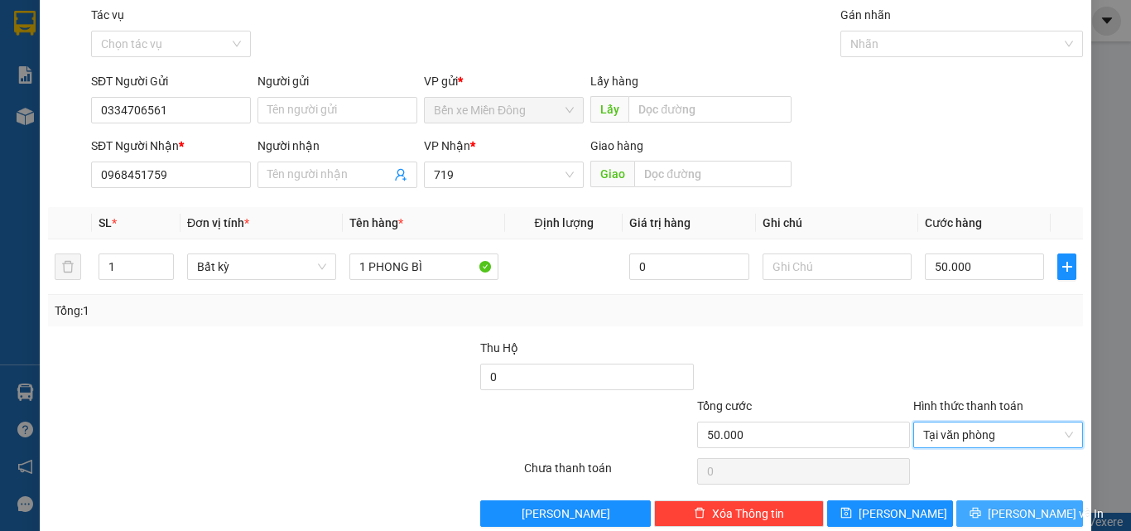
scroll to position [82, 0]
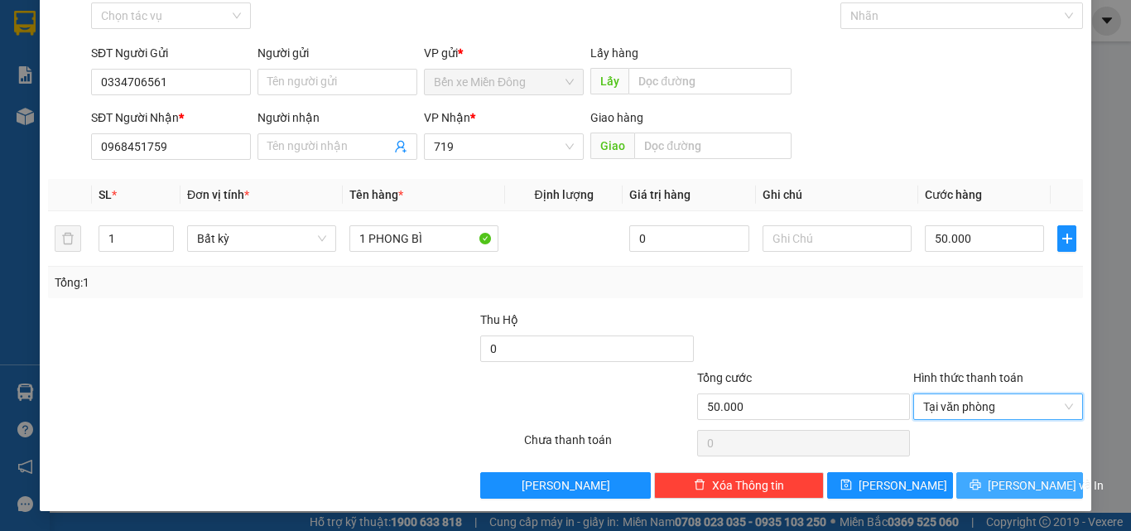
click at [998, 480] on span "Lưu và In" at bounding box center [1046, 485] width 116 height 18
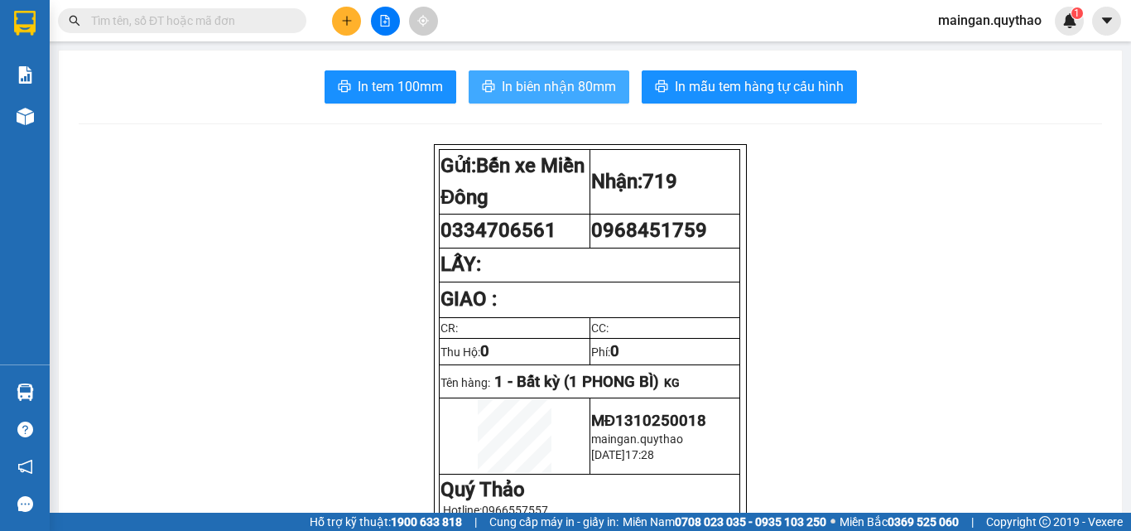
click at [502, 84] on span "In biên nhận 80mm" at bounding box center [559, 86] width 114 height 21
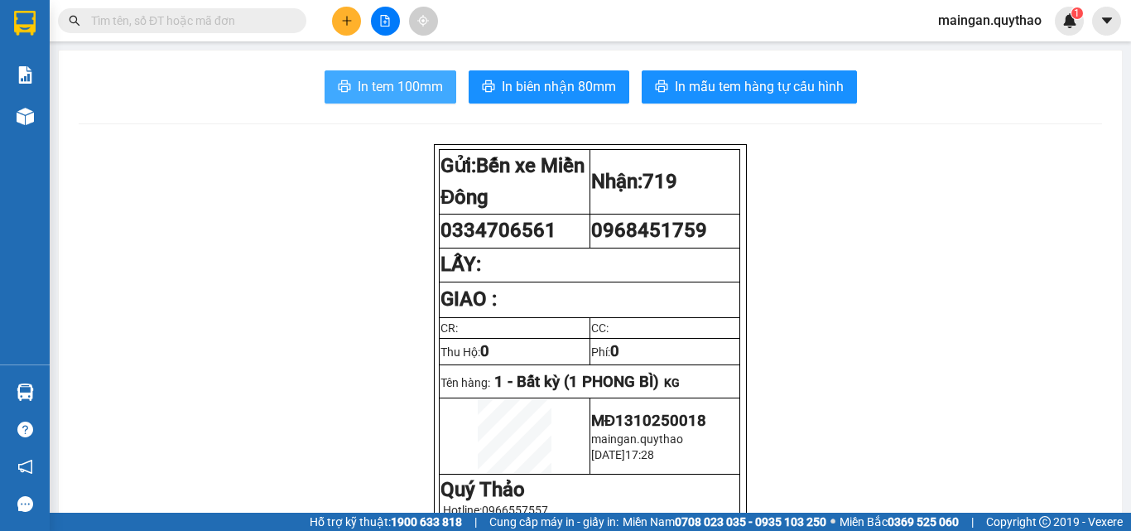
click at [358, 79] on span "In tem 100mm" at bounding box center [400, 86] width 85 height 21
click at [351, 29] on button at bounding box center [346, 21] width 29 height 29
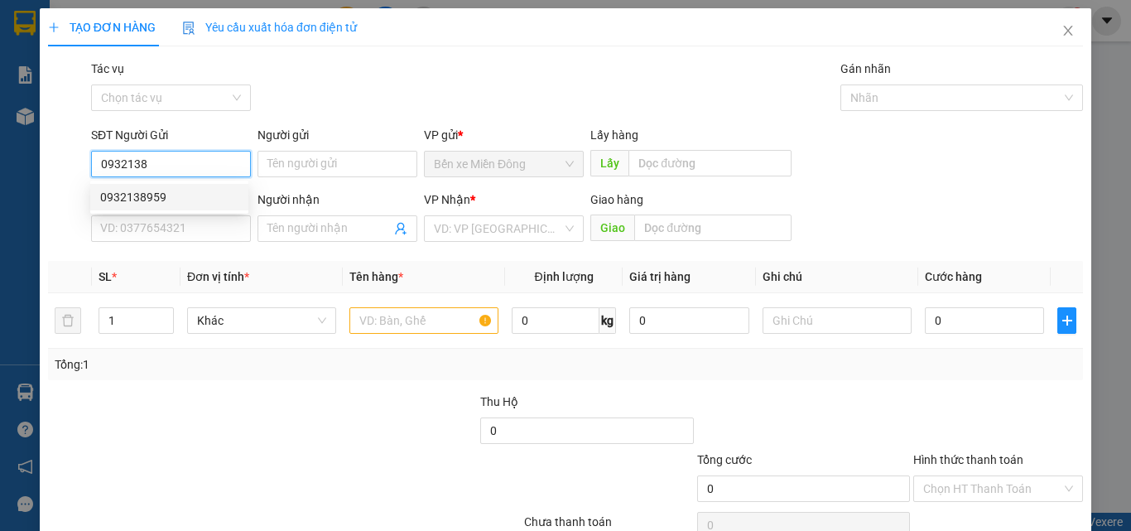
click at [132, 210] on div "0932138959" at bounding box center [169, 197] width 158 height 27
type input "0932138959"
type input "0386617314"
type input "TÂN LẬP"
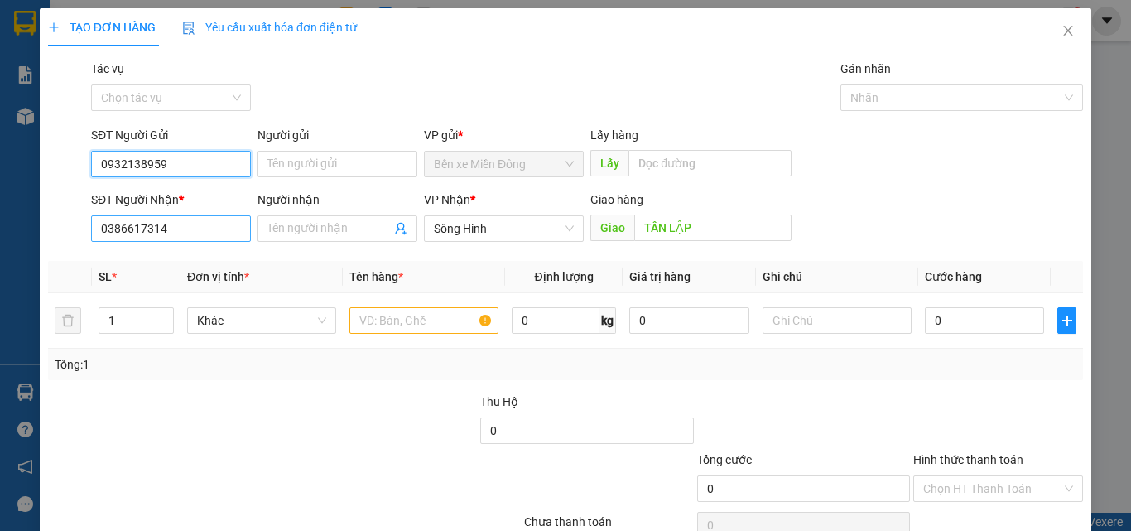
type input "0932138959"
drag, startPoint x: 218, startPoint y: 233, endPoint x: 46, endPoint y: 237, distance: 172.3
click at [46, 237] on div "SĐT Người Nhận * 0386617314 0386617314 Người nhận Tên người nhận VP Nhận * Sông…" at bounding box center [565, 219] width 1039 height 58
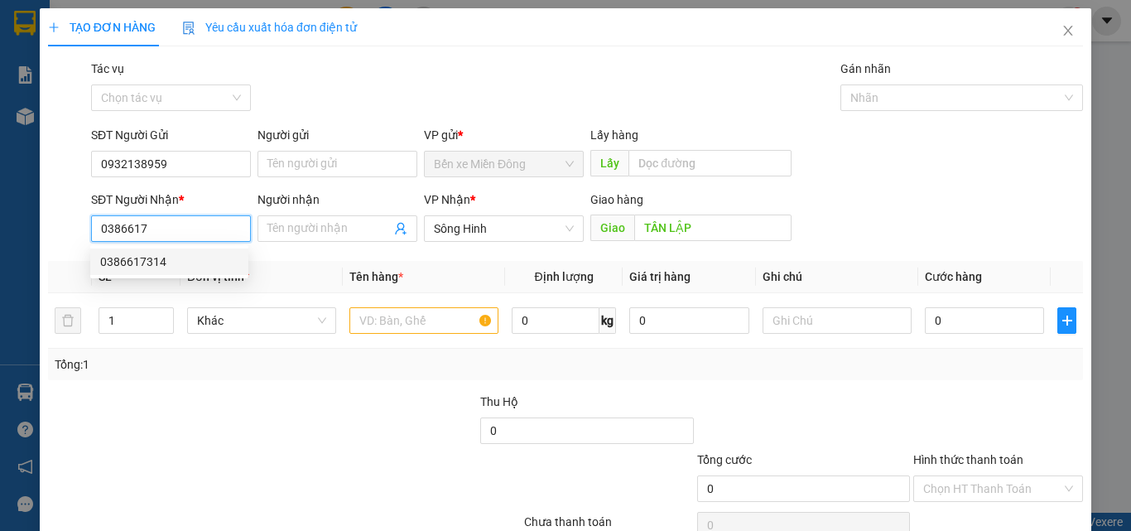
click at [180, 268] on div "0386617314" at bounding box center [169, 262] width 138 height 18
type input "0386617314"
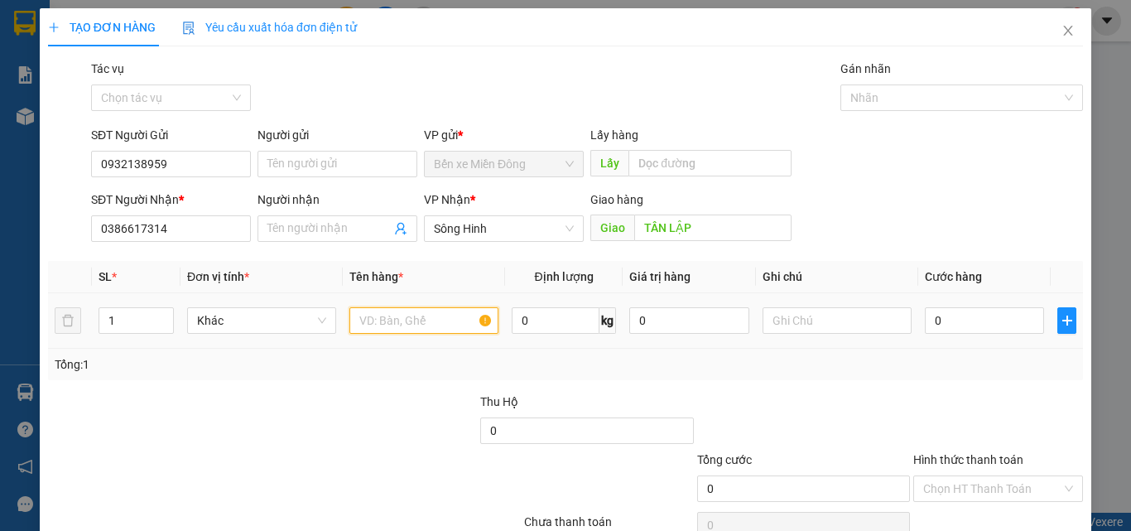
click at [420, 330] on input "text" at bounding box center [424, 320] width 149 height 27
type input "1 CUỘN + 1 THÙNG"
click at [949, 310] on input "0" at bounding box center [984, 320] width 119 height 27
type input "01"
type input "1"
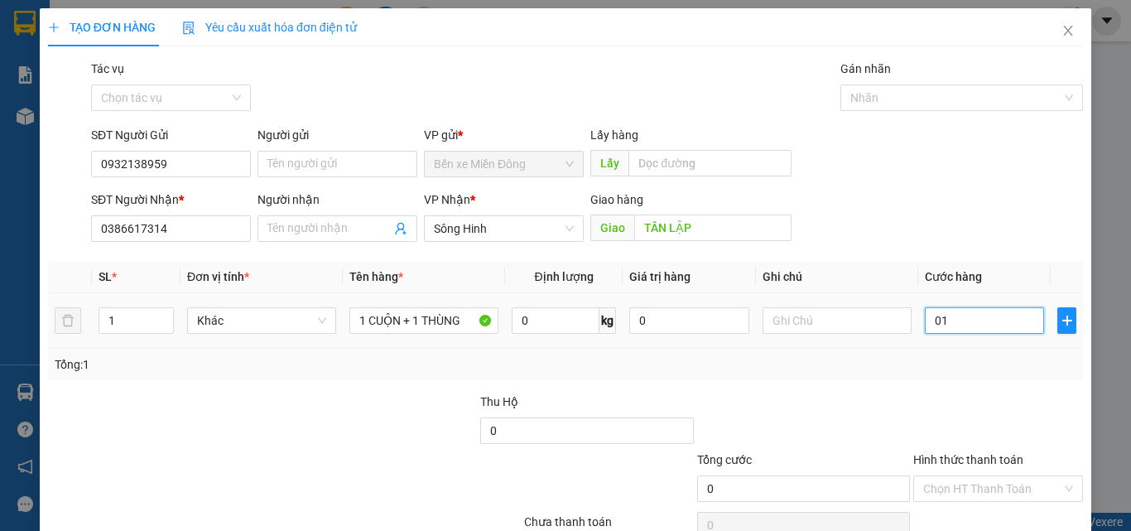
type input "1"
type input "013"
type input "13"
type input "0.130"
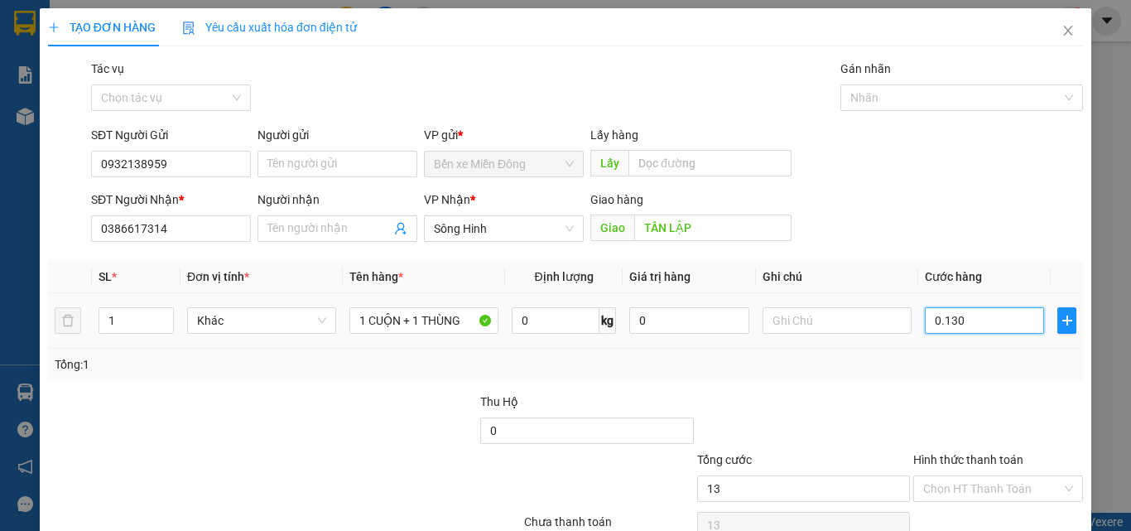
type input "130"
click at [962, 441] on div at bounding box center [998, 422] width 173 height 58
type input "130.000"
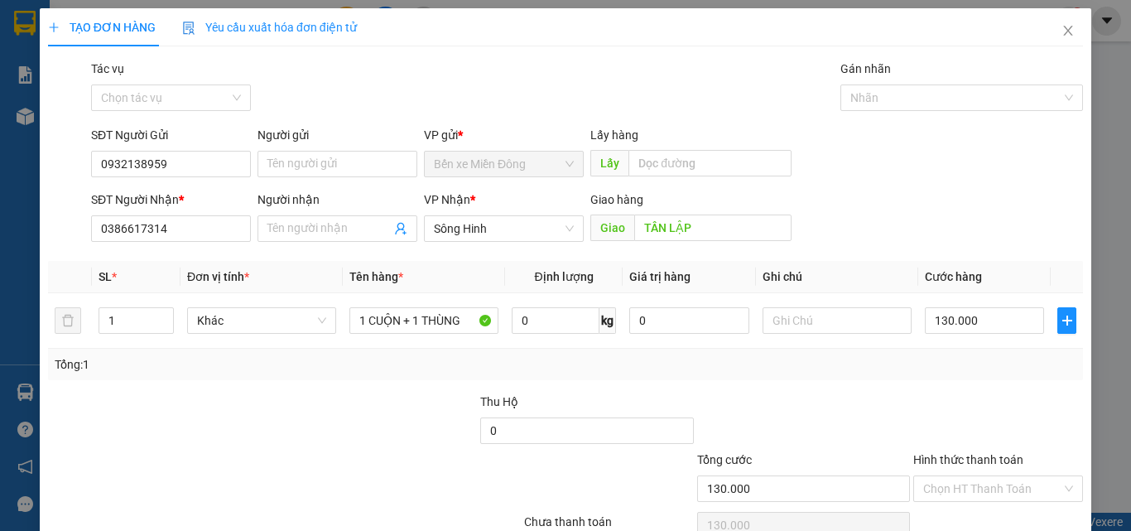
click at [965, 504] on div "Hình thức thanh toán Chọn HT Thanh Toán" at bounding box center [999, 480] width 170 height 58
click at [962, 487] on input "Hình thức thanh toán" at bounding box center [992, 488] width 138 height 25
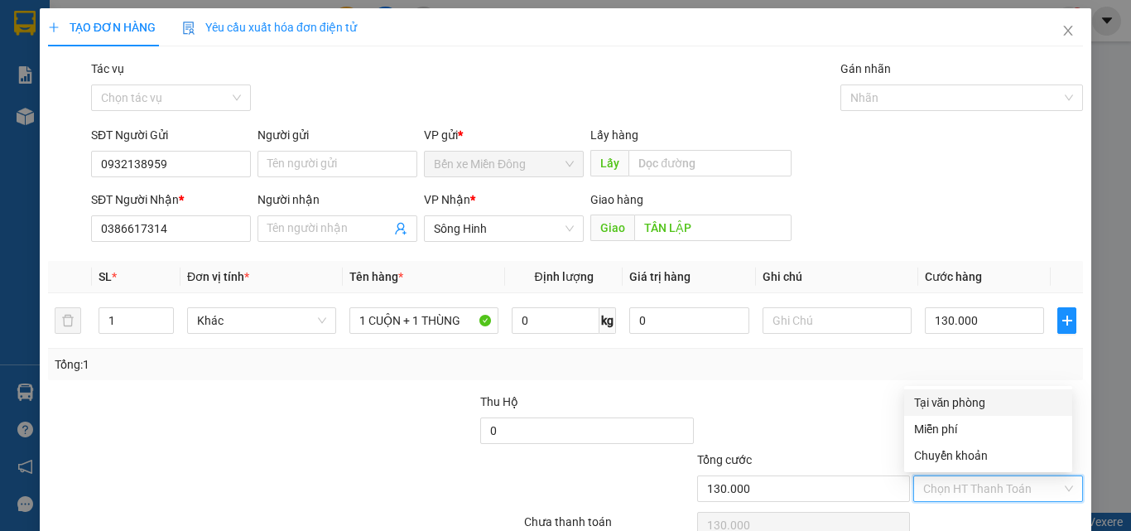
click at [945, 400] on div "Tại văn phòng" at bounding box center [988, 402] width 148 height 18
type input "0"
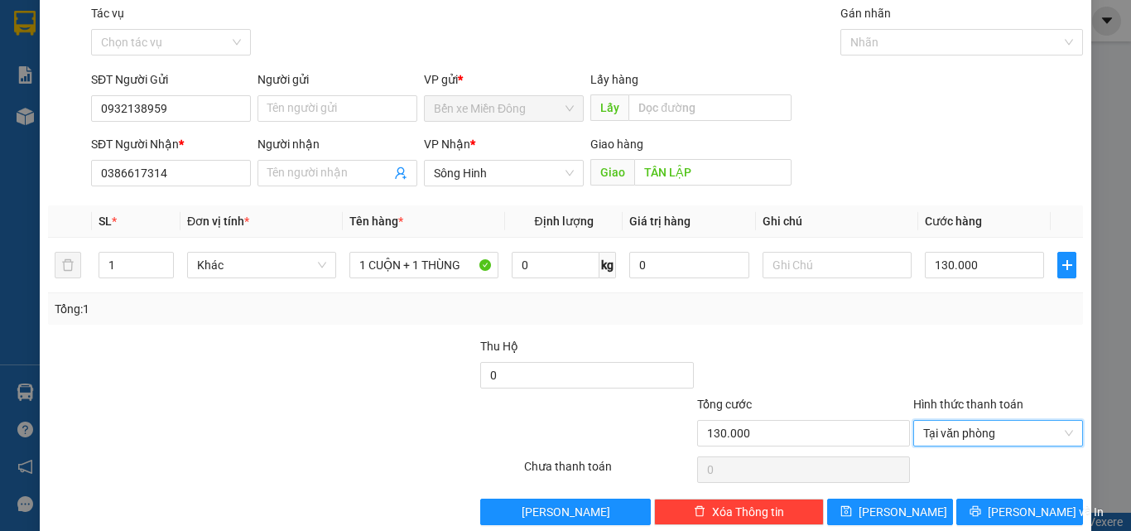
scroll to position [82, 0]
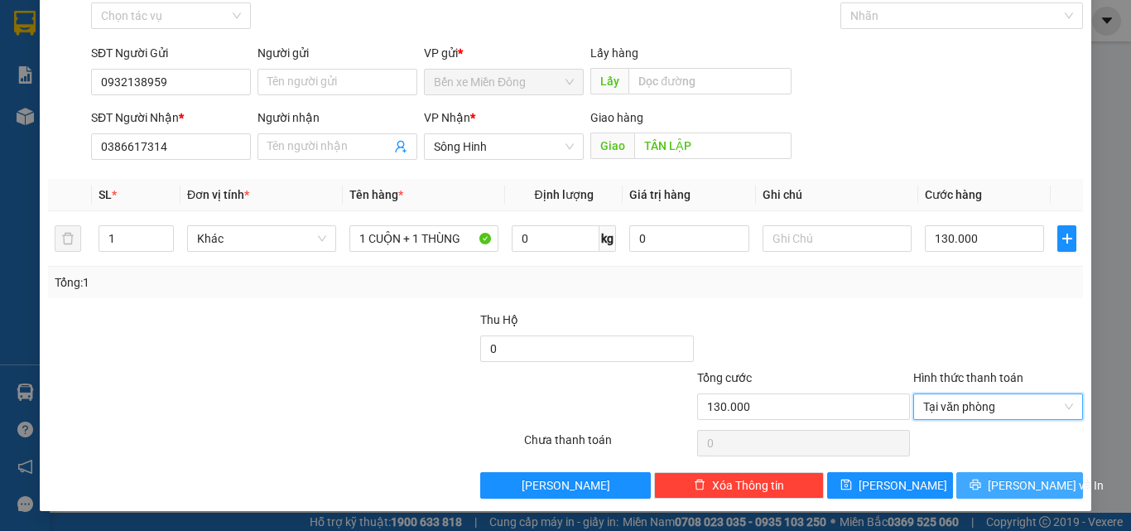
click at [999, 481] on span "Lưu và In" at bounding box center [1046, 485] width 116 height 18
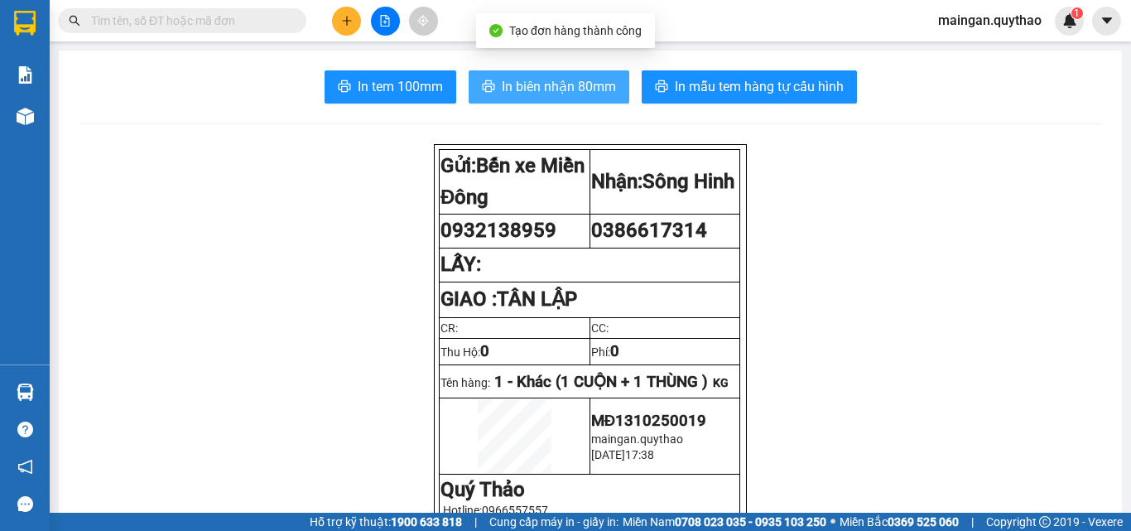
click at [539, 94] on span "In biên nhận 80mm" at bounding box center [559, 86] width 114 height 21
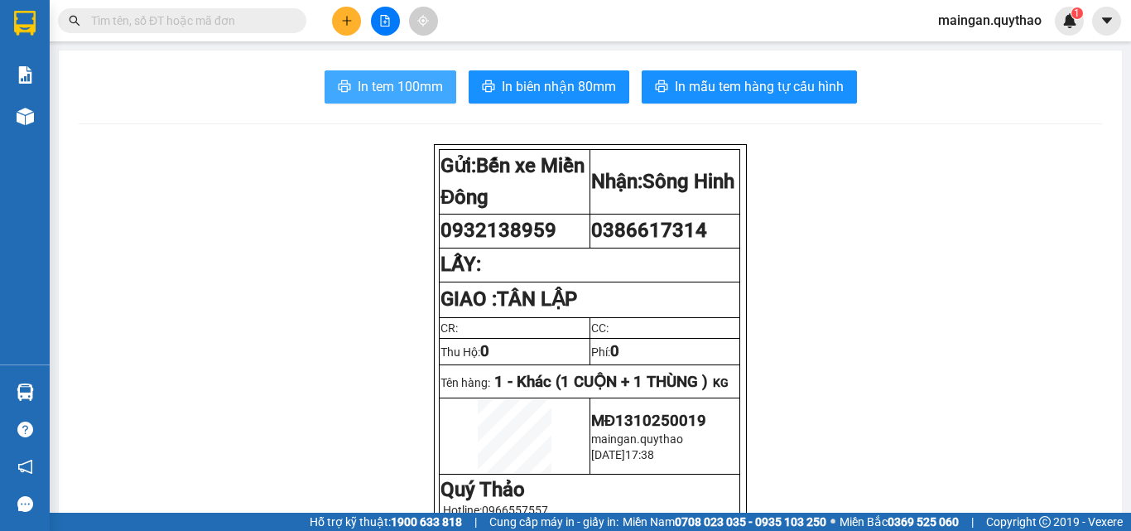
click at [379, 103] on button "In tem 100mm" at bounding box center [391, 86] width 132 height 33
click at [348, 14] on button at bounding box center [346, 21] width 29 height 29
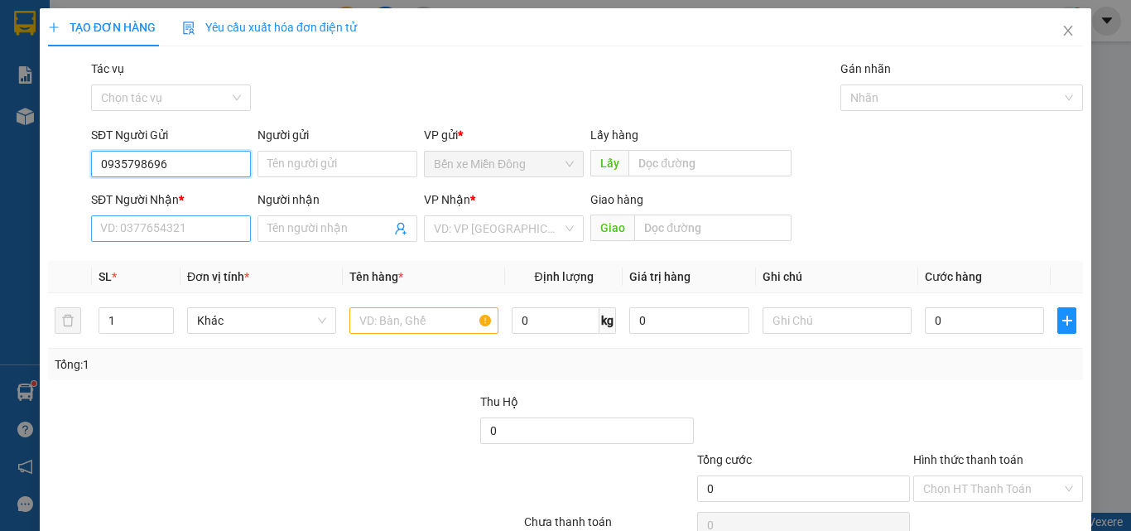
type input "0935798696"
click at [175, 221] on input "SĐT Người Nhận *" at bounding box center [171, 228] width 160 height 27
click at [140, 236] on input "0385106094" at bounding box center [171, 228] width 160 height 27
click at [144, 229] on input "0385106094" at bounding box center [171, 228] width 160 height 27
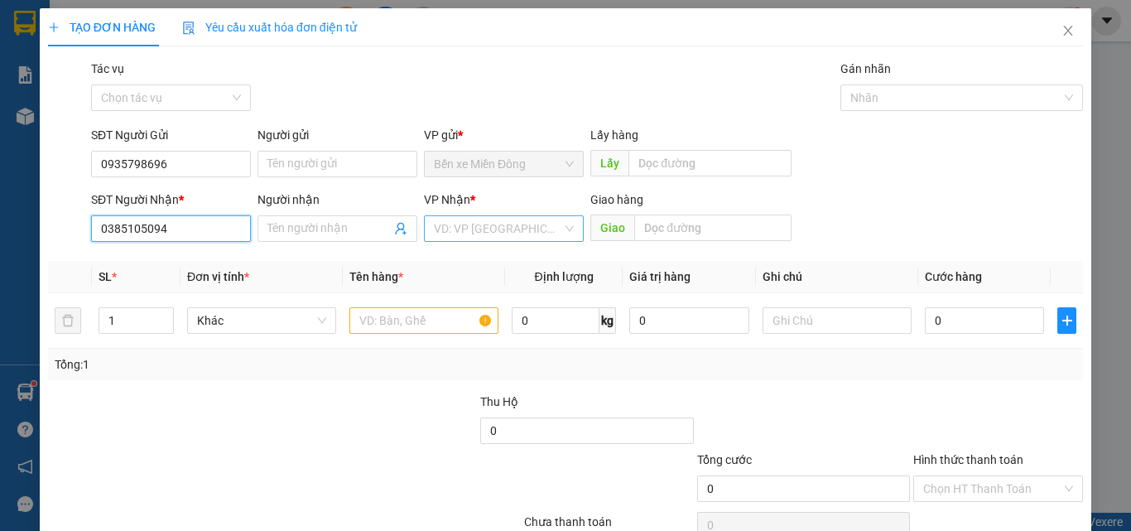
type input "0385105094"
click at [458, 220] on input "search" at bounding box center [498, 228] width 128 height 25
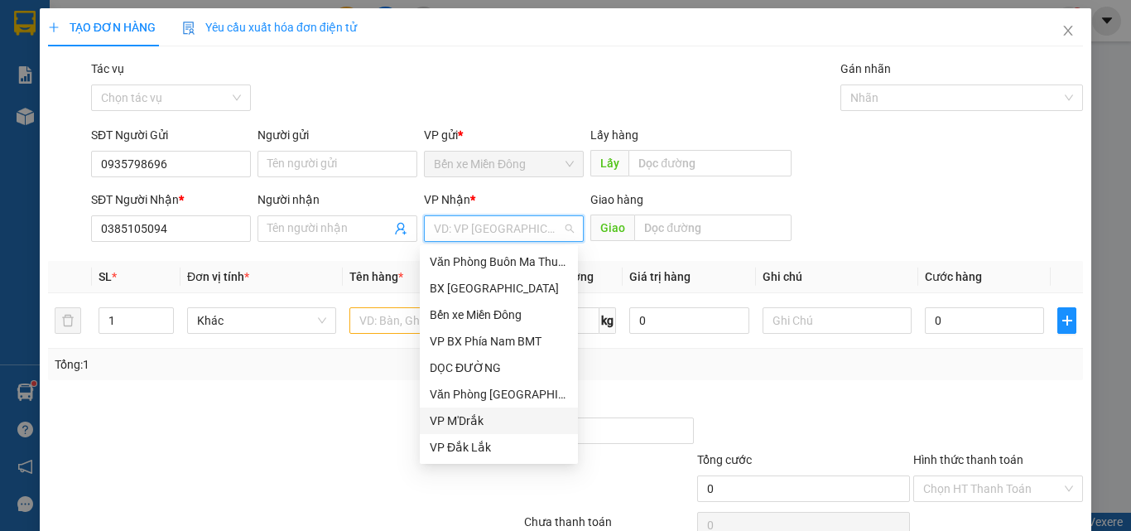
click at [457, 422] on div "VP M'Drắk" at bounding box center [499, 421] width 138 height 18
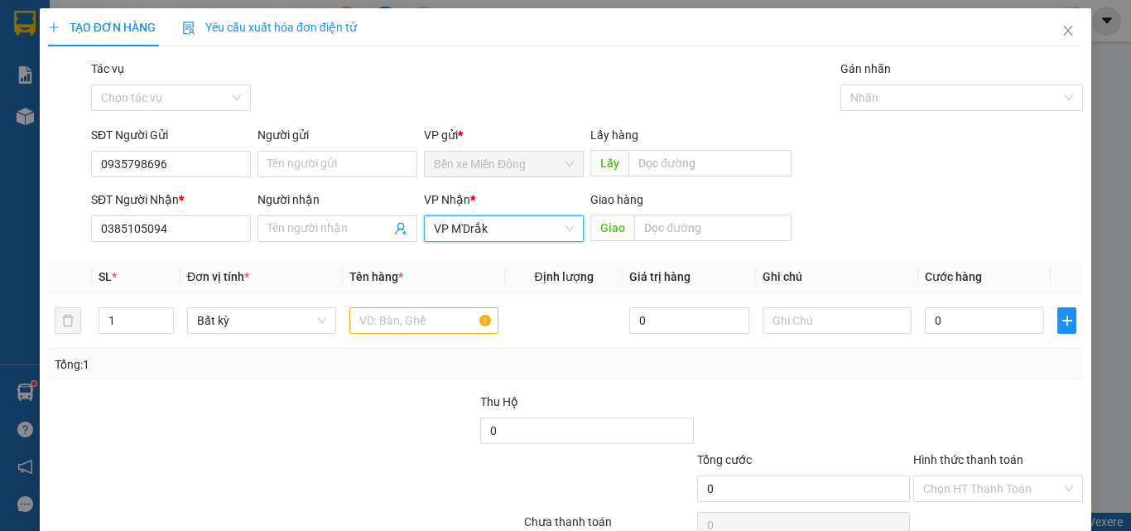
drag, startPoint x: 605, startPoint y: 249, endPoint x: 652, endPoint y: 243, distance: 47.7
click at [609, 248] on div "Transit Pickup Surcharge Ids Transit Deliver Surcharge Ids Transit Deliver Surc…" at bounding box center [565, 320] width 1035 height 521
click at [658, 240] on input "text" at bounding box center [712, 228] width 157 height 27
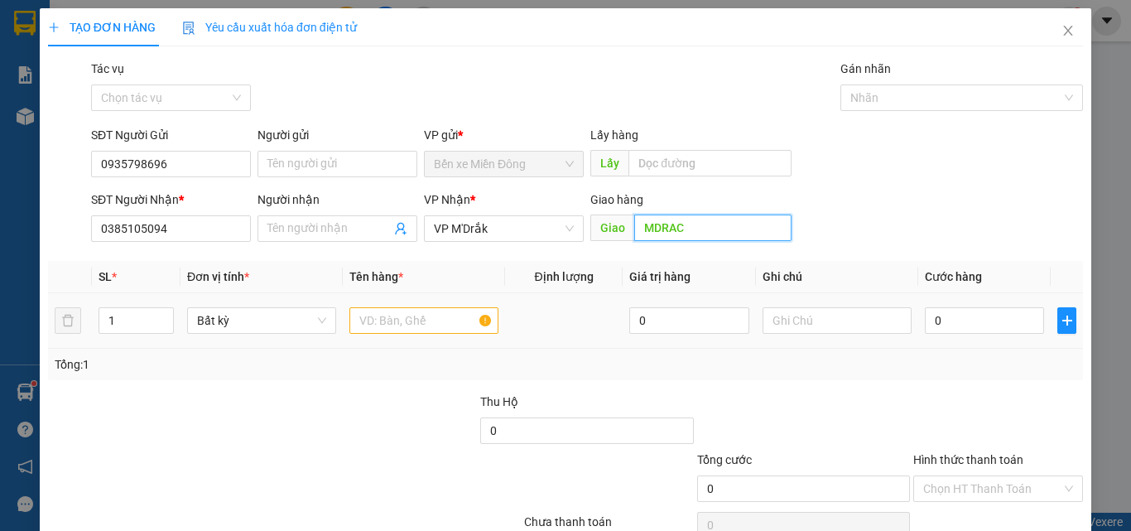
type input "MDRAC"
click at [440, 318] on input "text" at bounding box center [424, 320] width 149 height 27
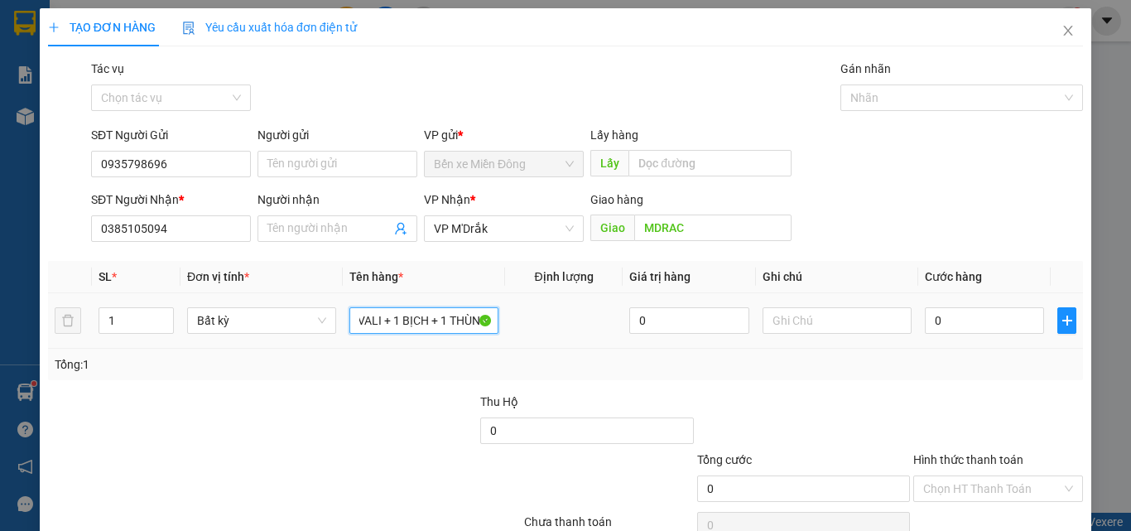
scroll to position [0, 19]
type input "1 VALI + 1 BỊCH + 1 THÙNG"
click at [971, 321] on input "0" at bounding box center [984, 320] width 119 height 27
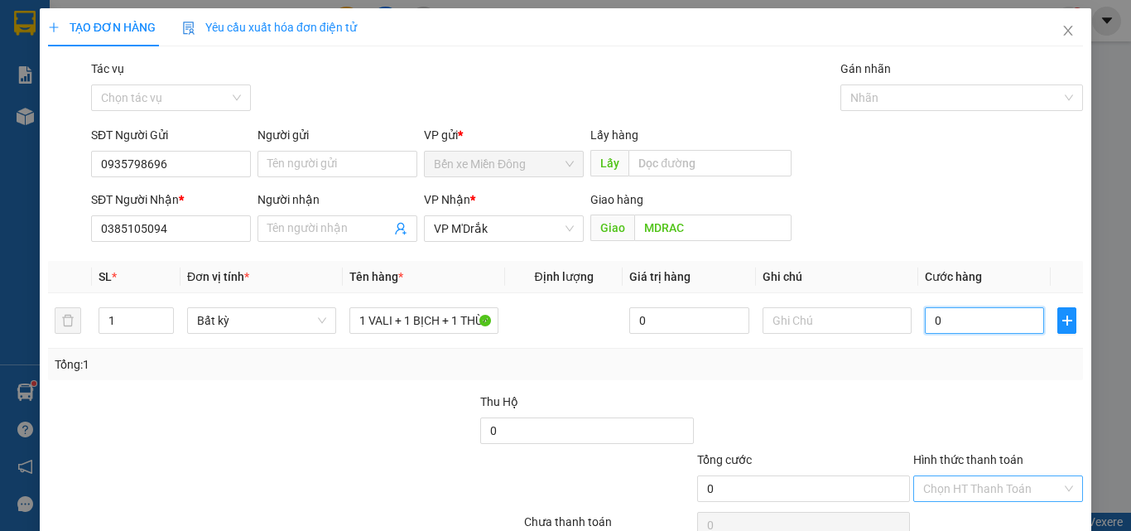
scroll to position [82, 0]
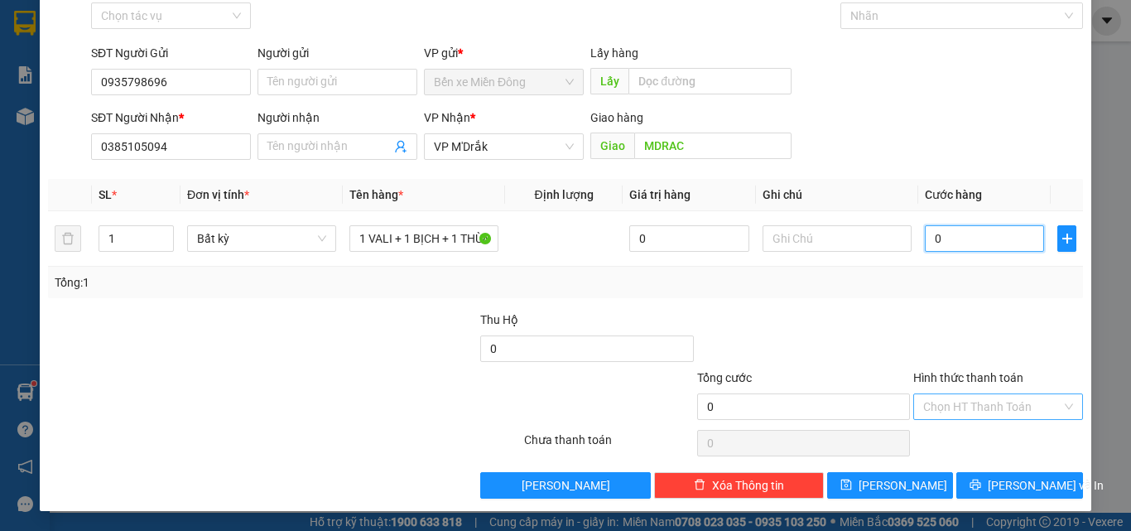
type input "01"
type input "1"
type input "014"
type input "14"
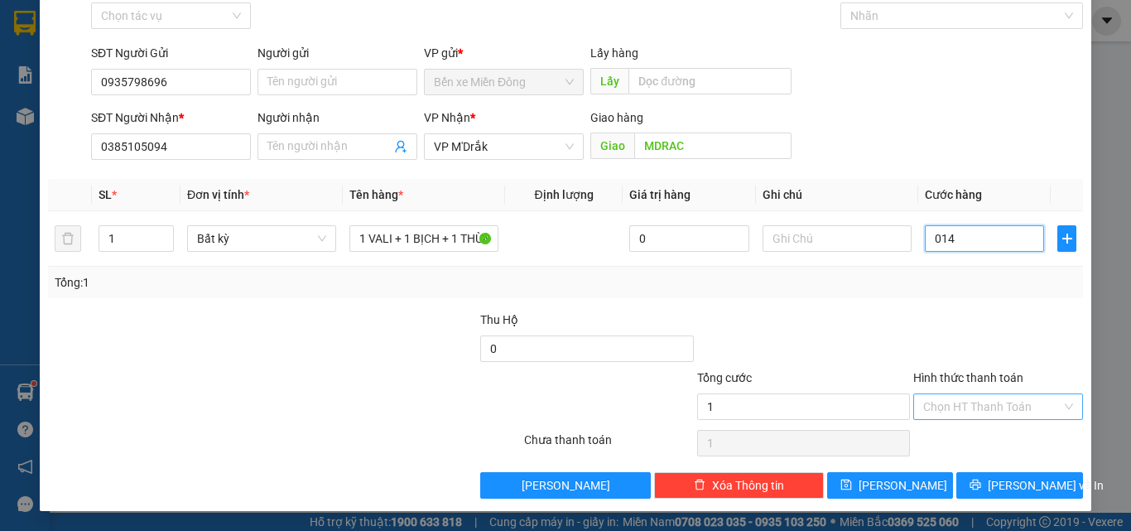
type input "14"
type input "0.140"
type input "140"
type input "014"
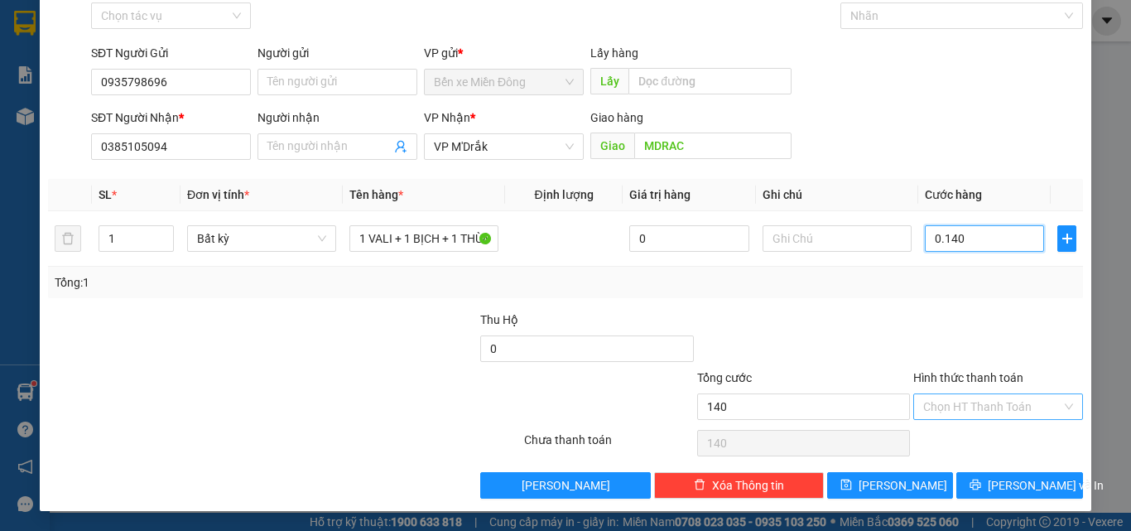
type input "14"
type input "01"
type input "1"
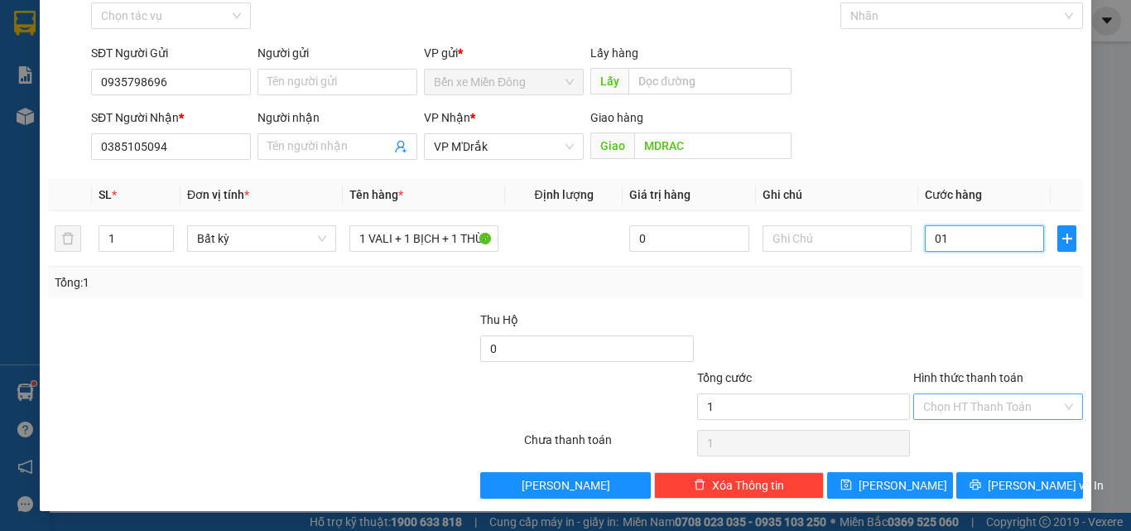
type input "013"
type input "13"
type input "0.130"
type input "130"
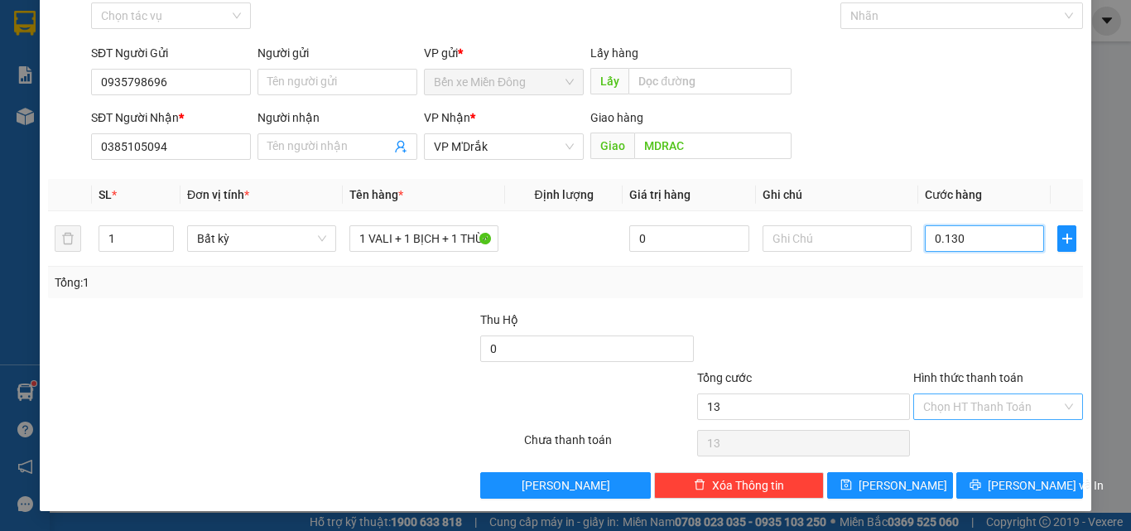
type input "130"
type input "130.000"
click at [991, 417] on input "Hình thức thanh toán" at bounding box center [992, 406] width 138 height 25
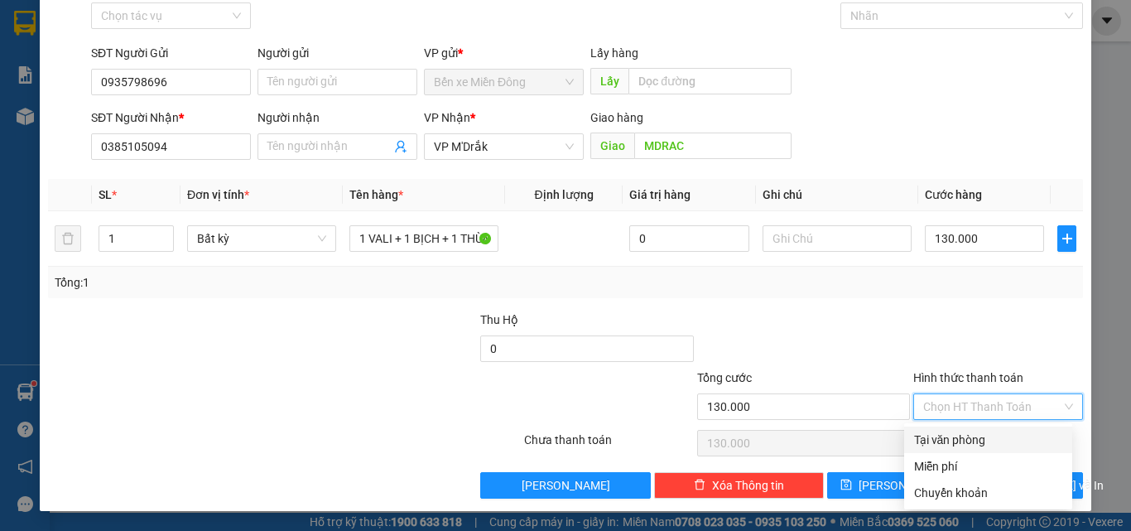
click at [963, 428] on div "Tại văn phòng" at bounding box center [988, 440] width 168 height 27
type input "0"
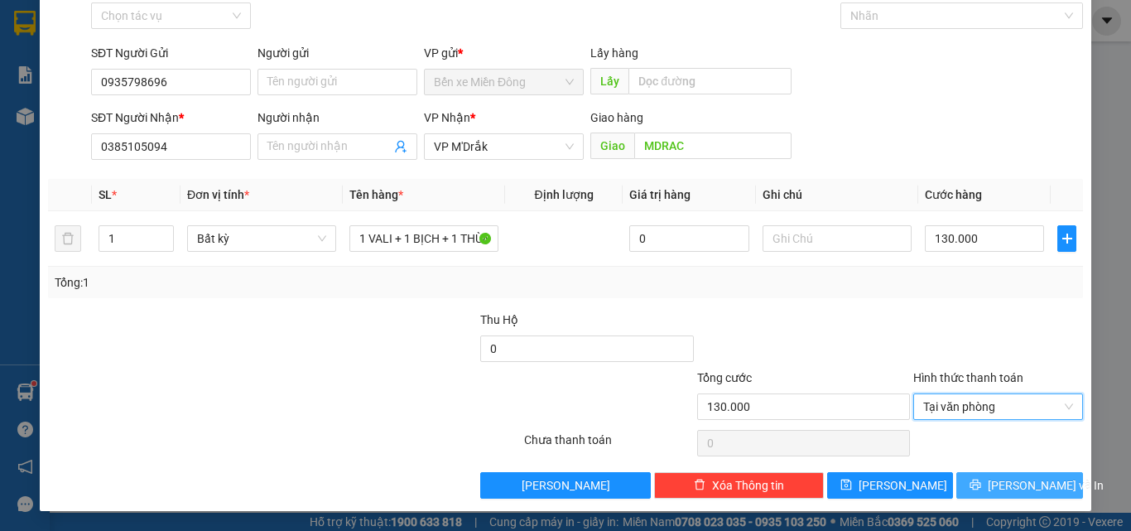
click at [986, 470] on div "Transit Pickup Surcharge Ids Transit Deliver Surcharge Ids Transit Deliver Surc…" at bounding box center [565, 238] width 1035 height 521
click at [994, 504] on div "TẠO ĐƠN HÀNG Yêu cầu xuất hóa đơn điện tử Transit Pickup Surcharge Ids Transit …" at bounding box center [566, 218] width 1052 height 585
click at [1005, 480] on span "Lưu và In" at bounding box center [1046, 485] width 116 height 18
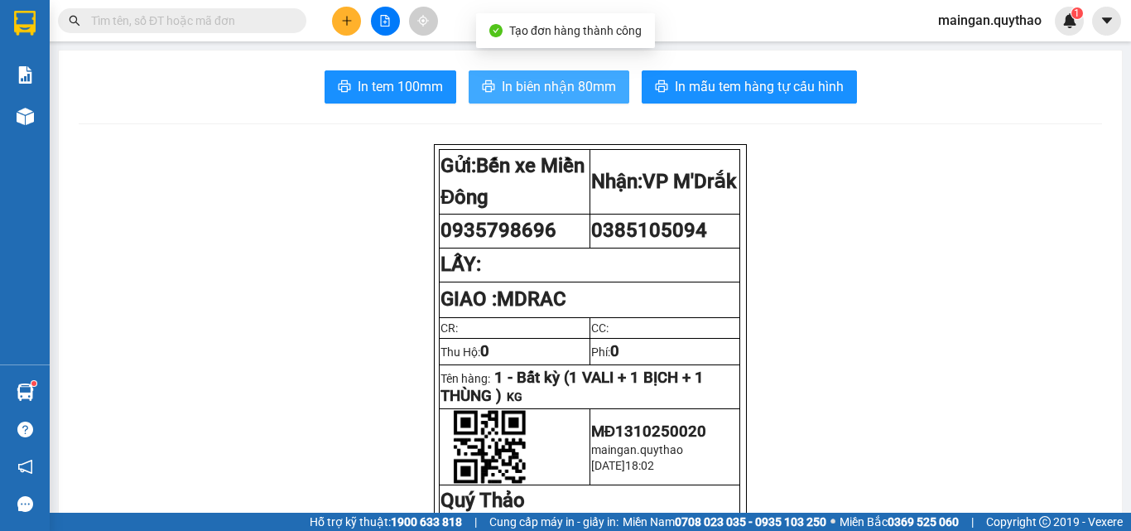
click at [560, 83] on span "In biên nhận 80mm" at bounding box center [559, 86] width 114 height 21
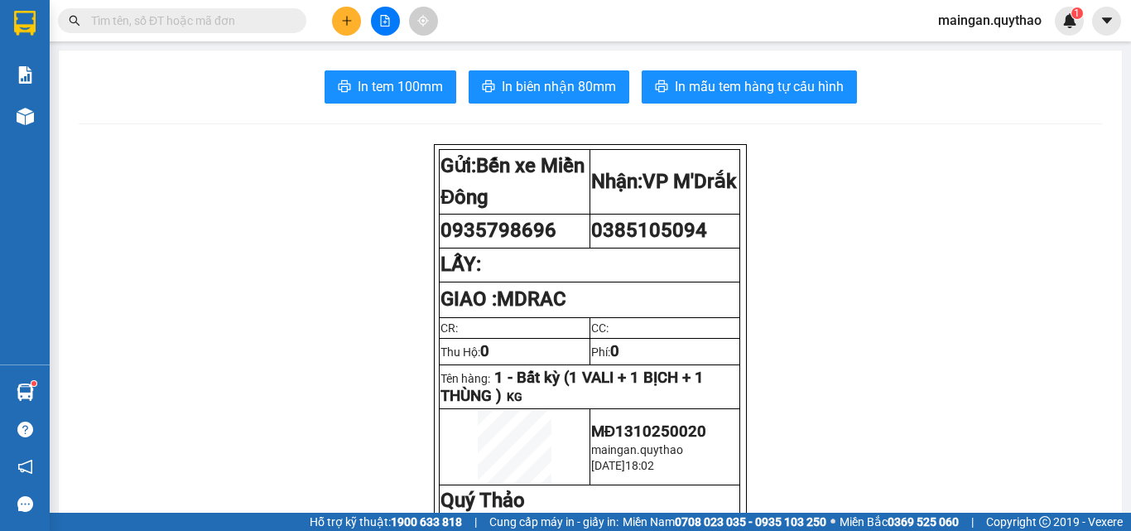
click at [388, 96] on span "In tem 100mm" at bounding box center [400, 86] width 85 height 21
click at [393, 98] on button "In tem 100mm" at bounding box center [391, 86] width 132 height 33
click at [331, 19] on div at bounding box center [385, 21] width 124 height 29
click at [335, 21] on button at bounding box center [346, 21] width 29 height 29
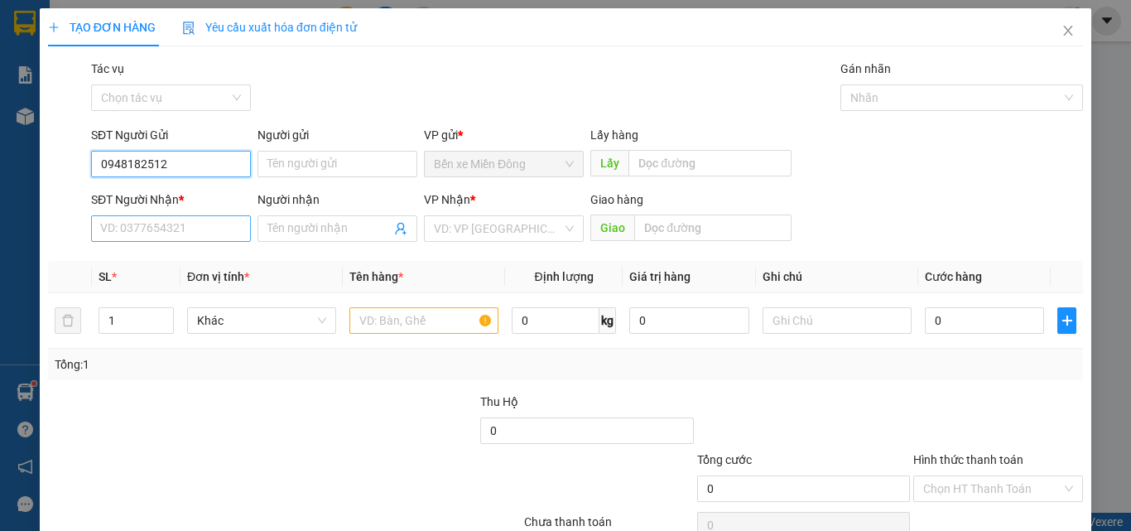
type input "0948182512"
click at [131, 230] on input "SĐT Người Nhận *" at bounding box center [171, 228] width 160 height 27
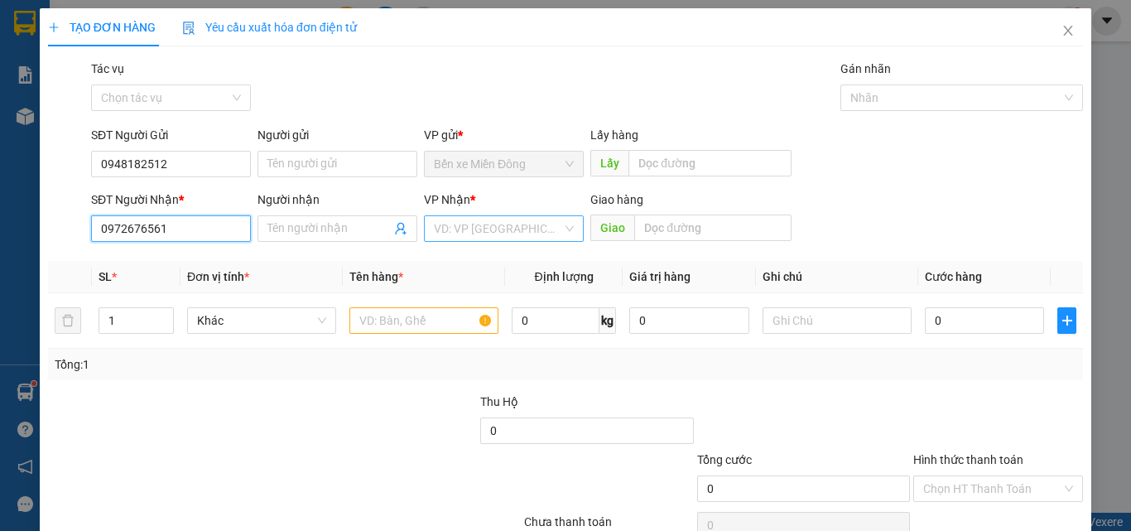
type input "0972676561"
drag, startPoint x: 494, startPoint y: 226, endPoint x: 494, endPoint y: 238, distance: 11.6
click at [494, 231] on input "search" at bounding box center [498, 228] width 128 height 25
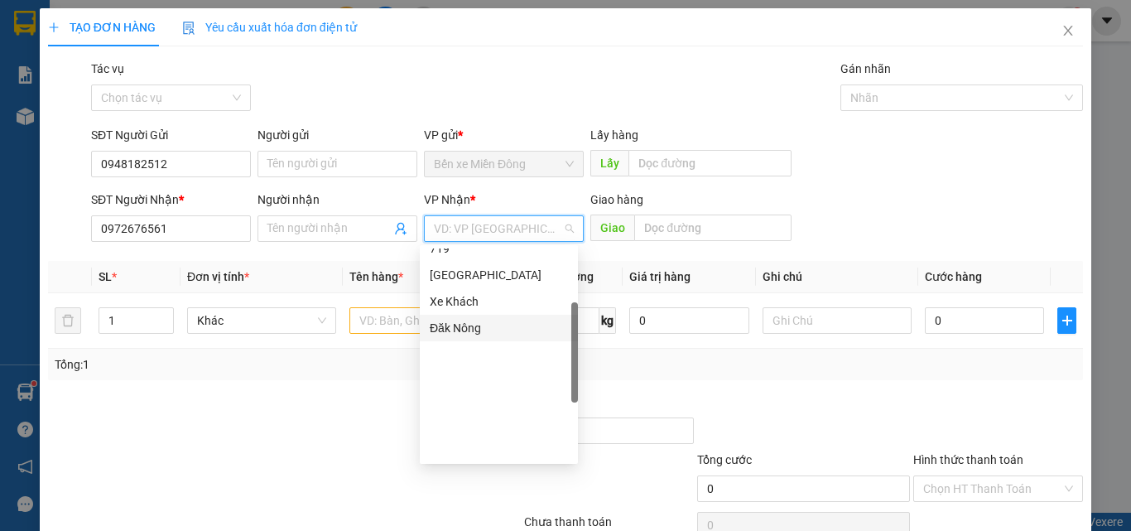
scroll to position [166, 0]
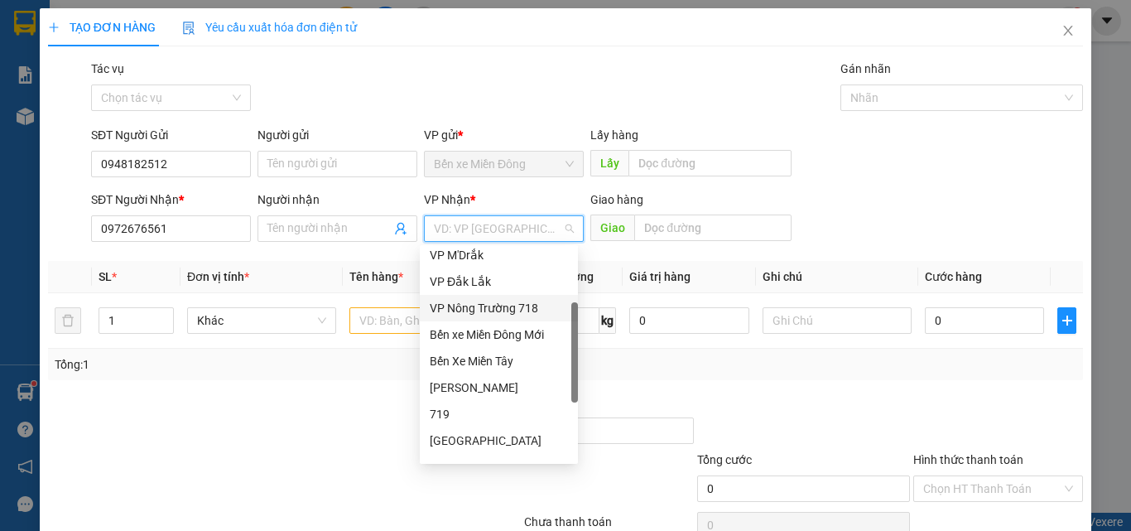
click at [467, 319] on div "VP Nông Trường 718" at bounding box center [499, 308] width 158 height 27
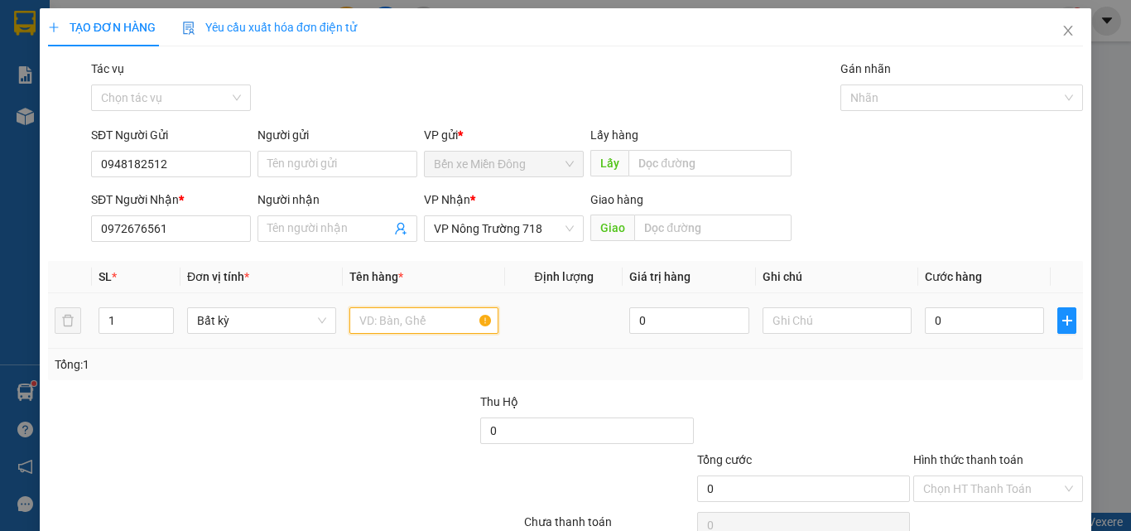
click at [384, 323] on input "text" at bounding box center [424, 320] width 149 height 27
type input "1 THÙNG XỐP"
click at [1005, 316] on input "0" at bounding box center [984, 320] width 119 height 27
type input "05"
type input "5"
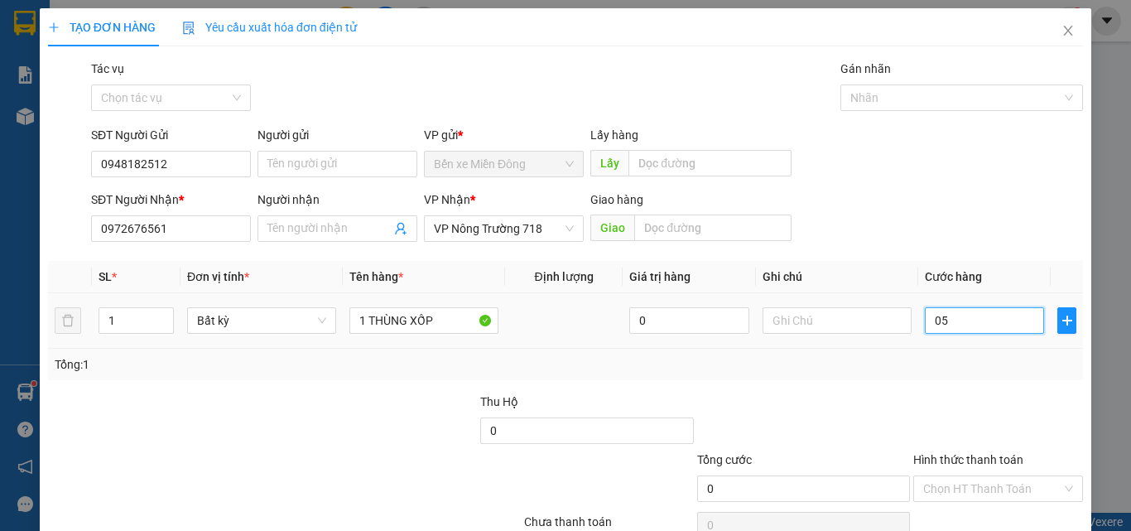
type input "5"
type input "050"
type input "50"
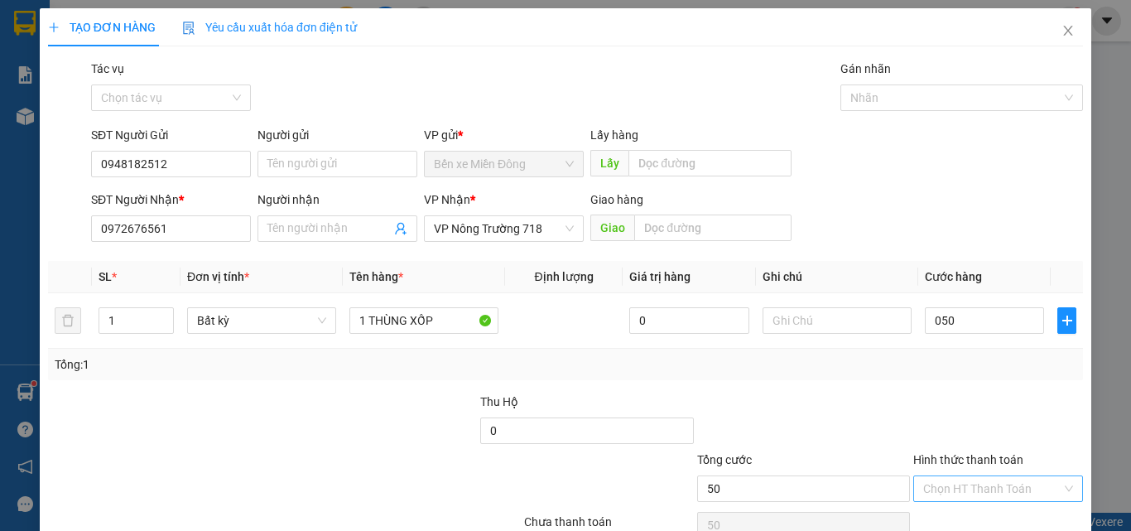
click at [975, 484] on input "Hình thức thanh toán" at bounding box center [992, 488] width 138 height 25
type input "50.000"
click at [957, 383] on div "Transit Pickup Surcharge Ids Transit Deliver Surcharge Ids Transit Deliver Surc…" at bounding box center [565, 320] width 1035 height 521
click at [949, 475] on div "Hình thức thanh toán Chọn HT Thanh Toán" at bounding box center [999, 480] width 170 height 58
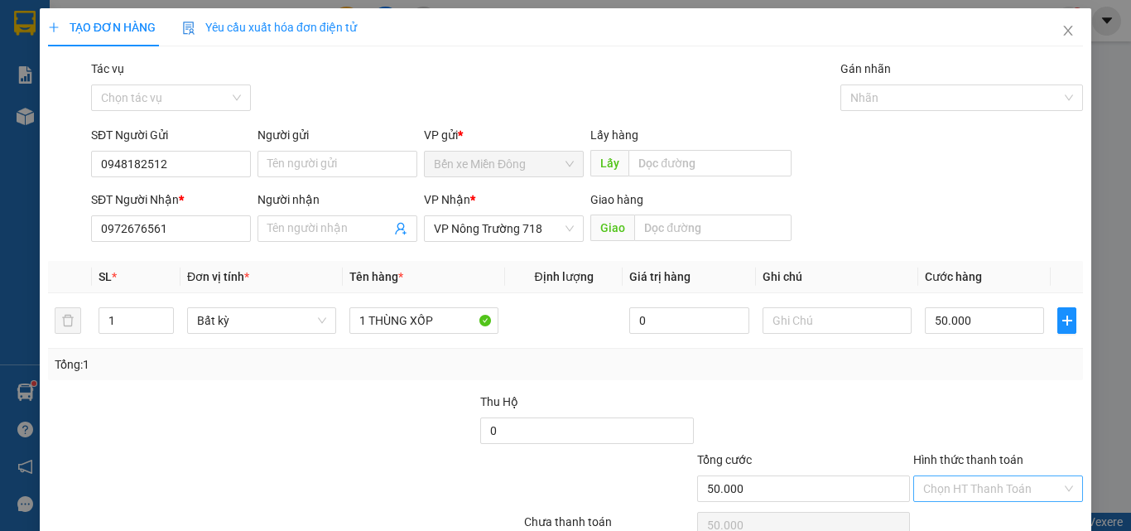
drag, startPoint x: 948, startPoint y: 485, endPoint x: 949, endPoint y: 477, distance: 8.4
click at [948, 481] on input "Hình thức thanh toán" at bounding box center [992, 488] width 138 height 25
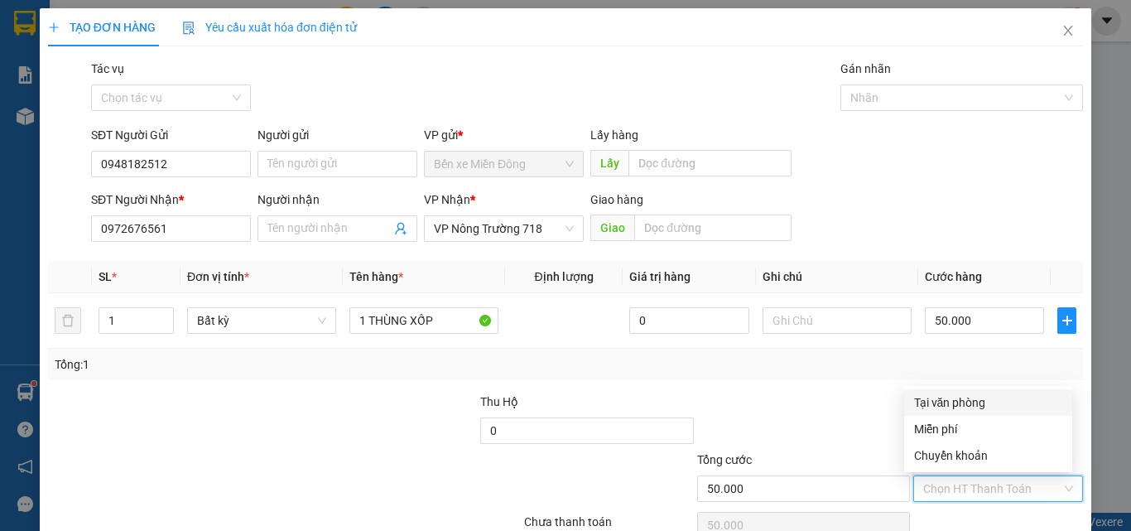
click at [952, 402] on div "Tại văn phòng" at bounding box center [988, 402] width 148 height 18
type input "0"
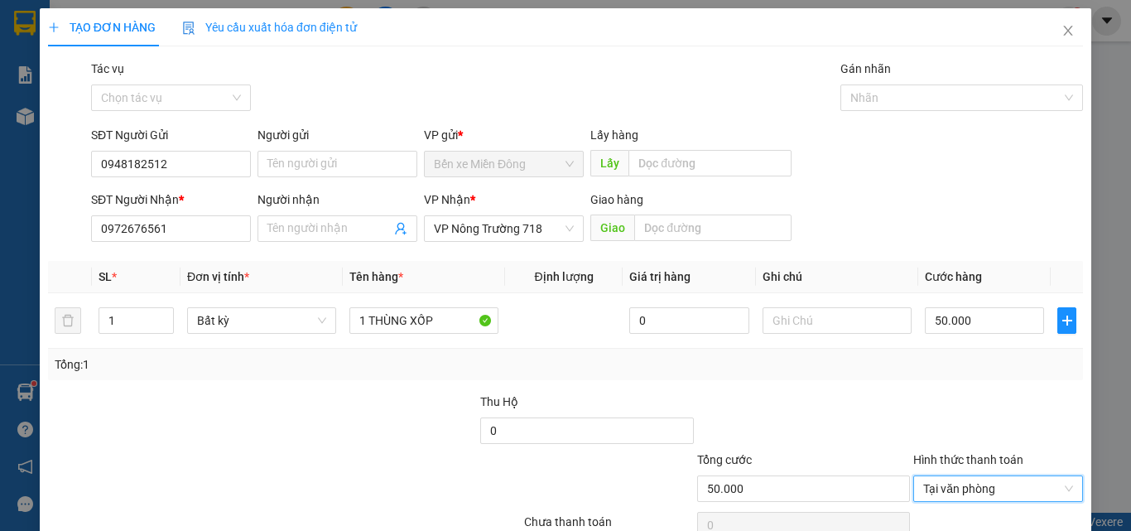
scroll to position [82, 0]
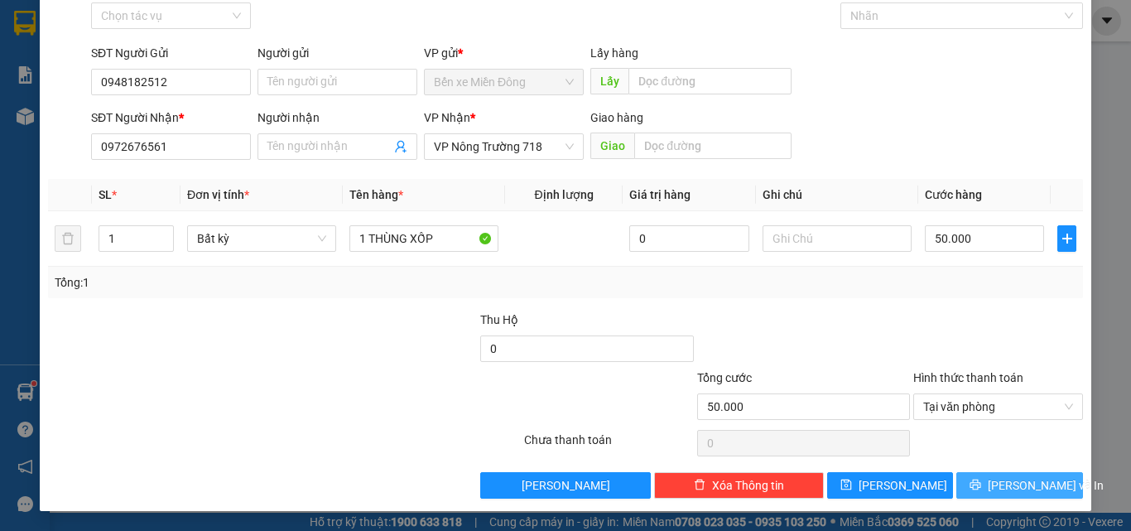
click at [979, 495] on button "Lưu và In" at bounding box center [1020, 485] width 127 height 27
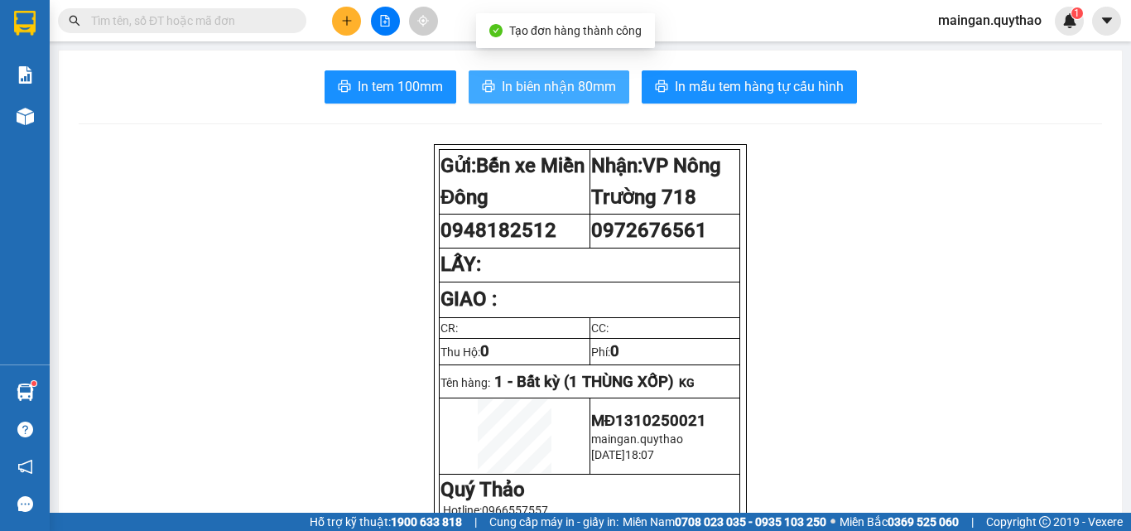
click at [533, 89] on span "In biên nhận 80mm" at bounding box center [559, 86] width 114 height 21
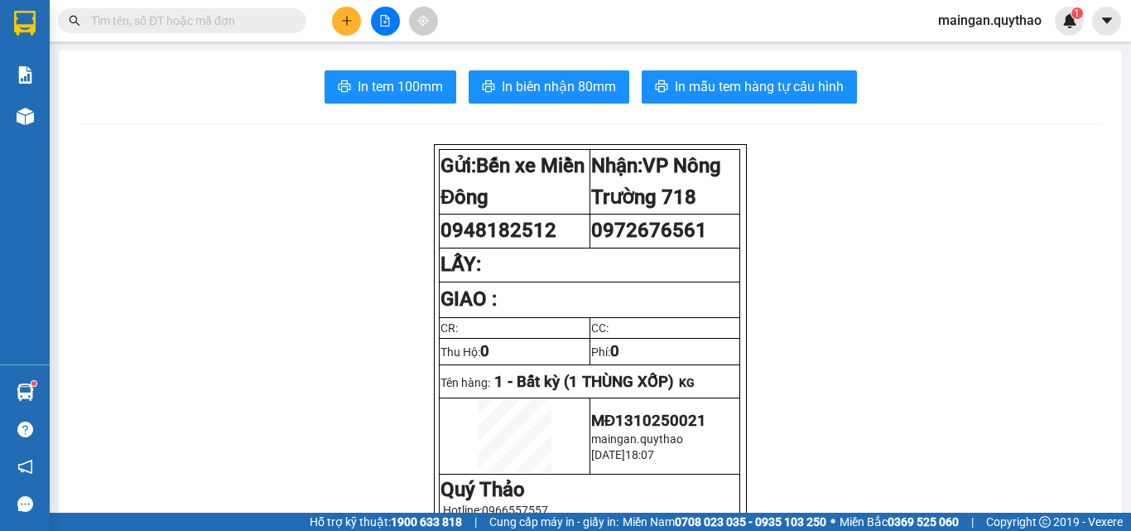
click at [390, 92] on span "In tem 100mm" at bounding box center [400, 86] width 85 height 21
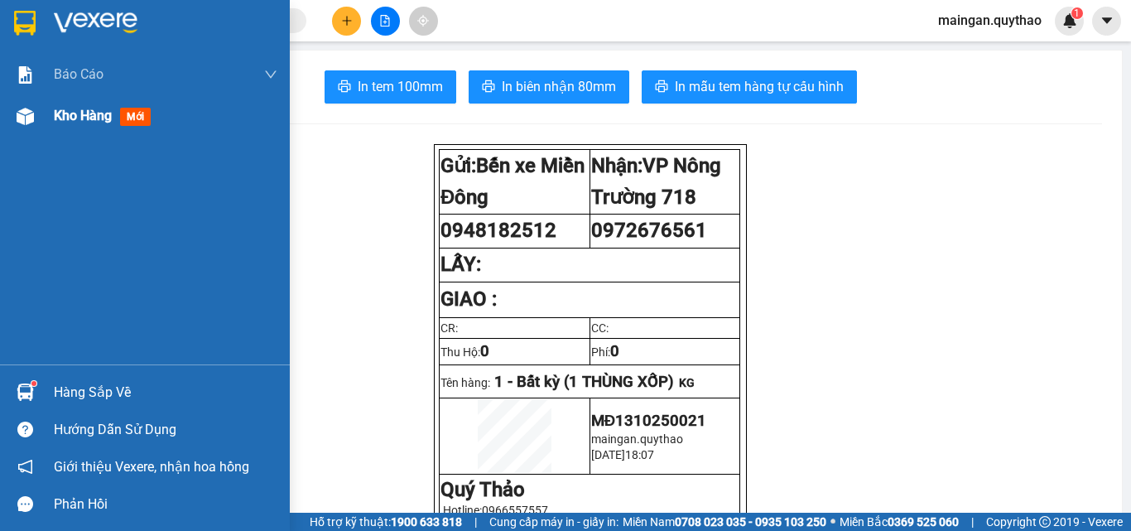
click at [37, 121] on div at bounding box center [25, 116] width 29 height 29
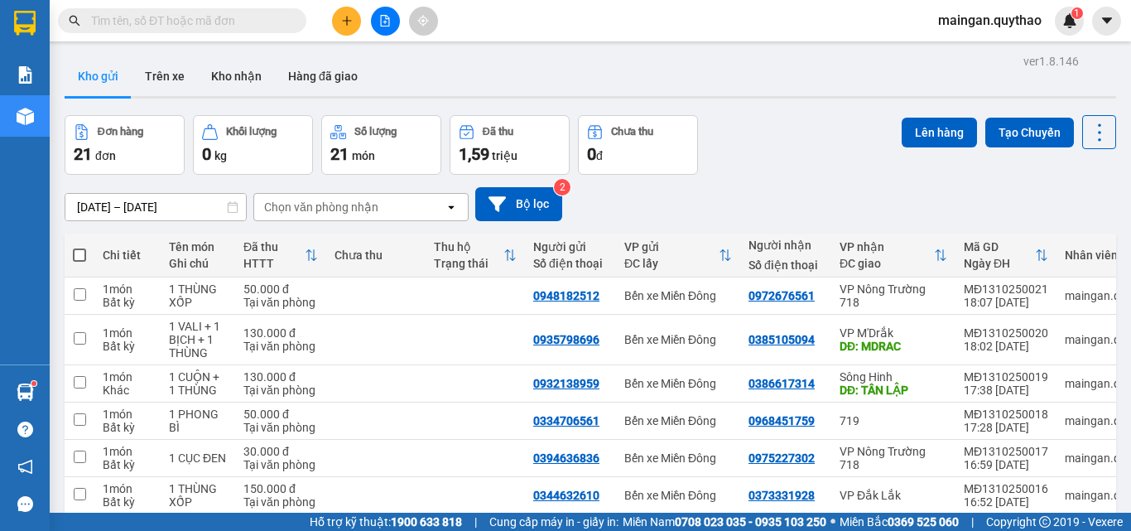
click at [336, 17] on button at bounding box center [346, 21] width 29 height 29
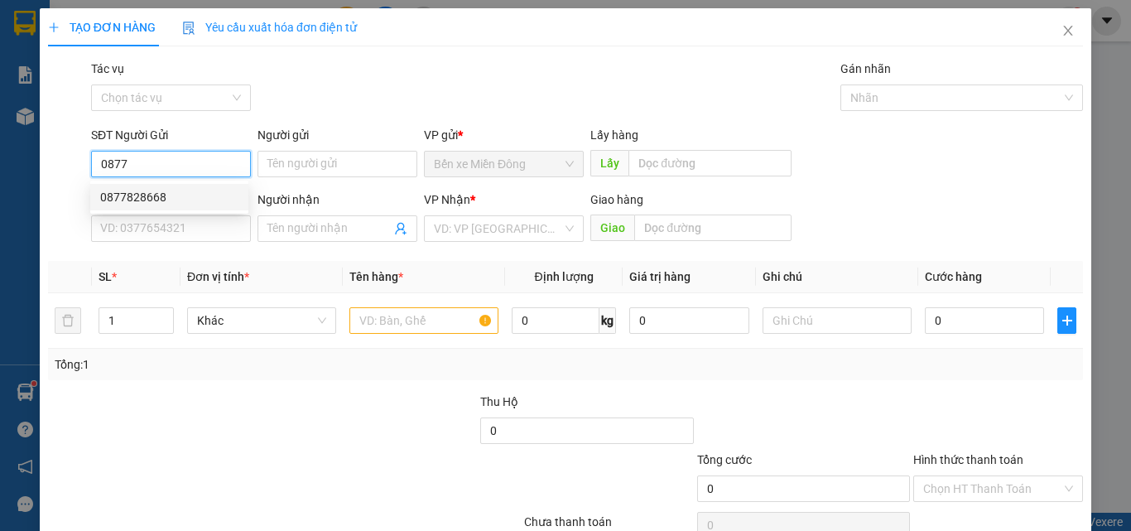
drag, startPoint x: 157, startPoint y: 207, endPoint x: 195, endPoint y: 231, distance: 44.3
click at [159, 207] on div "0877828668" at bounding box center [169, 197] width 158 height 27
type input "0877828668"
type input "0369608092"
type input "0877828668"
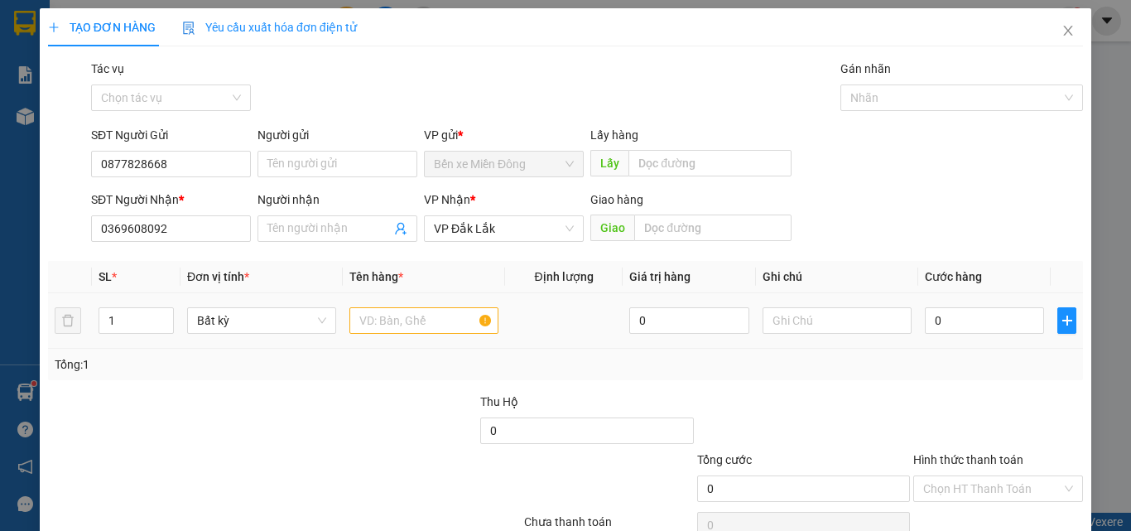
click at [397, 335] on div at bounding box center [424, 320] width 149 height 33
click at [402, 325] on input "text" at bounding box center [424, 320] width 149 height 27
type input "1 hộp"
click at [989, 325] on input "0" at bounding box center [984, 320] width 119 height 27
type input "03"
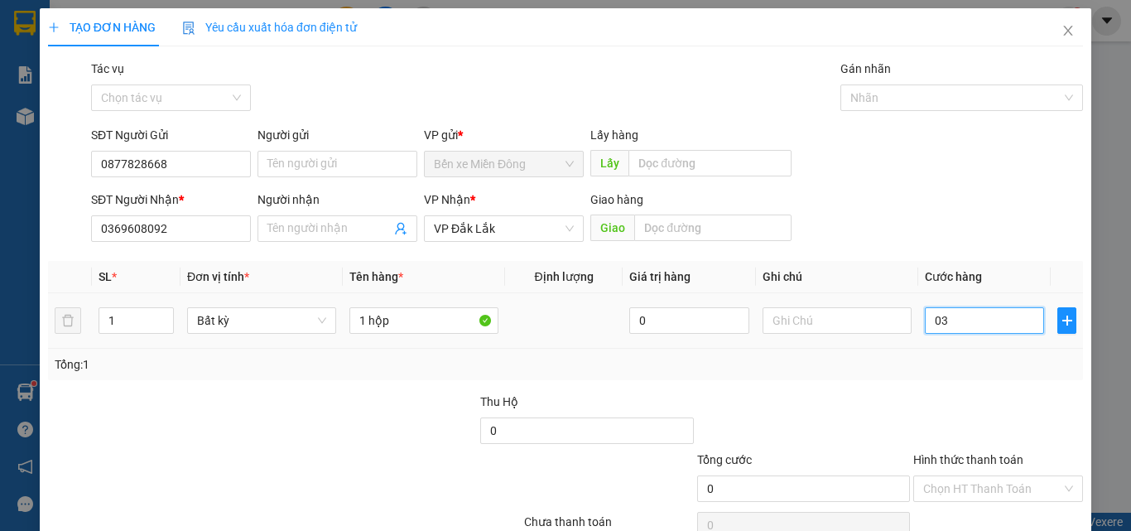
type input "3"
type input "030"
type input "30"
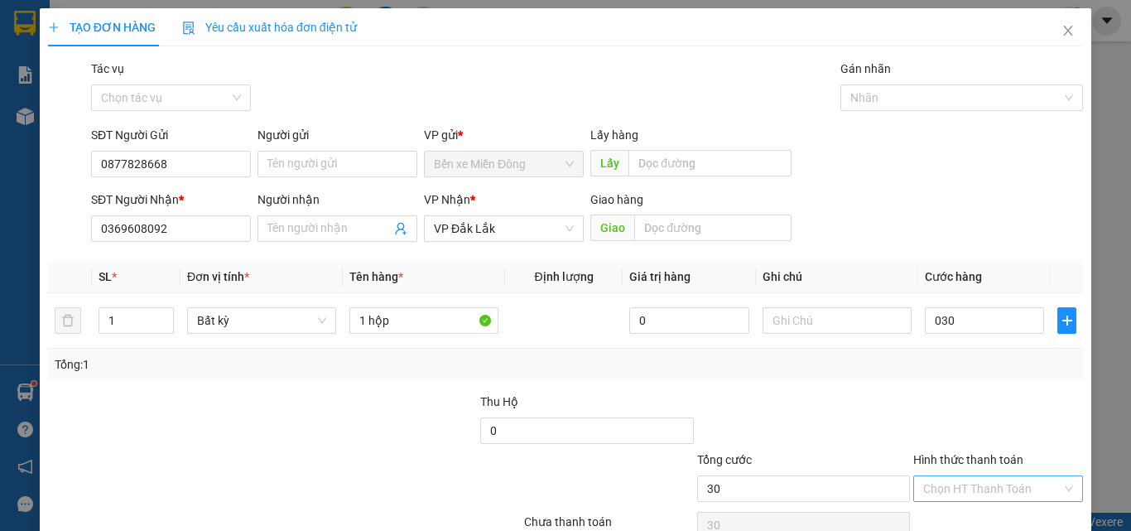
type input "30.000"
click at [962, 494] on input "Hình thức thanh toán" at bounding box center [992, 488] width 138 height 25
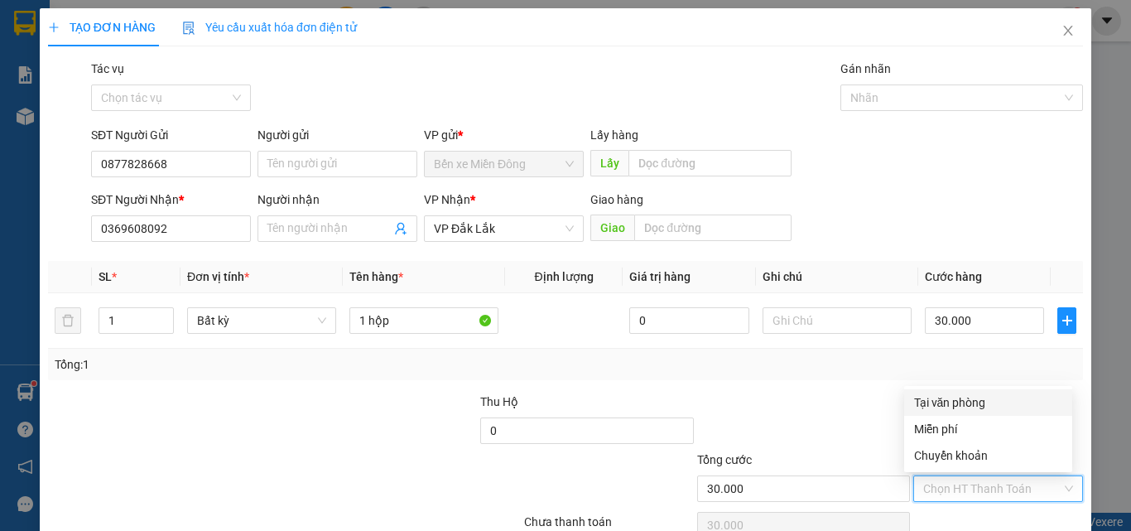
click at [948, 405] on div "Tại văn phòng" at bounding box center [988, 402] width 148 height 18
type input "0"
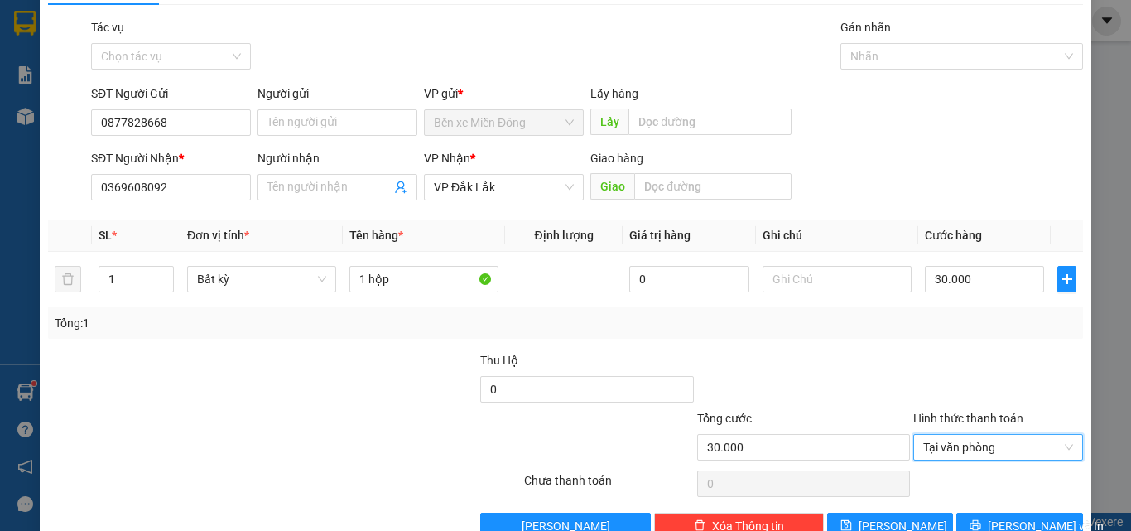
scroll to position [82, 0]
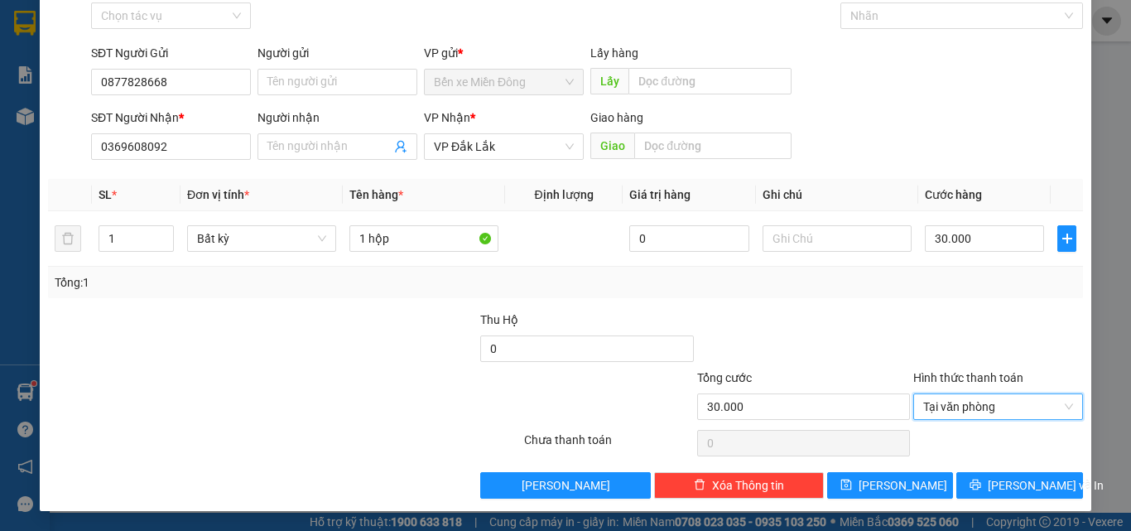
click at [1007, 470] on div "Transit Pickup Surcharge Ids Transit Deliver Surcharge Ids Transit Deliver Surc…" at bounding box center [565, 238] width 1035 height 521
click at [1004, 490] on span "Lưu và In" at bounding box center [1046, 485] width 116 height 18
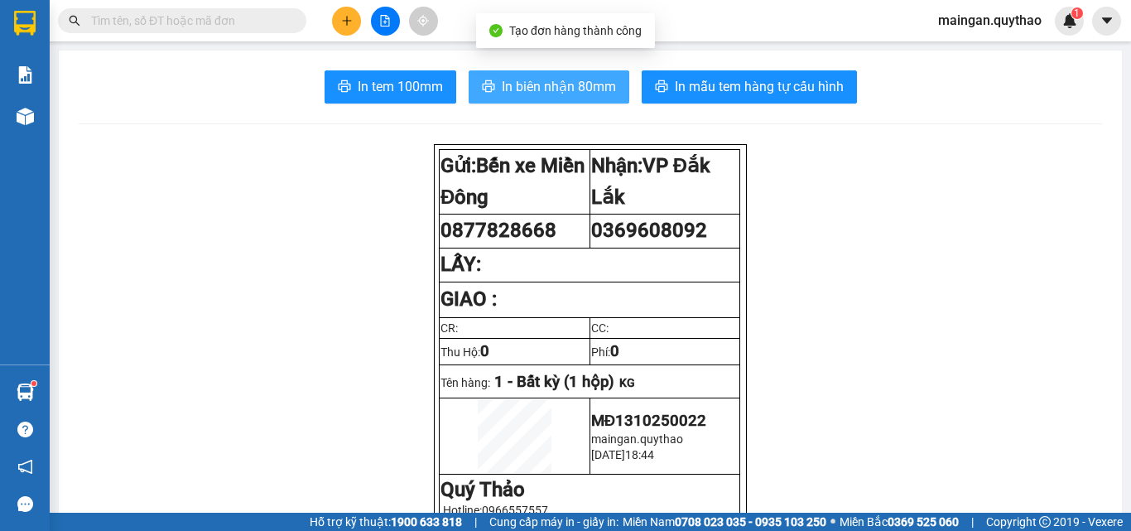
click at [514, 79] on span "In biên nhận 80mm" at bounding box center [559, 86] width 114 height 21
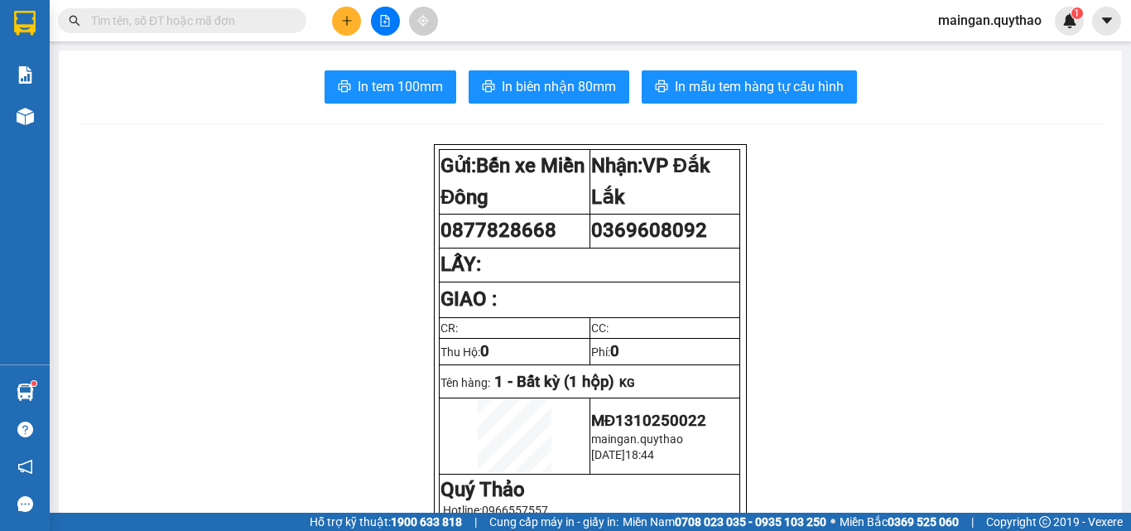
click at [372, 97] on span "In tem 100mm" at bounding box center [400, 86] width 85 height 21
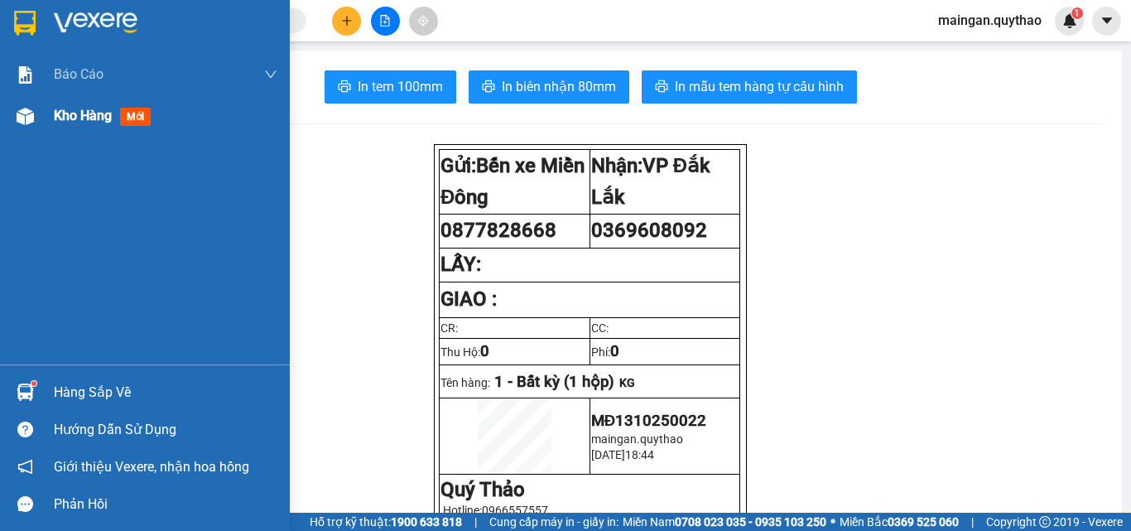
click at [65, 117] on span "Kho hàng" at bounding box center [83, 116] width 58 height 16
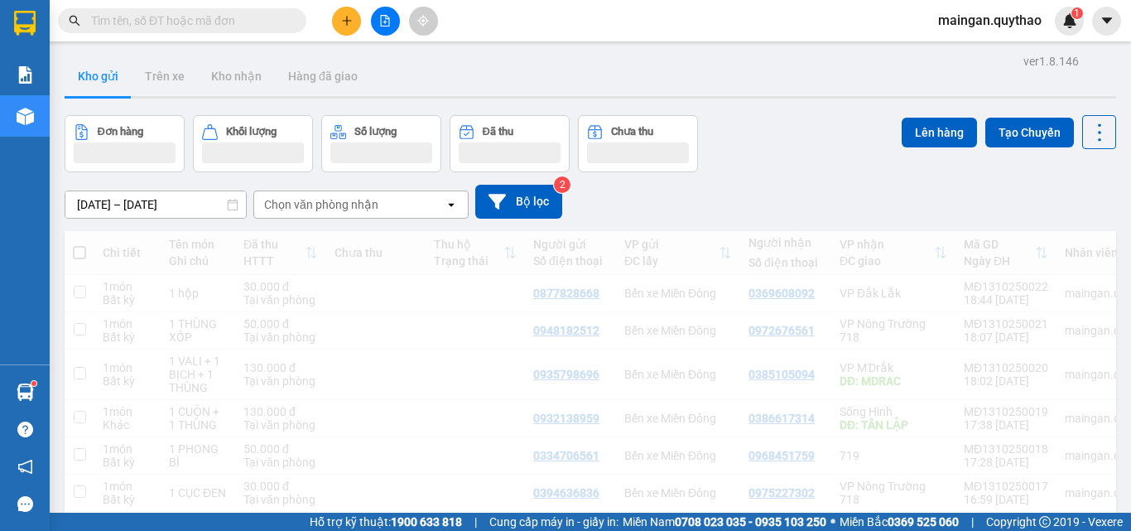
click at [137, 202] on input "[DATE] – [DATE]" at bounding box center [155, 204] width 181 height 27
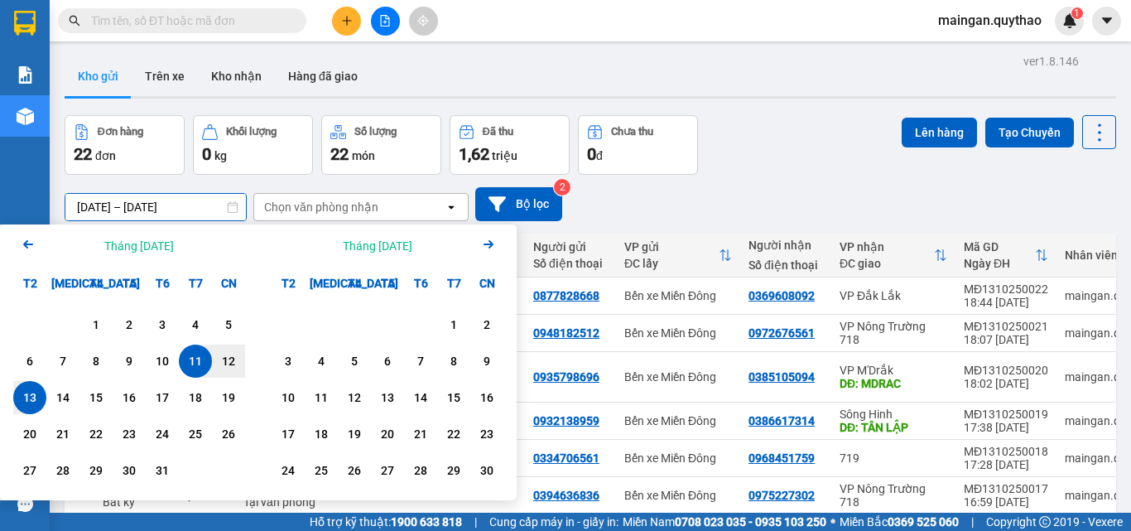
click at [43, 404] on div "13" at bounding box center [29, 397] width 33 height 33
type input "13/10/2025 – 13/10/2025"
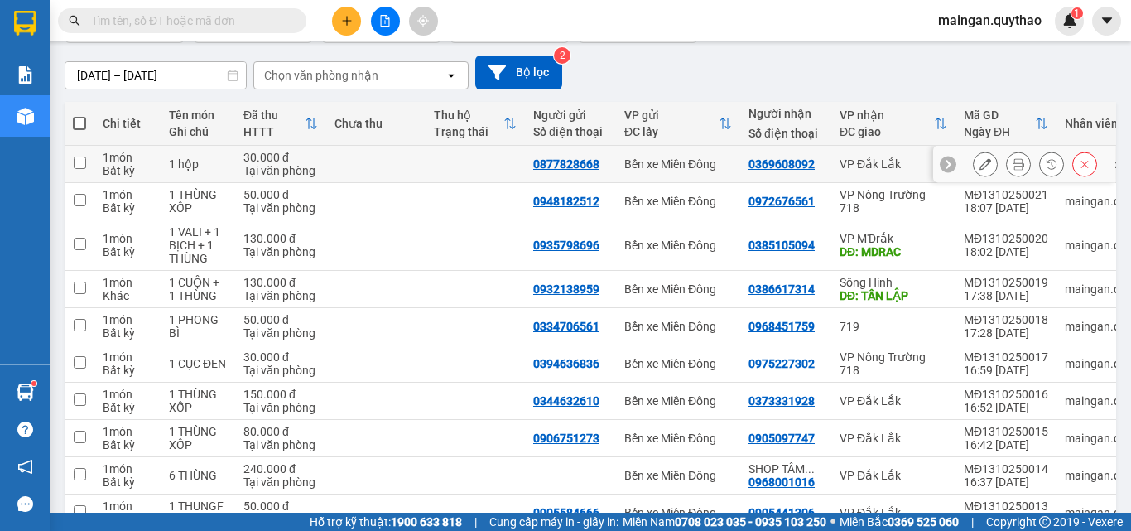
scroll to position [93, 0]
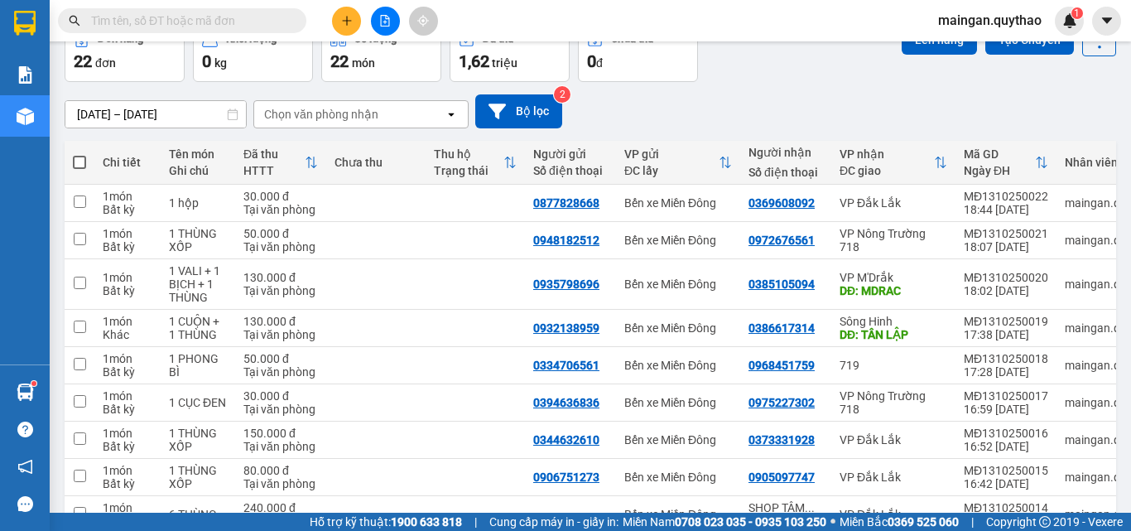
click at [80, 162] on span at bounding box center [79, 162] width 13 height 13
click at [80, 154] on input "checkbox" at bounding box center [80, 154] width 0 height 0
checkbox input "true"
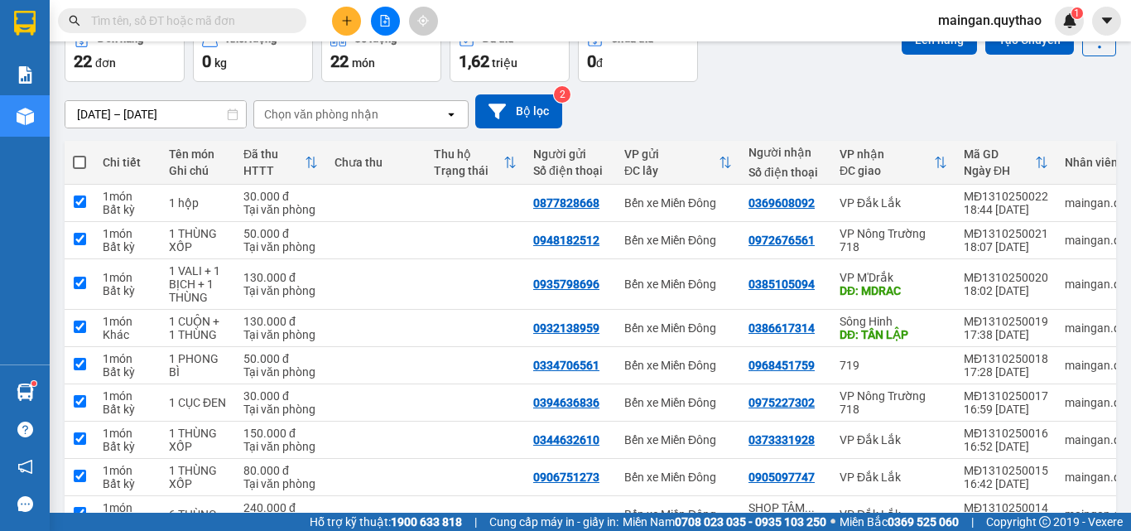
checkbox input "true"
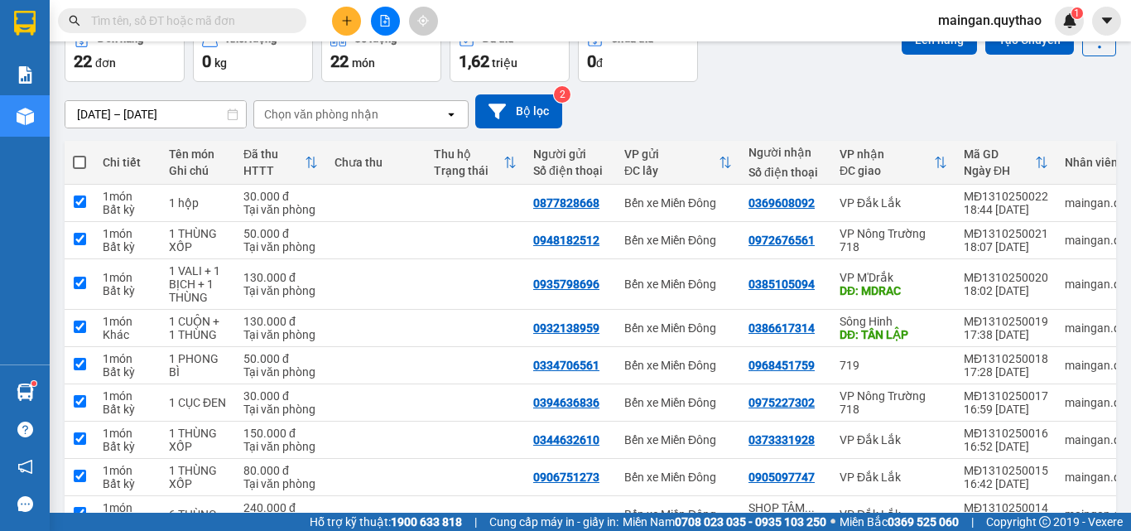
checkbox input "true"
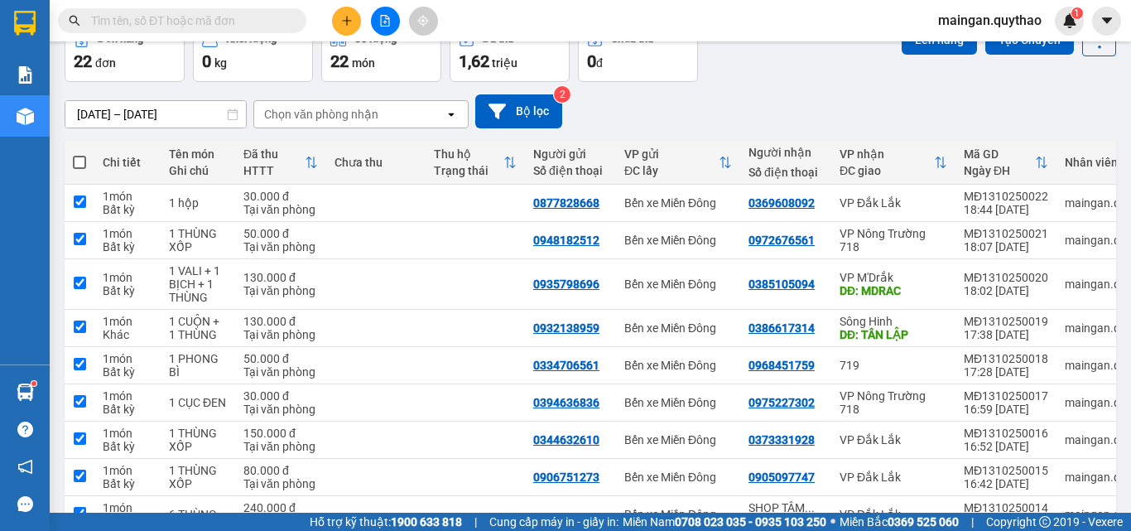
checkbox input "true"
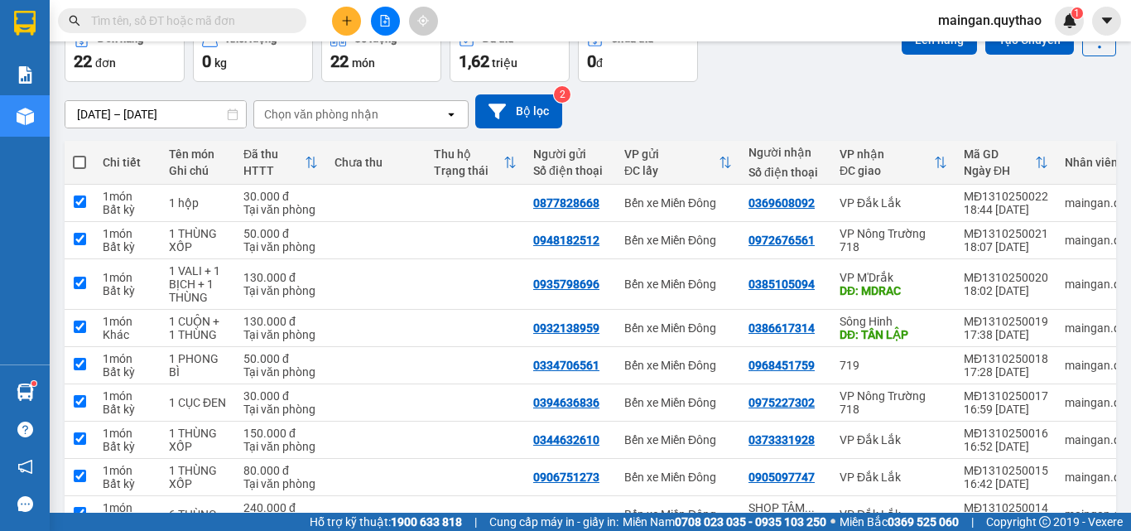
checkbox input "true"
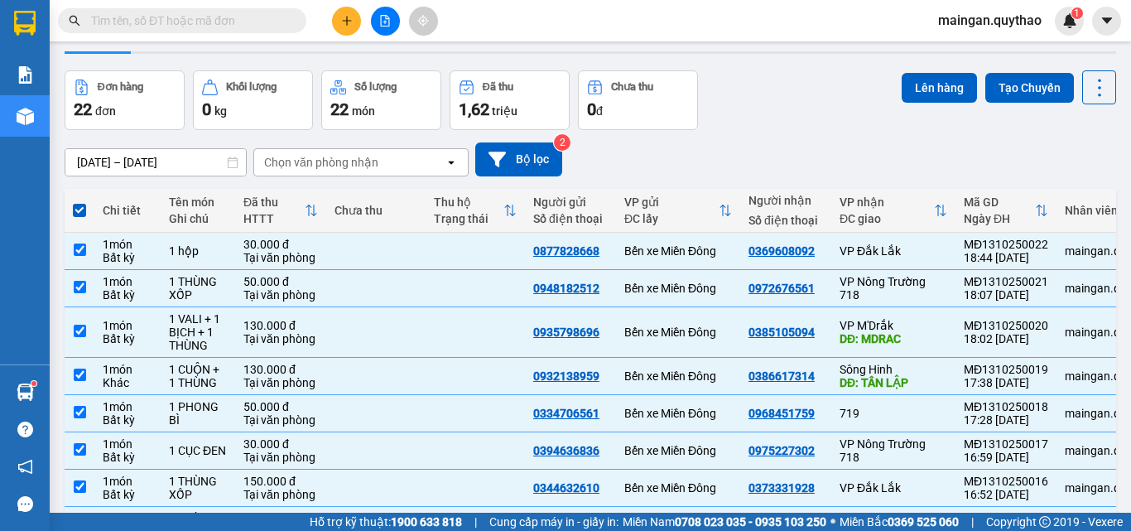
scroll to position [0, 0]
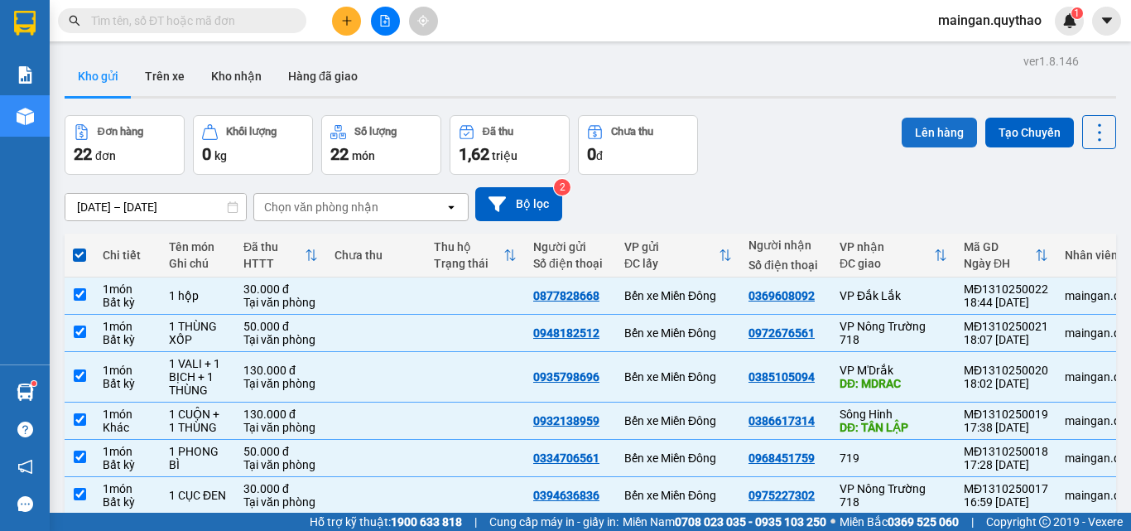
click at [902, 126] on button "Lên hàng" at bounding box center [939, 133] width 75 height 30
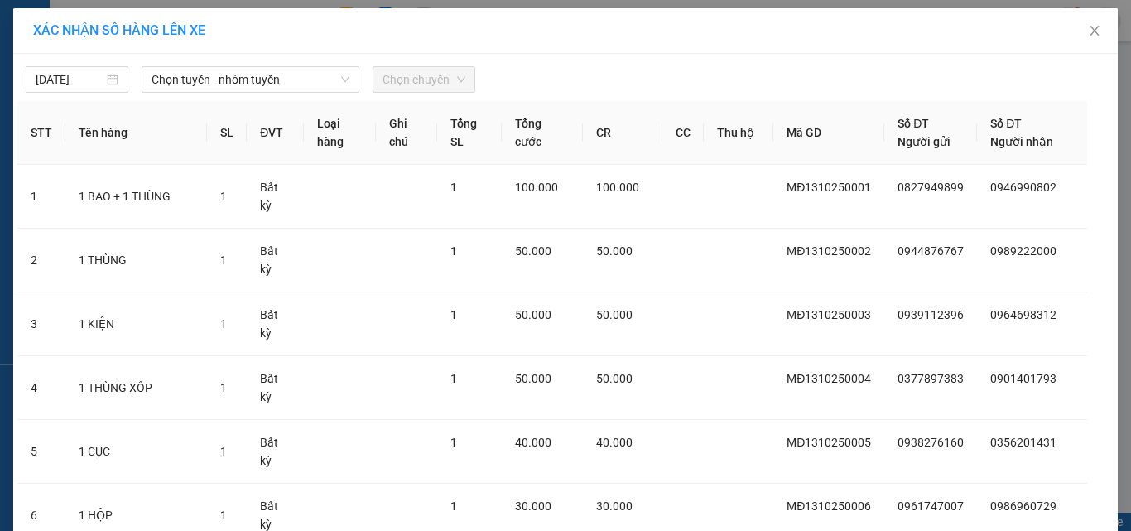
click at [268, 79] on span "Chọn tuyến - nhóm tuyến" at bounding box center [251, 79] width 198 height 25
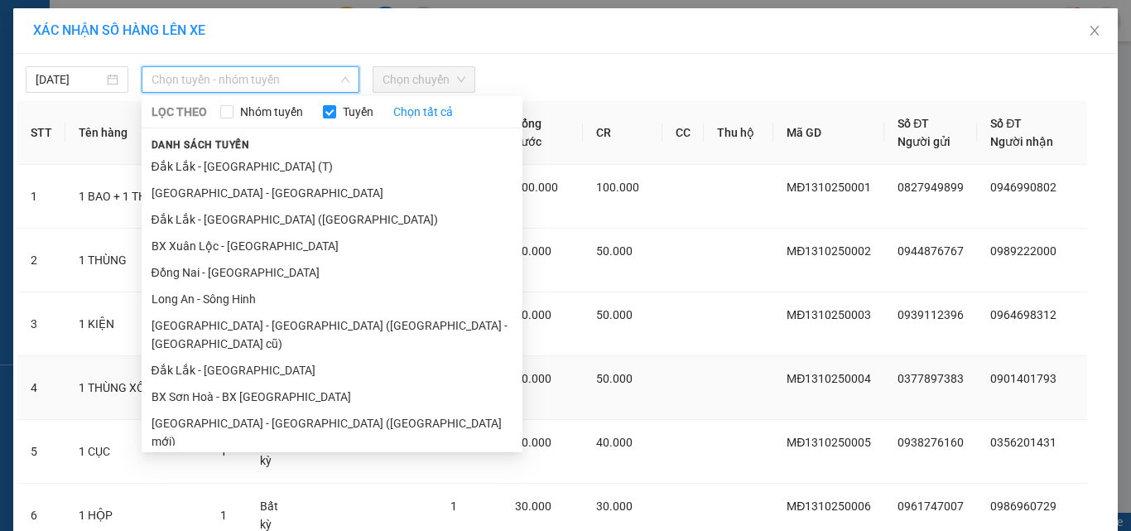
click at [260, 410] on li "Sài Gòn - Đắk Lắk (BXMĐ mới)" at bounding box center [332, 432] width 381 height 45
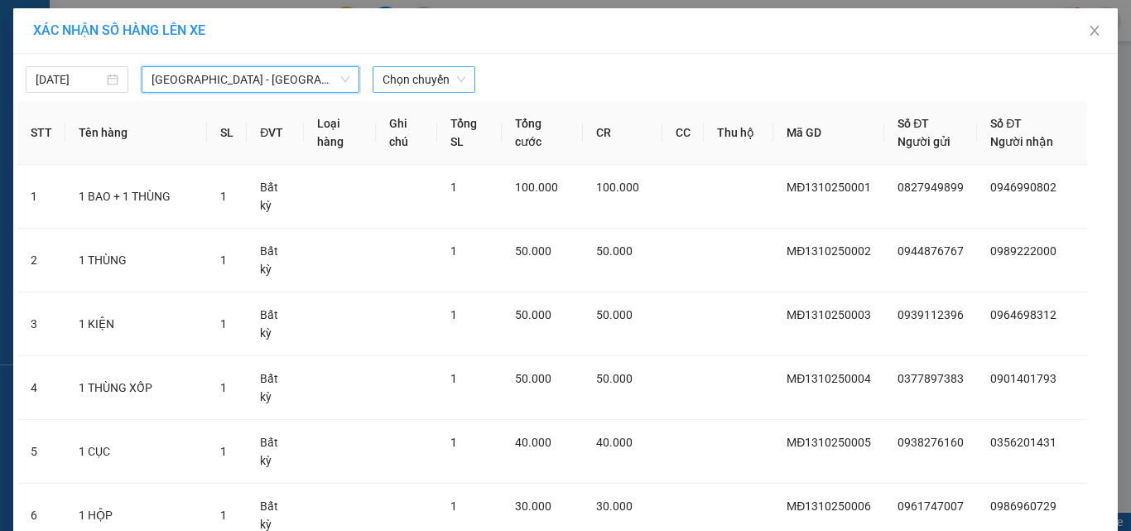
click at [402, 84] on span "Chọn chuyến" at bounding box center [424, 79] width 83 height 25
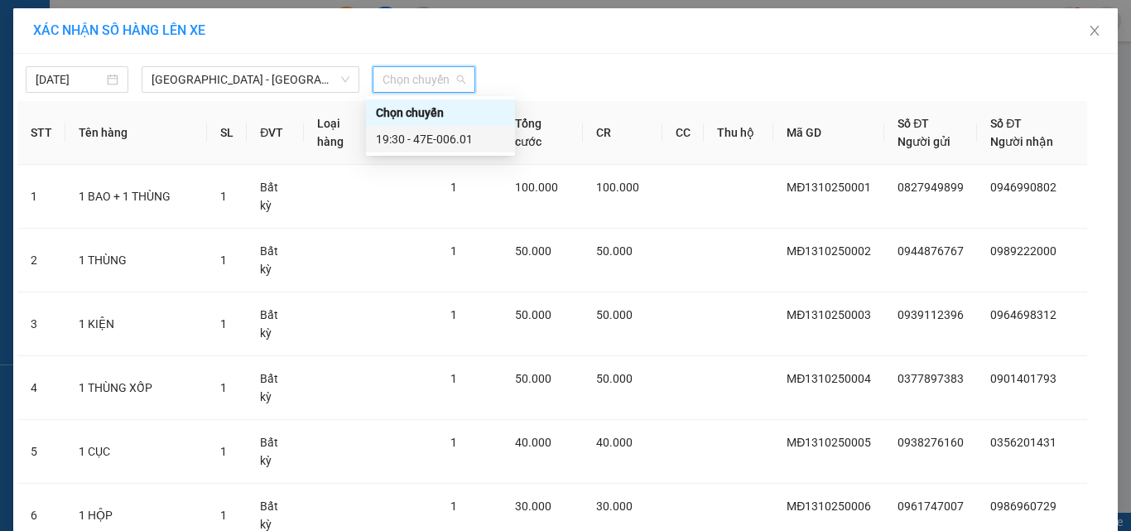
click at [432, 134] on div "19:30 - 47E-006.01" at bounding box center [440, 139] width 129 height 18
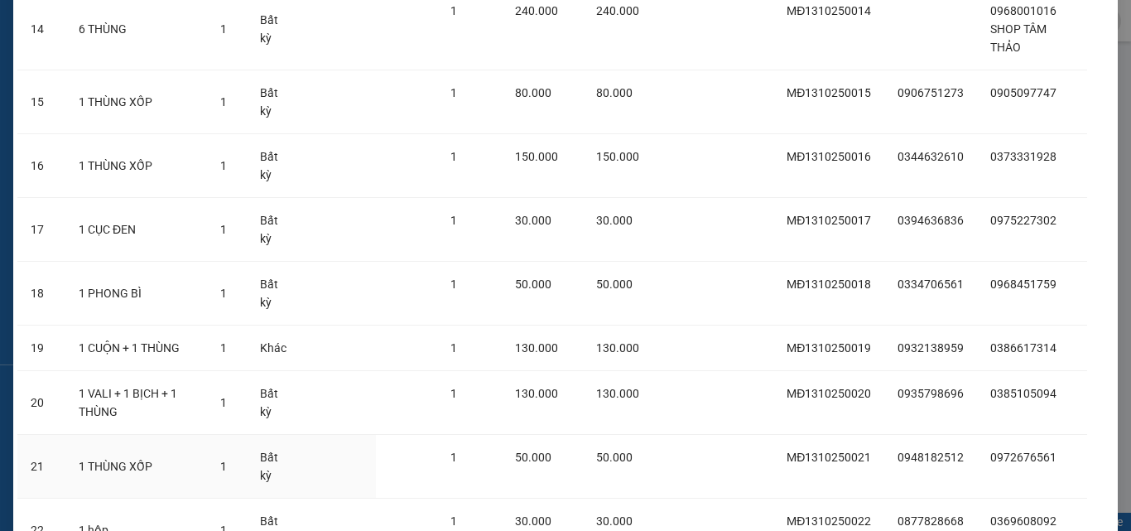
scroll to position [1146, 0]
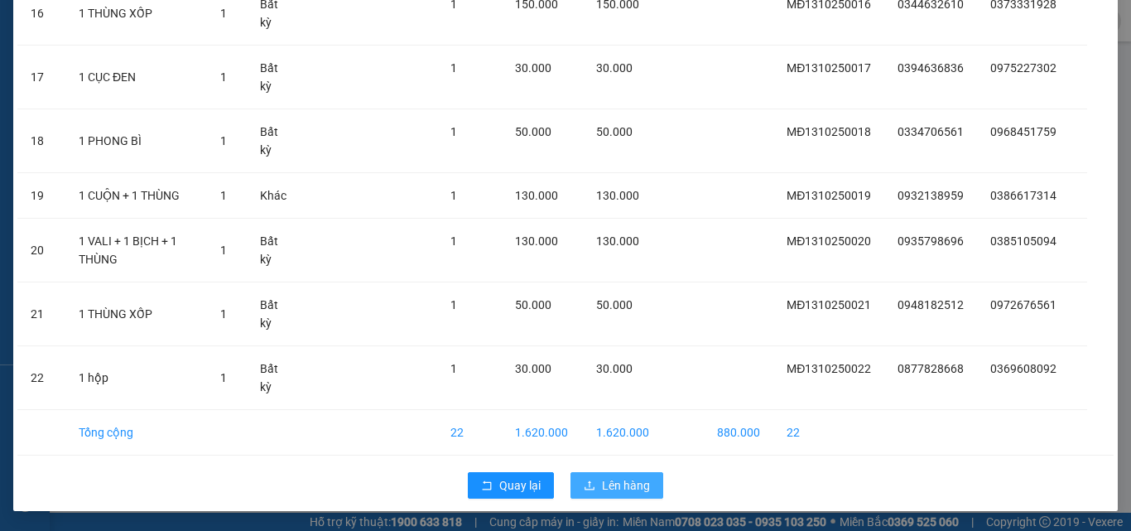
click at [634, 484] on span "Lên hàng" at bounding box center [626, 485] width 48 height 18
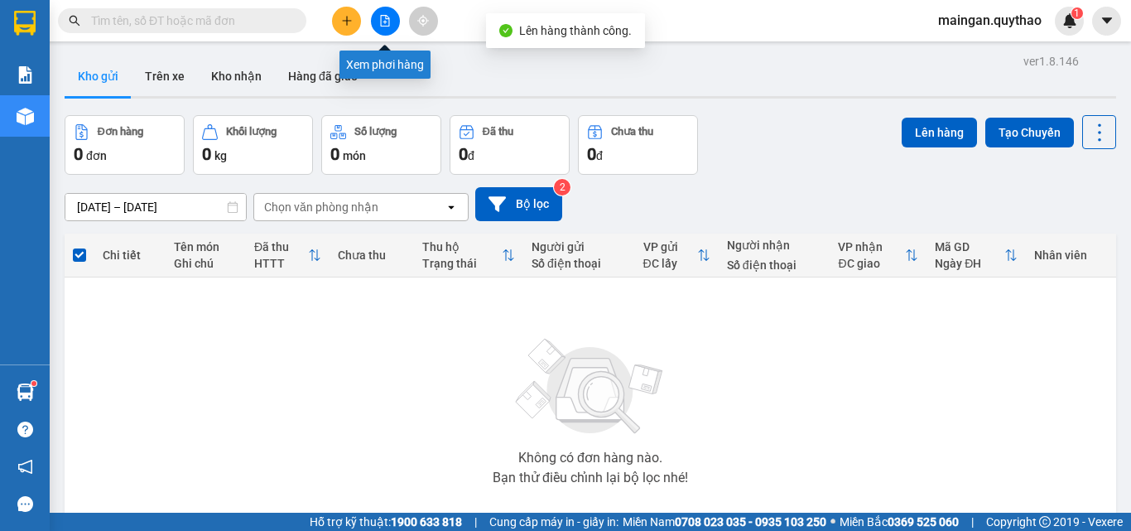
click at [379, 17] on button at bounding box center [385, 21] width 29 height 29
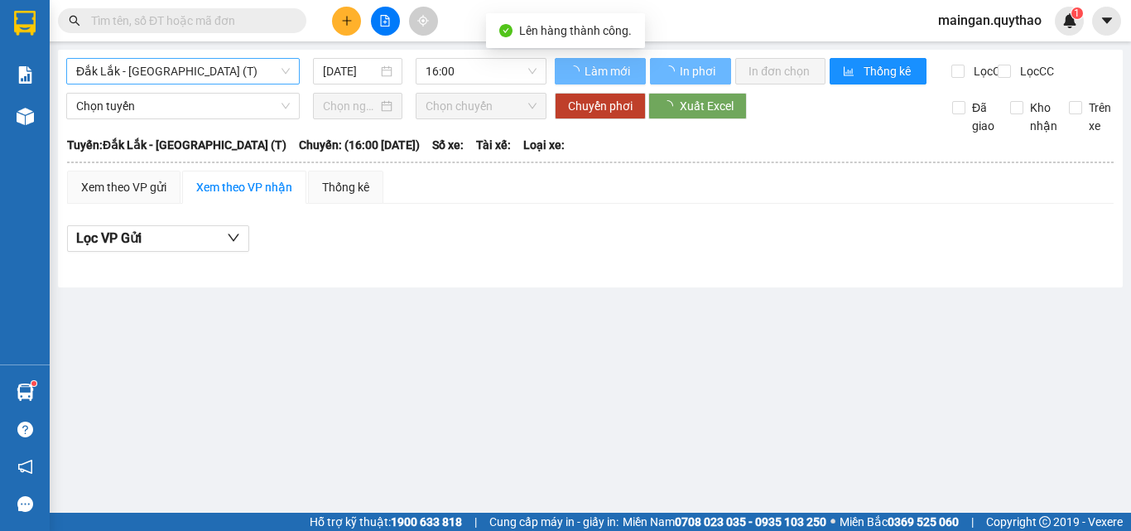
click at [229, 70] on span "Đắk Lắk - Sài Gòn (T)" at bounding box center [183, 71] width 214 height 25
